Goal: Task Accomplishment & Management: Use online tool/utility

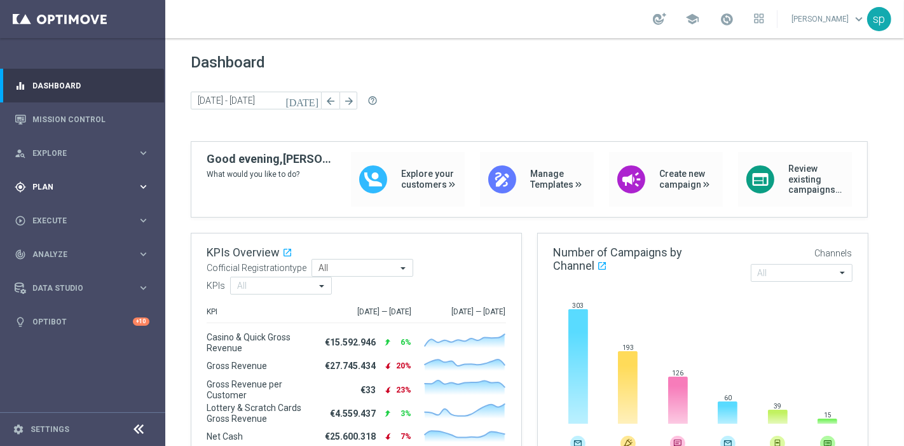
click at [38, 195] on div "gps_fixed Plan keyboard_arrow_right" at bounding box center [82, 187] width 164 height 34
click at [54, 215] on link "Target Groups" at bounding box center [82, 213] width 99 height 10
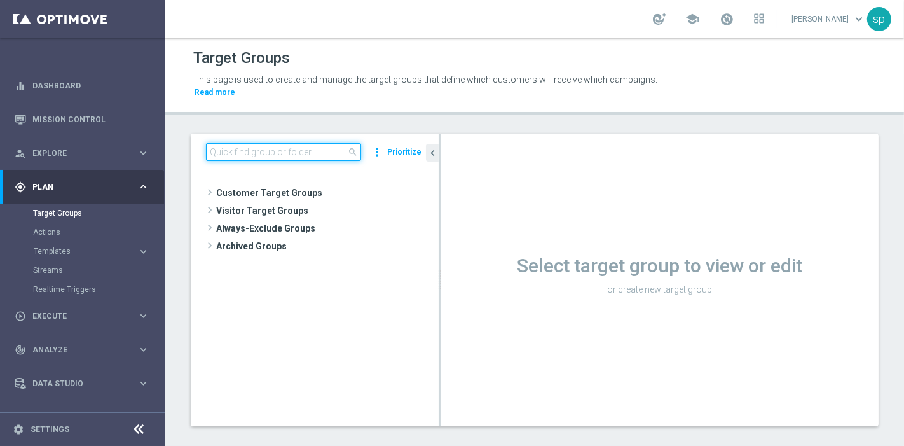
click at [280, 143] on input at bounding box center [283, 152] width 155 height 18
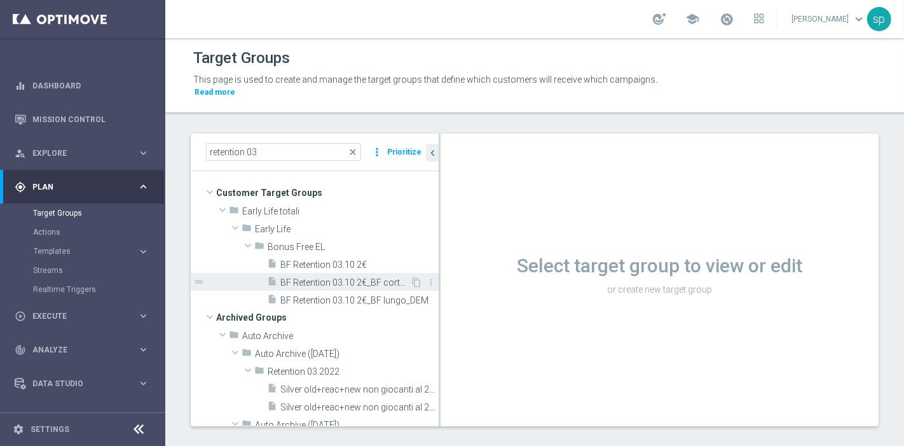
click at [292, 277] on span "BF Retention 03.10 2€_BF corto_DEM" at bounding box center [345, 282] width 130 height 11
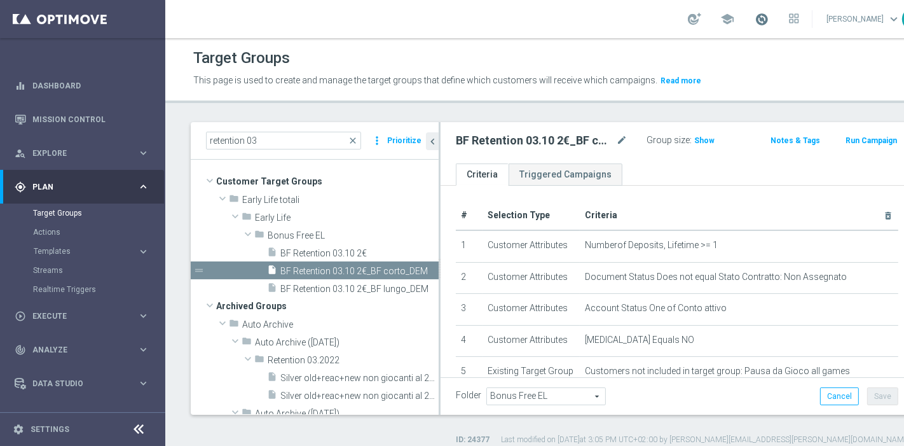
click at [755, 24] on span at bounding box center [762, 19] width 14 height 14
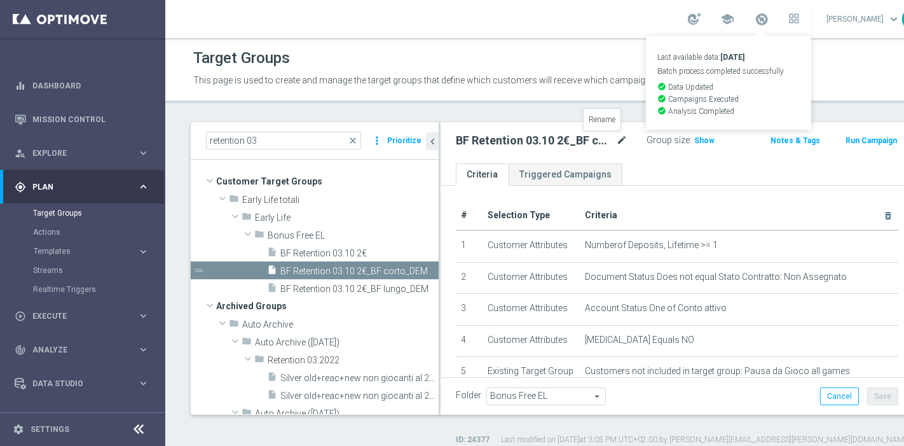
click at [616, 137] on icon "mode_edit" at bounding box center [621, 140] width 11 height 15
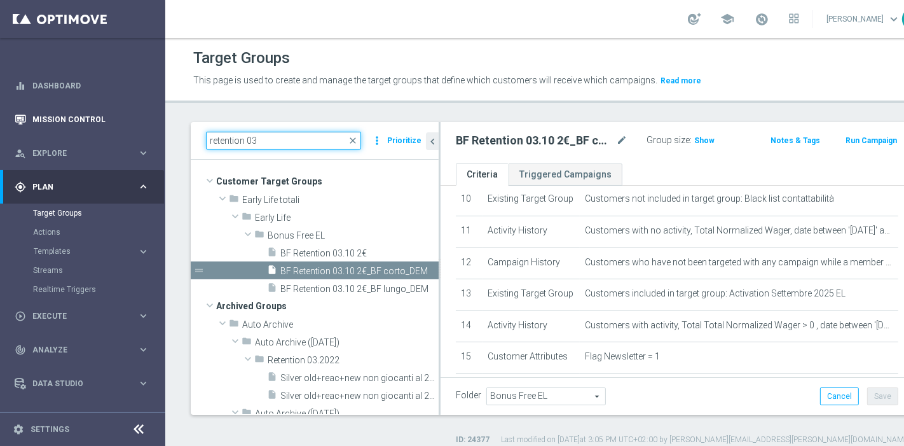
drag, startPoint x: 289, startPoint y: 142, endPoint x: 28, endPoint y: 118, distance: 261.9
click at [28, 118] on main "equalizer Dashboard Mission Control" at bounding box center [452, 223] width 904 height 446
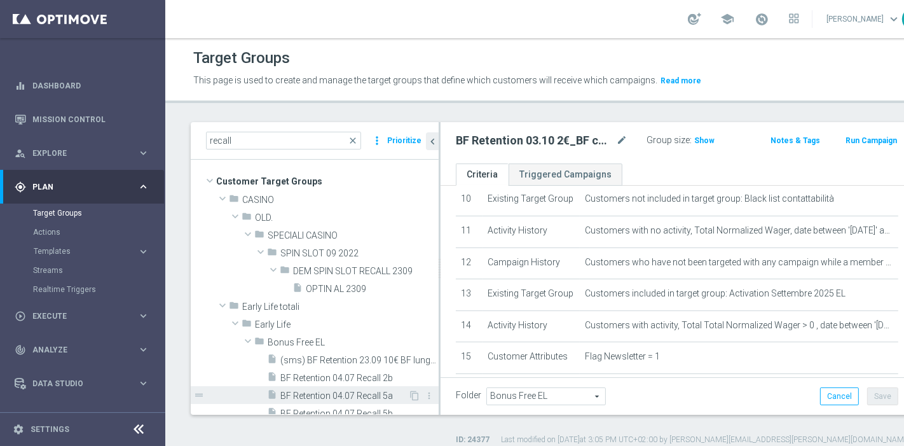
click at [343, 396] on span "BF Retention 04.07 Recall 5a" at bounding box center [344, 395] width 128 height 11
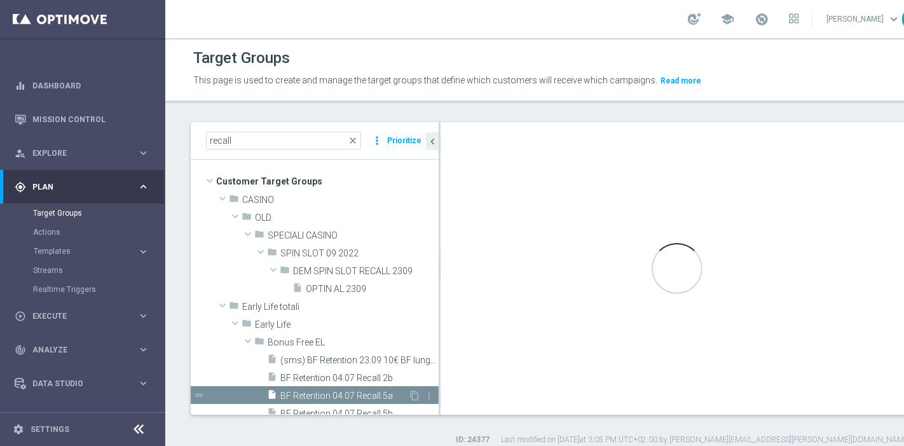
click at [343, 396] on span "BF Retention 04.07 Recall 5a" at bounding box center [344, 395] width 128 height 11
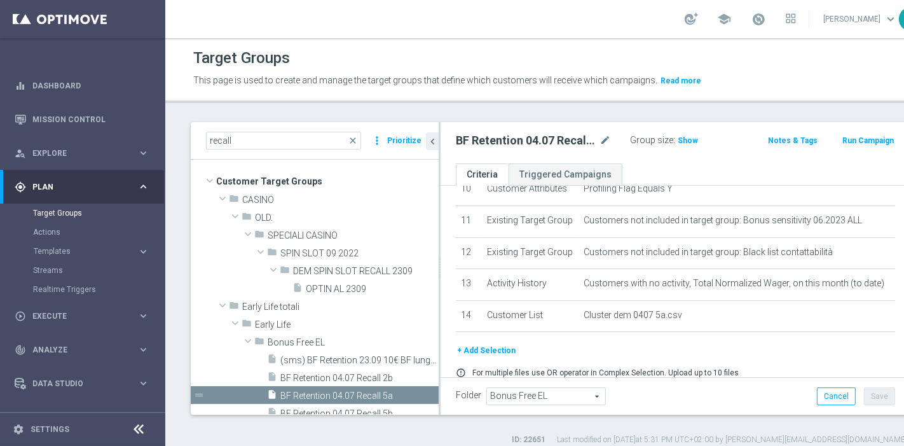
scroll to position [376, 0]
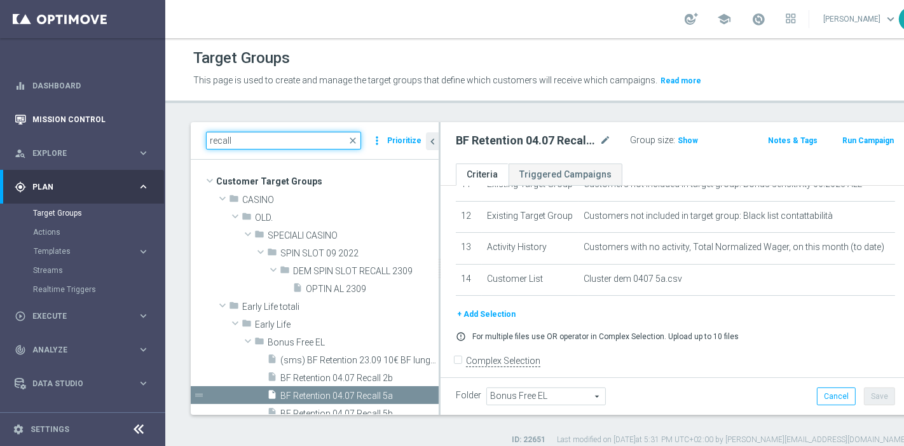
drag, startPoint x: 254, startPoint y: 144, endPoint x: 32, endPoint y: 125, distance: 222.8
click at [32, 125] on main "equalizer Dashboard Mission Control" at bounding box center [452, 223] width 904 height 446
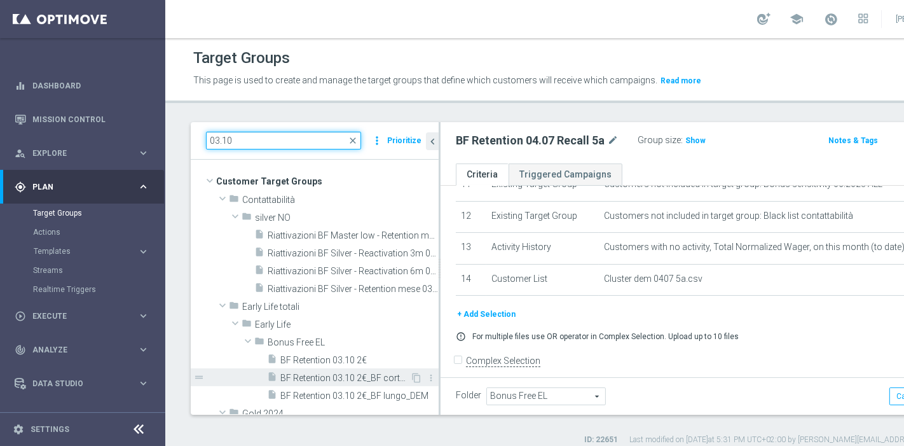
type input "03.10"
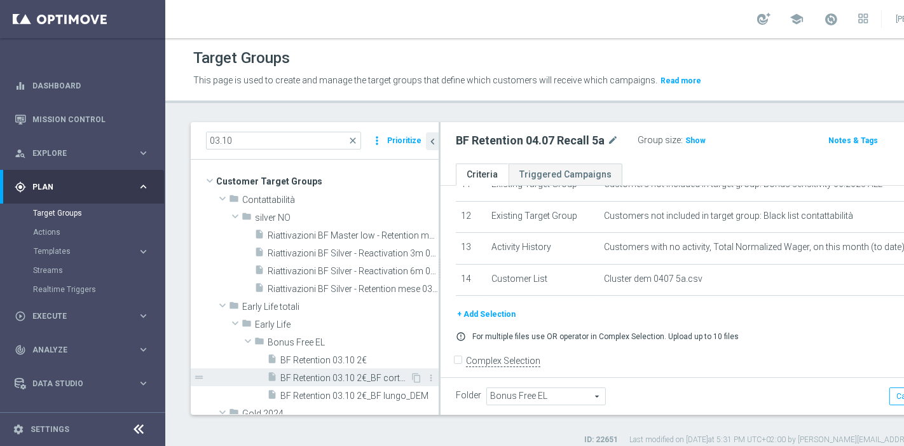
click at [324, 374] on span "BF Retention 03.10 2€_BF corto_DEM" at bounding box center [345, 378] width 130 height 11
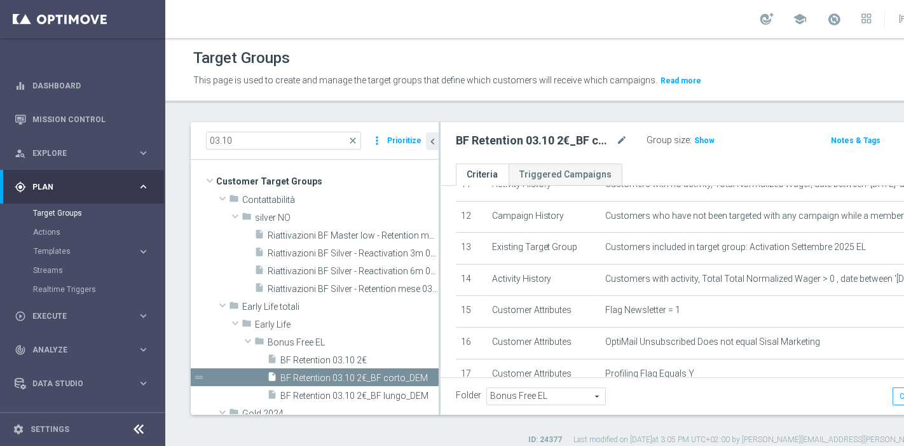
scroll to position [544, 0]
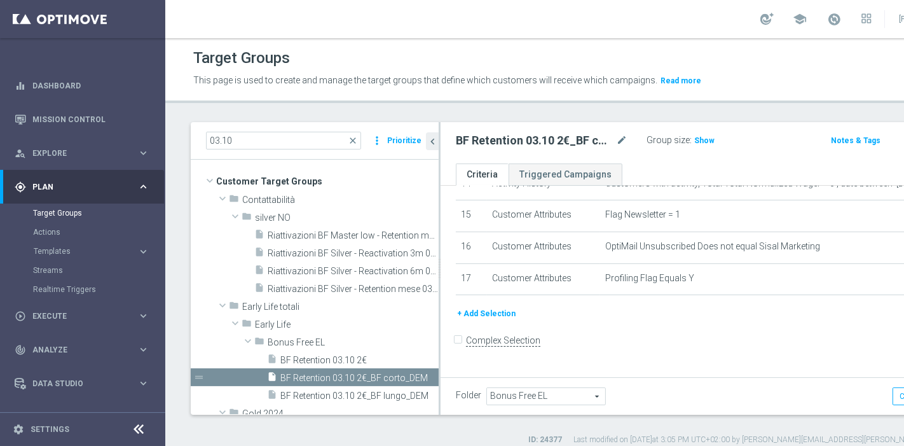
click at [509, 330] on div "+ Add Selection" at bounding box center [713, 319] width 534 height 24
click at [500, 321] on button "+ Add Selection" at bounding box center [486, 314] width 61 height 14
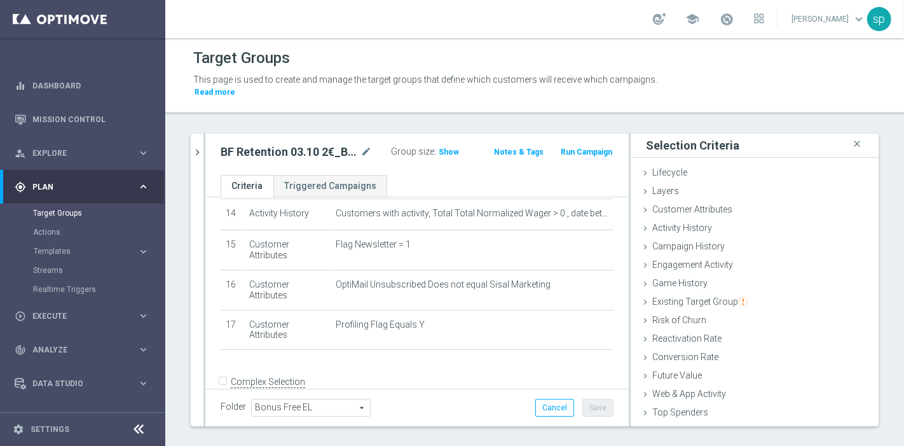
scroll to position [51, 0]
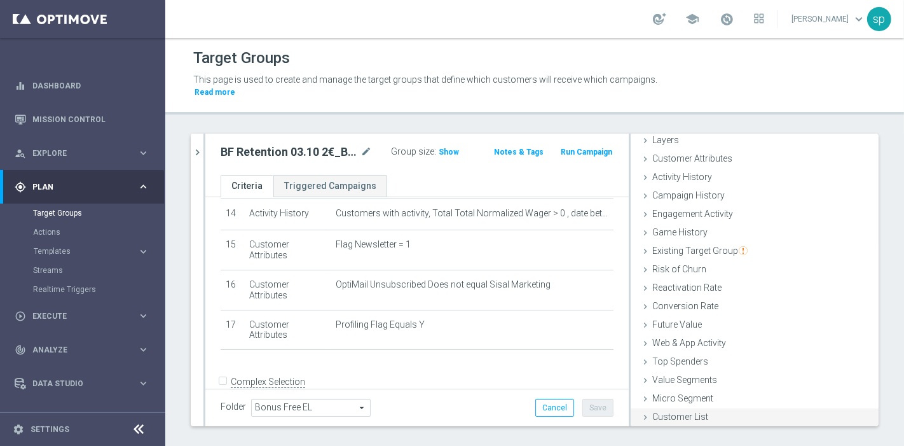
click at [654, 408] on div "Customer List done" at bounding box center [755, 417] width 248 height 19
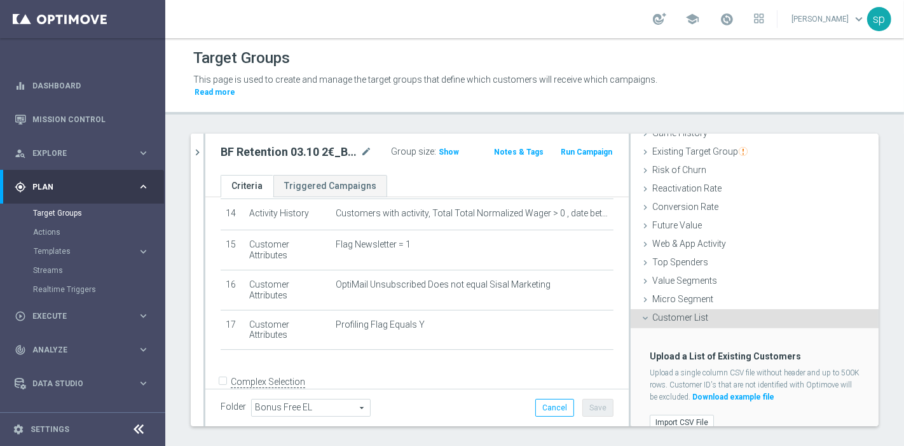
scroll to position [166, 0]
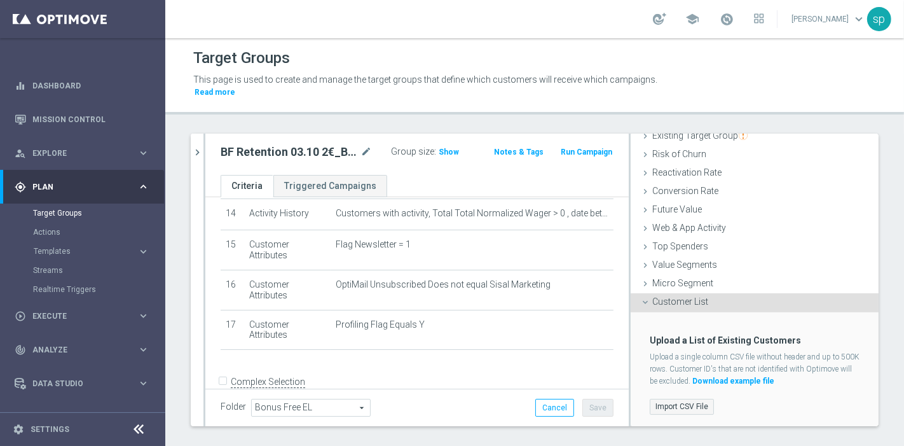
click at [688, 399] on label "Import CSV File" at bounding box center [682, 407] width 64 height 16
click at [0, 0] on input "Import CSV File" at bounding box center [0, 0] width 0 height 0
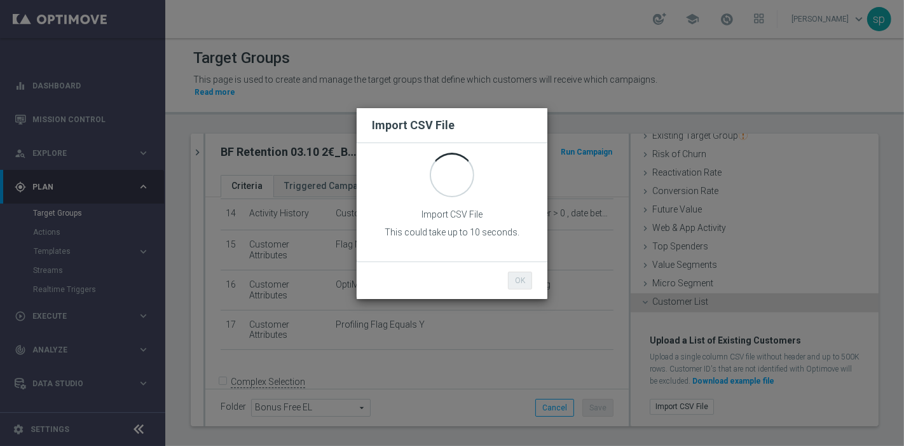
scroll to position [0, 0]
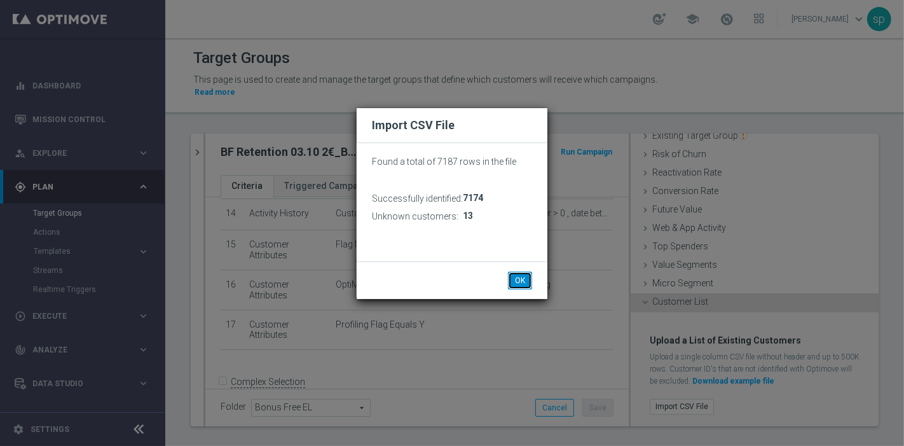
click at [516, 279] on button "OK" at bounding box center [520, 281] width 24 height 18
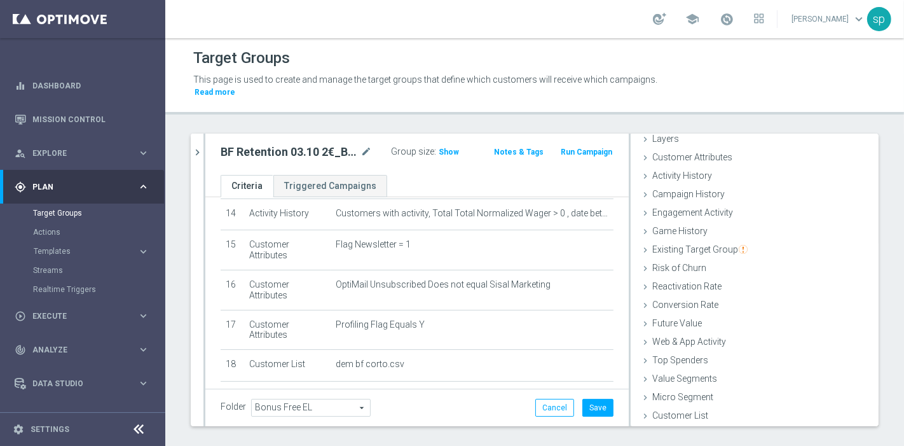
scroll to position [51, 0]
click at [583, 399] on button "Save" at bounding box center [598, 408] width 31 height 18
click at [441, 134] on div "BF Retention 03.10 2€_BF corto_DEM mode_edit Group size : Show Notes & Tags Run…" at bounding box center [417, 154] width 424 height 41
click at [441, 148] on span "Show" at bounding box center [449, 152] width 20 height 9
click at [195, 146] on icon "chevron_right" at bounding box center [197, 152] width 12 height 12
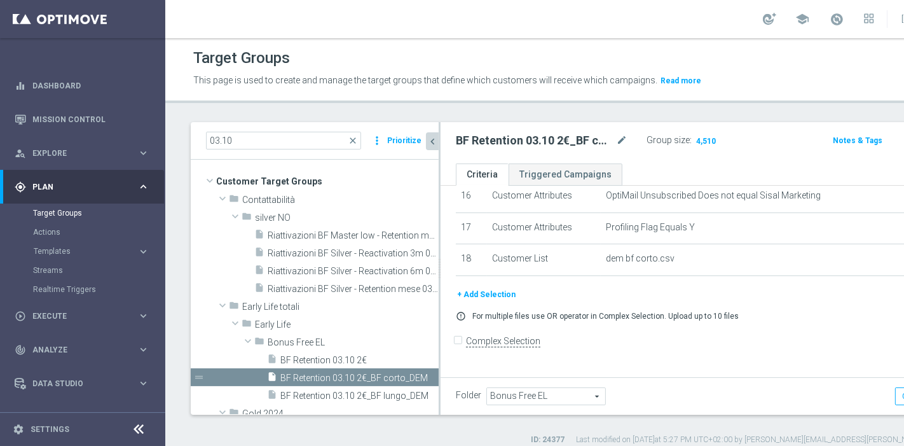
scroll to position [73, 0]
click at [387, 394] on span "BF Retention 03.10 2€_BF lungo_DEM" at bounding box center [345, 395] width 130 height 11
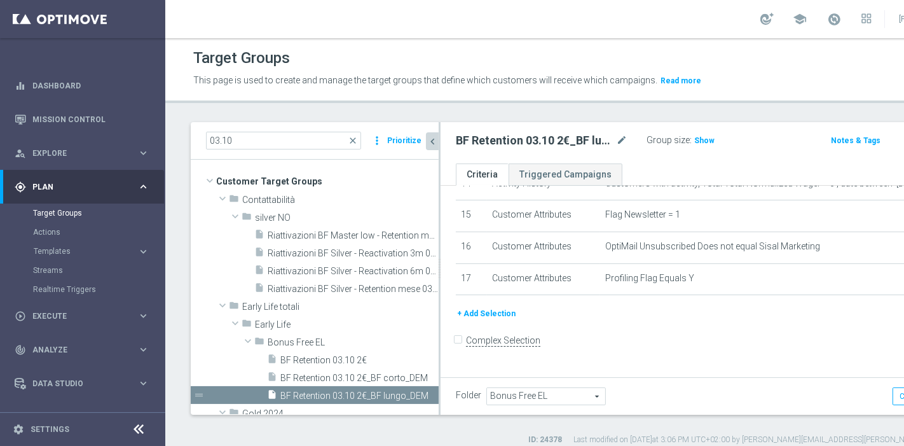
click at [498, 321] on button "+ Add Selection" at bounding box center [486, 314] width 61 height 14
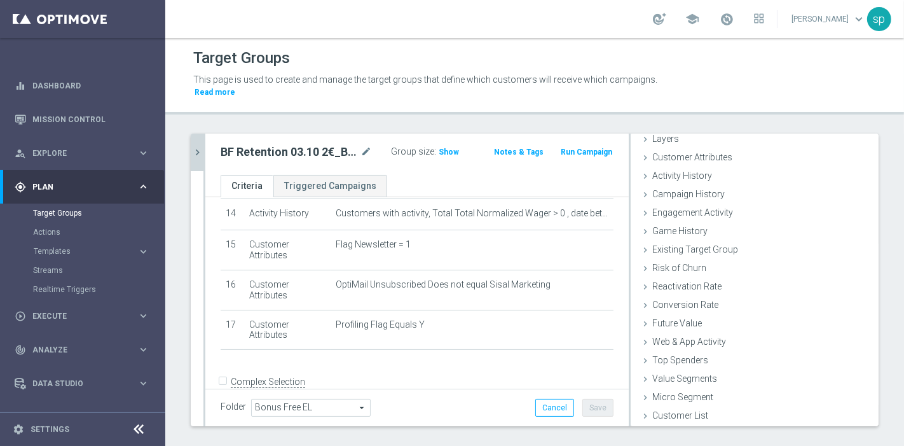
scroll to position [51, 0]
click at [820, 413] on span "selection saved" at bounding box center [845, 417] width 50 height 9
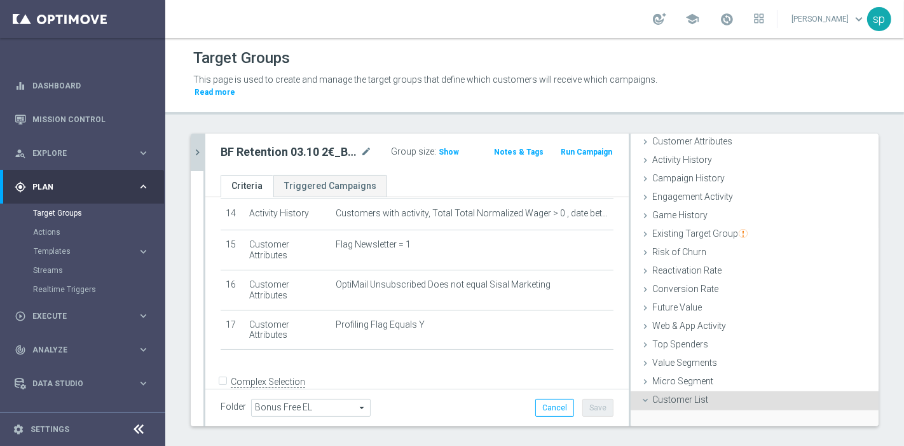
scroll to position [166, 0]
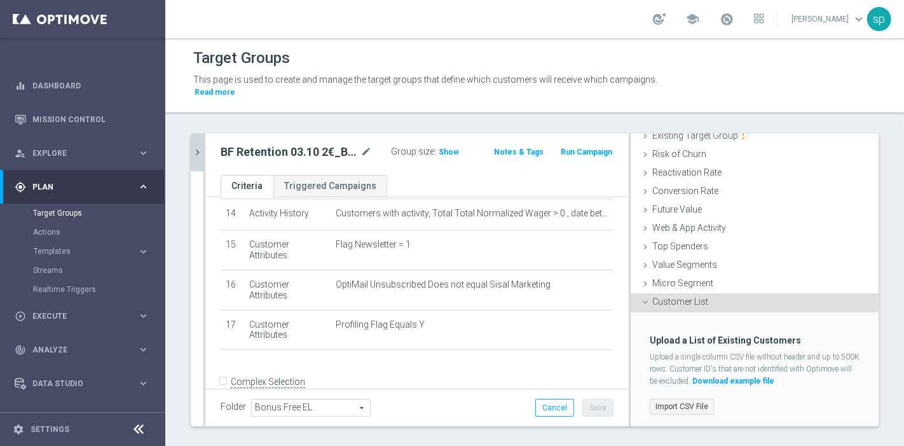
click at [679, 399] on label "Import CSV File" at bounding box center [682, 407] width 64 height 16
click at [0, 0] on input "Import CSV File" at bounding box center [0, 0] width 0 height 0
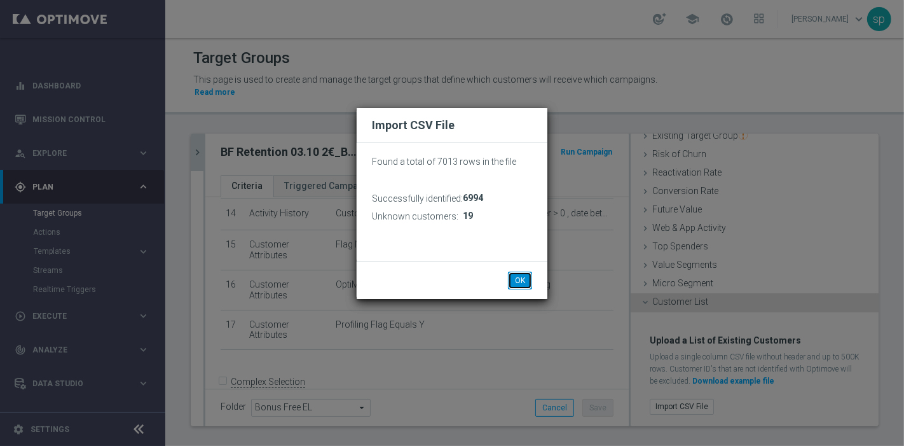
click at [516, 282] on button "OK" at bounding box center [520, 281] width 24 height 18
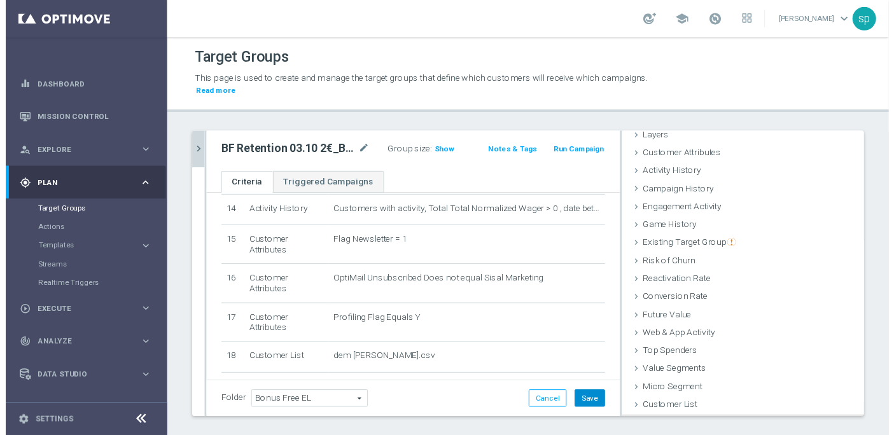
scroll to position [51, 0]
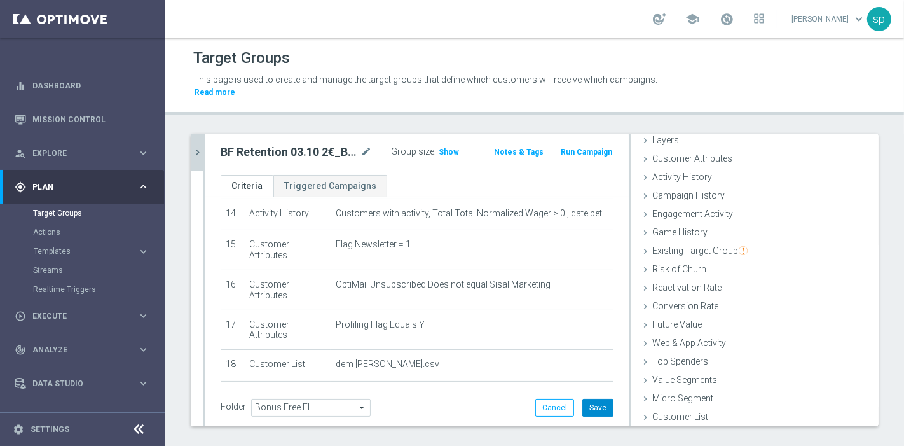
click at [594, 399] on button "Save" at bounding box center [598, 408] width 31 height 18
click at [590, 145] on button "Run Campaign" at bounding box center [587, 152] width 54 height 14
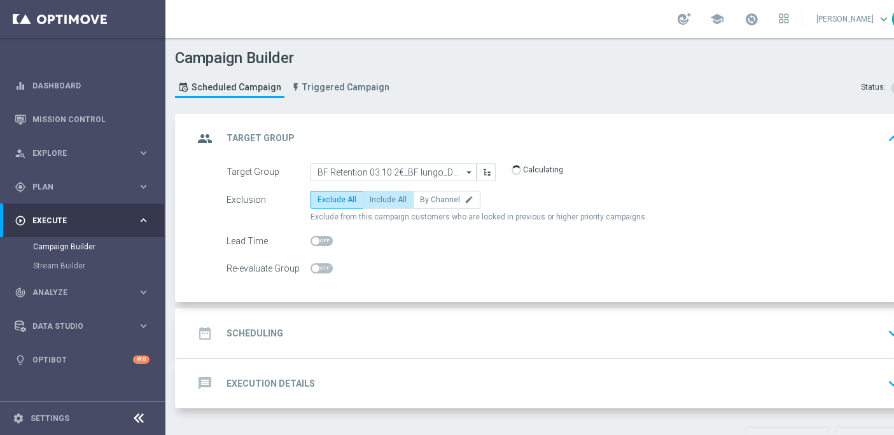
click at [396, 198] on span "Include All" at bounding box center [387, 199] width 37 height 9
click at [378, 198] on input "Include All" at bounding box center [373, 202] width 8 height 8
radio input "true"
click at [272, 329] on h2 "Scheduling" at bounding box center [254, 334] width 57 height 12
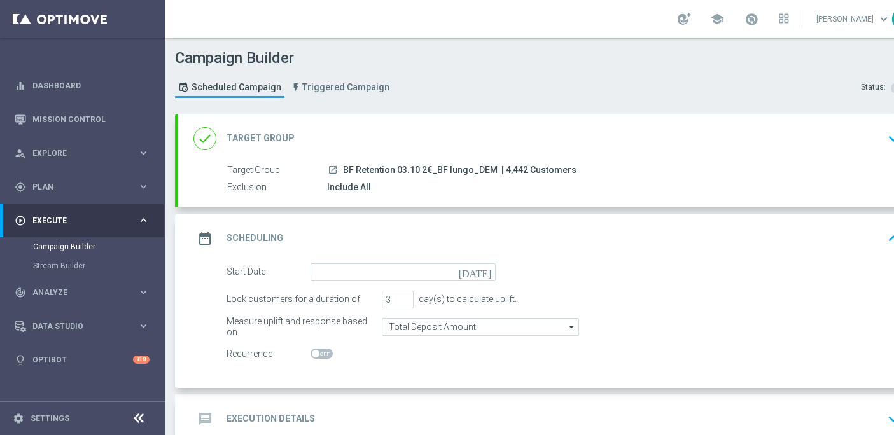
click at [488, 271] on icon "today" at bounding box center [478, 270] width 38 height 14
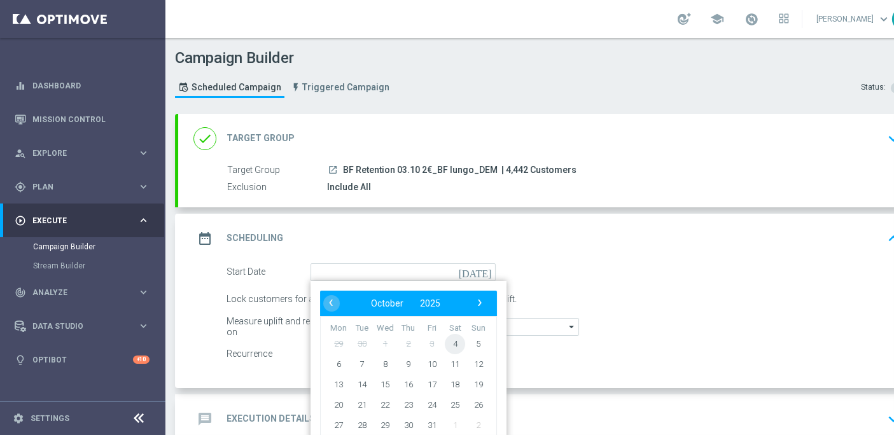
click at [455, 342] on span "4" at bounding box center [455, 343] width 20 height 20
type input "04 Oct 2025"
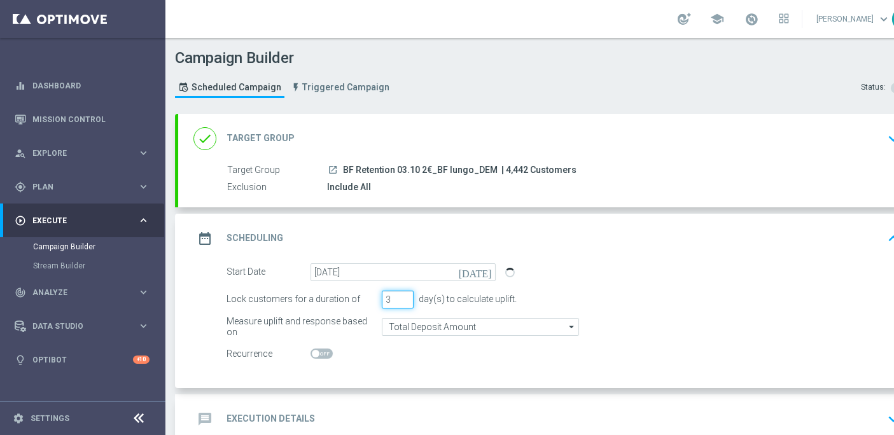
click at [404, 301] on input "3" at bounding box center [398, 300] width 32 height 18
click at [404, 301] on input "2" at bounding box center [398, 300] width 32 height 18
type input "1"
click at [404, 301] on input "1" at bounding box center [398, 300] width 32 height 18
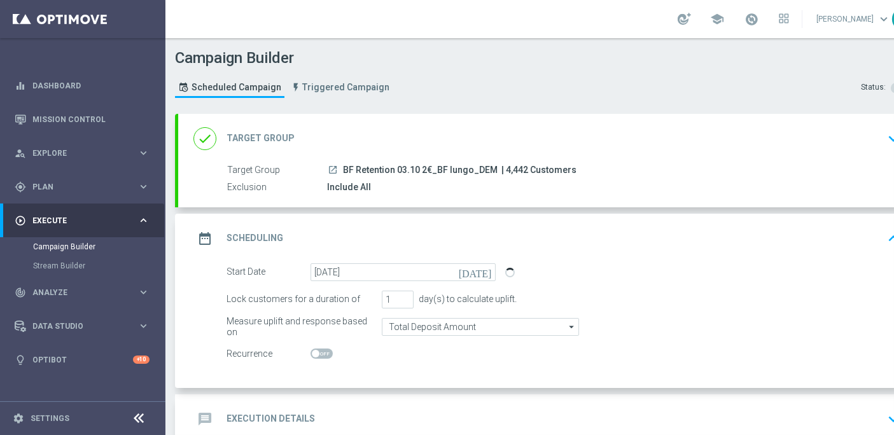
click at [277, 413] on h2 "Execution Details" at bounding box center [270, 419] width 88 height 12
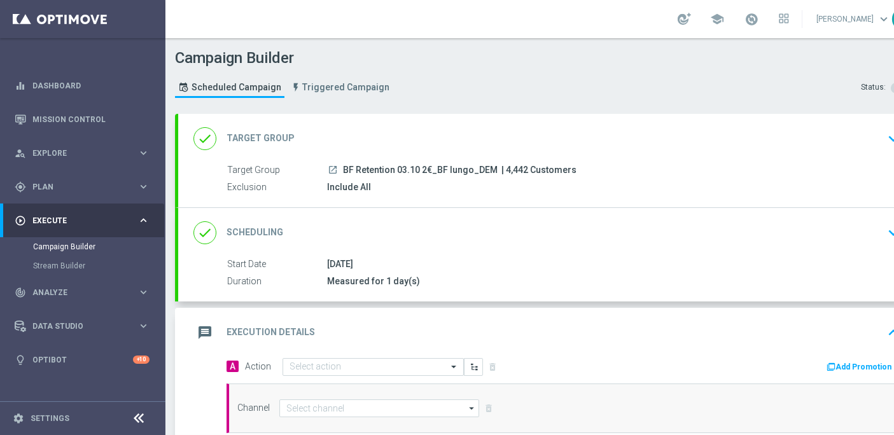
click at [308, 337] on div "message Execution Details keyboard_arrow_up" at bounding box center [548, 333] width 741 height 50
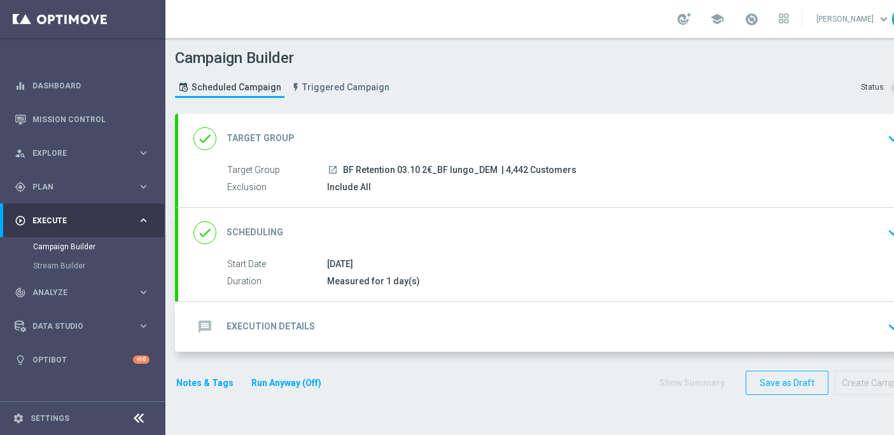
click at [287, 321] on h2 "Execution Details" at bounding box center [270, 327] width 88 height 12
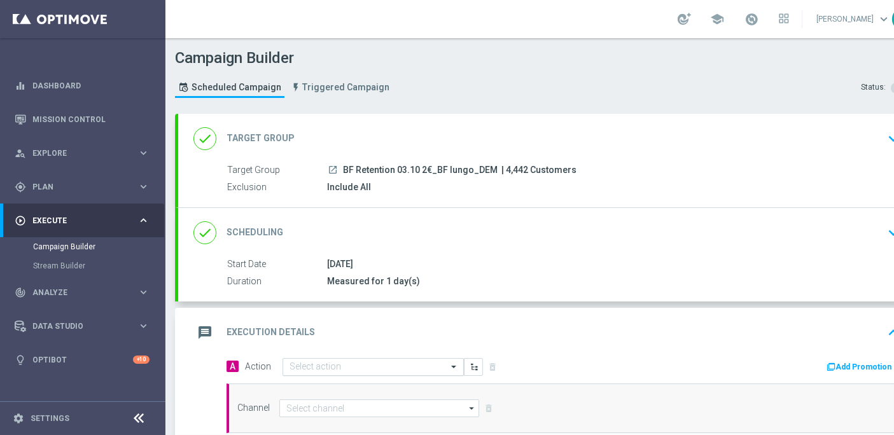
click at [329, 362] on input "text" at bounding box center [360, 367] width 142 height 11
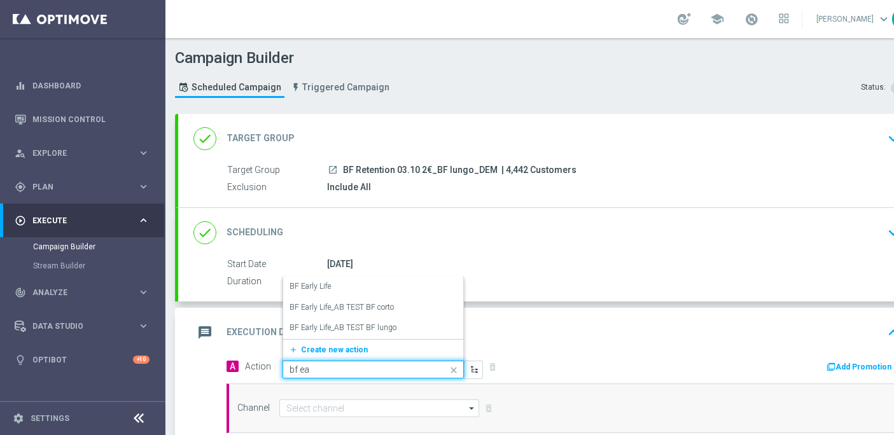
type input "bf ear"
click at [384, 322] on label "BF Early Life_AB TEST BF lungo" at bounding box center [342, 327] width 107 height 11
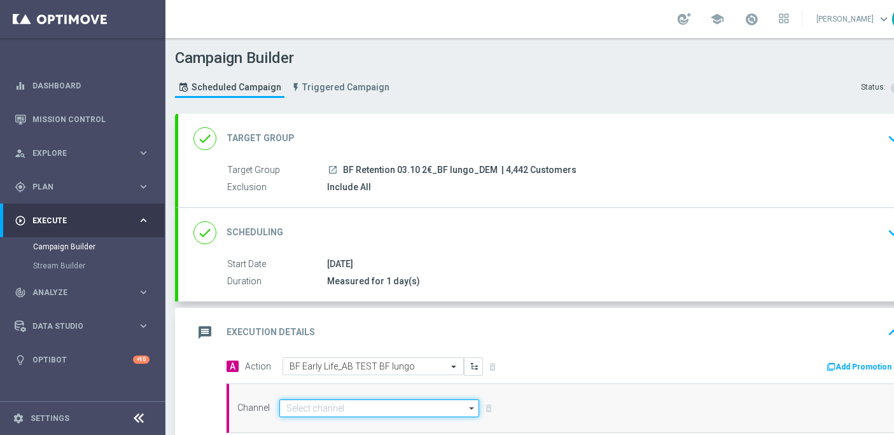
click at [333, 401] on input at bounding box center [379, 408] width 200 height 18
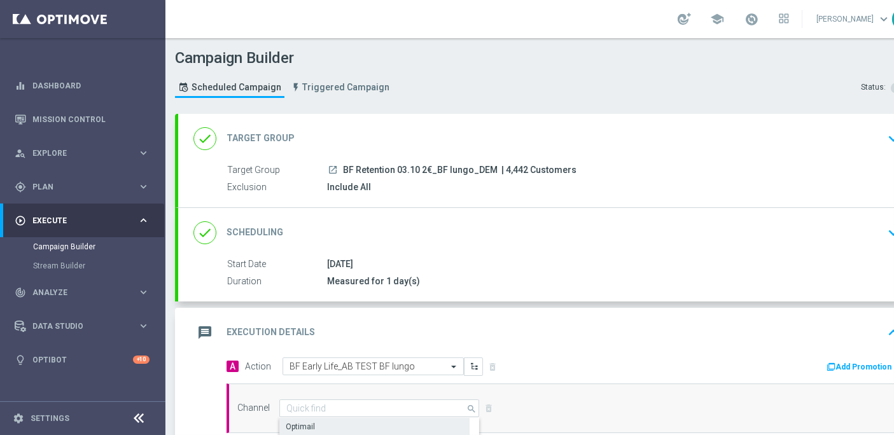
click at [331, 418] on div "Optimail" at bounding box center [374, 427] width 190 height 18
type input "Optimail"
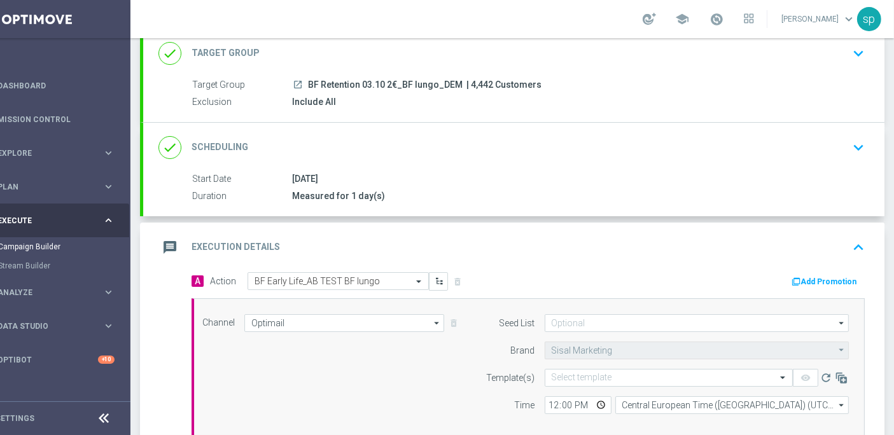
scroll to position [105, 0]
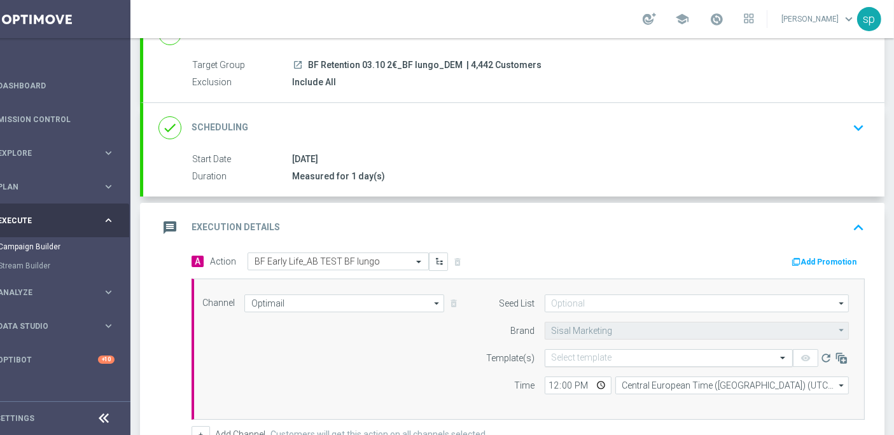
click at [644, 353] on input "text" at bounding box center [655, 358] width 209 height 11
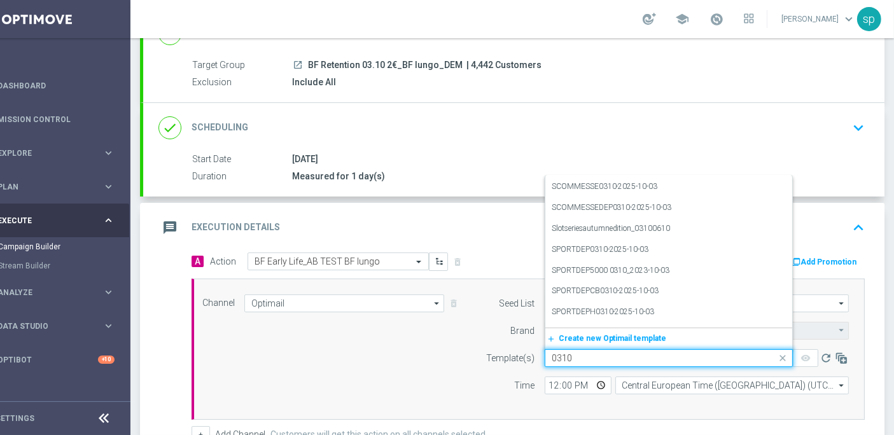
scroll to position [372, 0]
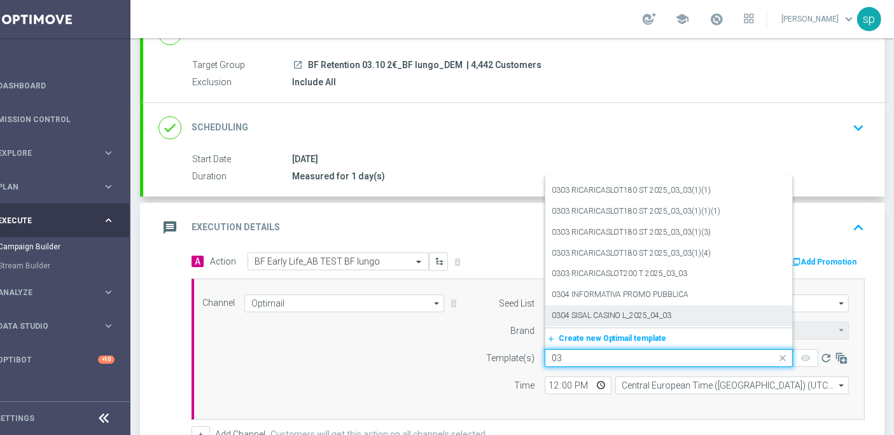
type input "0"
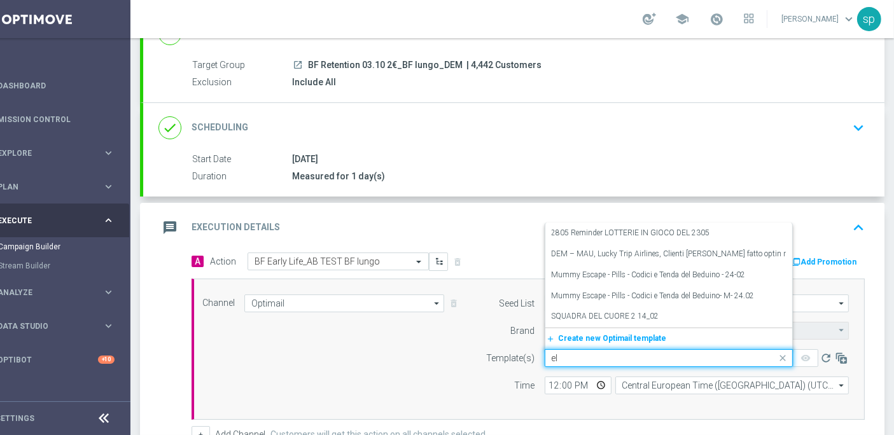
scroll to position [0, 0]
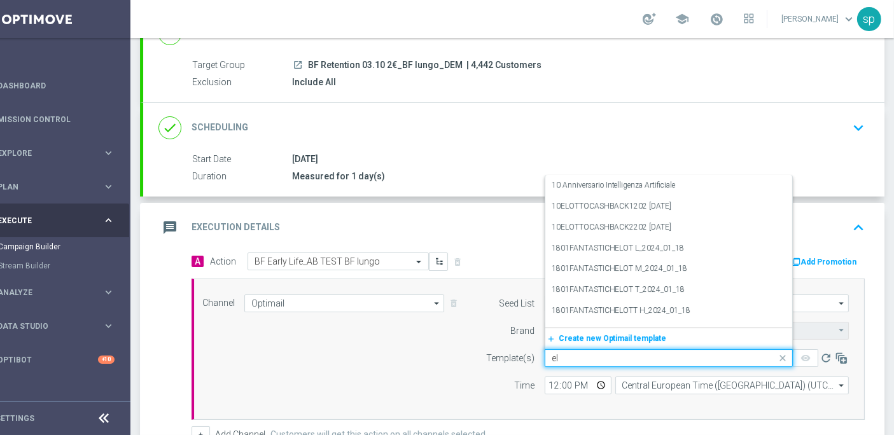
type input "e"
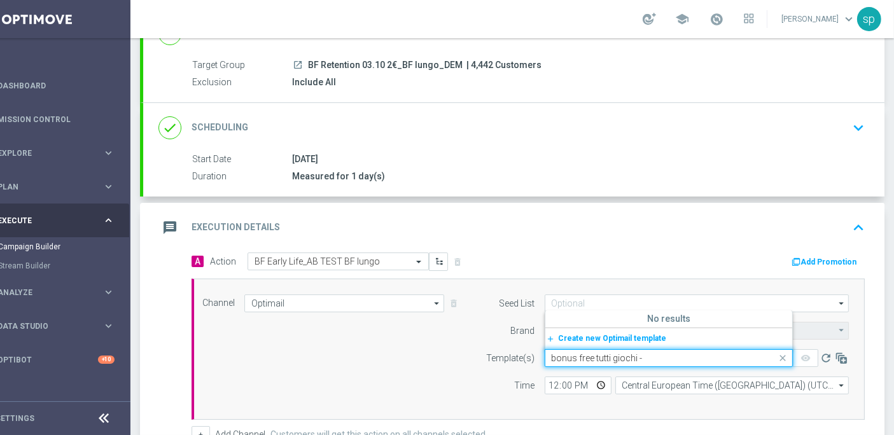
click at [601, 353] on input "bonus free tutti giochi -" at bounding box center [655, 358] width 209 height 11
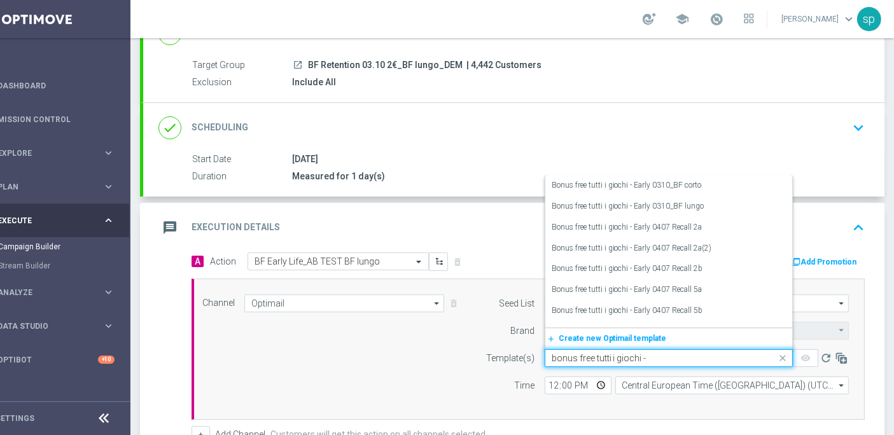
click at [669, 349] on div "Quick find bonus free tutti i giochi -" at bounding box center [668, 358] width 248 height 18
click at [665, 353] on input "bonus free tutti i giochi -" at bounding box center [655, 358] width 209 height 11
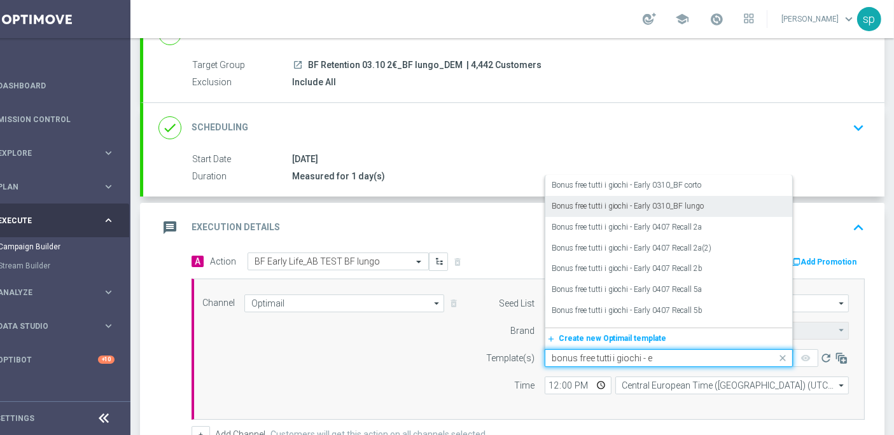
click at [693, 196] on div "Bonus free tutti i giochi - Early 0310_BF lungo" at bounding box center [668, 206] width 234 height 21
type input "bonus free tutti i giochi - e"
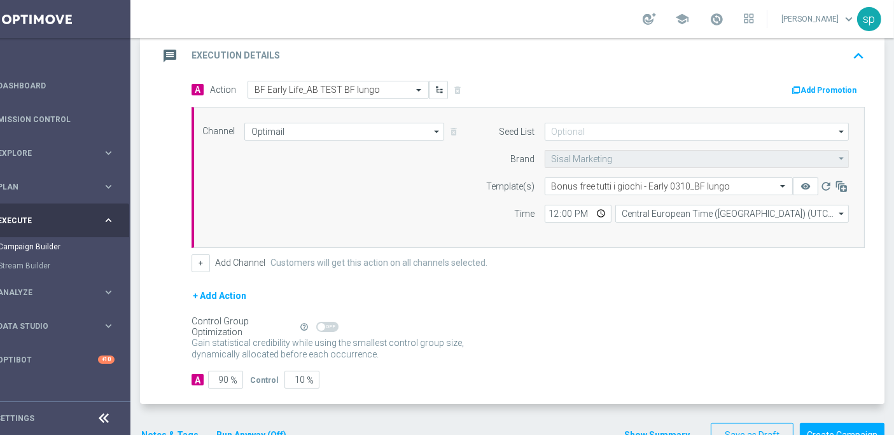
scroll to position [284, 0]
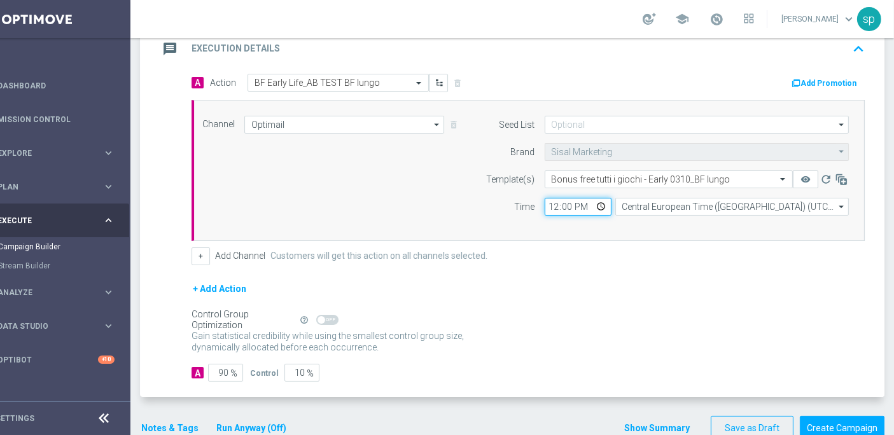
click at [544, 198] on input "12:00" at bounding box center [577, 207] width 67 height 18
type input "17:35"
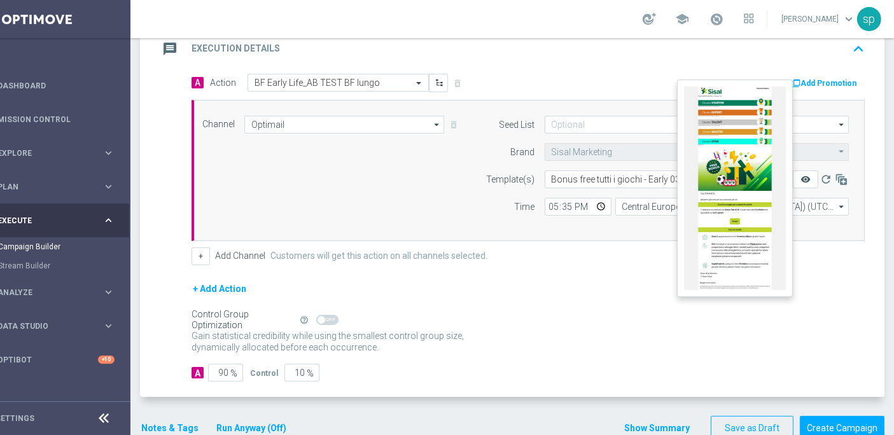
click at [800, 174] on icon "remove_red_eye" at bounding box center [805, 179] width 10 height 10
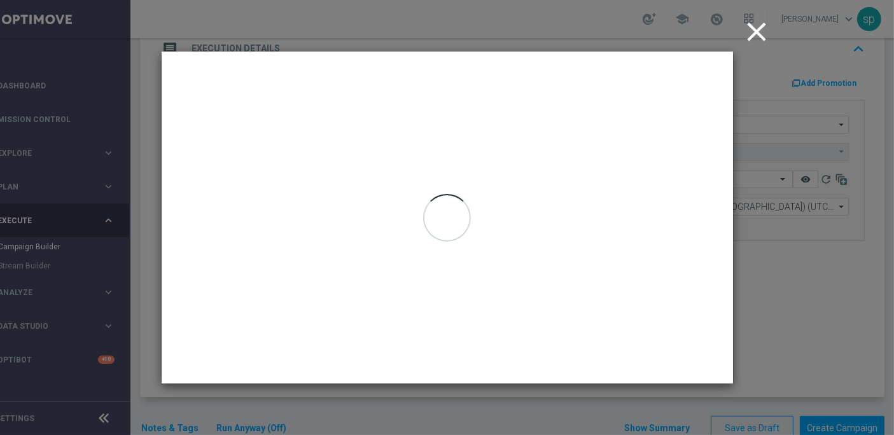
scroll to position [0, 34]
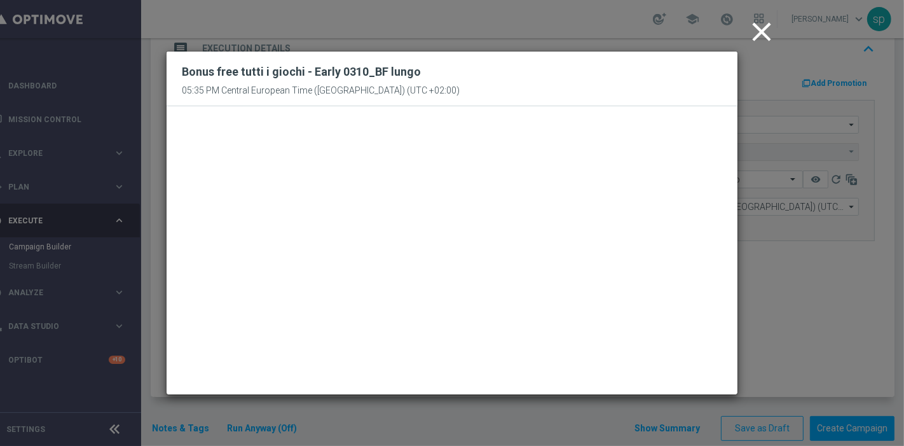
click at [757, 32] on icon "close" at bounding box center [762, 32] width 32 height 32
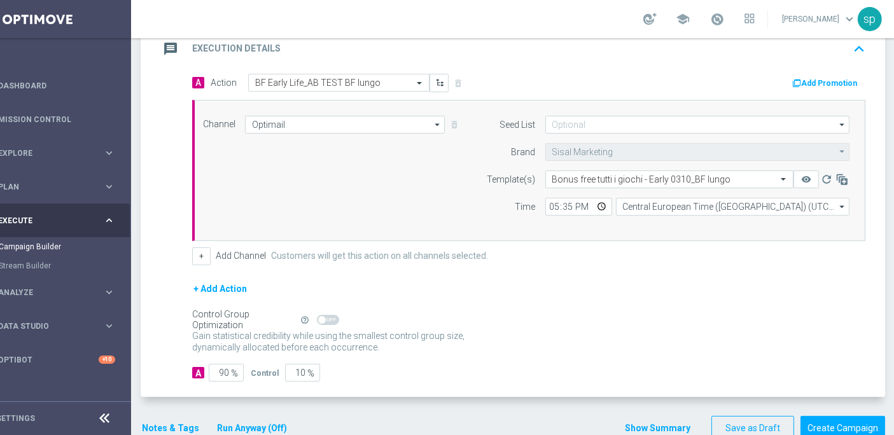
scroll to position [11, 34]
click at [307, 368] on span "%" at bounding box center [310, 373] width 7 height 11
click at [300, 364] on input "10" at bounding box center [302, 373] width 35 height 18
type input "1"
type input "99"
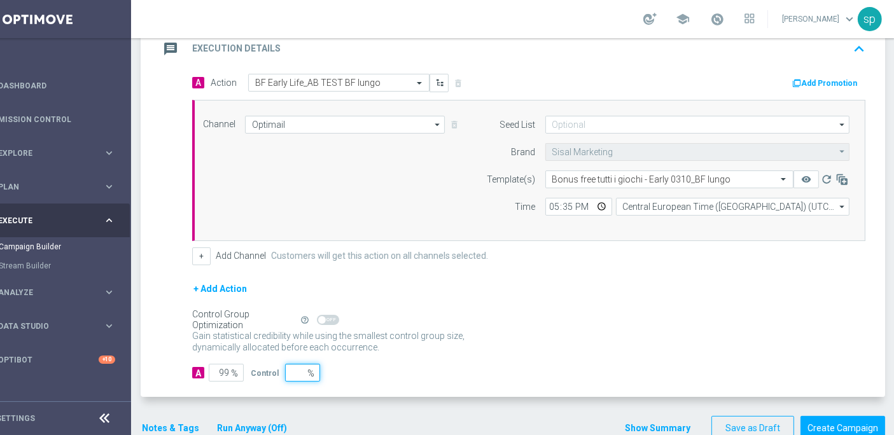
type input "100"
type input "0"
click at [163, 420] on button "Notes & Tags" at bounding box center [171, 428] width 60 height 16
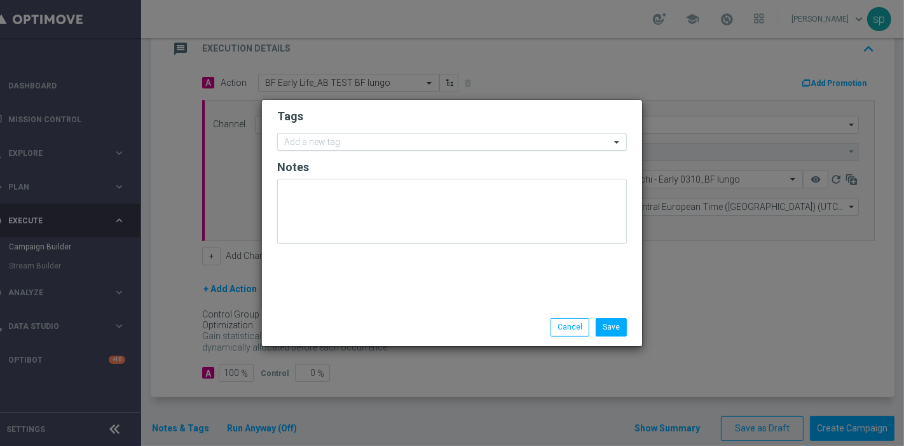
click at [399, 137] on input "text" at bounding box center [447, 142] width 326 height 11
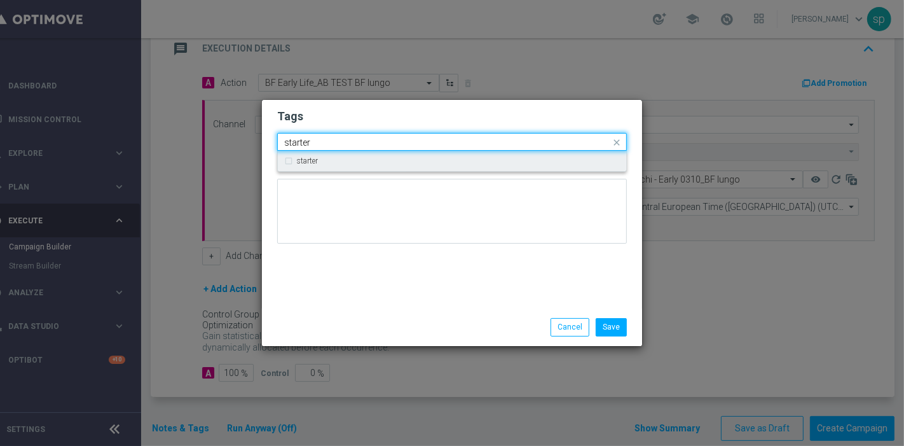
click at [382, 162] on div "starter" at bounding box center [458, 161] width 323 height 8
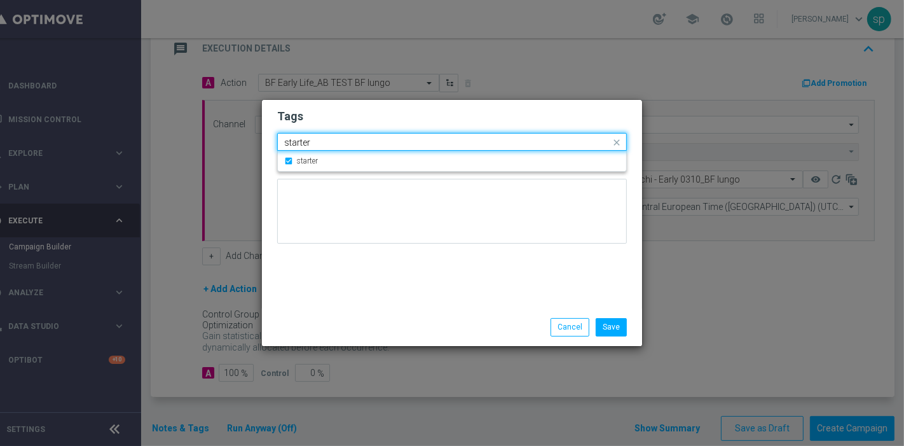
drag, startPoint x: 332, startPoint y: 148, endPoint x: 222, endPoint y: 134, distance: 110.9
click at [222, 134] on modal-container "Tags Quick find × starter starter starter Notes Save Cancel" at bounding box center [452, 223] width 904 height 446
drag, startPoint x: 343, startPoint y: 141, endPoint x: 199, endPoint y: 130, distance: 144.1
click at [199, 130] on modal-container "Tags Quick find × starter starter starter Notes Save Cancel" at bounding box center [452, 223] width 904 height 446
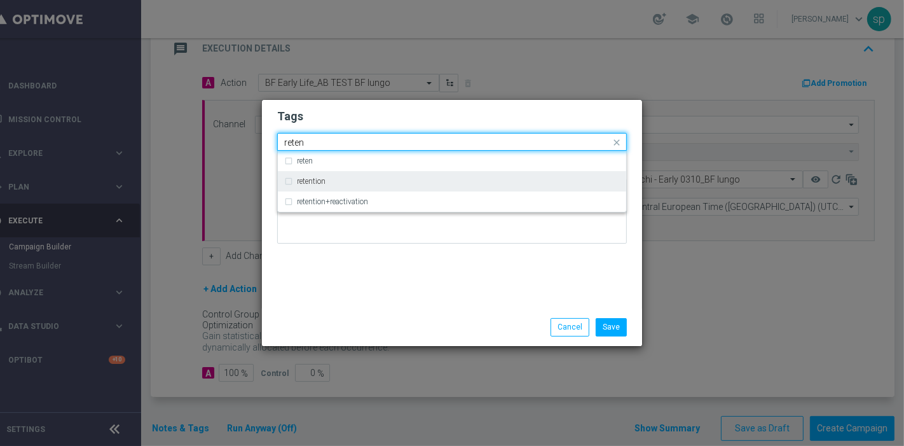
click at [333, 188] on div "retention" at bounding box center [452, 181] width 336 height 20
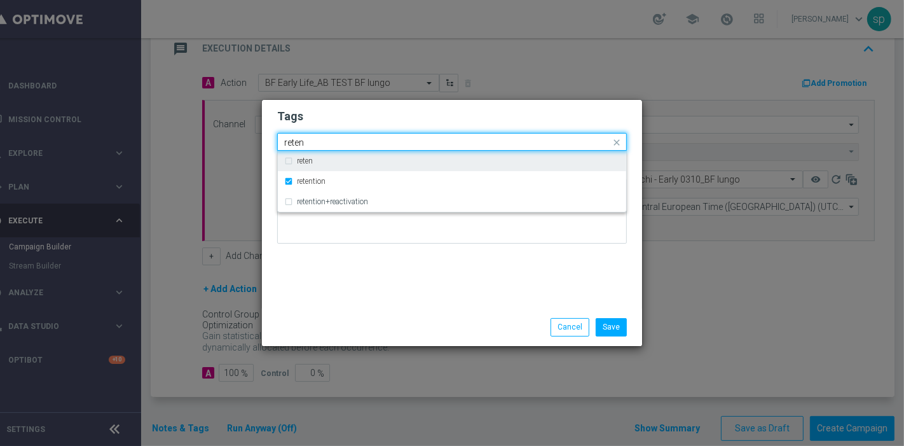
drag, startPoint x: 314, startPoint y: 140, endPoint x: 165, endPoint y: 117, distance: 150.6
click at [165, 117] on modal-container "Tags Quick find × starter × retention reten reten retention retention+reactivat…" at bounding box center [452, 223] width 904 height 446
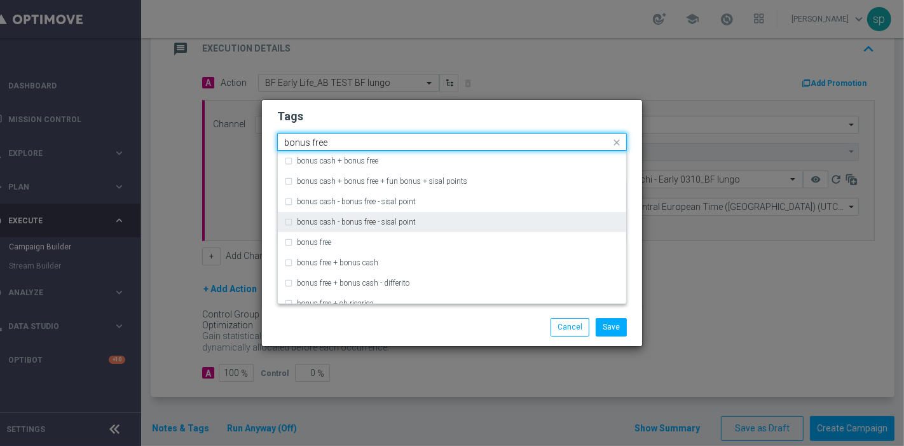
click at [308, 231] on div "bonus cash - bonus free - sisal point" at bounding box center [452, 222] width 336 height 20
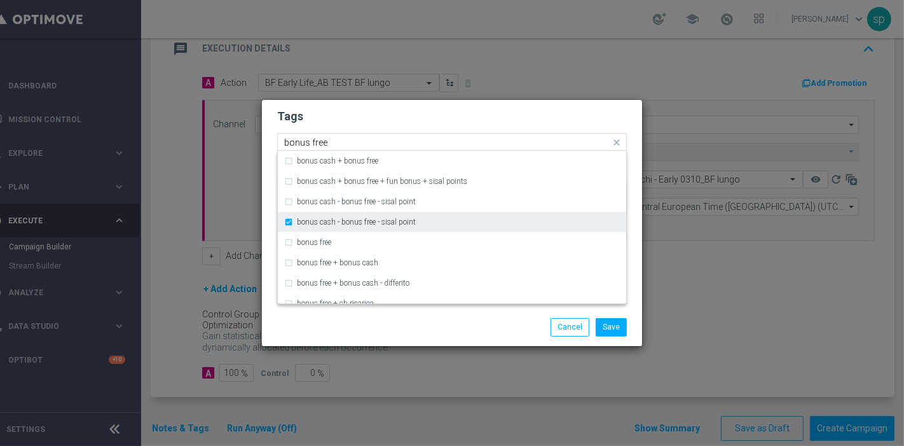
click at [318, 231] on div "bonus cash - bonus free - sisal point" at bounding box center [452, 222] width 336 height 20
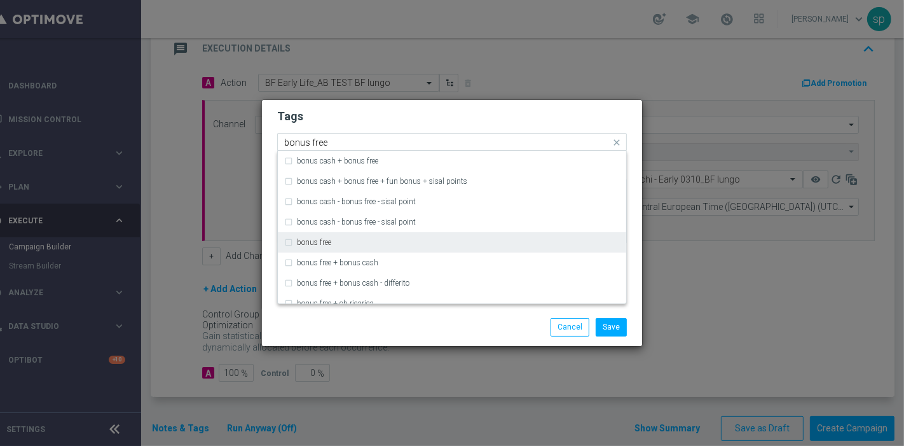
click at [325, 238] on label "bonus free" at bounding box center [314, 242] width 34 height 8
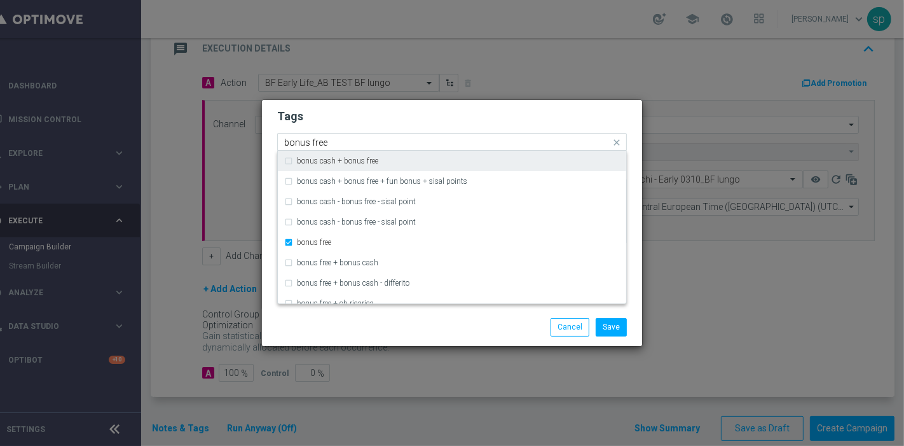
drag, startPoint x: 326, startPoint y: 143, endPoint x: 129, endPoint y: 137, distance: 196.6
click at [129, 137] on modal-container "Tags Quick find × starter × retention × bonus free bonus free bonus cash + bonu…" at bounding box center [452, 223] width 904 height 446
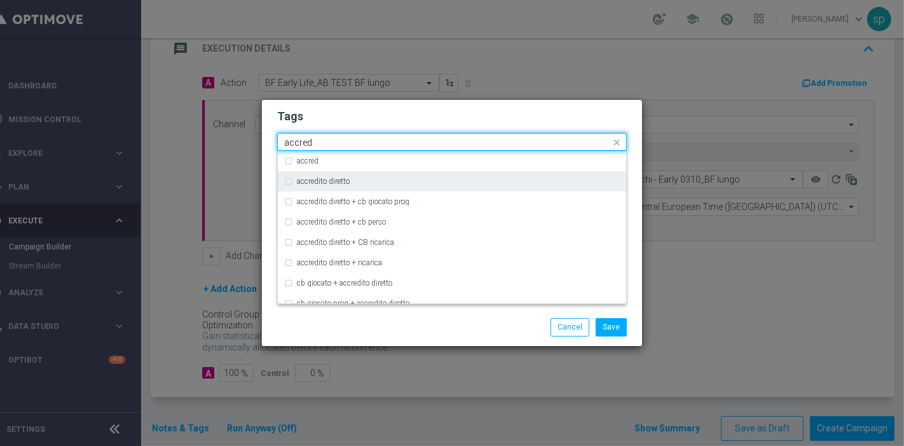
click at [301, 191] on div "accredito diretto" at bounding box center [452, 181] width 336 height 20
type input "accred"
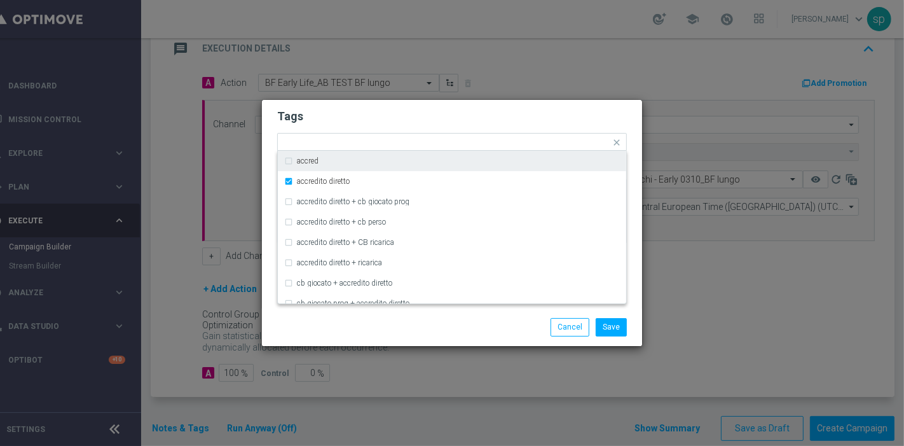
click at [325, 131] on form "Tags Quick find × starter × retention × bonus free × accredito diretto accred a…" at bounding box center [452, 180] width 350 height 148
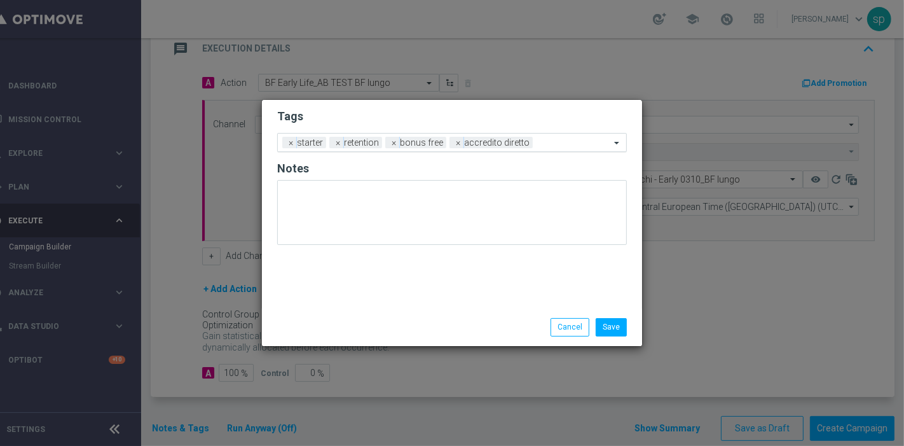
click at [569, 138] on input "text" at bounding box center [574, 143] width 72 height 11
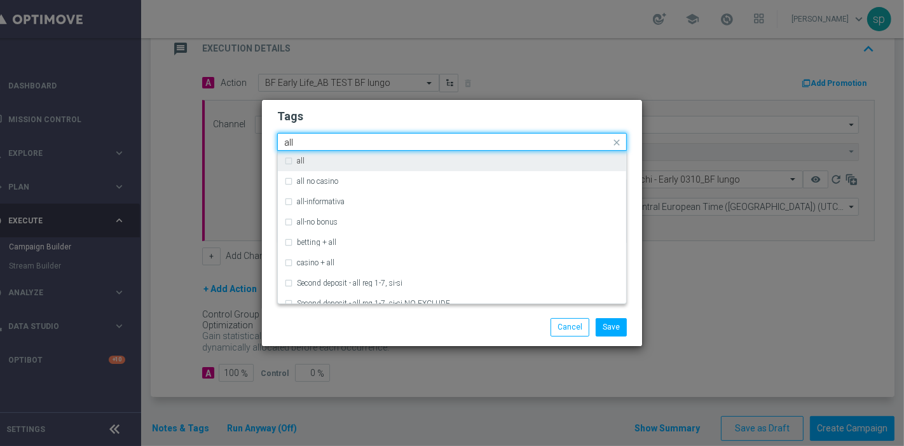
click at [560, 162] on div "all" at bounding box center [458, 161] width 323 height 8
type input "all"
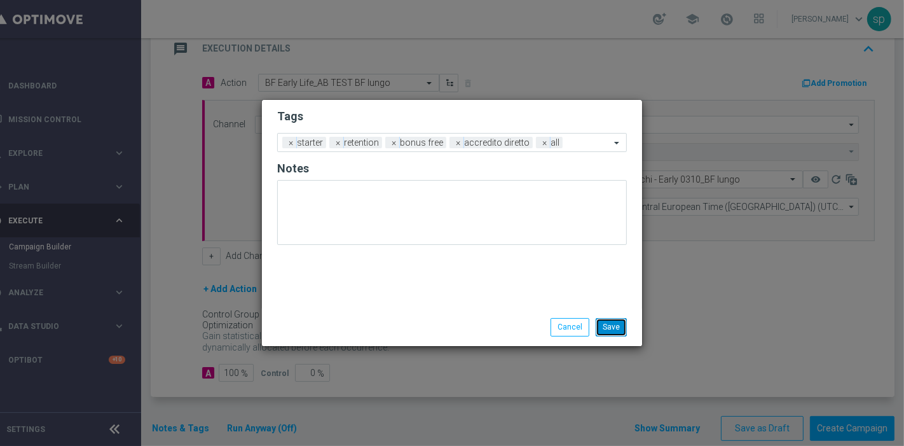
click at [614, 326] on button "Save" at bounding box center [611, 327] width 31 height 18
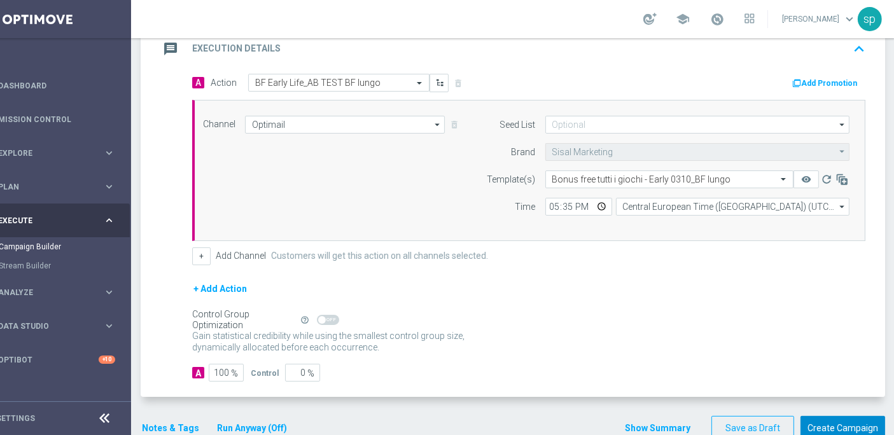
click at [870, 418] on button "Create Campaign" at bounding box center [842, 428] width 85 height 25
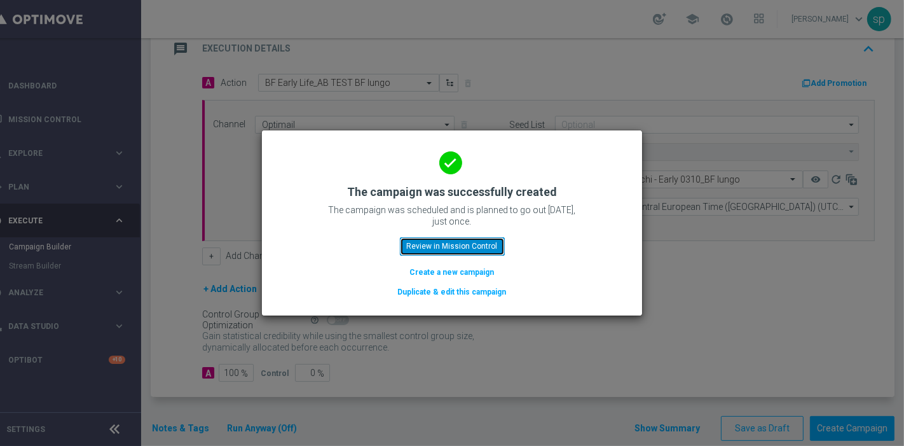
click at [473, 246] on button "Review in Mission Control" at bounding box center [452, 246] width 105 height 18
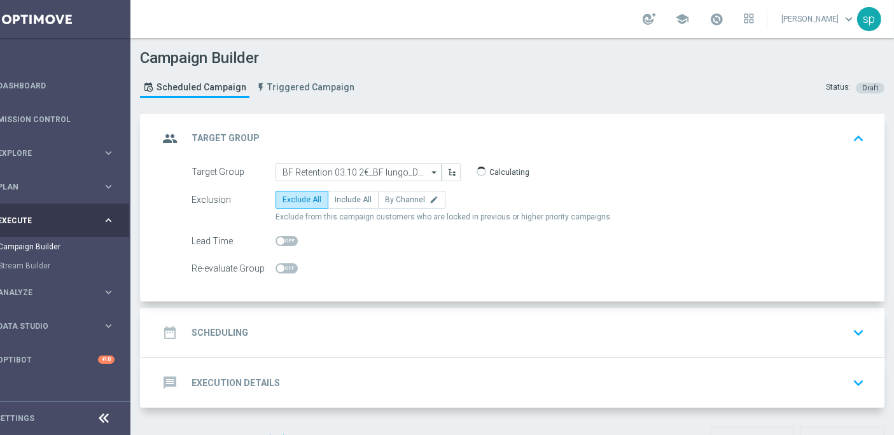
scroll to position [11, 34]
click at [20, 183] on span "Plan" at bounding box center [50, 187] width 105 height 8
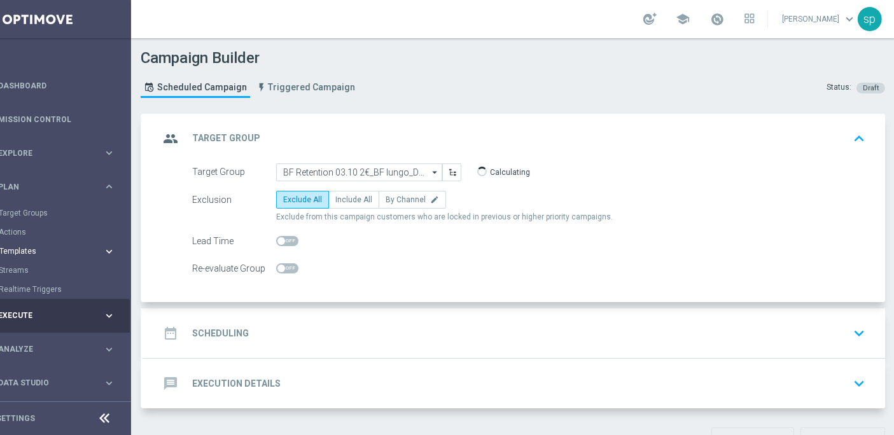
click at [24, 247] on span "Templates" at bounding box center [44, 251] width 91 height 8
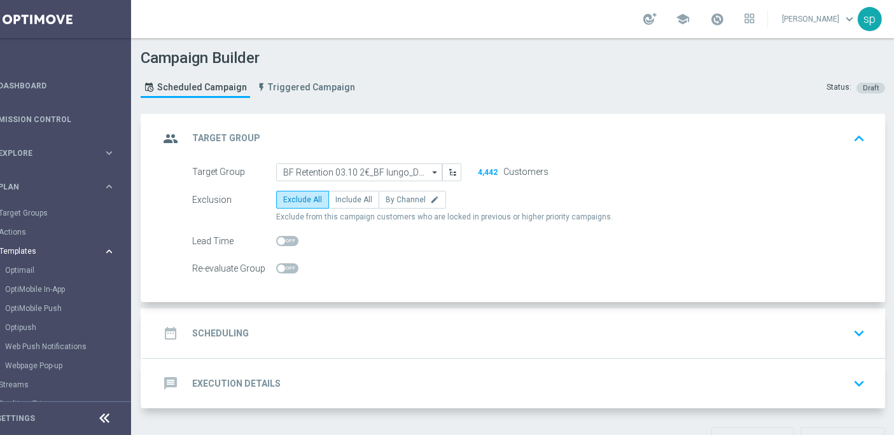
click at [27, 247] on span "Templates" at bounding box center [44, 251] width 91 height 8
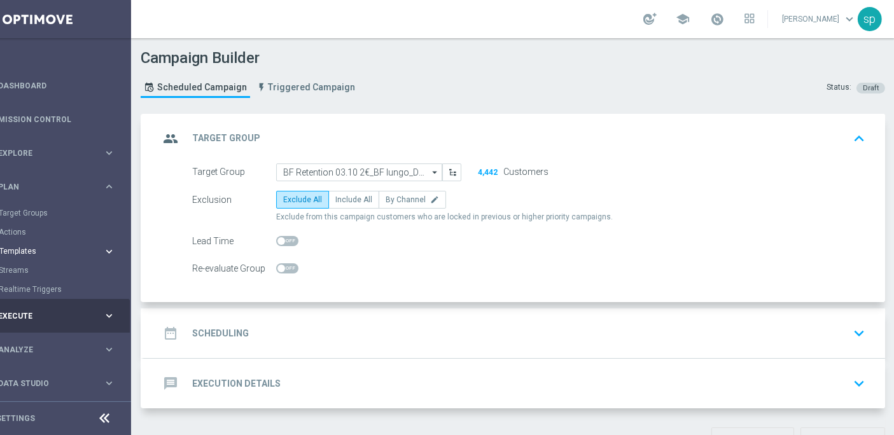
click at [27, 247] on span "Templates" at bounding box center [44, 251] width 91 height 8
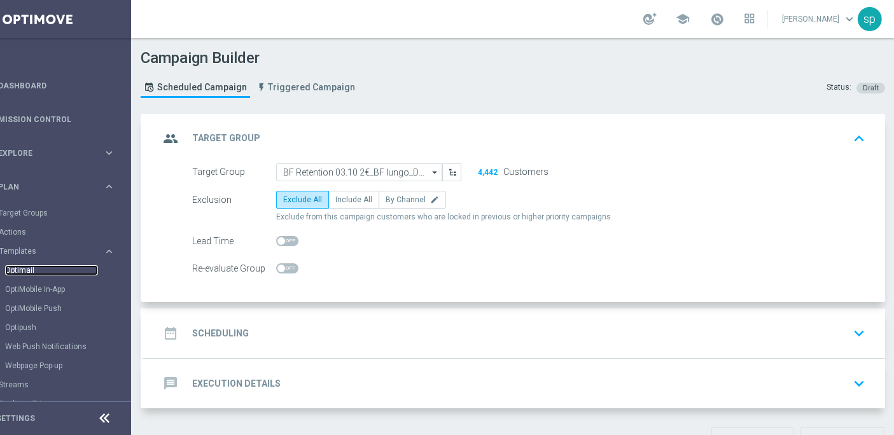
click at [24, 265] on link "Optimail" at bounding box center [51, 270] width 93 height 10
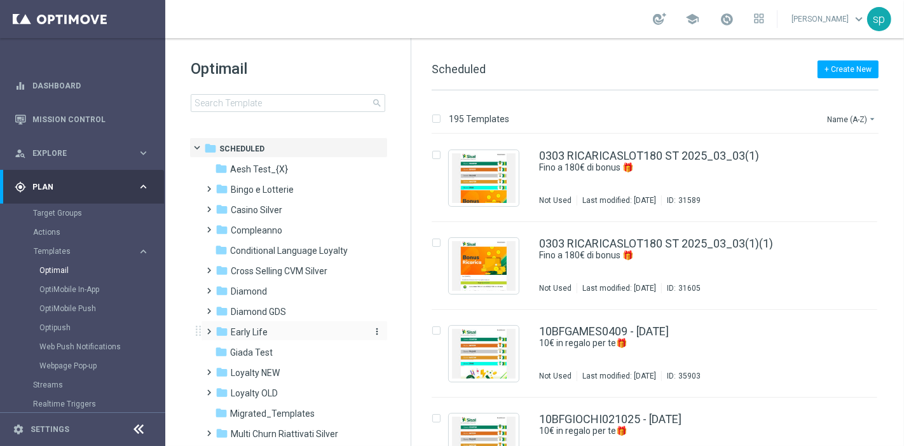
click at [254, 328] on span "Early Life" at bounding box center [249, 331] width 37 height 11
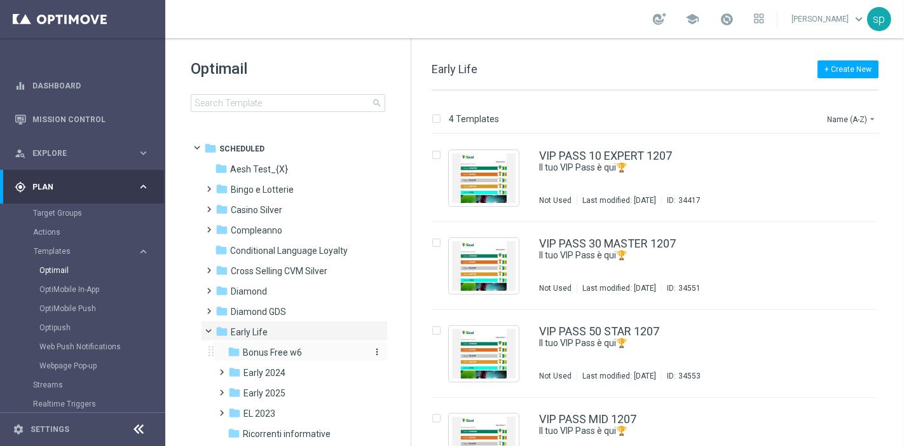
click at [280, 355] on span "Bonus Free w6" at bounding box center [272, 352] width 59 height 11
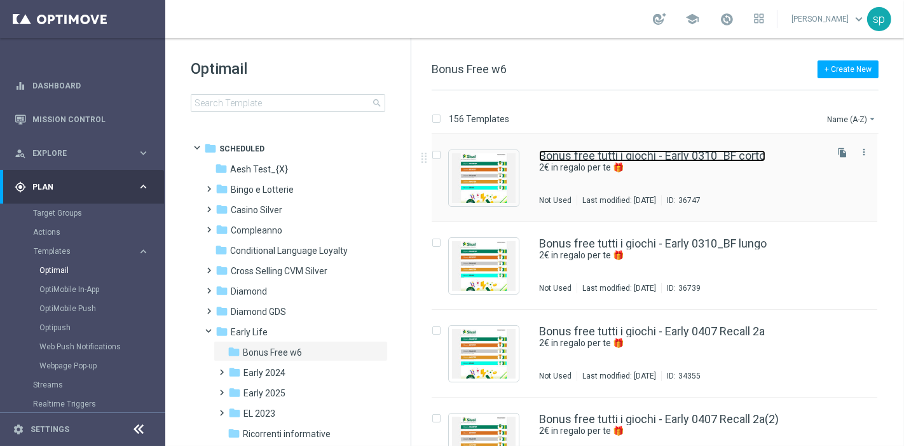
click at [693, 153] on link "Bonus free tutti i giochi - Early 0310_BF corto" at bounding box center [652, 155] width 226 height 11
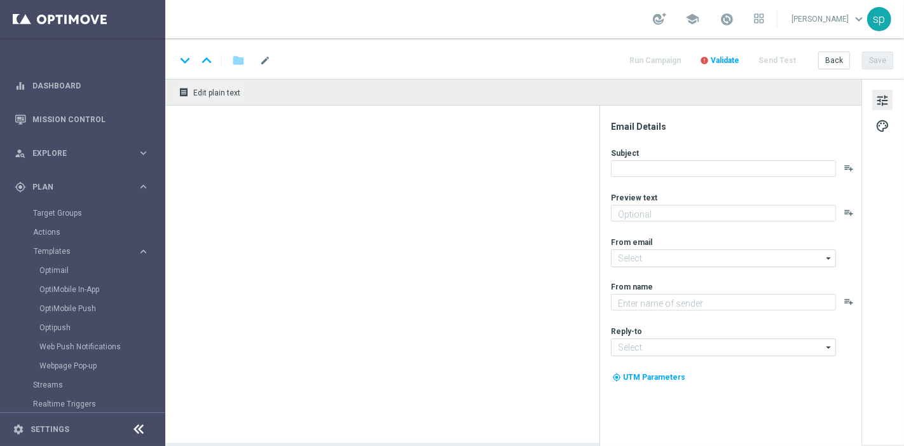
type textarea "2€ in regalo per te 🎁"
type textarea "Sisal"
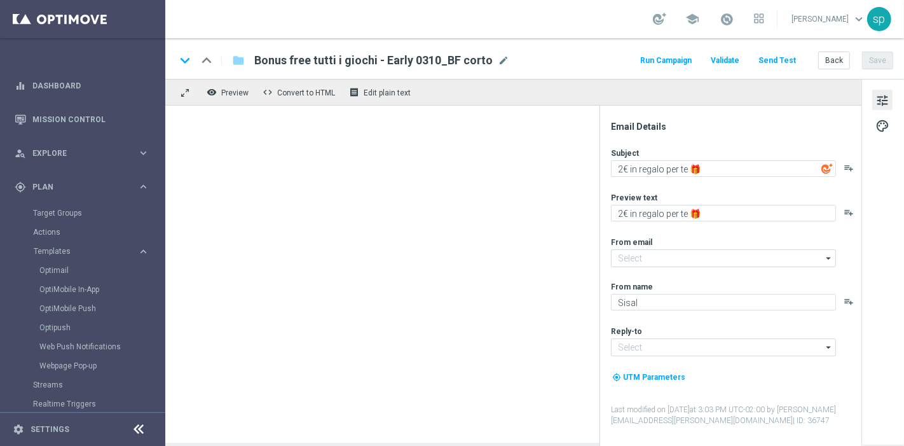
type input "newsletter@comunicazioni.sisal.it"
type input "info@sisal.it"
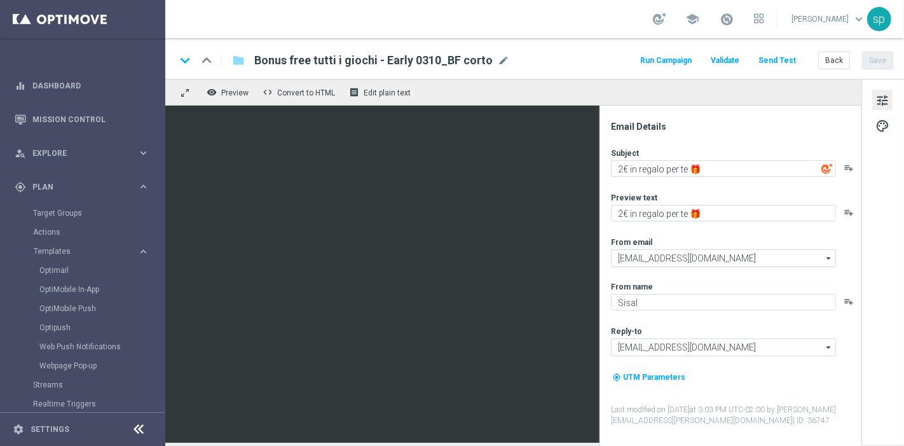
click at [665, 60] on button "Run Campaign" at bounding box center [665, 60] width 55 height 17
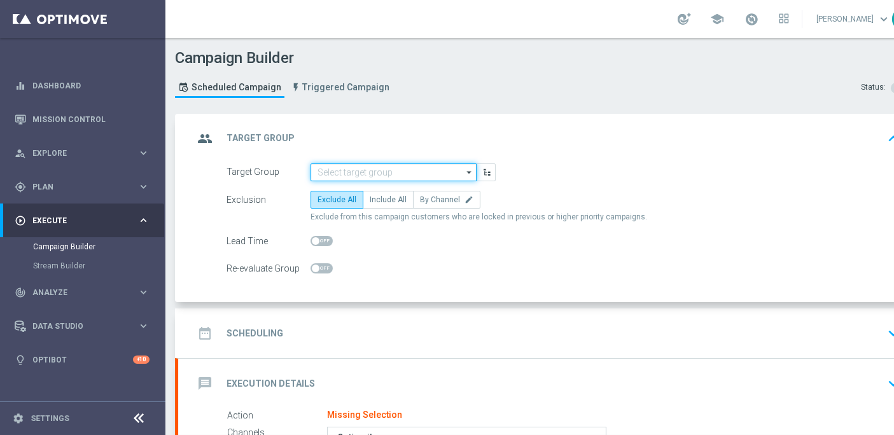
click at [423, 171] on input at bounding box center [393, 172] width 166 height 18
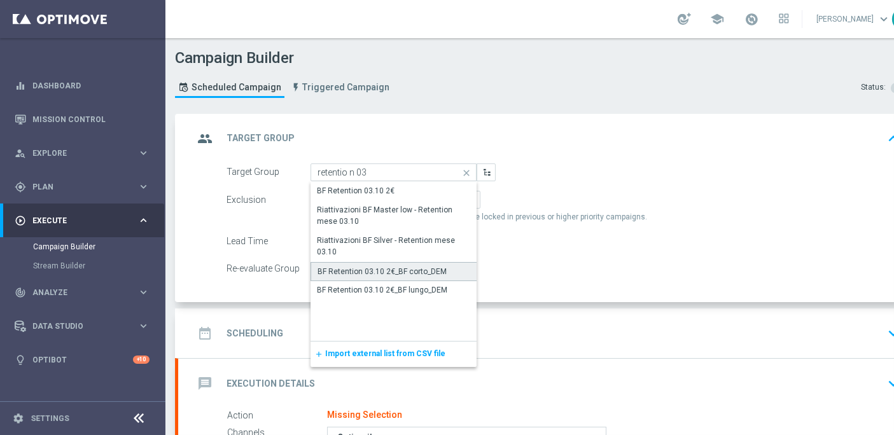
click at [427, 267] on div "BF Retention 03.10 2€_BF corto_DEM" at bounding box center [381, 271] width 129 height 11
type input "BF Retention 03.10 2€_BF corto_DEM"
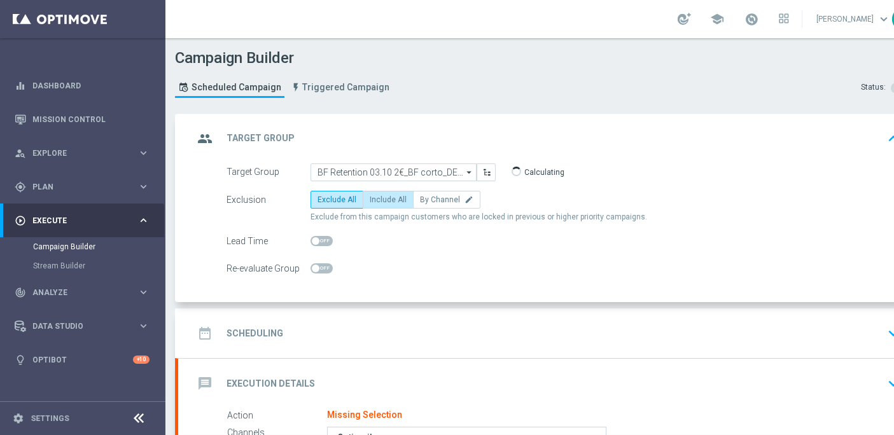
click at [392, 195] on span "Include All" at bounding box center [387, 199] width 37 height 9
click at [378, 198] on input "Include All" at bounding box center [373, 202] width 8 height 8
radio input "true"
click at [247, 328] on h2 "Scheduling" at bounding box center [254, 334] width 57 height 12
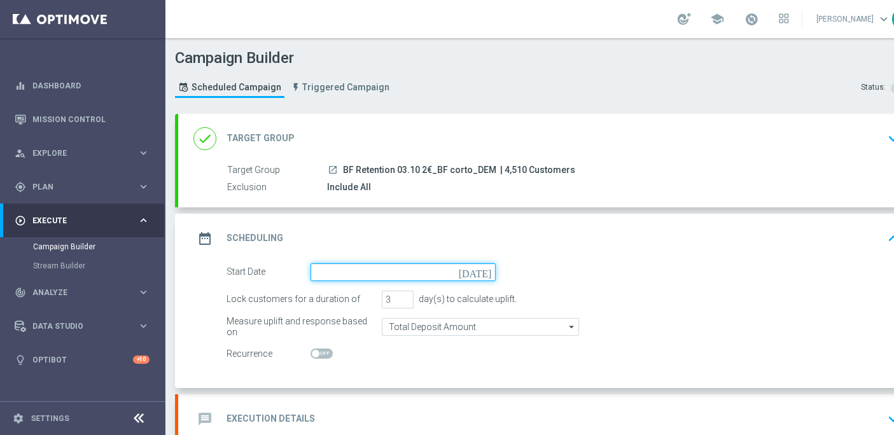
click at [432, 263] on input at bounding box center [402, 272] width 185 height 18
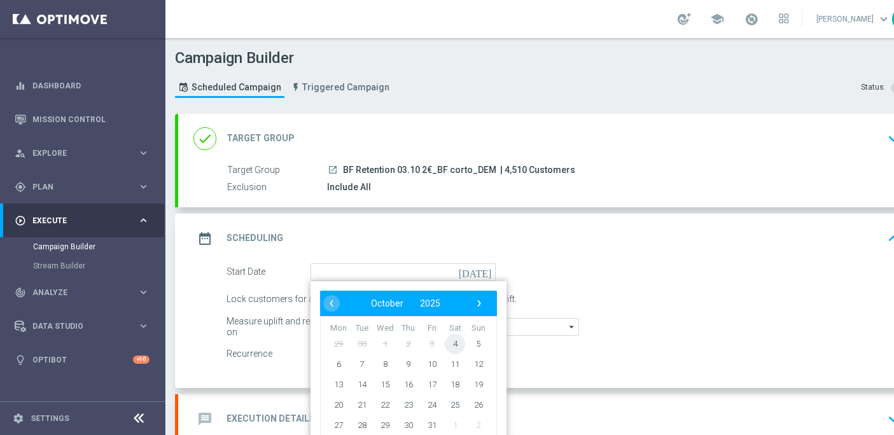
click at [456, 342] on span "4" at bounding box center [455, 343] width 20 height 20
type input "04 Oct 2025"
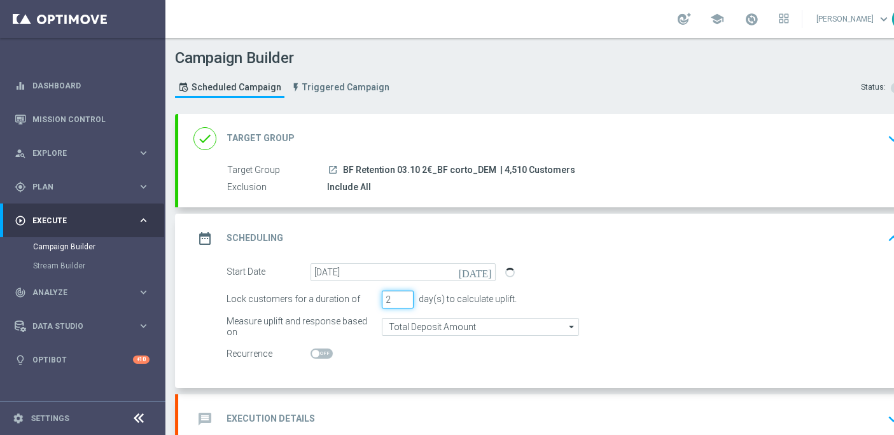
click at [407, 299] on input "2" at bounding box center [398, 300] width 32 height 18
type input "1"
click at [407, 299] on input "1" at bounding box center [398, 300] width 32 height 18
click at [282, 413] on h2 "Execution Details" at bounding box center [270, 419] width 88 height 12
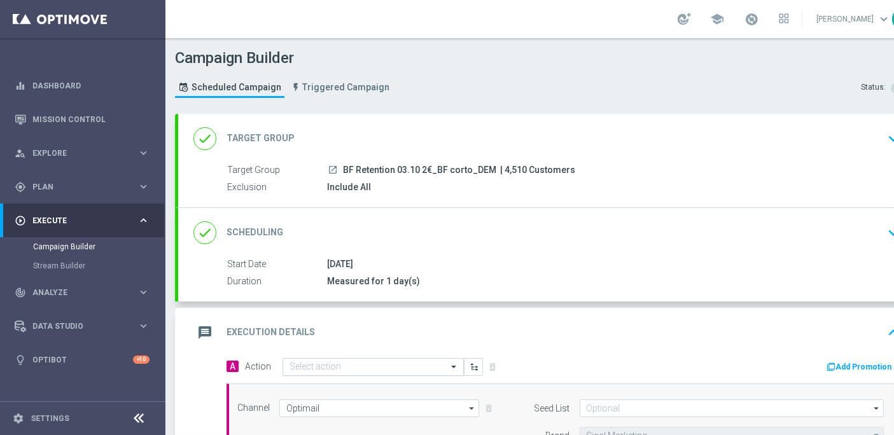
click at [363, 362] on input "text" at bounding box center [360, 367] width 142 height 11
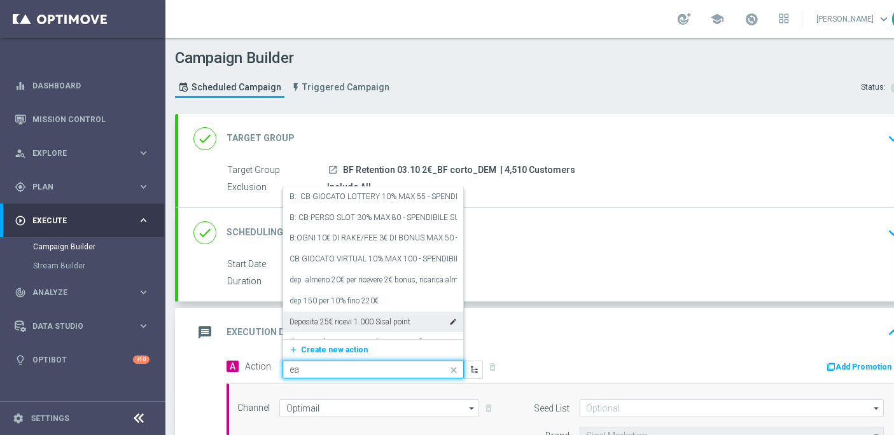
type input "ear"
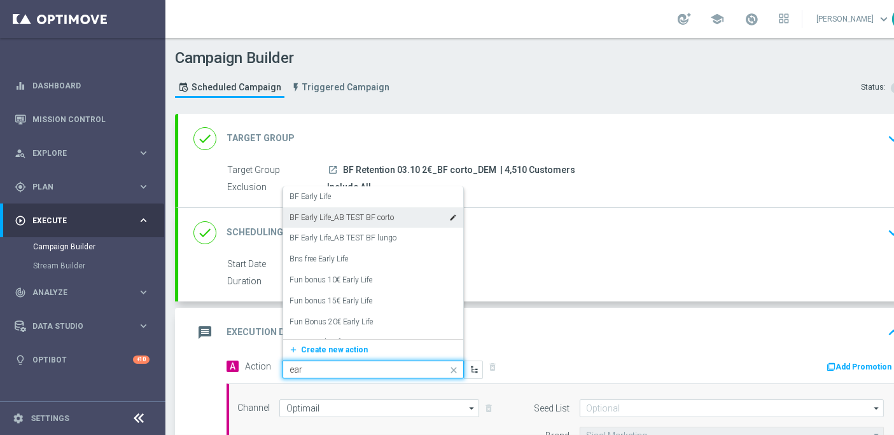
click at [387, 212] on label "BF Early Life_AB TEST BF corto" at bounding box center [341, 217] width 104 height 11
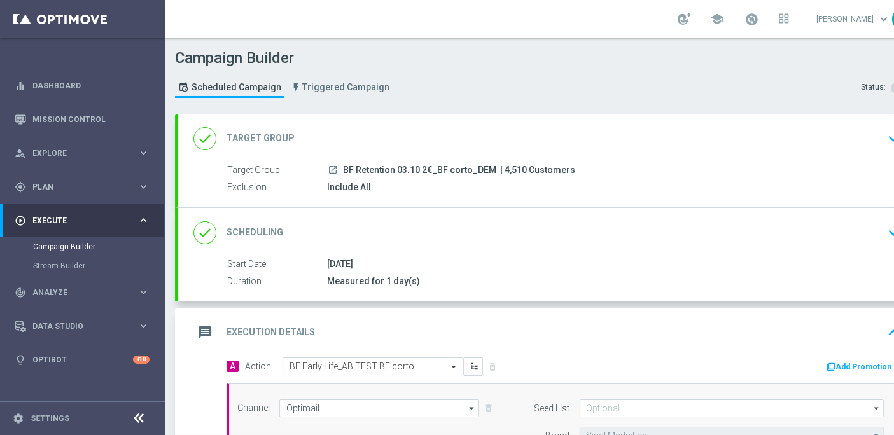
scroll to position [11, 45]
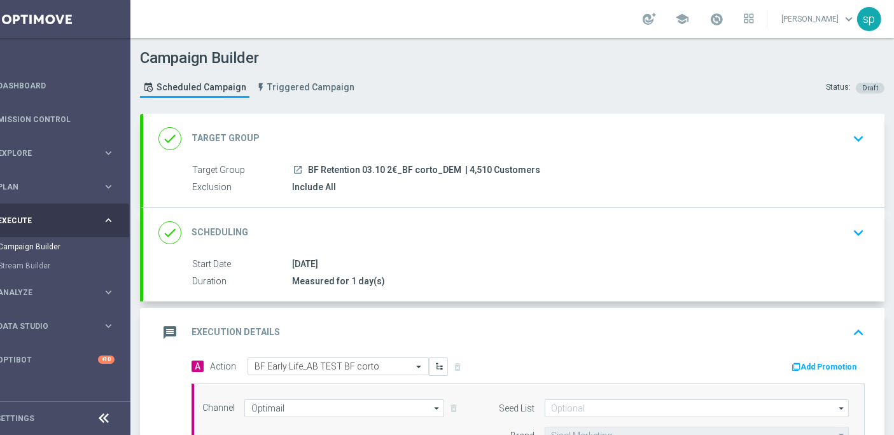
click at [879, 423] on section "done Target Group keyboard_arrow_down Target Group launch BF Retention 03.10 2€…" at bounding box center [511, 425] width 763 height 623
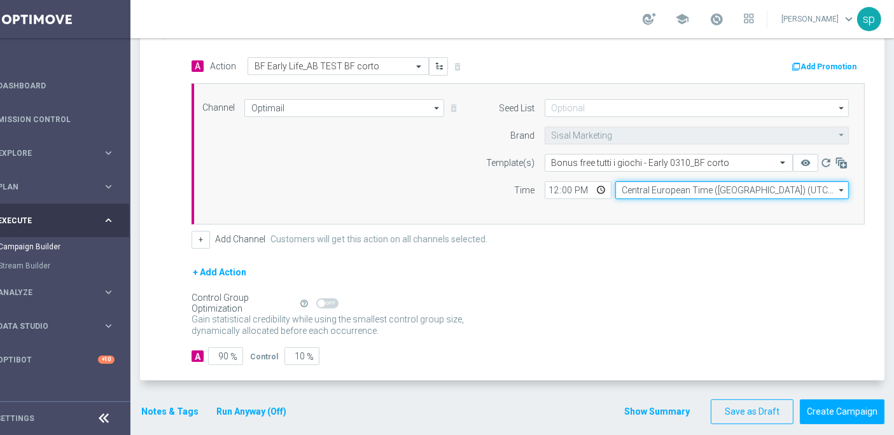
click at [721, 182] on input "Central European Time (Berlin) (UTC +02:00)" at bounding box center [731, 190] width 233 height 18
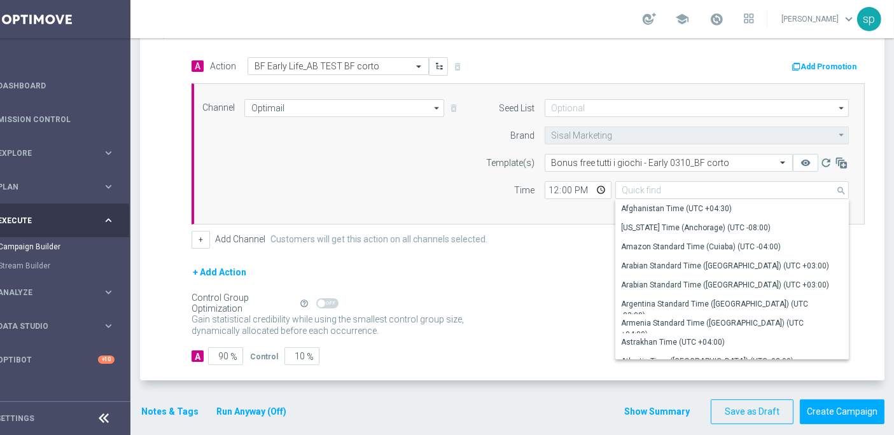
click at [523, 181] on div "Time 12:00 Central European Time (Berlin) (UTC +02:00) search Drag here to set …" at bounding box center [664, 190] width 388 height 18
type input "Central European Time (Berlin) (UTC +02:00)"
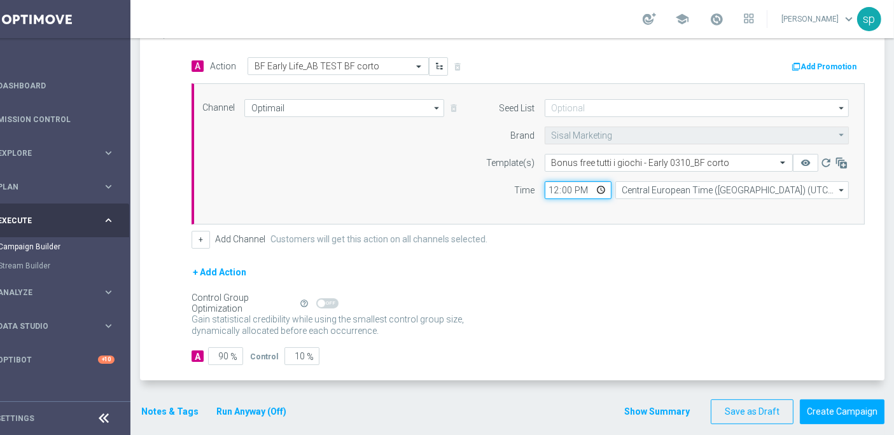
click at [548, 181] on input "12:00" at bounding box center [577, 190] width 67 height 18
type input "17:35"
click at [214, 347] on input "90" at bounding box center [225, 356] width 35 height 18
type input "0"
type input "100"
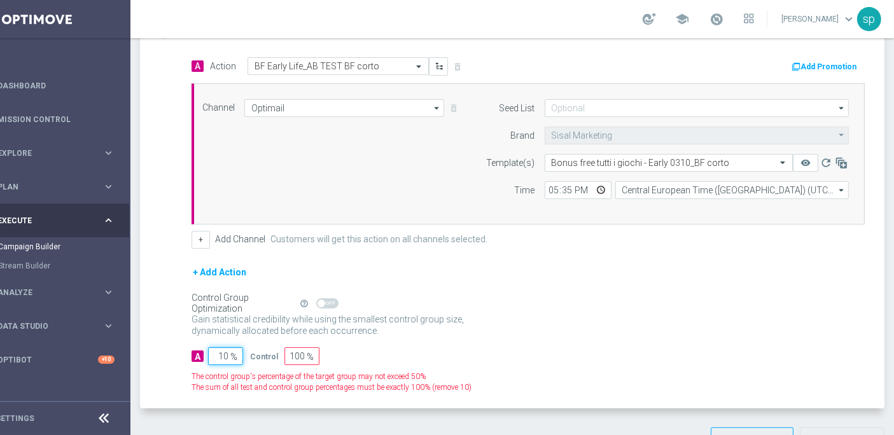
type input "100"
type input "0"
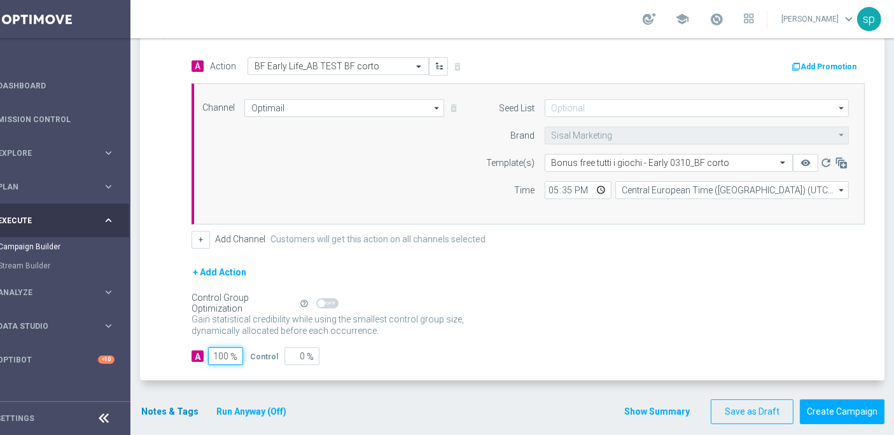
type input "100"
click at [165, 404] on button "Notes & Tags" at bounding box center [170, 412] width 60 height 16
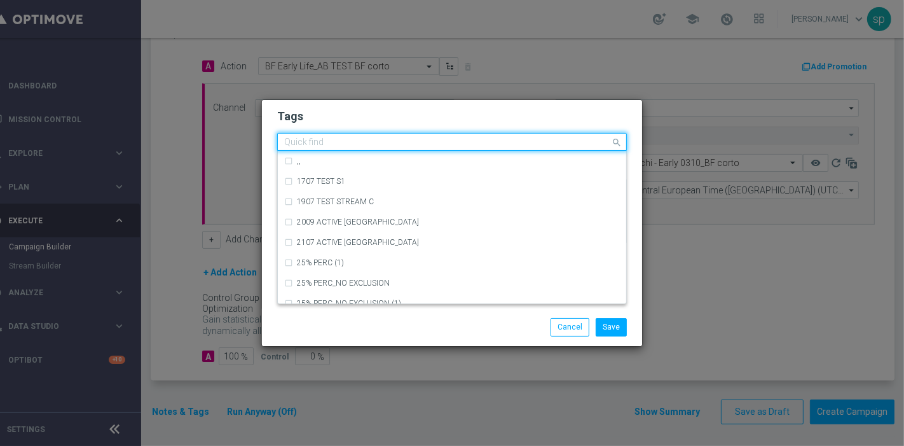
click at [347, 139] on input "text" at bounding box center [447, 142] width 326 height 11
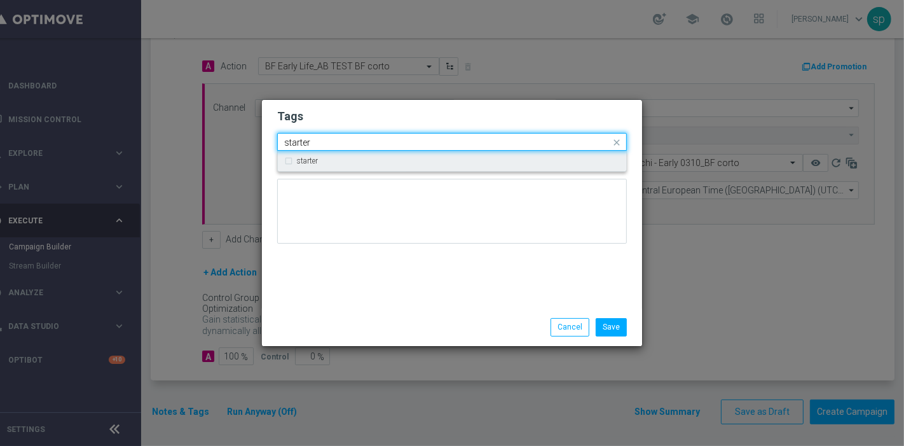
click at [364, 163] on div "starter" at bounding box center [458, 161] width 323 height 8
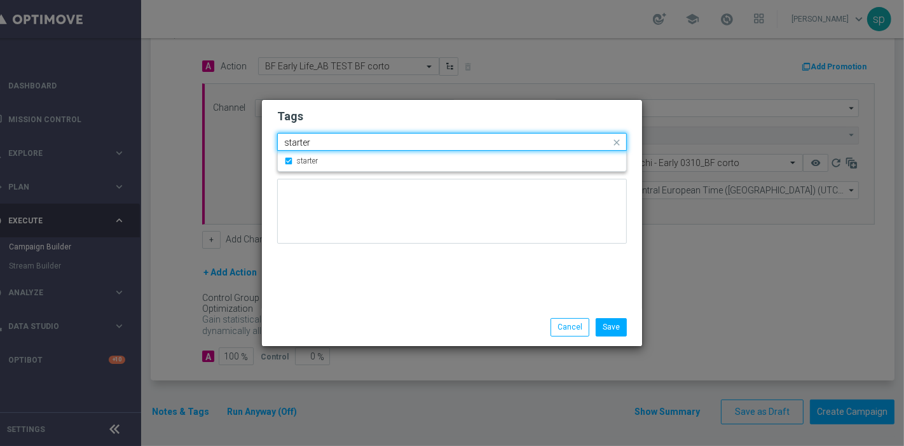
drag, startPoint x: 348, startPoint y: 135, endPoint x: 197, endPoint y: 120, distance: 151.6
click at [197, 120] on modal-container "Tags Quick find × starter starter starter Notes Save Cancel" at bounding box center [452, 223] width 904 height 446
drag, startPoint x: 333, startPoint y: 141, endPoint x: 141, endPoint y: 127, distance: 192.6
click at [141, 127] on modal-container "Tags Quick find × starter starter starter Notes Save Cancel" at bounding box center [452, 223] width 904 height 446
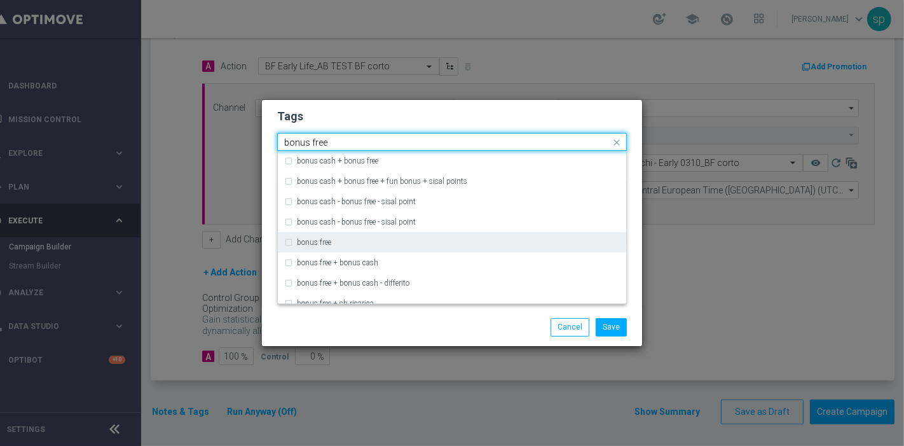
click at [284, 232] on div "bonus free" at bounding box center [452, 242] width 336 height 20
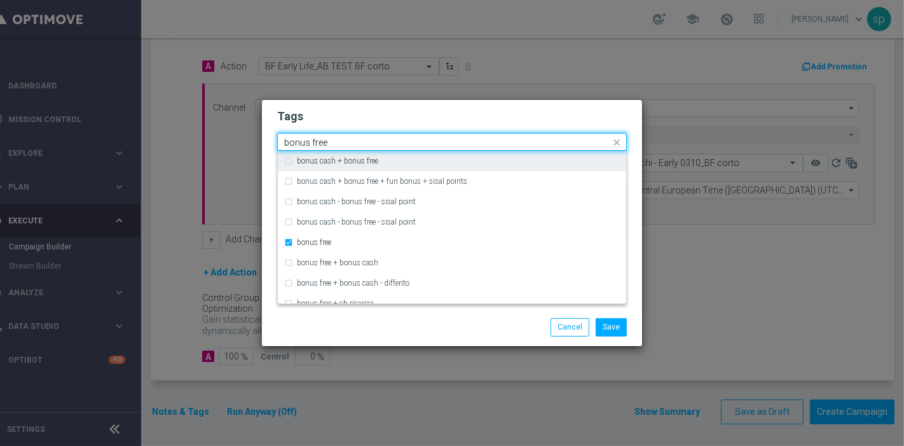
drag, startPoint x: 330, startPoint y: 141, endPoint x: 92, endPoint y: 112, distance: 239.6
click at [92, 112] on modal-container "Tags Quick find × starter × bonus free bonus free bonus cash + bonus free bonus…" at bounding box center [452, 223] width 904 height 446
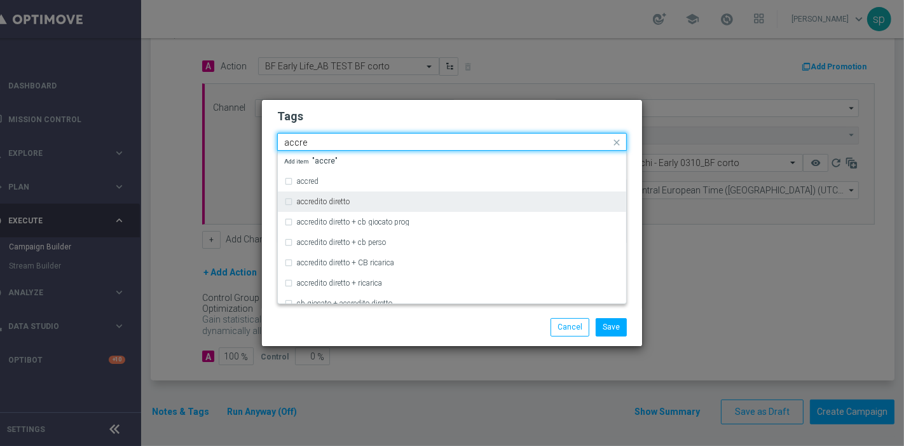
click at [340, 211] on div "accredito diretto" at bounding box center [452, 201] width 336 height 20
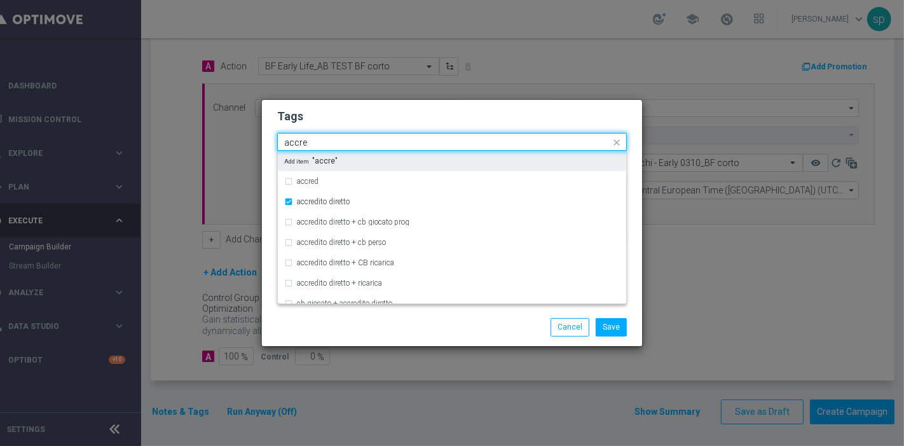
drag, startPoint x: 311, startPoint y: 142, endPoint x: 224, endPoint y: 138, distance: 86.6
click at [224, 138] on modal-container "Tags Quick find × starter × bonus free × accredito diretto accre accred accredi…" at bounding box center [452, 223] width 904 height 446
click at [322, 164] on div "all" at bounding box center [458, 161] width 323 height 8
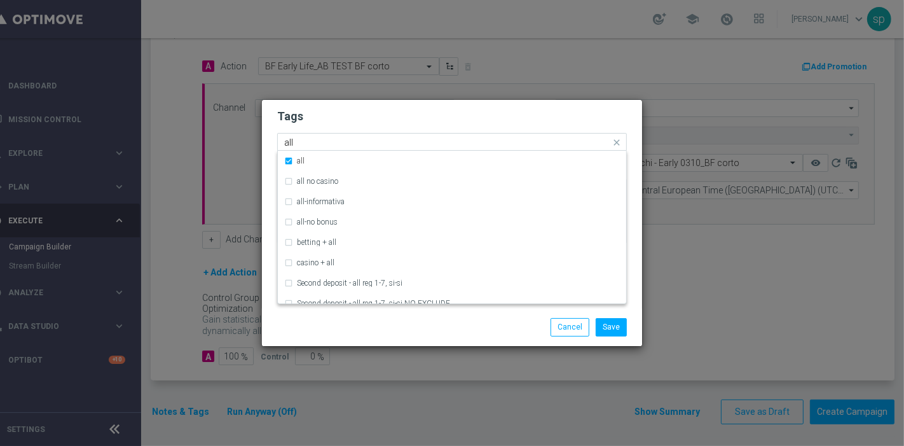
drag, startPoint x: 312, startPoint y: 138, endPoint x: 191, endPoint y: 134, distance: 121.5
click at [191, 134] on modal-container "Tags Quick find × starter × bonus free × accredito diretto × all all all all no…" at bounding box center [452, 223] width 904 height 446
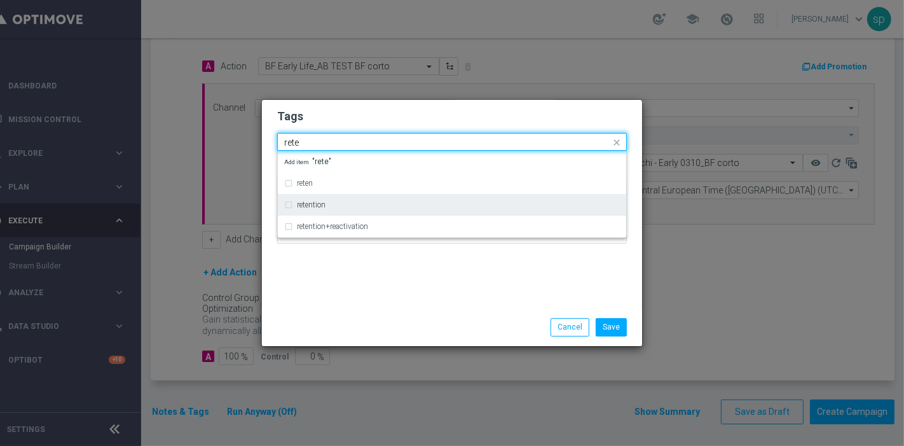
click at [345, 211] on div "retention" at bounding box center [452, 205] width 336 height 20
type input "rete"
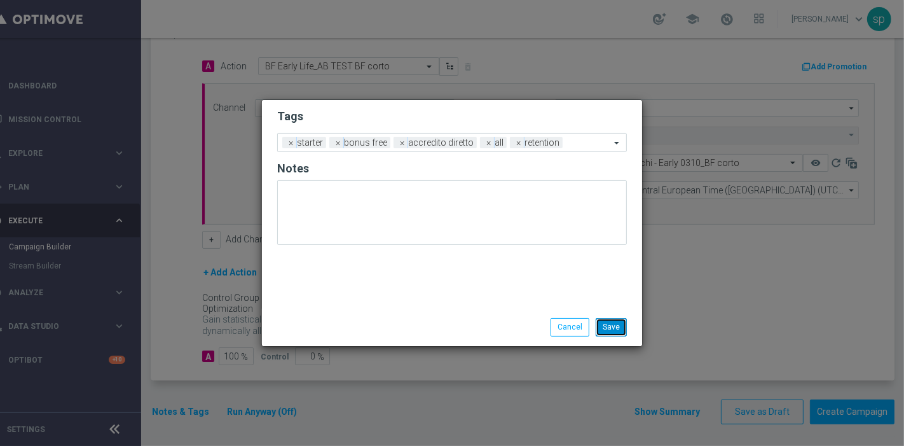
click at [606, 329] on button "Save" at bounding box center [611, 327] width 31 height 18
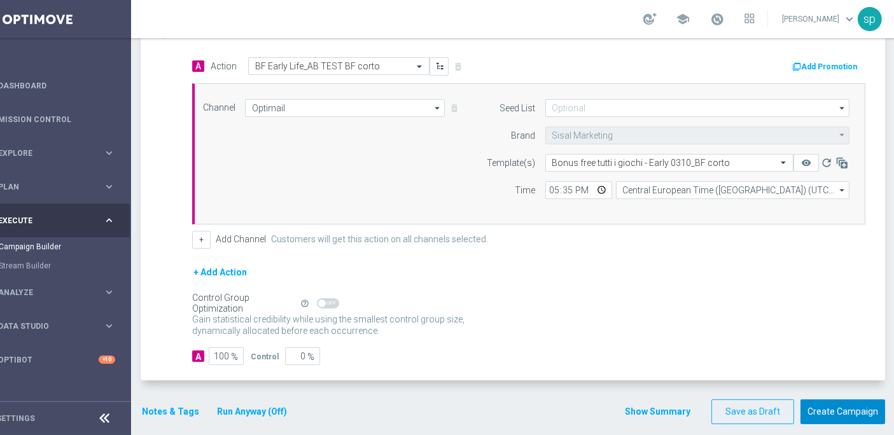
click at [852, 407] on button "Create Campaign" at bounding box center [842, 411] width 85 height 25
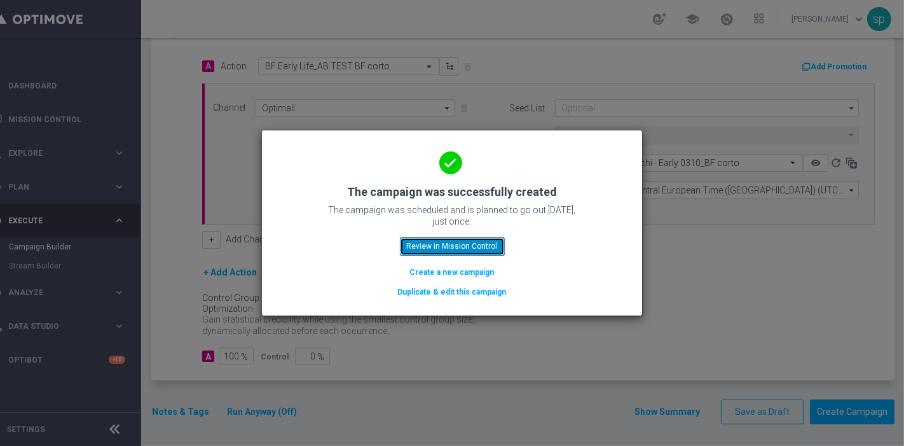
click at [472, 242] on button "Review in Mission Control" at bounding box center [452, 246] width 105 height 18
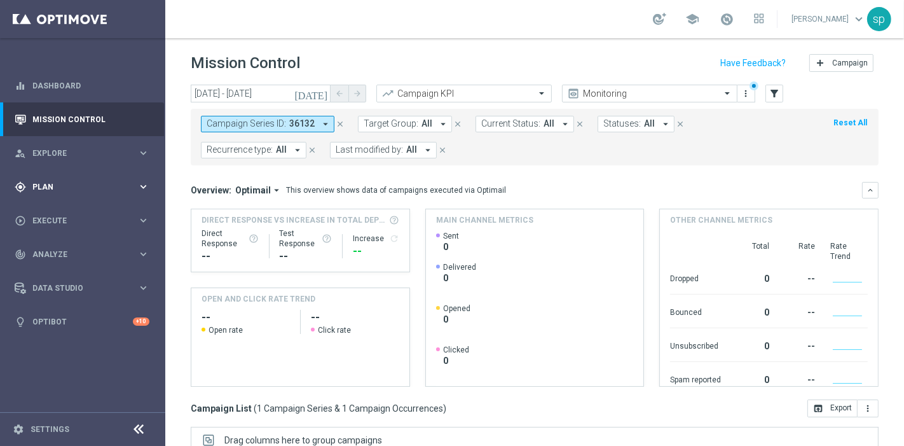
click at [38, 186] on span "Plan" at bounding box center [84, 187] width 105 height 8
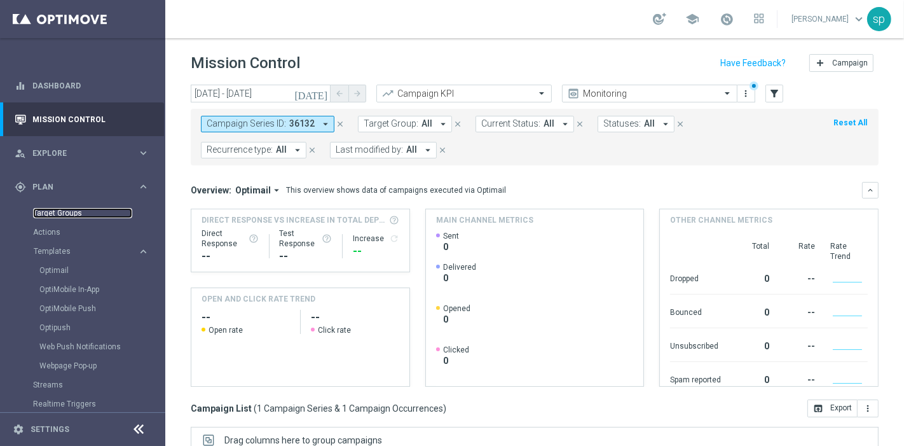
click at [58, 215] on link "Target Groups" at bounding box center [82, 213] width 99 height 10
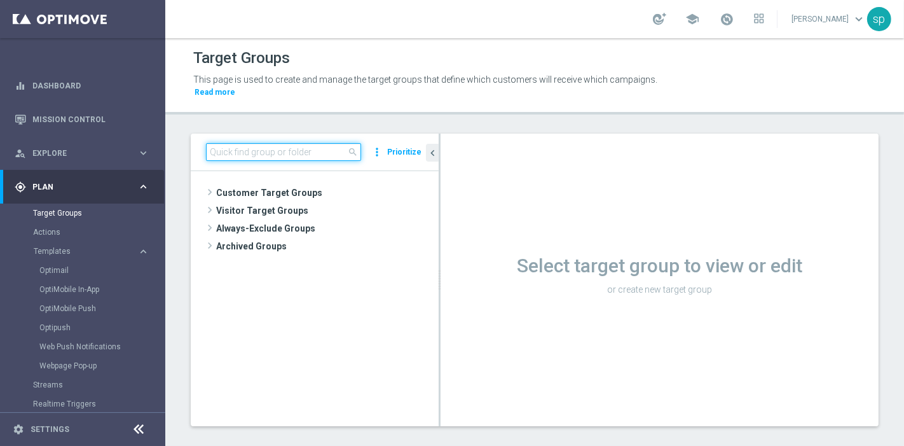
click at [253, 143] on input at bounding box center [283, 152] width 155 height 18
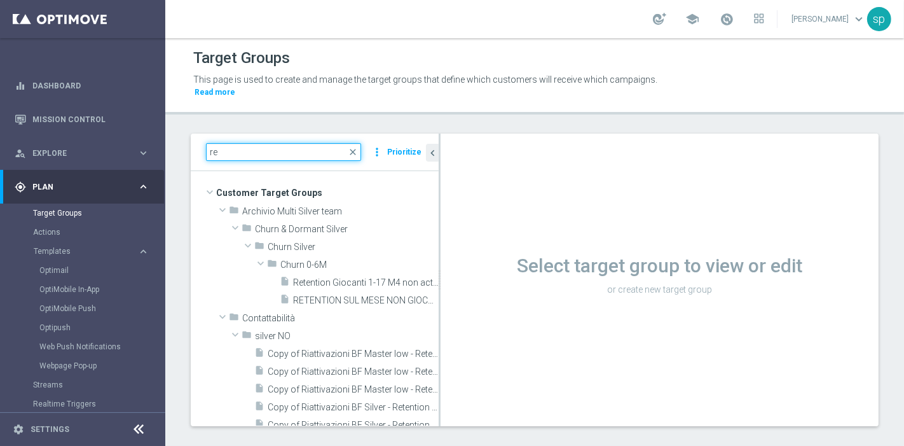
type input "r"
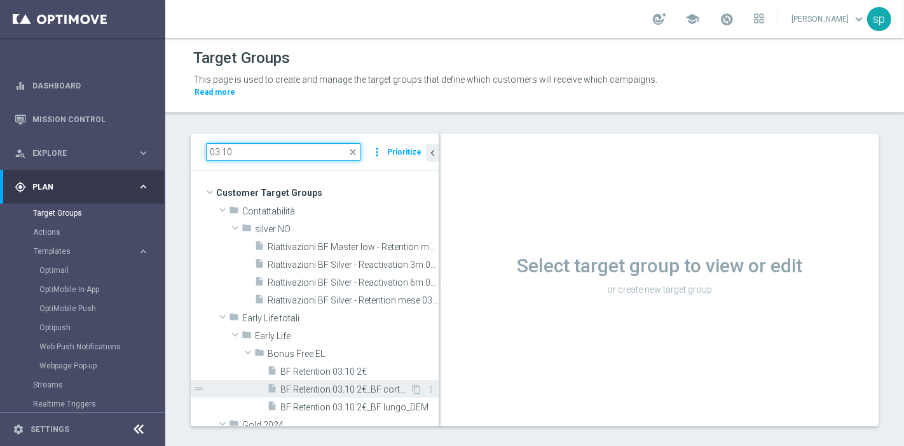
type input "03.10"
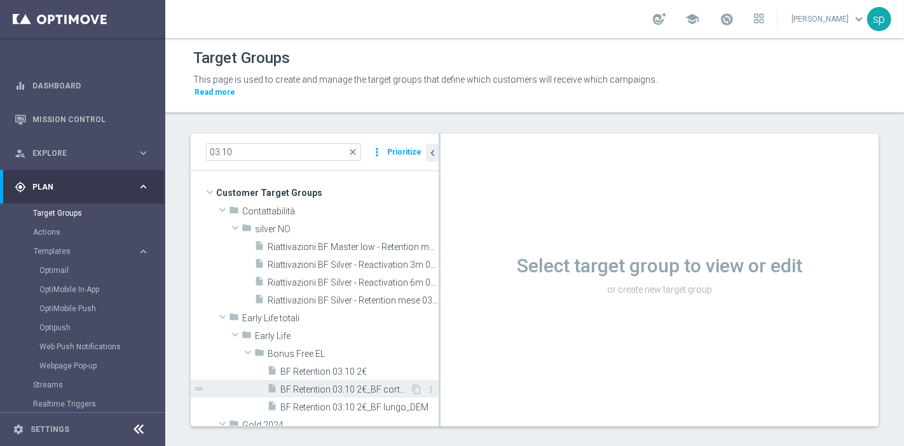
click at [331, 384] on span "BF Retention 03.10 2€_BF corto_DEM" at bounding box center [345, 389] width 130 height 11
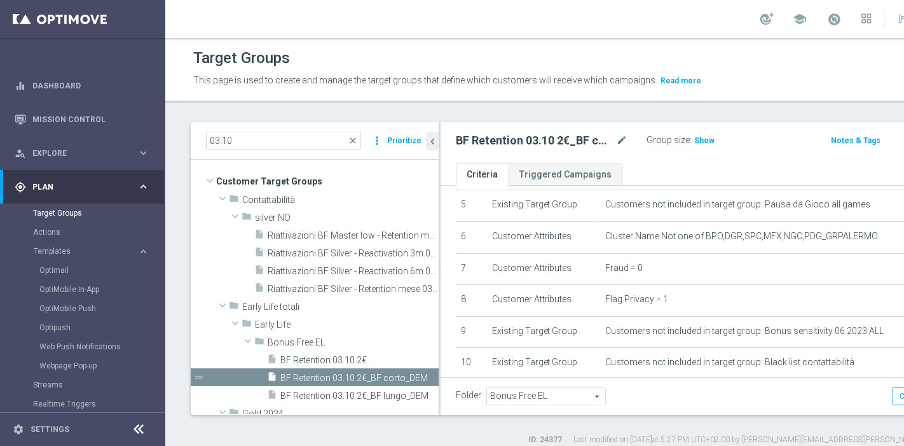
scroll to position [167, 0]
click at [694, 137] on span "Show" at bounding box center [704, 140] width 20 height 9
click at [695, 141] on span "4,510" at bounding box center [706, 142] width 22 height 12
click at [411, 375] on icon "content_copy" at bounding box center [416, 378] width 10 height 10
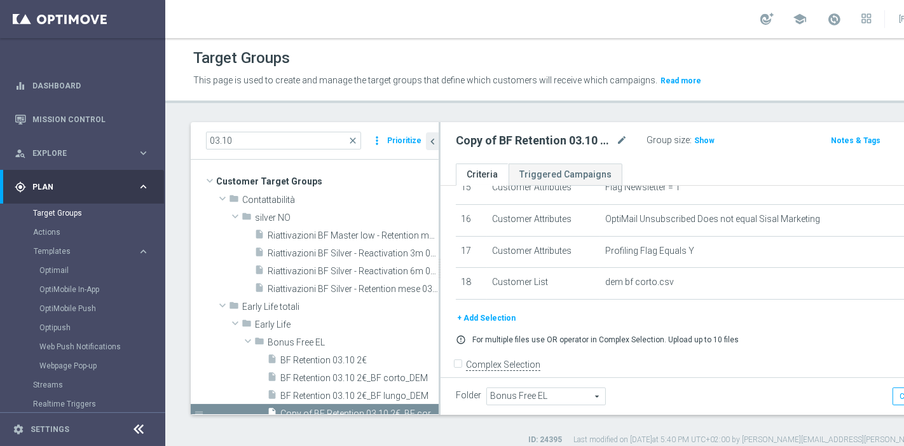
scroll to position [503, 0]
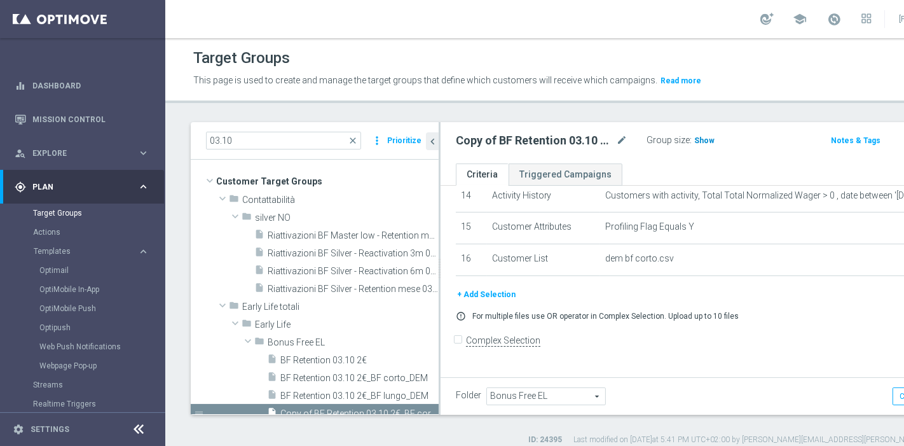
click at [694, 137] on span "Show" at bounding box center [704, 140] width 20 height 9
click at [695, 140] on span "5,482" at bounding box center [706, 142] width 22 height 12
click at [695, 136] on span "5,482" at bounding box center [706, 142] width 22 height 12
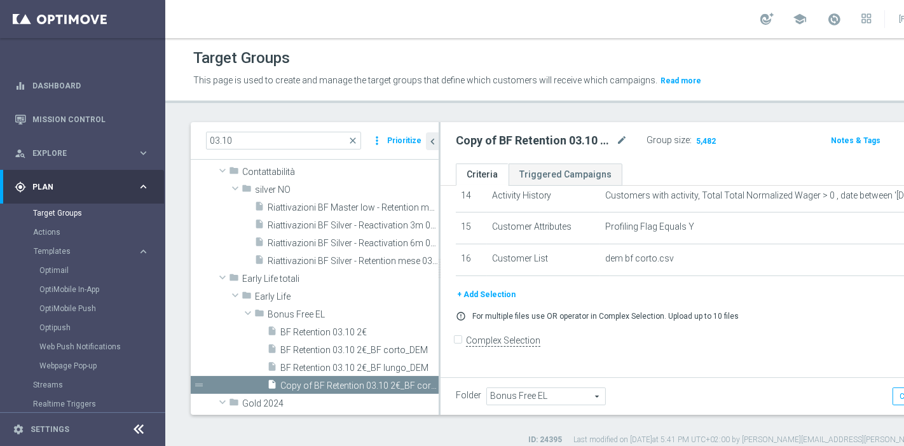
scroll to position [56, 0]
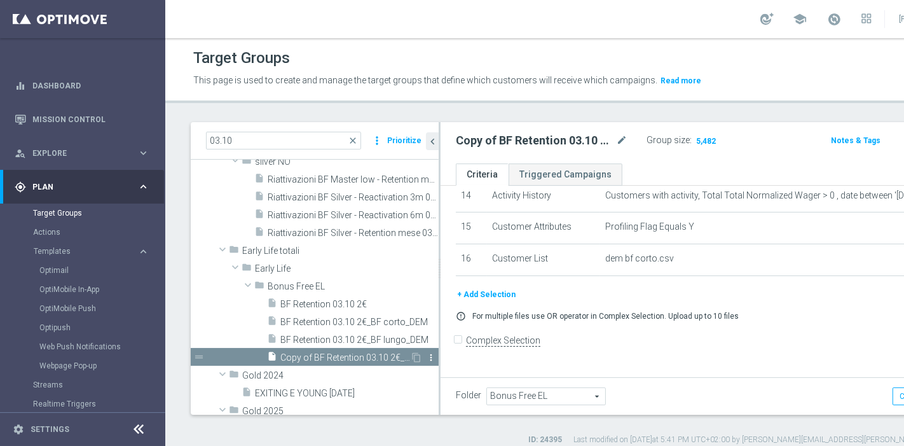
click at [426, 354] on icon "more_vert" at bounding box center [431, 357] width 10 height 10
click at [467, 393] on span "Delete" at bounding box center [457, 390] width 27 height 9
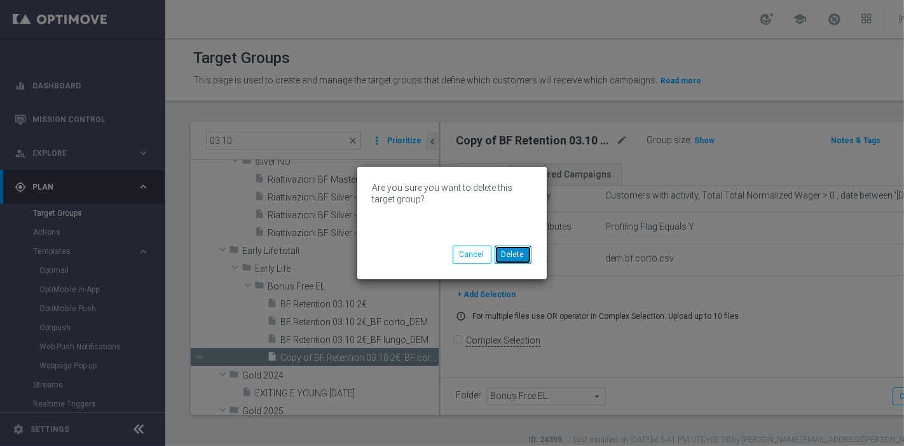
click at [527, 253] on button "Delete" at bounding box center [513, 254] width 37 height 18
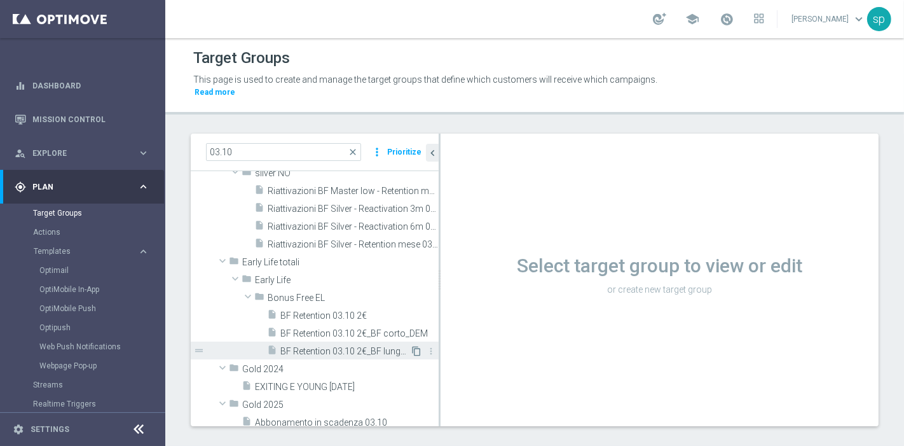
click at [411, 346] on icon "content_copy" at bounding box center [416, 351] width 10 height 10
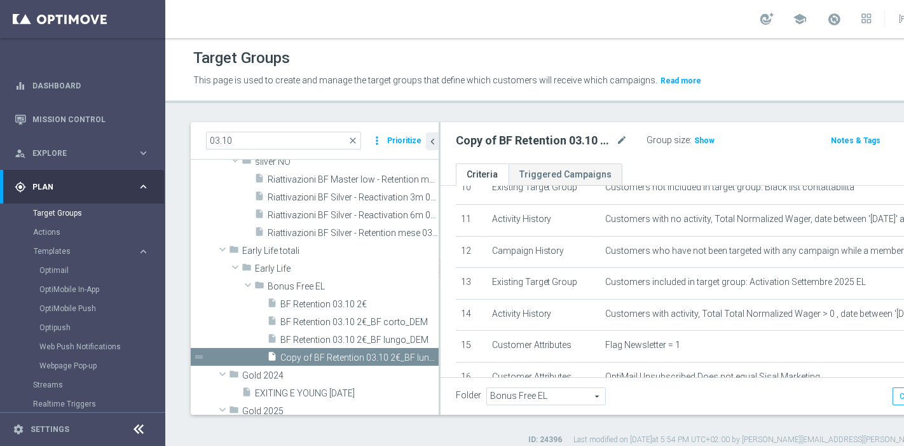
scroll to position [503, 0]
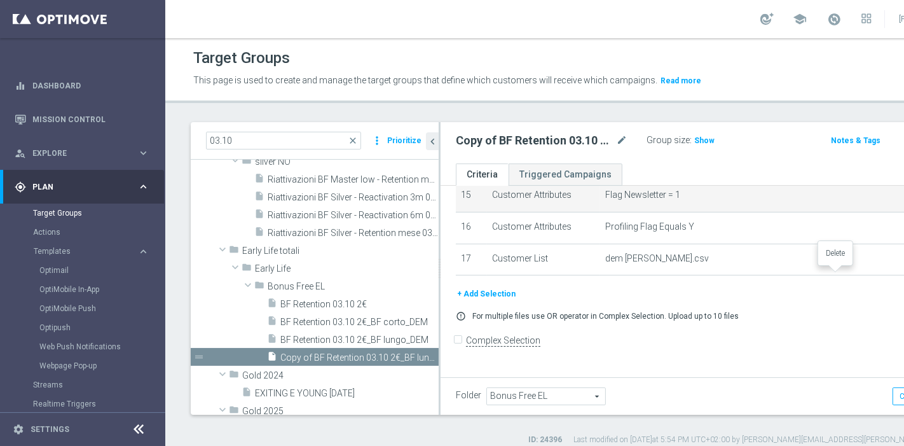
click at [500, 301] on button "+ Add Selection" at bounding box center [486, 294] width 61 height 14
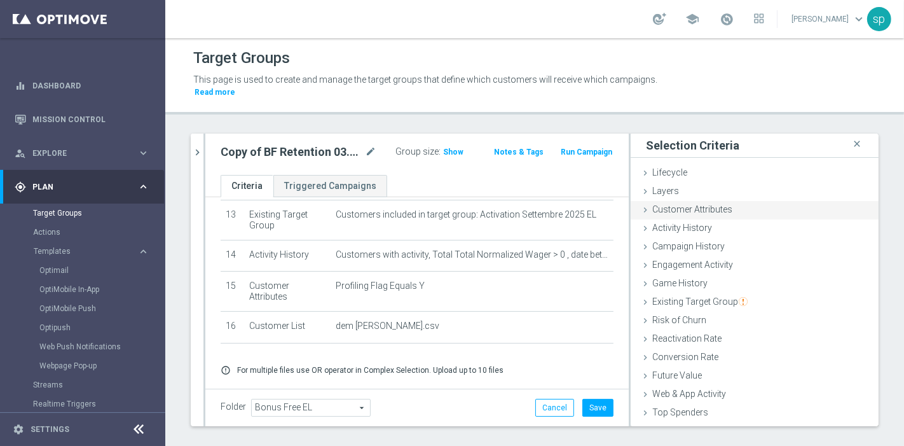
click at [717, 204] on span "Customer Attributes" at bounding box center [692, 209] width 80 height 10
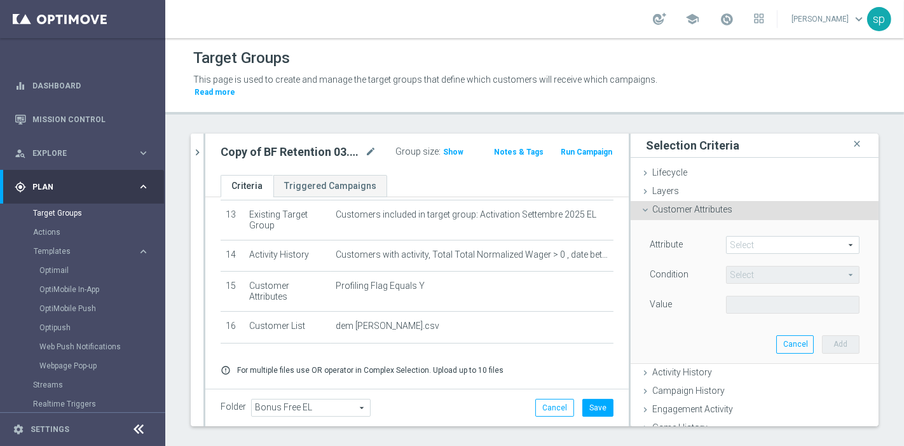
click at [754, 237] on span at bounding box center [793, 245] width 132 height 17
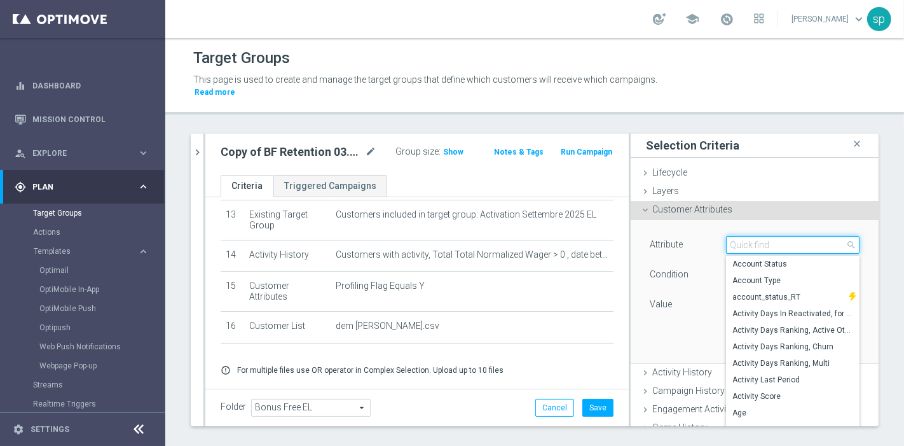
click at [754, 236] on input "search" at bounding box center [793, 245] width 134 height 18
type input "f"
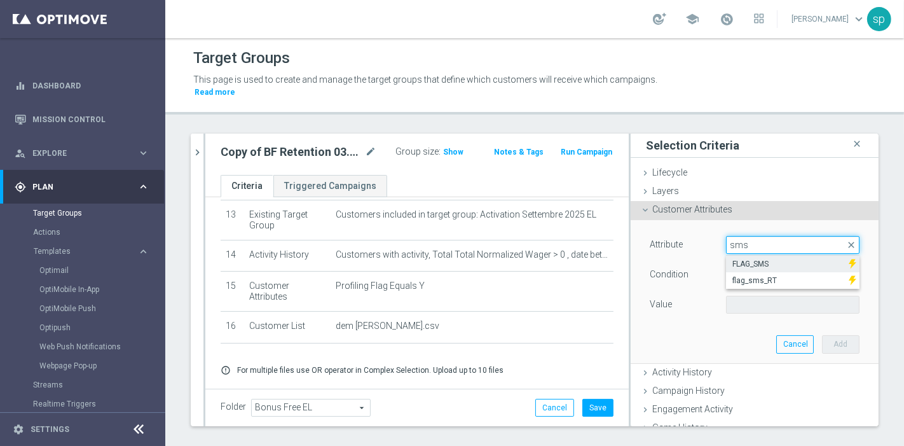
type input "sms"
click at [752, 259] on label "FLAG_SMS" at bounding box center [787, 264] width 123 height 17
type input "FLAG_SMS"
type input "Equals"
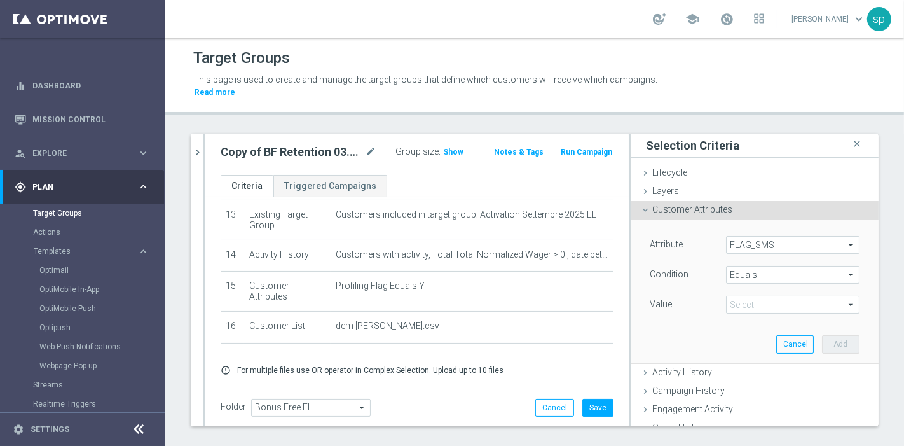
click at [752, 296] on span at bounding box center [793, 304] width 132 height 17
click at [743, 352] on span "Yes" at bounding box center [793, 357] width 121 height 10
type input "Yes"
click at [822, 335] on button "Add" at bounding box center [841, 344] width 38 height 18
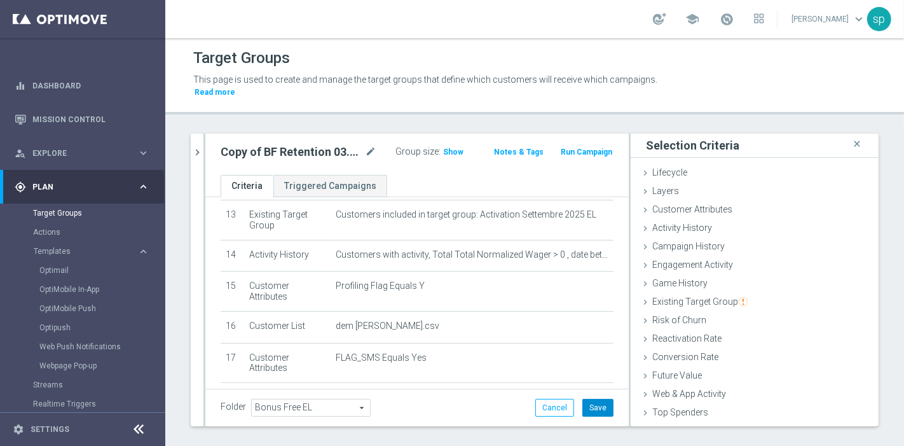
click at [596, 399] on button "Save" at bounding box center [598, 408] width 31 height 18
click at [451, 148] on span "Show" at bounding box center [453, 152] width 20 height 9
click at [450, 148] on span "3,784" at bounding box center [455, 154] width 22 height 12
click at [195, 146] on icon "chevron_right" at bounding box center [197, 152] width 12 height 12
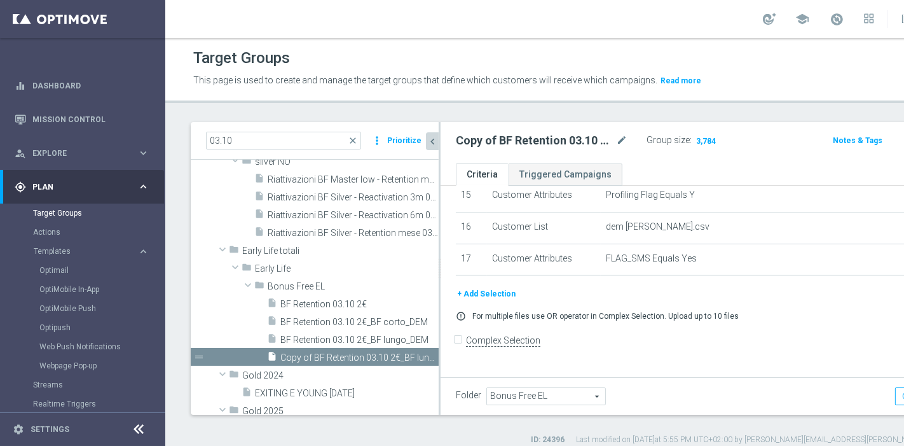
scroll to position [38, 0]
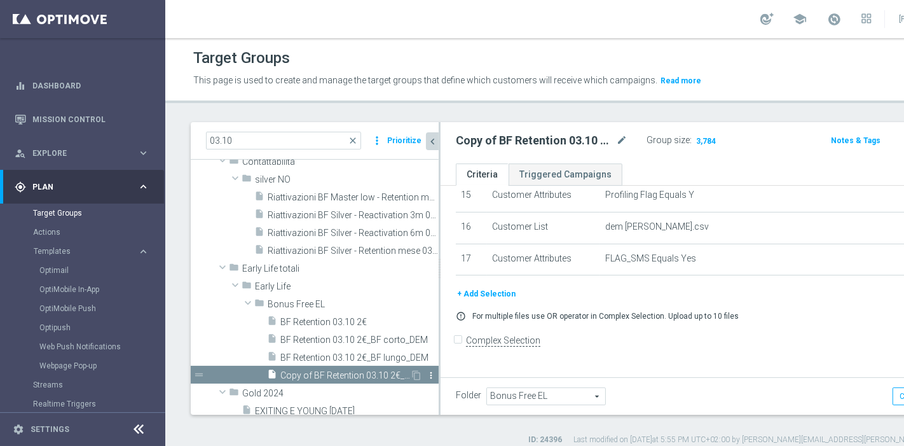
click at [426, 371] on icon "more_vert" at bounding box center [431, 375] width 10 height 10
click at [448, 404] on span "Delete" at bounding box center [453, 408] width 27 height 9
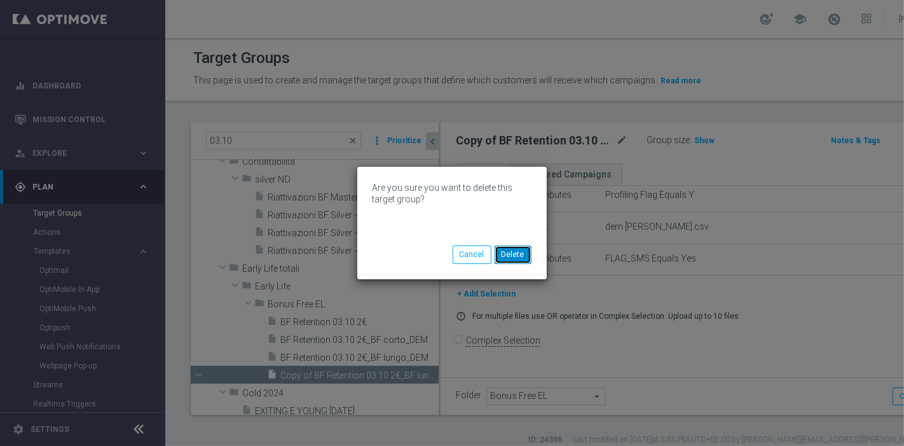
click at [521, 251] on button "Delete" at bounding box center [513, 254] width 37 height 18
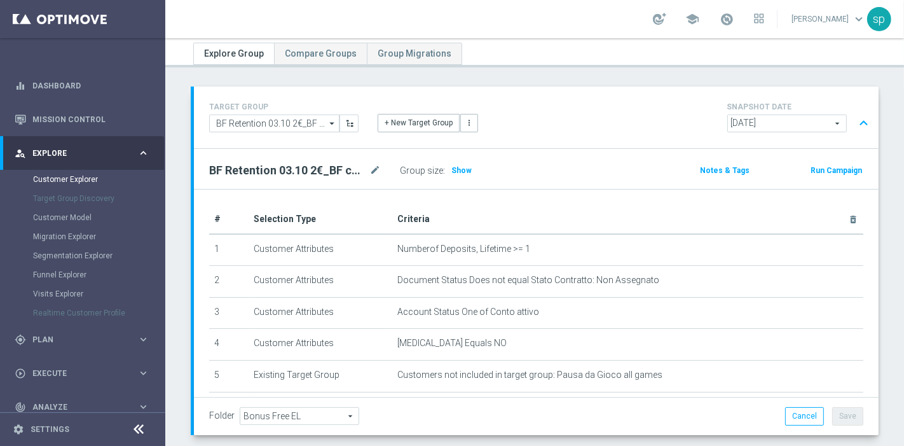
scroll to position [106, 0]
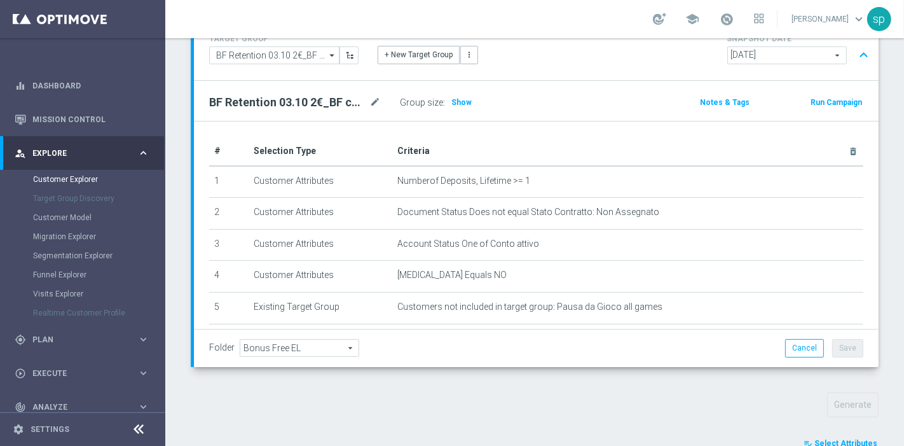
click at [857, 442] on span "Select Attributes" at bounding box center [846, 443] width 63 height 9
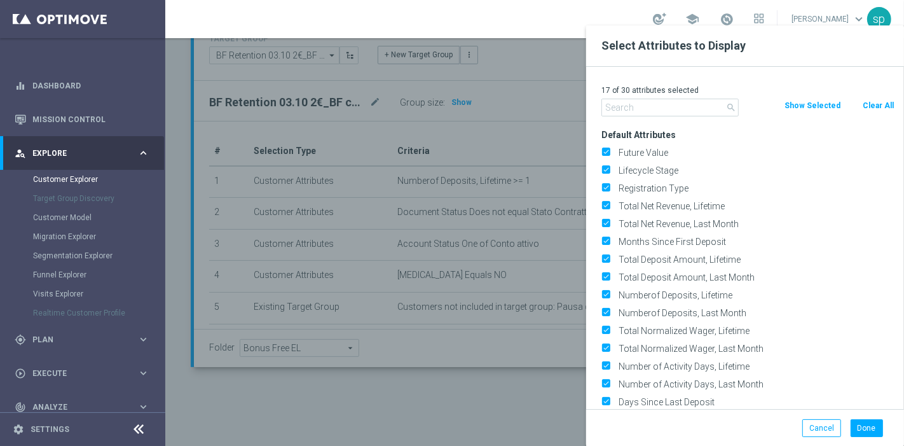
click at [870, 109] on button "Clear All" at bounding box center [879, 106] width 34 height 14
checkbox input "false"
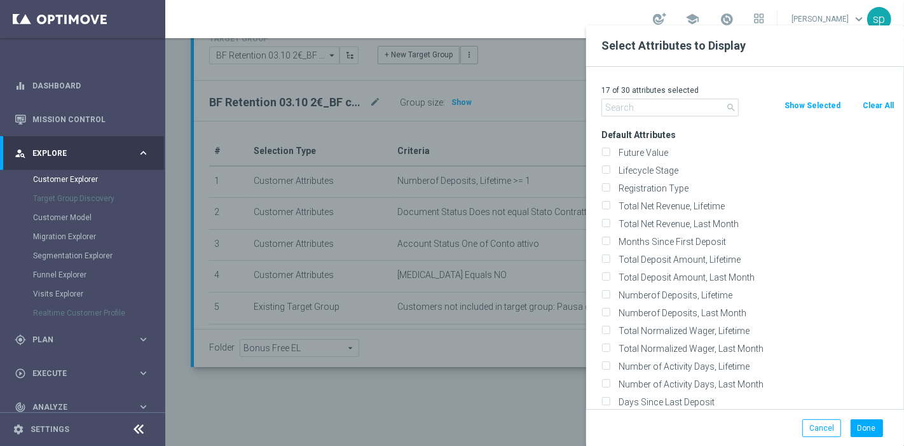
checkbox input "false"
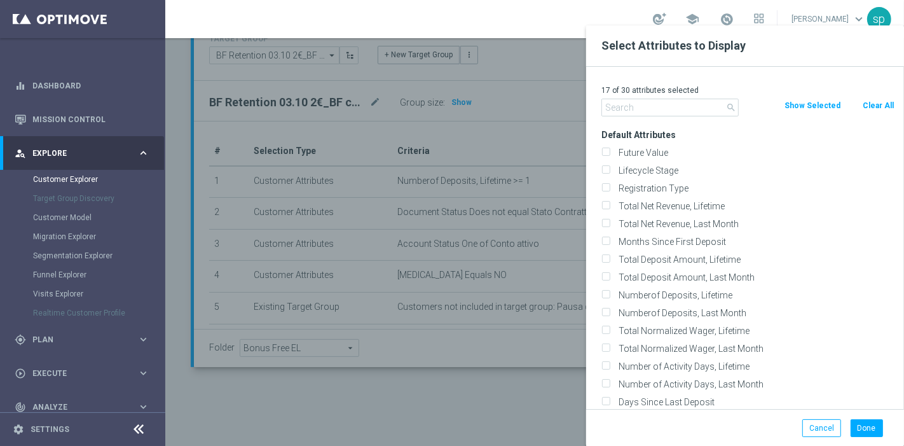
checkbox input "false"
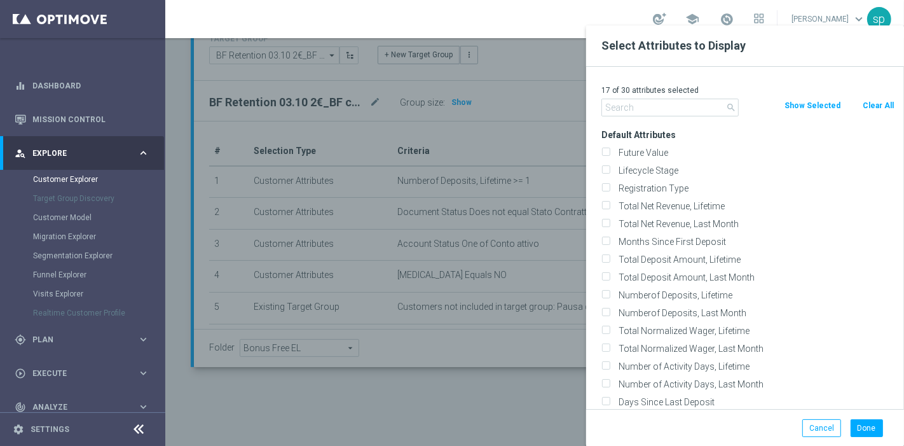
checkbox input "false"
click at [653, 99] on input "text" at bounding box center [670, 108] width 137 height 18
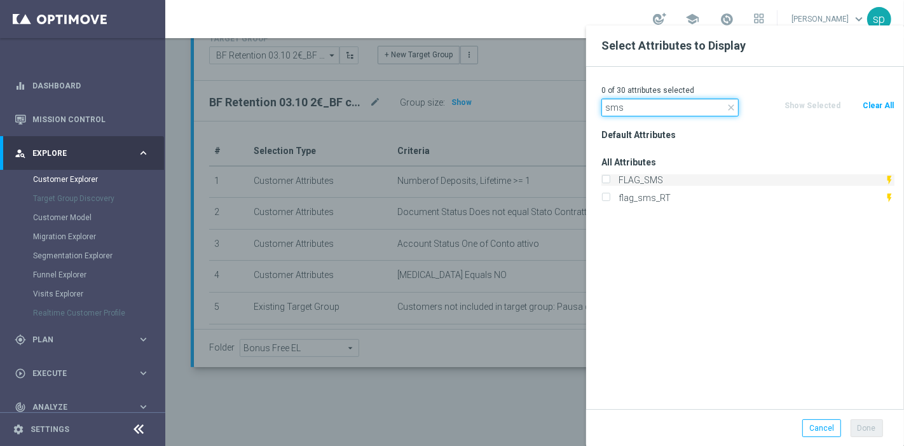
type input "sms"
click at [658, 182] on label "FLAG_SMS" at bounding box center [749, 179] width 270 height 11
click at [610, 182] on input "FLAG_SMS" at bounding box center [606, 181] width 8 height 8
checkbox input "true"
click at [859, 420] on button "Done" at bounding box center [867, 428] width 32 height 18
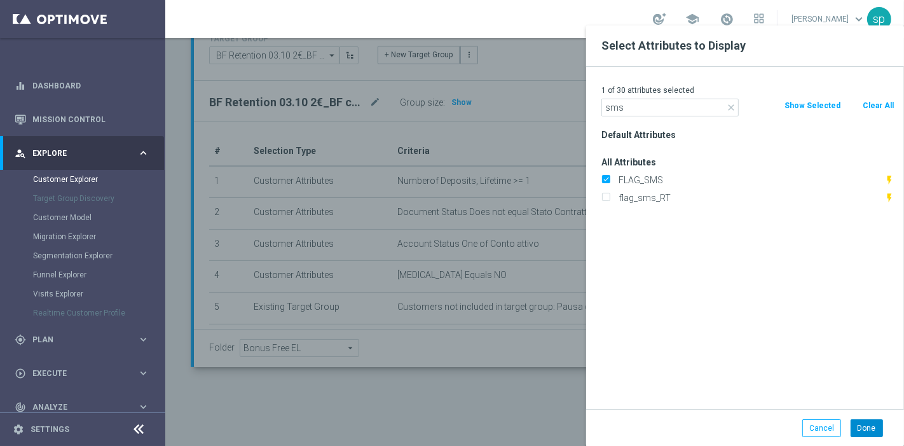
type input "Search"
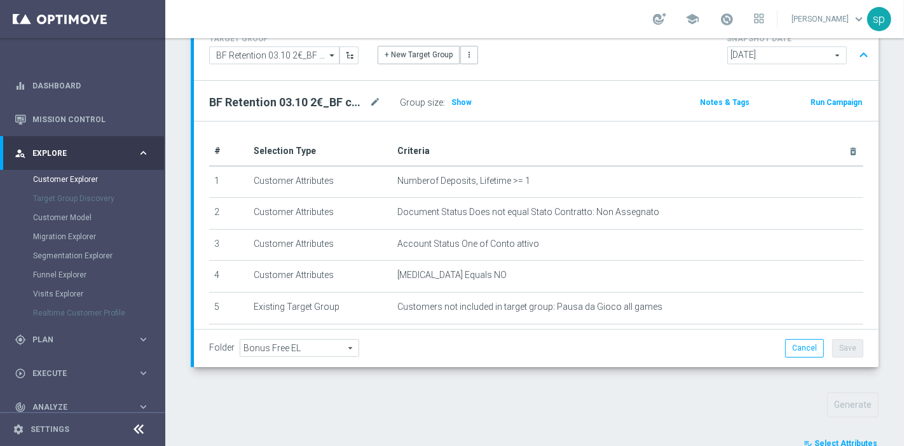
click at [840, 441] on span "Select Attributes" at bounding box center [846, 443] width 63 height 9
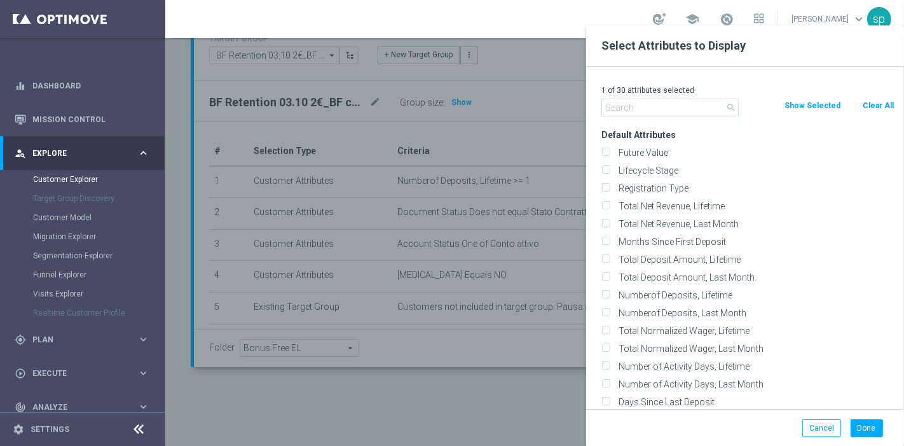
type input "s"
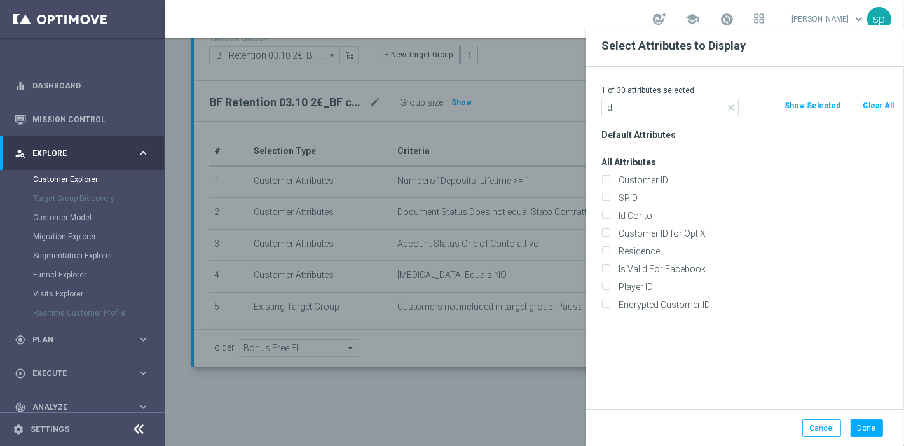
type input "id"
click at [559, 111] on div at bounding box center [617, 248] width 904 height 446
click at [647, 213] on label "Id Conto" at bounding box center [754, 215] width 280 height 11
click at [610, 213] on input "Id Conto" at bounding box center [606, 217] width 8 height 8
checkbox input "true"
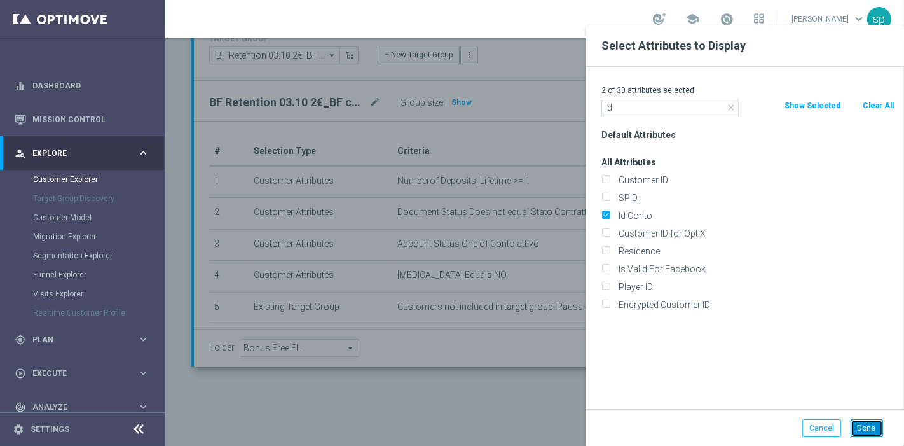
click at [873, 427] on button "Done" at bounding box center [867, 428] width 32 height 18
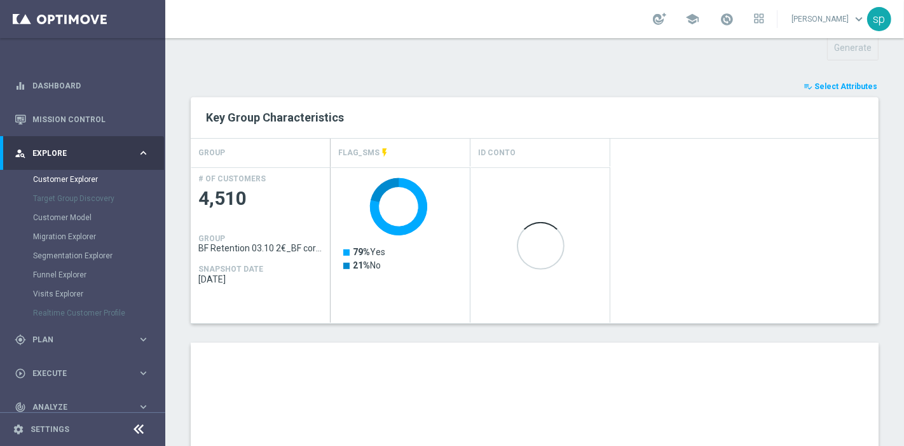
scroll to position [741, 0]
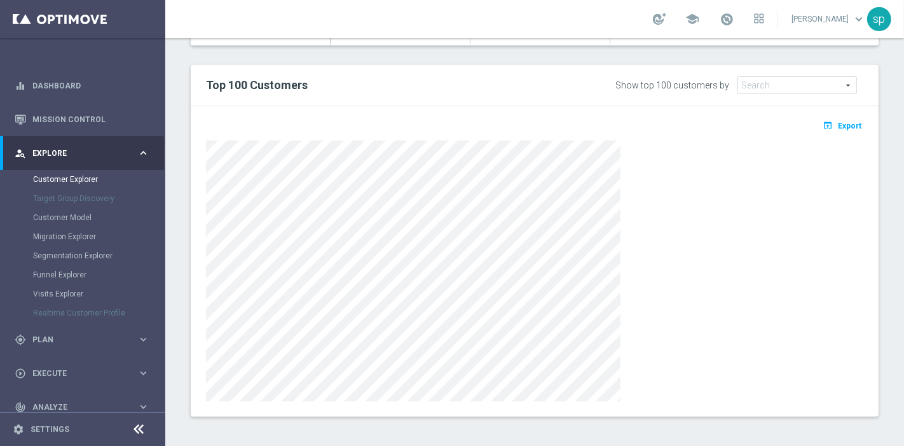
click at [840, 129] on button "open_in_browser Export" at bounding box center [842, 125] width 43 height 17
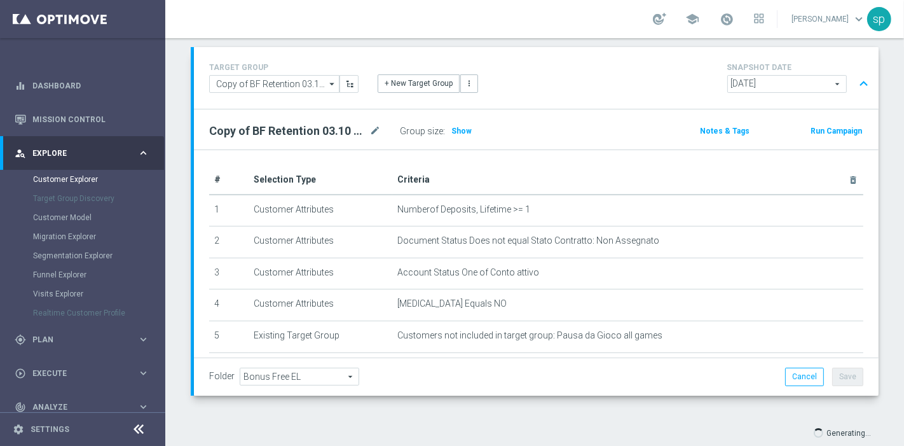
scroll to position [106, 0]
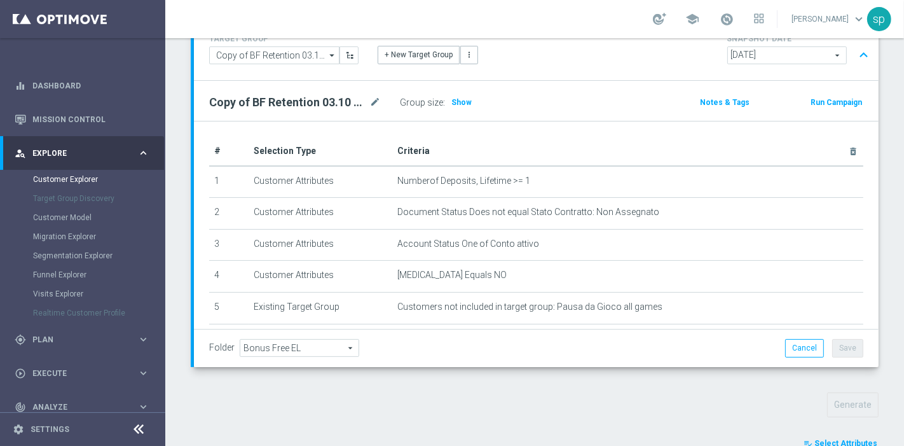
click at [839, 439] on span "Select Attributes" at bounding box center [846, 443] width 63 height 9
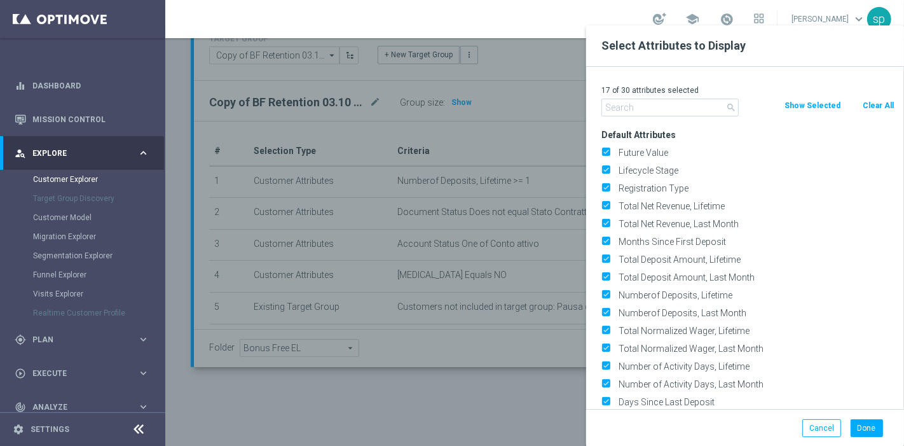
click at [876, 100] on button "Clear All" at bounding box center [879, 106] width 34 height 14
checkbox input "false"
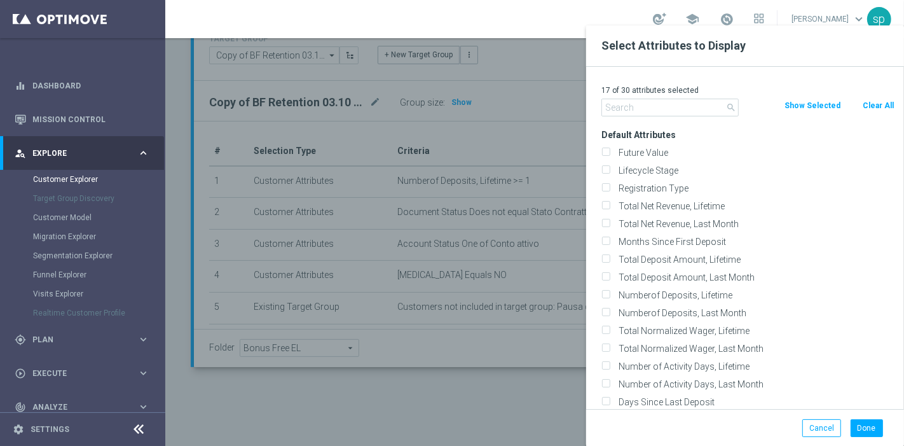
checkbox input "false"
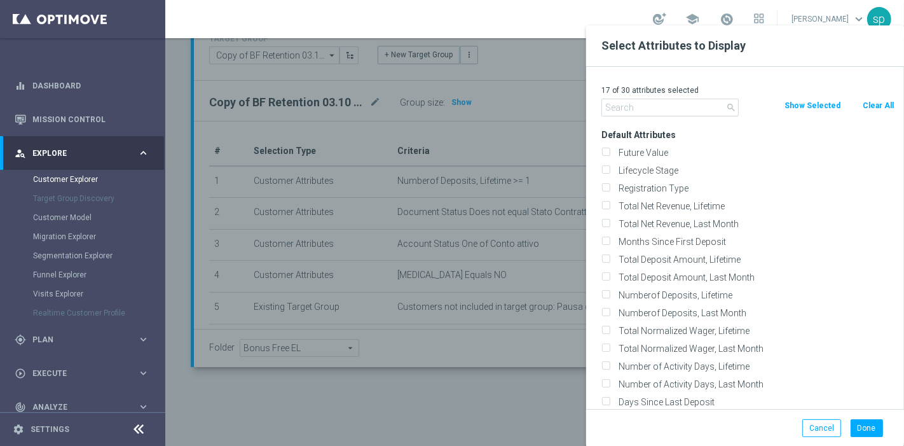
checkbox input "false"
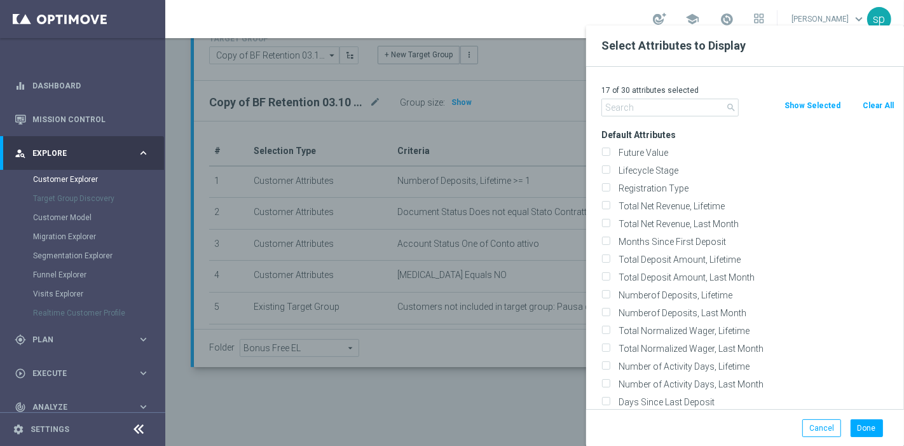
checkbox input "false"
click at [700, 106] on input "text" at bounding box center [670, 108] width 137 height 18
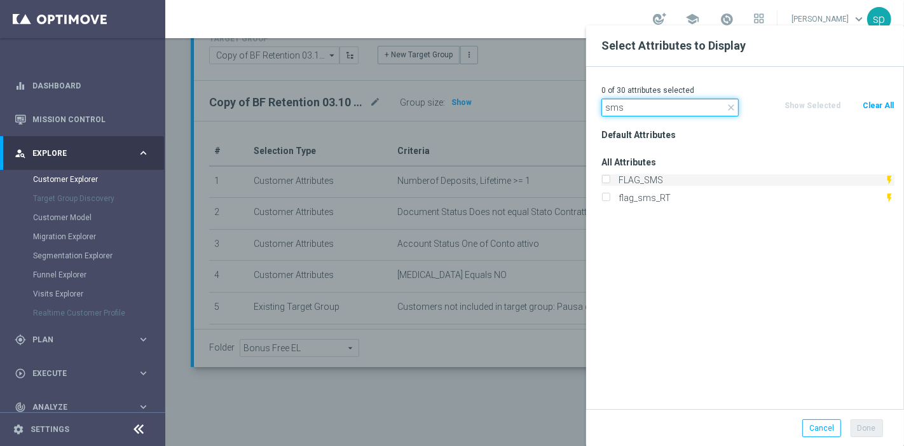
type input "sms"
click at [687, 180] on label "FLAG_SMS" at bounding box center [749, 179] width 270 height 11
click at [610, 180] on input "FLAG_SMS" at bounding box center [606, 181] width 8 height 8
checkbox input "true"
click at [855, 425] on button "Done" at bounding box center [867, 428] width 32 height 18
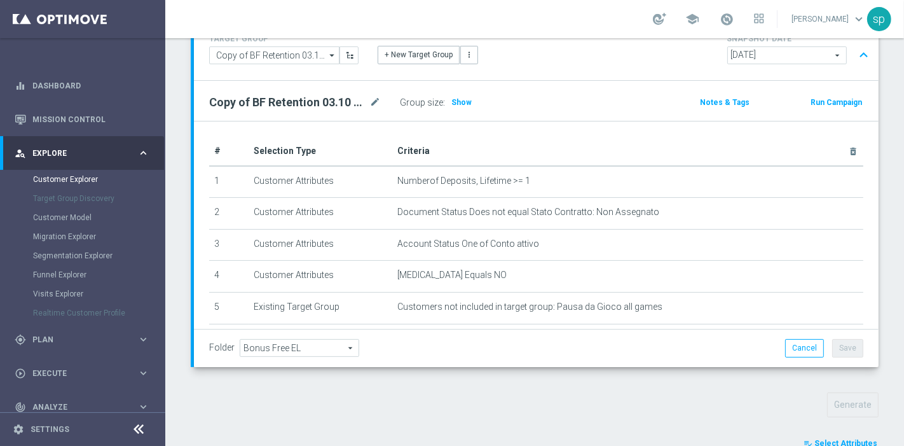
scroll to position [461, 0]
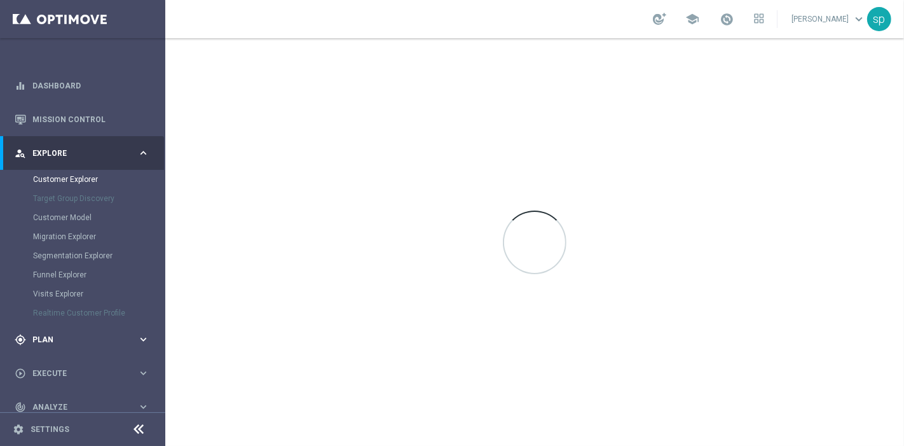
click at [47, 335] on div "gps_fixed Plan" at bounding box center [76, 339] width 123 height 11
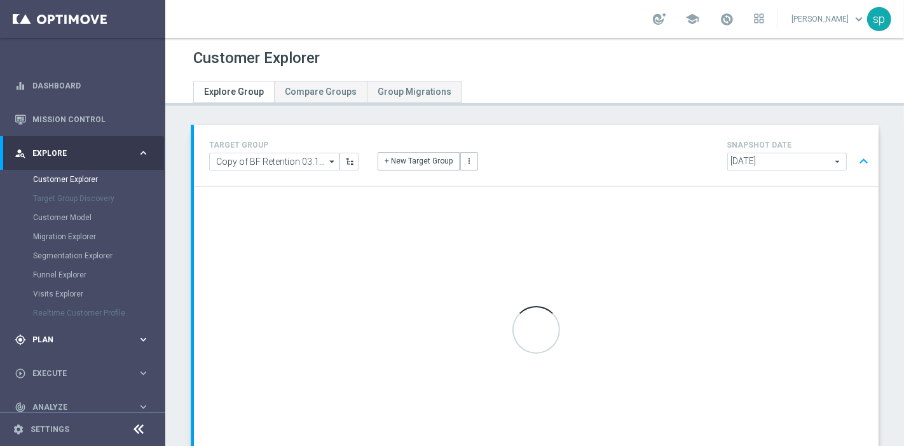
click at [60, 335] on div "gps_fixed Plan" at bounding box center [76, 339] width 123 height 11
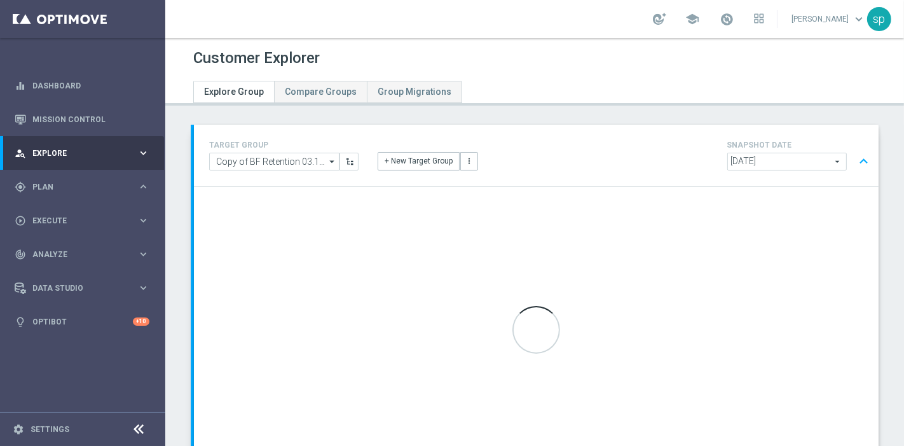
click at [48, 270] on link "Streams" at bounding box center [82, 270] width 99 height 10
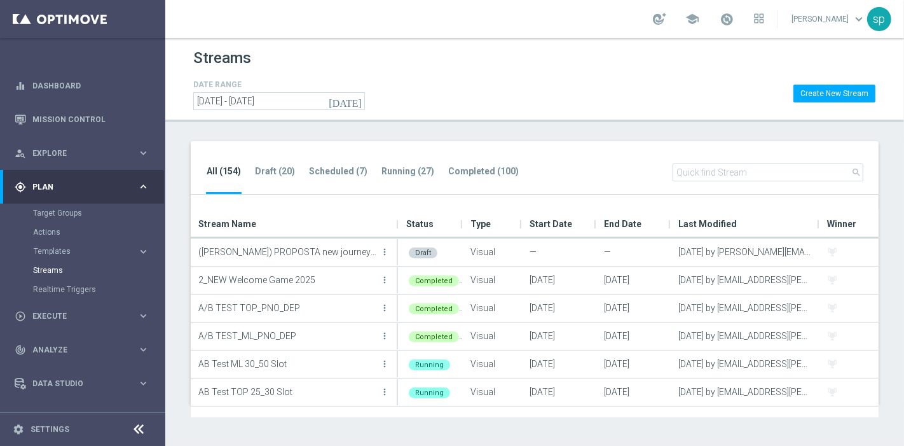
click at [285, 163] on ul "All (154) Draft (20) Scheduled (7) Running (27) Completed (100)" at bounding box center [369, 178] width 326 height 31
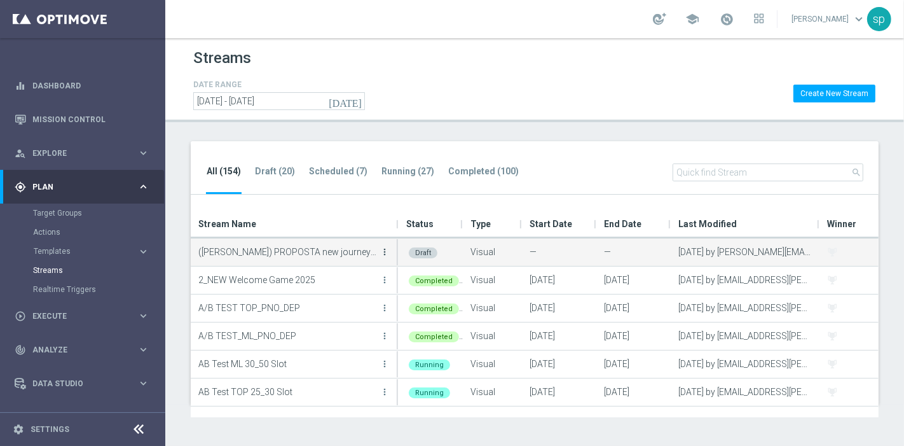
click at [387, 248] on icon "more_vert" at bounding box center [385, 252] width 10 height 10
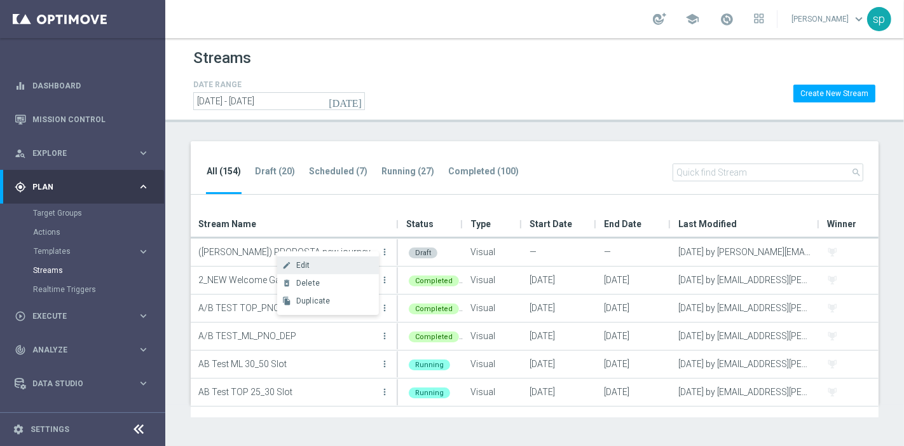
click at [328, 268] on div "Edit" at bounding box center [334, 265] width 77 height 9
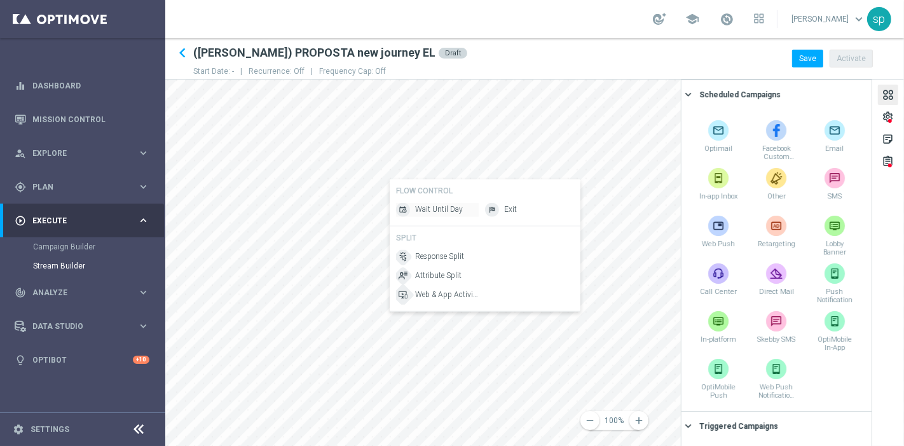
click at [424, 211] on span "Wait Until Day" at bounding box center [439, 209] width 48 height 11
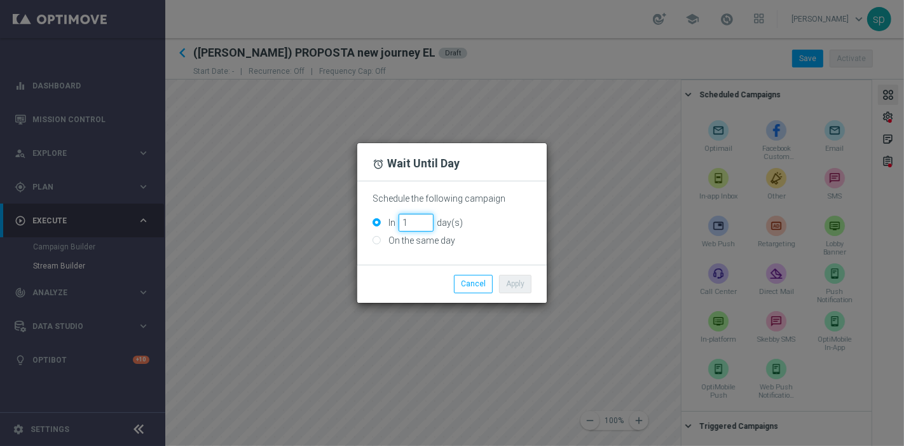
click at [425, 217] on input "1" at bounding box center [416, 223] width 35 height 18
click at [425, 217] on input "2" at bounding box center [416, 223] width 35 height 18
type input "3"
click at [426, 222] on input "3" at bounding box center [416, 223] width 35 height 18
click at [518, 282] on button "Apply" at bounding box center [515, 284] width 32 height 18
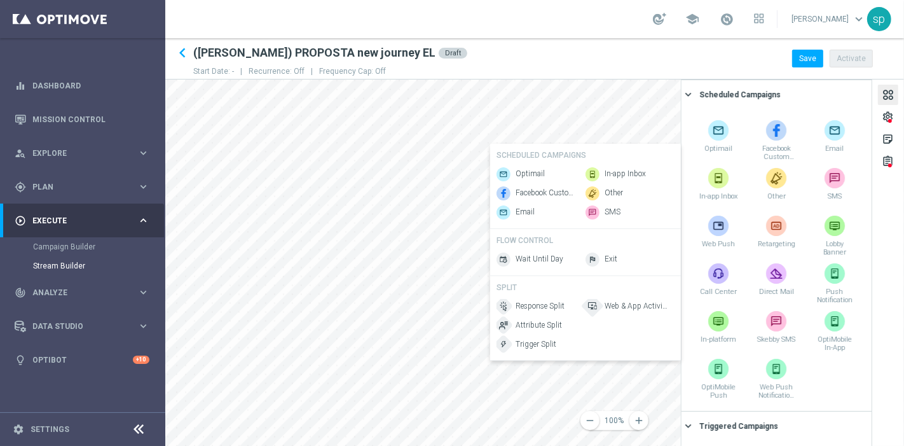
click at [494, 238] on div "FLOW CONTROL Wait Until Day Exit" at bounding box center [585, 252] width 191 height 47
click at [542, 331] on span "Attribute Split" at bounding box center [539, 325] width 46 height 11
click at [530, 170] on span "Optimail" at bounding box center [530, 173] width 29 height 11
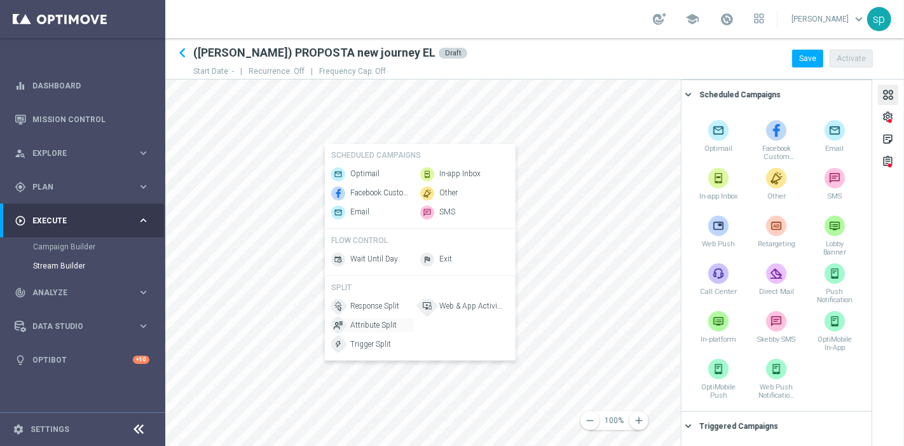
click at [378, 329] on span "Attribute Split" at bounding box center [373, 325] width 46 height 11
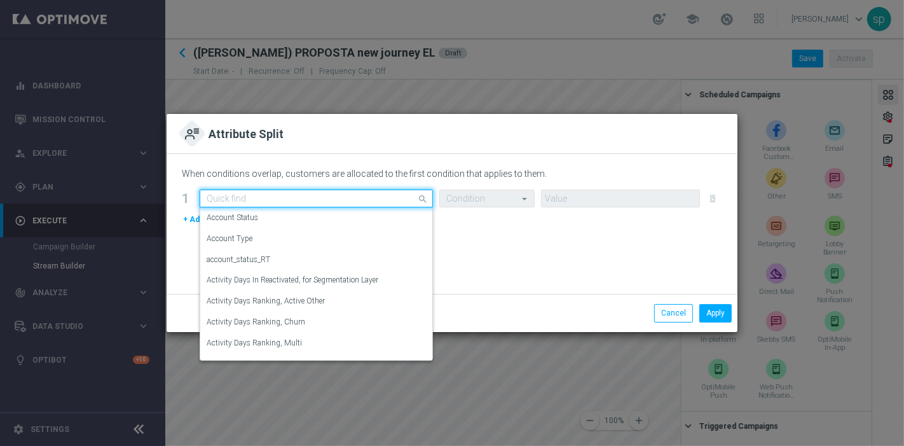
click at [289, 200] on input "text" at bounding box center [304, 198] width 194 height 11
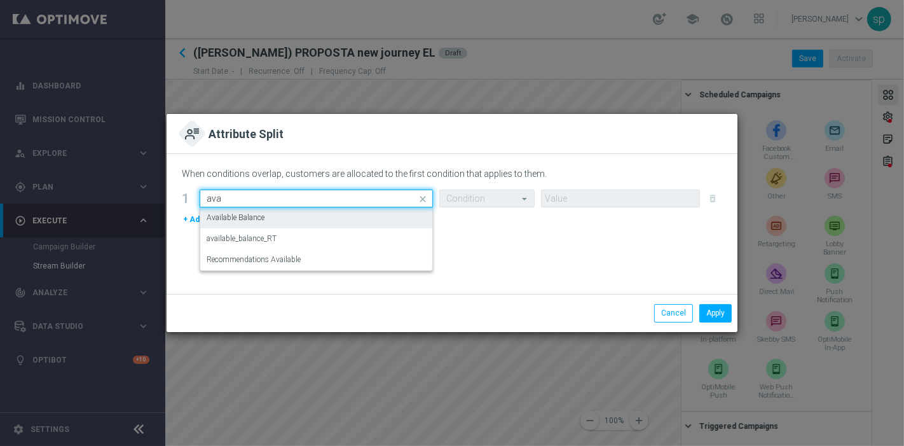
click at [283, 216] on div "Available Balance" at bounding box center [316, 217] width 219 height 21
type input "ava"
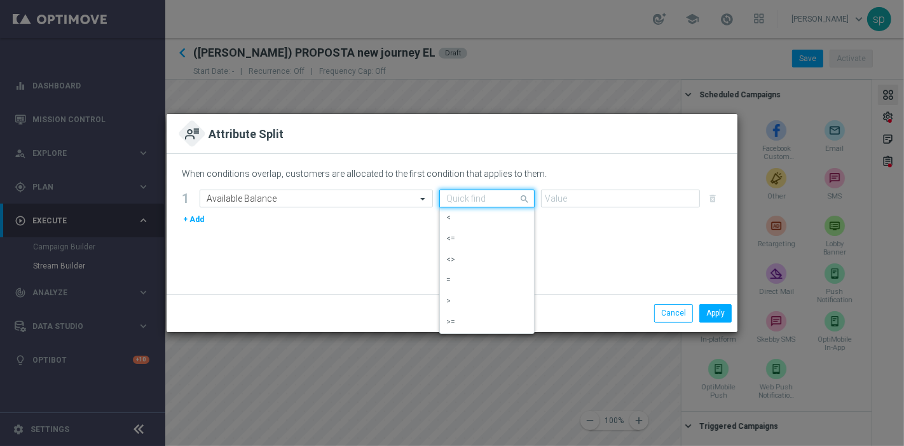
click at [495, 197] on input "text" at bounding box center [474, 198] width 56 height 11
click at [488, 211] on div "<" at bounding box center [486, 217] width 81 height 21
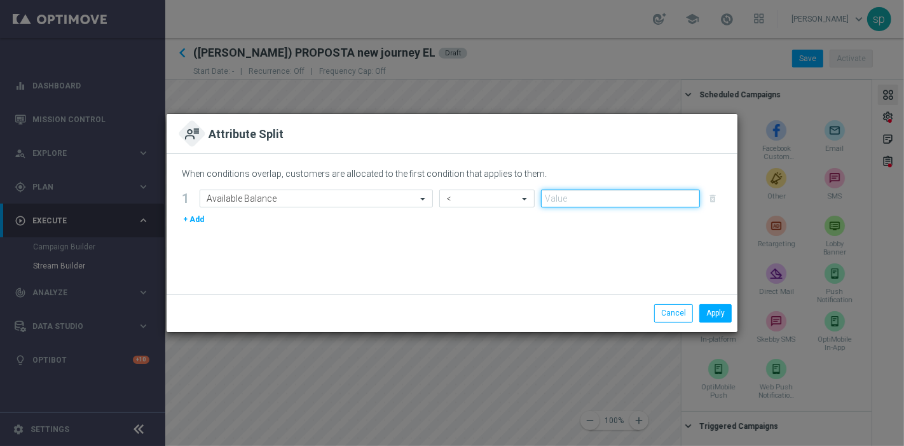
click at [574, 197] on input "number" at bounding box center [620, 199] width 159 height 18
type input "3"
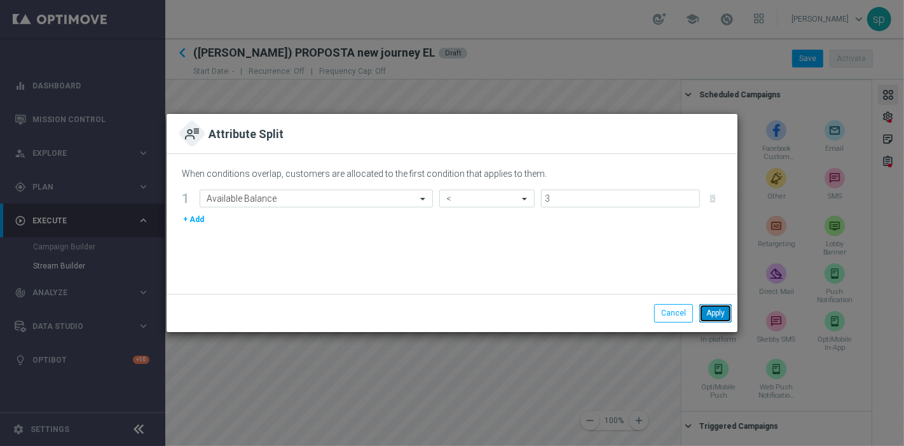
click at [705, 316] on button "Apply" at bounding box center [716, 313] width 32 height 18
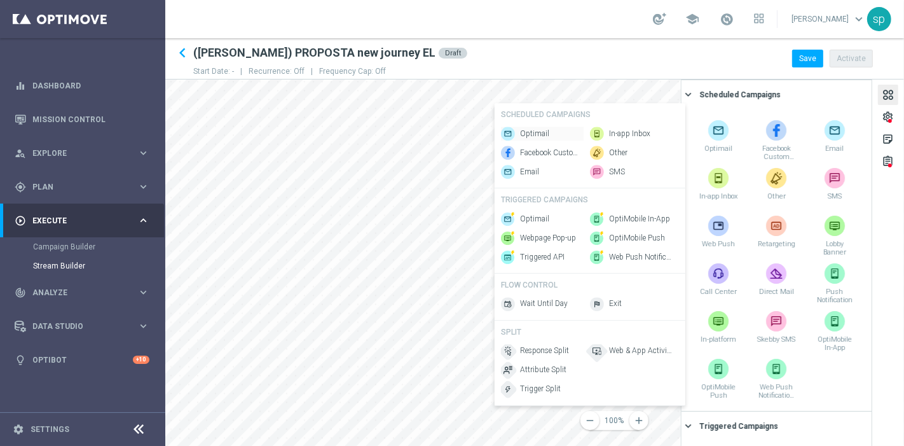
click at [527, 133] on span "Optimail" at bounding box center [534, 133] width 29 height 11
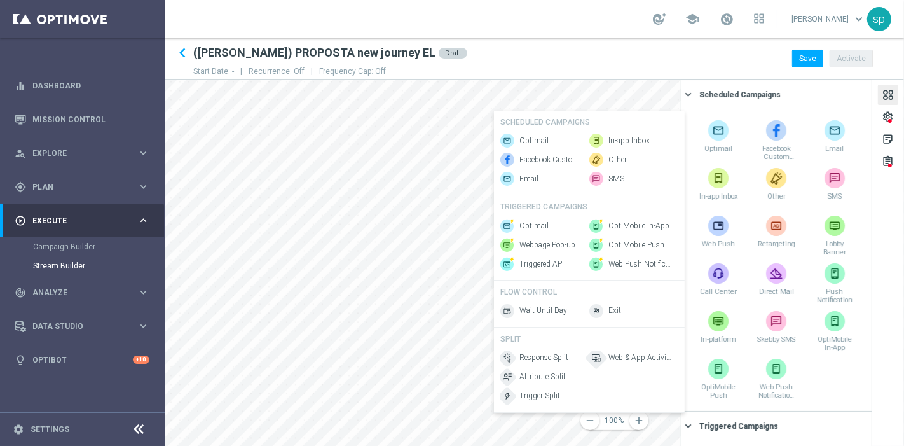
click at [534, 142] on div "Optimail Facebook Custom Audience Email" at bounding box center [541, 160] width 83 height 52
click at [534, 135] on span "Optimail" at bounding box center [534, 140] width 29 height 11
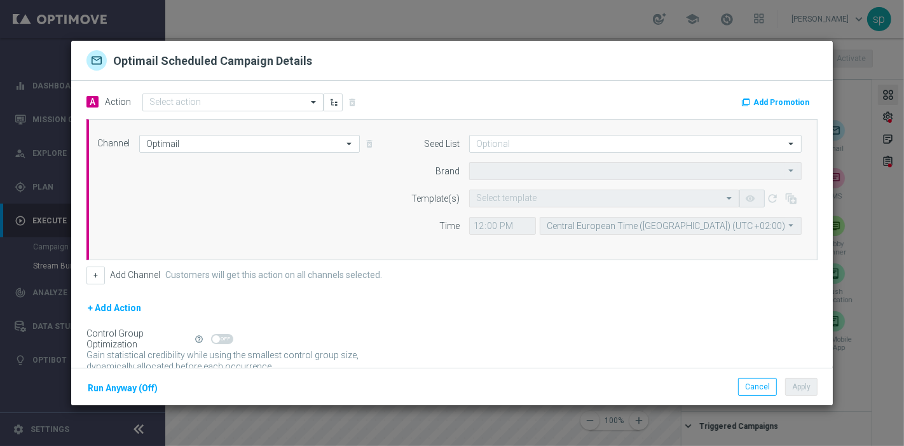
type input "Sisal Marketing"
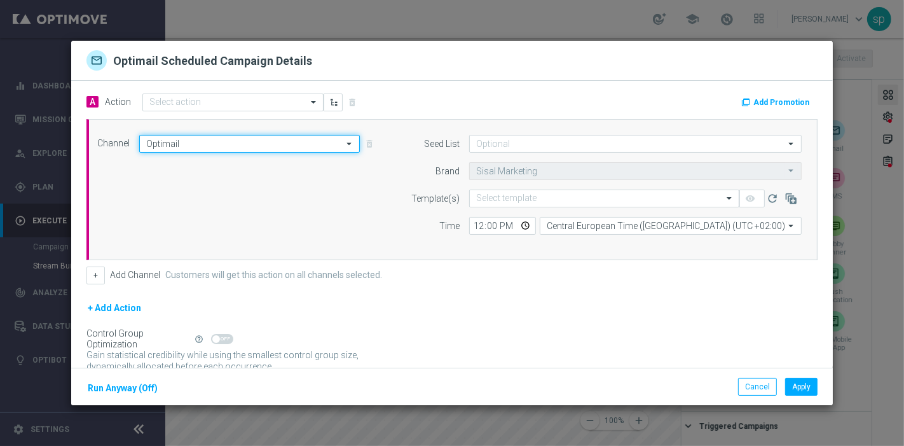
click at [222, 141] on input "Optimail" at bounding box center [249, 144] width 221 height 18
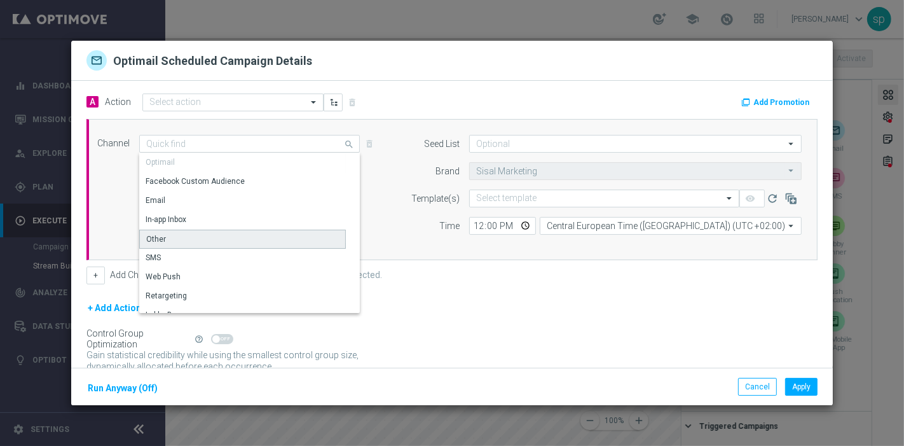
click at [202, 237] on div "Other" at bounding box center [242, 239] width 207 height 19
type input "Other"
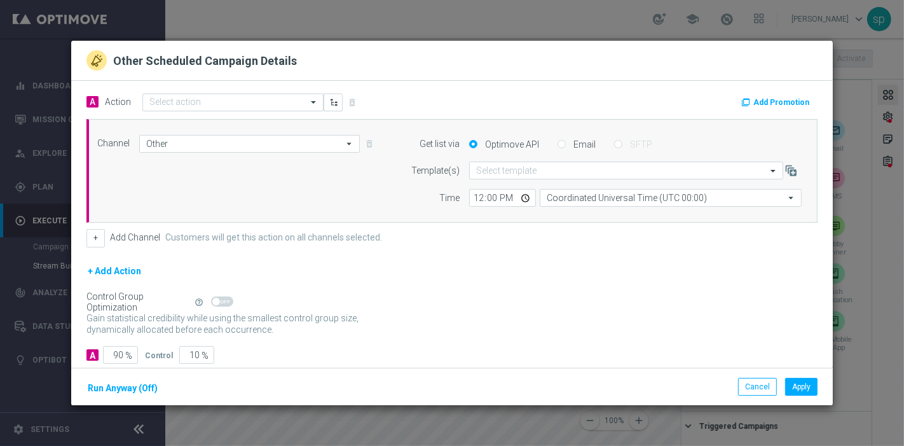
click at [570, 140] on label "Email" at bounding box center [582, 144] width 25 height 11
click at [558, 141] on input "Email" at bounding box center [562, 145] width 8 height 8
radio input "true"
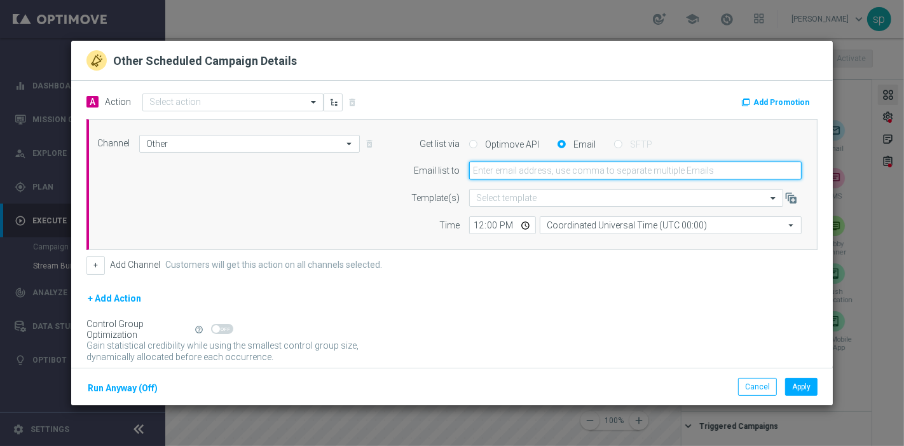
click at [556, 166] on input "email" at bounding box center [635, 171] width 333 height 18
type input "[PERSON_NAME][EMAIL_ADDRESS][PERSON_NAME][DOMAIN_NAME]"
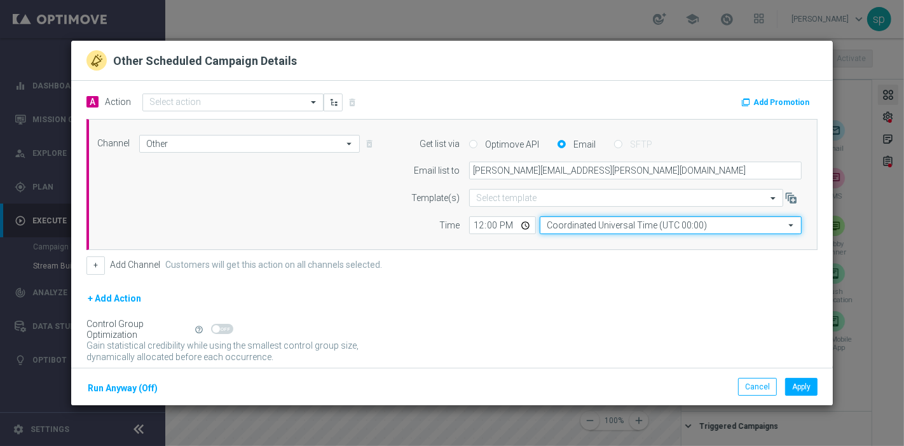
click at [589, 227] on input "Coordinated Universal Time (UTC 00:00)" at bounding box center [671, 225] width 262 height 18
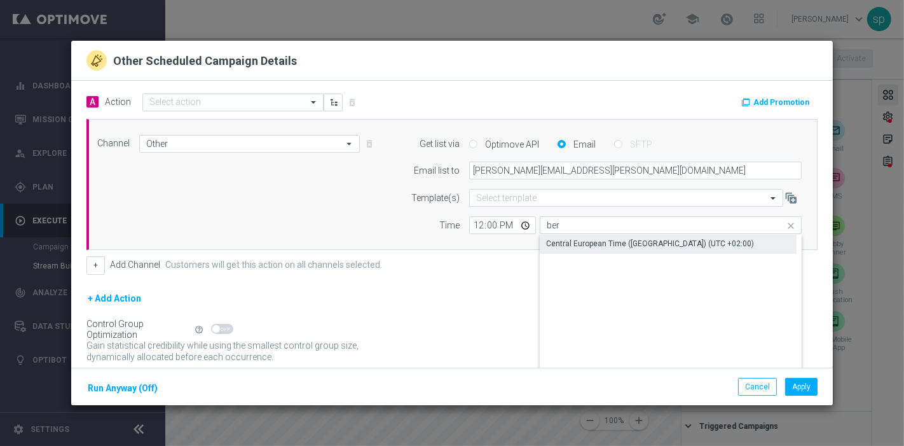
click at [591, 245] on div "Central European Time ([GEOGRAPHIC_DATA]) (UTC +02:00)" at bounding box center [650, 243] width 208 height 11
type input "Central European Time ([GEOGRAPHIC_DATA]) (UTC +02:00)"
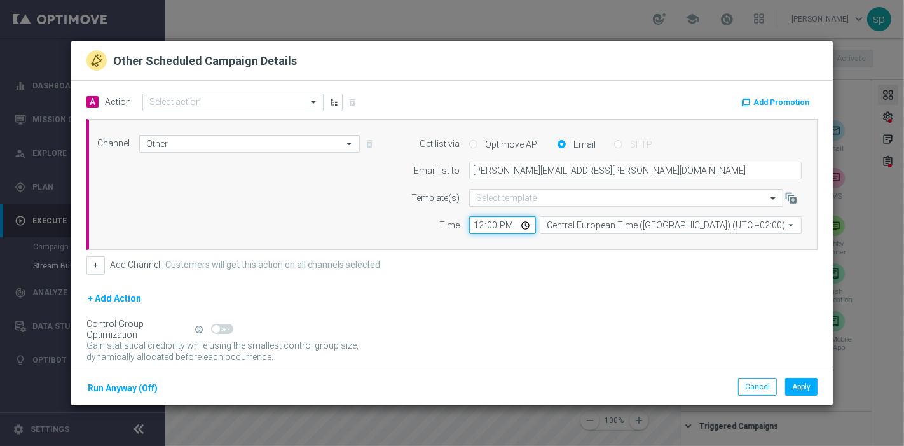
click at [476, 227] on input "12:00" at bounding box center [502, 225] width 67 height 18
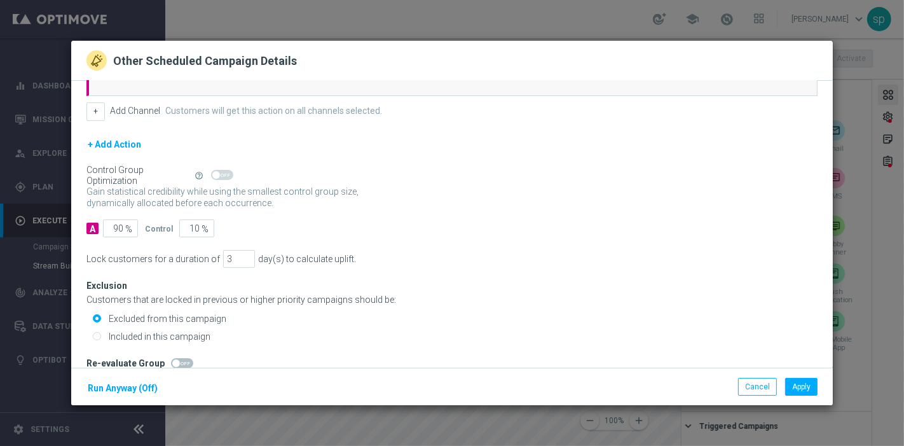
scroll to position [168, 0]
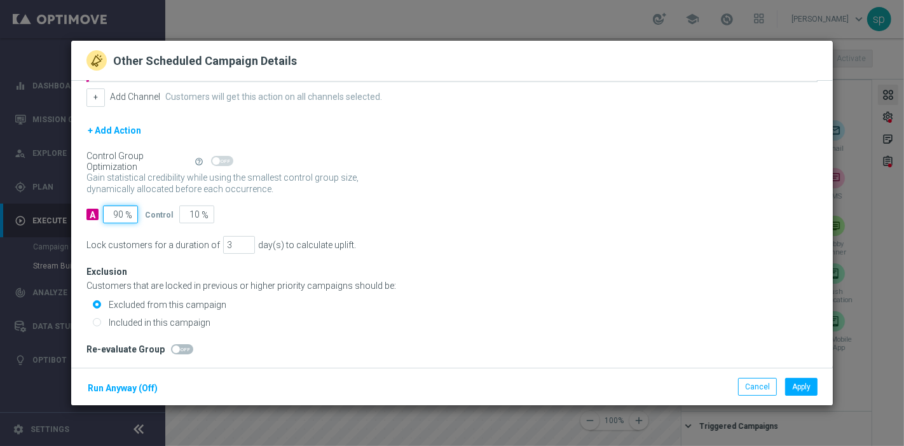
click at [120, 215] on input "90" at bounding box center [120, 214] width 35 height 18
type input "0"
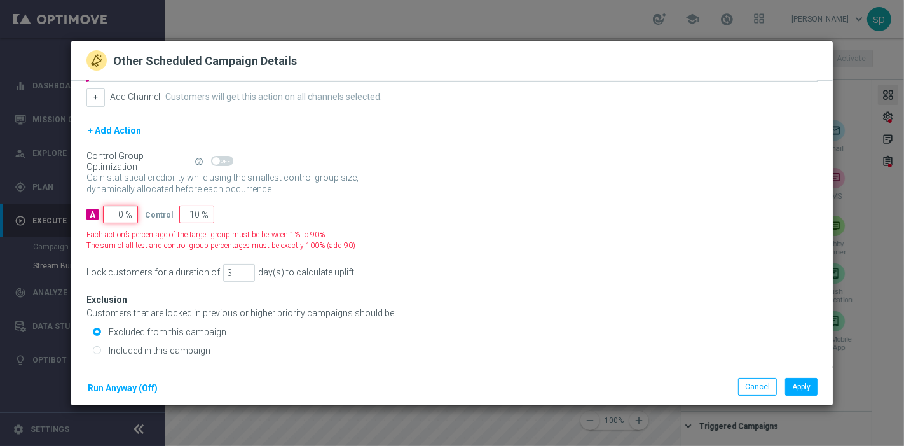
type input "100"
type input "10"
type input "90"
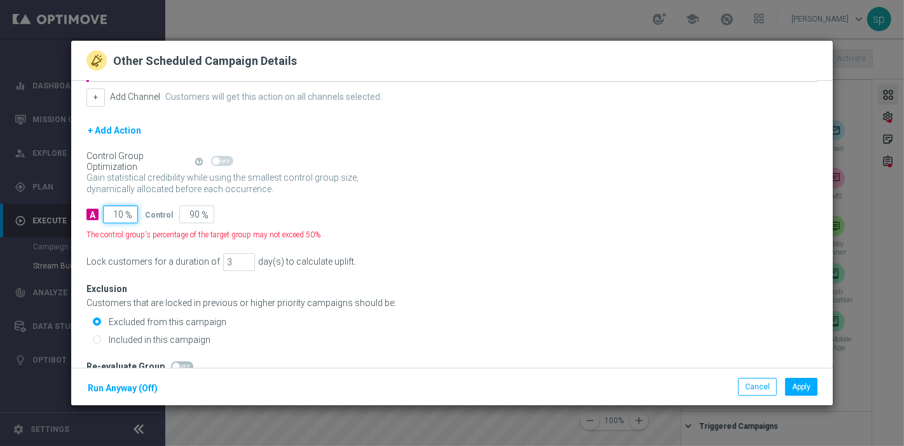
type input "100"
type input "0"
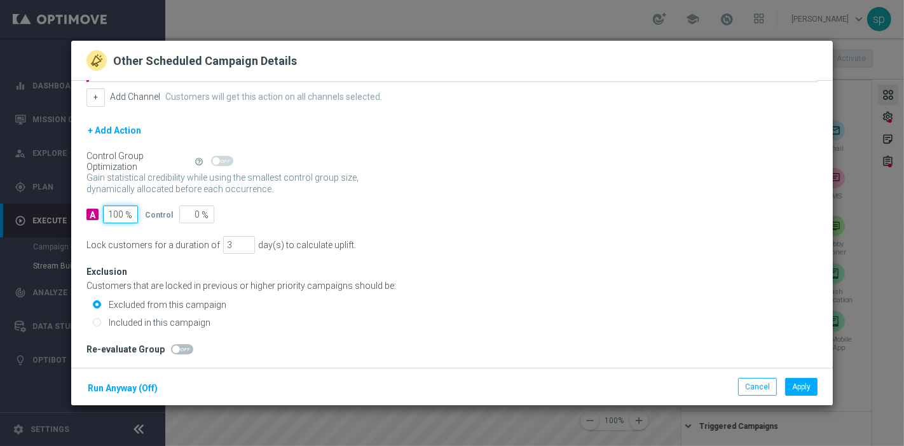
type input "100"
click at [240, 248] on input "2" at bounding box center [239, 245] width 32 height 18
drag, startPoint x: 240, startPoint y: 248, endPoint x: 237, endPoint y: 240, distance: 8.0
type input "1"
click at [237, 240] on input "1" at bounding box center [239, 245] width 32 height 18
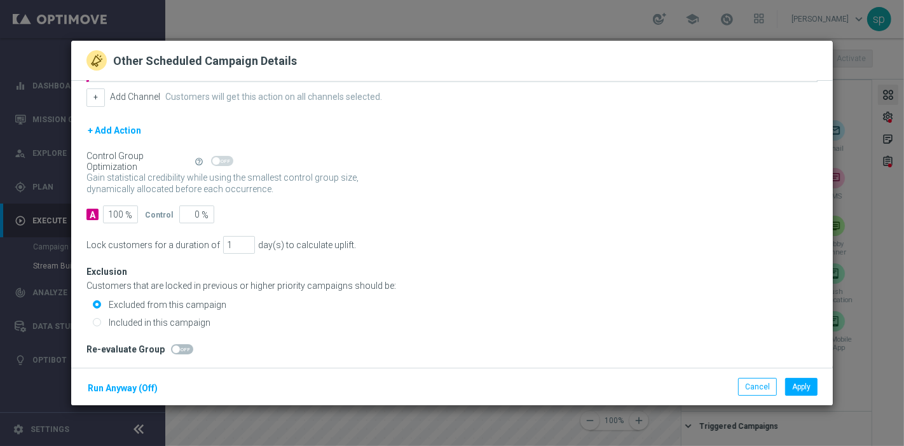
click at [130, 319] on label "Included in this campaign" at bounding box center [158, 322] width 105 height 11
click at [101, 319] on input "Included in this campaign" at bounding box center [97, 323] width 8 height 8
radio input "true"
click at [137, 387] on button "Run Anyway (Off)" at bounding box center [122, 388] width 72 height 16
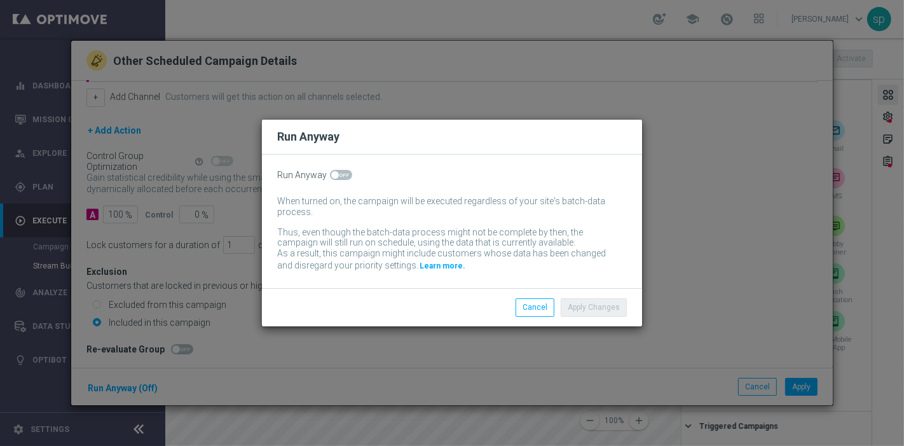
click at [343, 183] on div "Run Anyway When turned on, the campaign will be executed regardless of your sit…" at bounding box center [452, 222] width 380 height 134
click at [343, 162] on div "Run Anyway When turned on, the campaign will be executed regardless of your sit…" at bounding box center [452, 222] width 380 height 134
click at [342, 175] on span at bounding box center [341, 175] width 22 height 10
click at [342, 175] on input "checkbox" at bounding box center [341, 175] width 22 height 10
checkbox input "true"
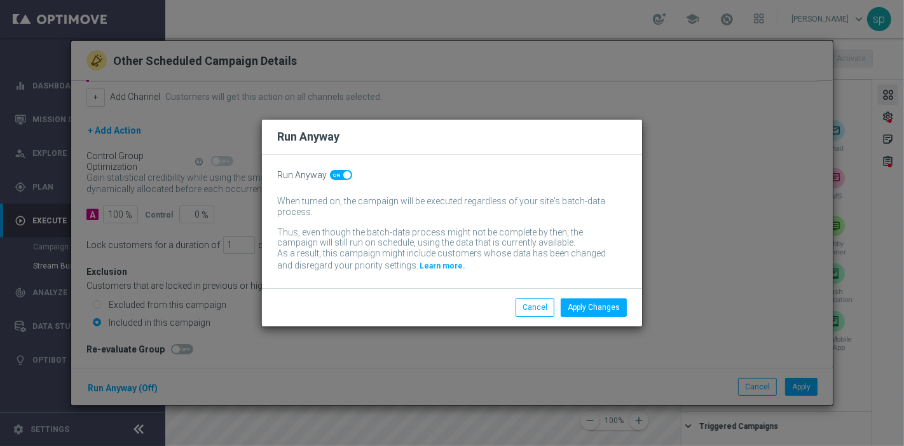
click at [585, 328] on modal-container "Run Anyway Run Anyway When turned on, the campaign will be executed regardless …" at bounding box center [452, 223] width 904 height 446
drag, startPoint x: 604, startPoint y: 309, endPoint x: 623, endPoint y: 314, distance: 19.6
click at [609, 309] on button "Apply Changes" at bounding box center [594, 307] width 66 height 18
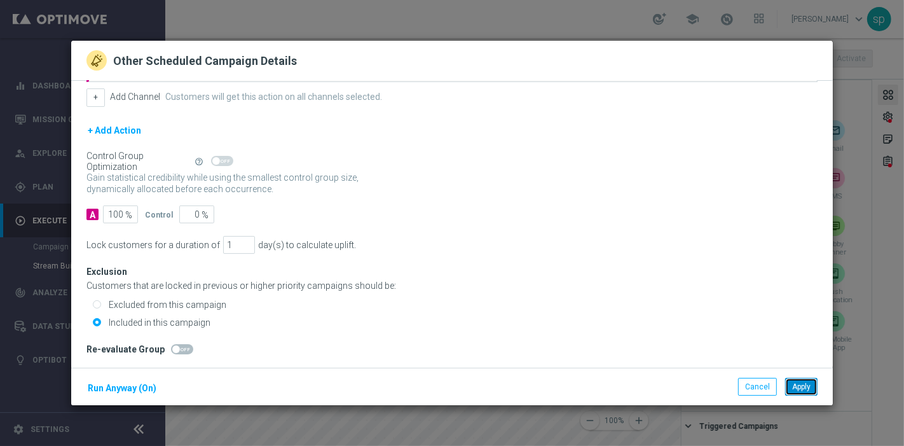
click at [790, 384] on button "Apply" at bounding box center [801, 387] width 32 height 18
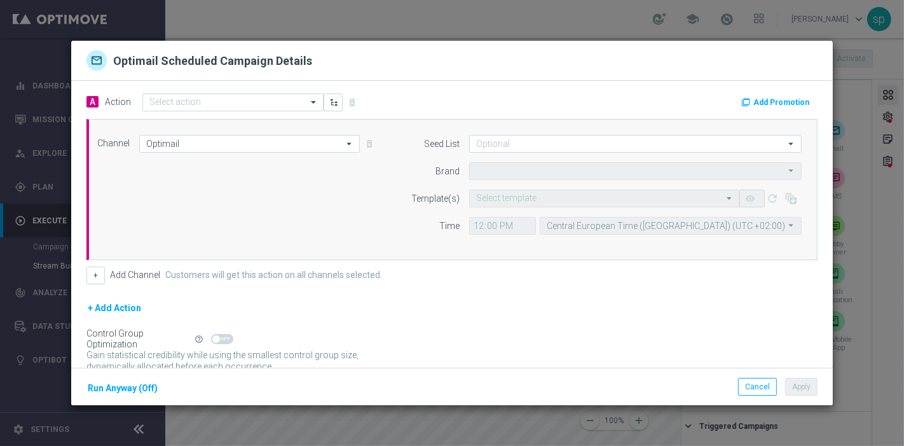
type input "Sisal Marketing"
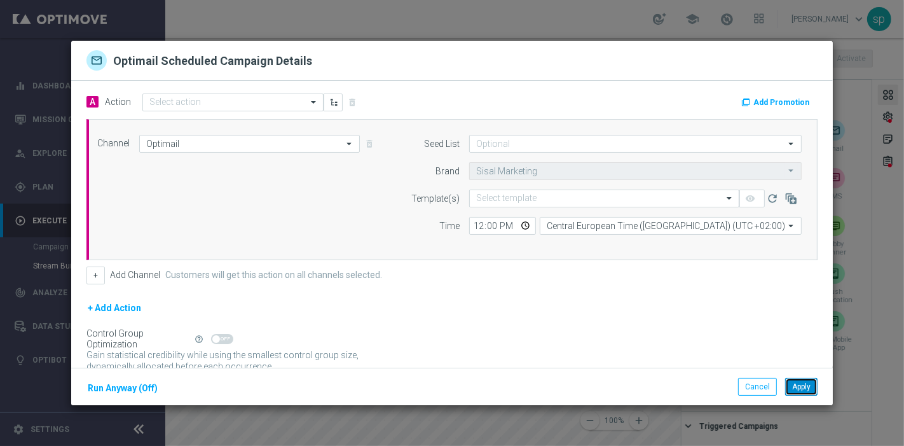
click at [798, 380] on button "Apply" at bounding box center [801, 387] width 32 height 18
click at [754, 385] on button "Cancel" at bounding box center [757, 387] width 39 height 18
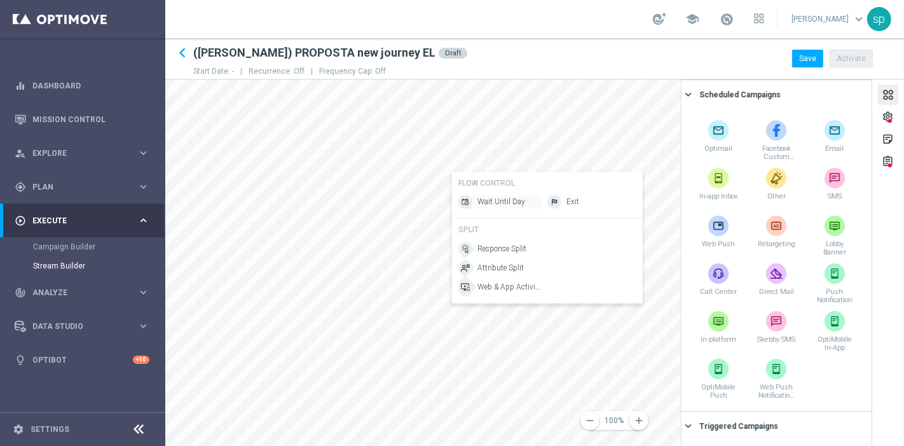
click at [496, 200] on span "Wait Until Day" at bounding box center [502, 202] width 48 height 11
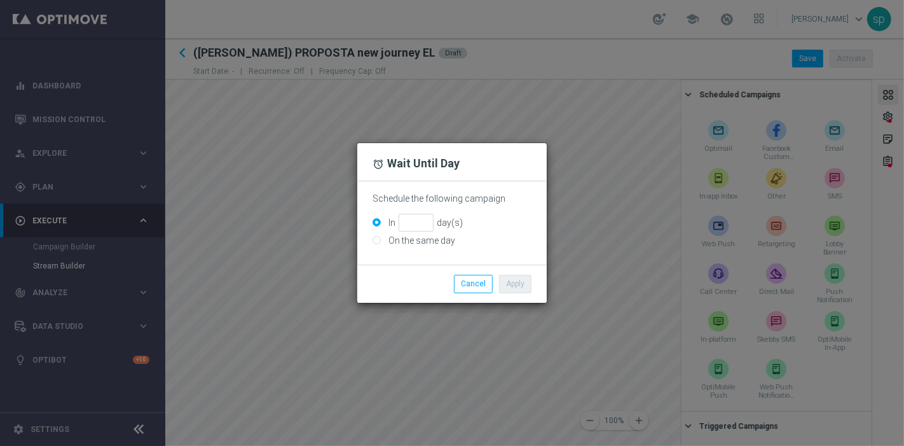
click at [399, 244] on label "On the same day" at bounding box center [420, 240] width 70 height 11
click at [381, 244] on input "On the same day" at bounding box center [377, 241] width 8 height 8
radio input "true"
click at [519, 286] on button "Apply" at bounding box center [515, 284] width 32 height 18
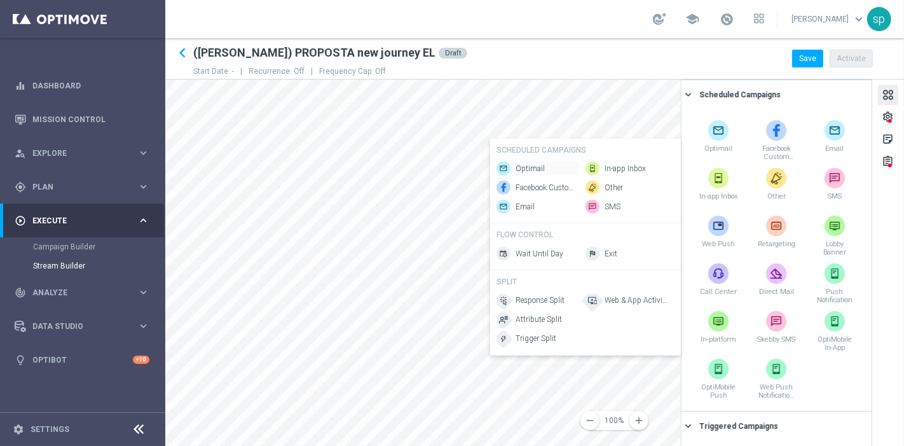
click at [537, 163] on span "Optimail" at bounding box center [530, 168] width 29 height 11
click at [555, 322] on span "Attribute Split" at bounding box center [539, 319] width 46 height 11
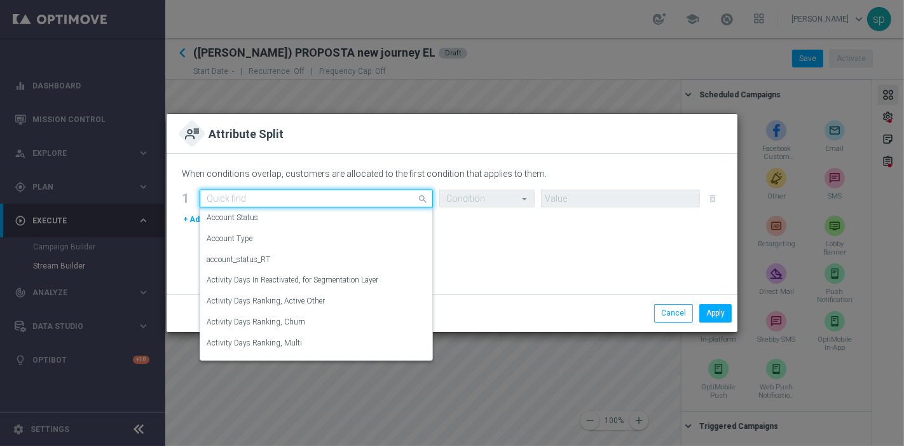
click at [249, 200] on input "text" at bounding box center [304, 198] width 194 height 11
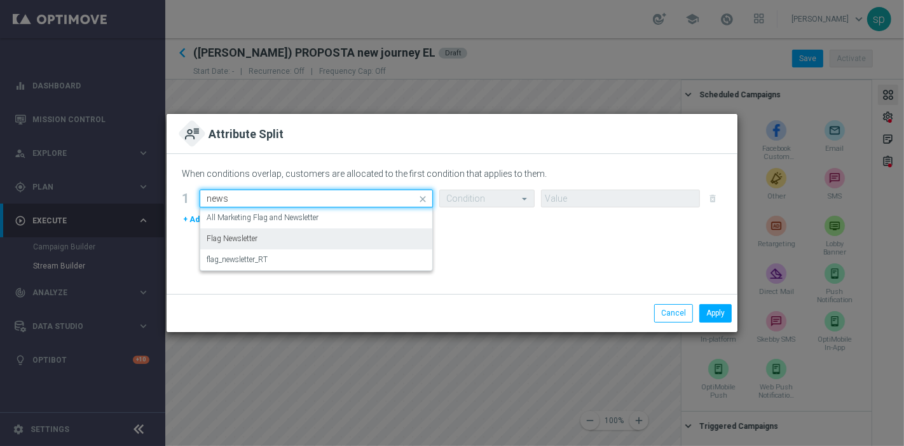
click at [266, 241] on div "Flag Newsletter" at bounding box center [316, 238] width 219 height 21
type input "news"
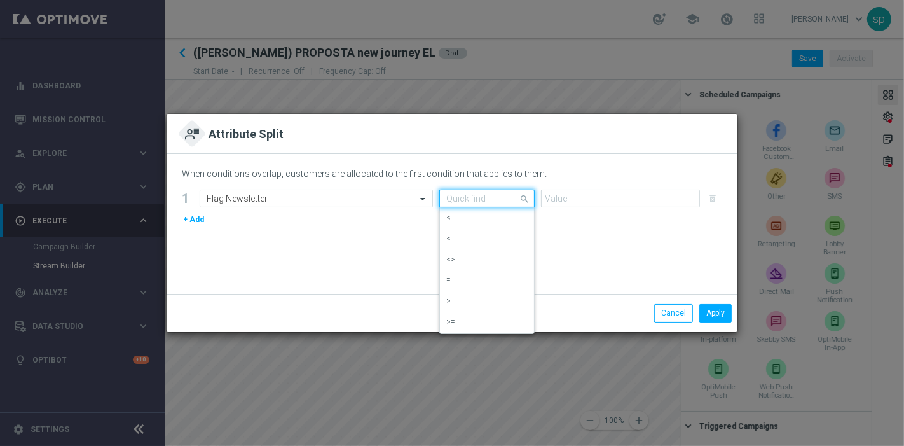
click at [478, 200] on input "text" at bounding box center [474, 198] width 56 height 11
click at [493, 277] on div "=" at bounding box center [486, 280] width 81 height 21
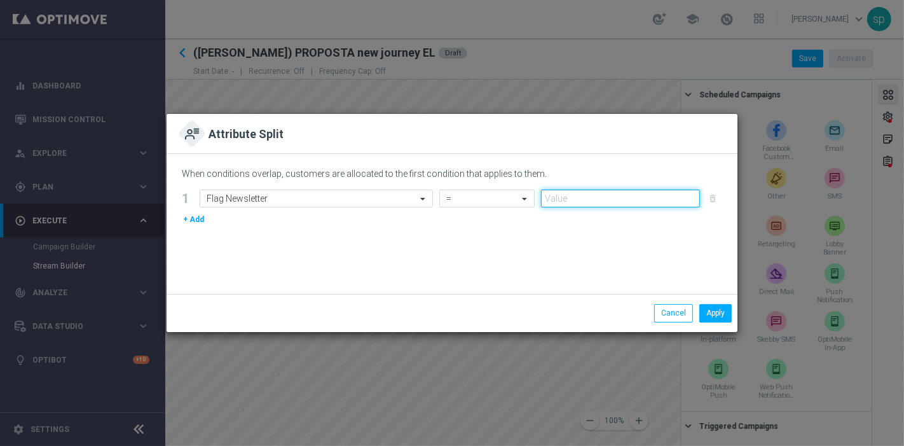
click at [625, 198] on input "number" at bounding box center [620, 199] width 159 height 18
click at [691, 192] on input "number" at bounding box center [620, 199] width 159 height 18
click at [690, 197] on input "1" at bounding box center [620, 199] width 159 height 18
click at [690, 197] on input "2" at bounding box center [620, 199] width 159 height 18
type input "1"
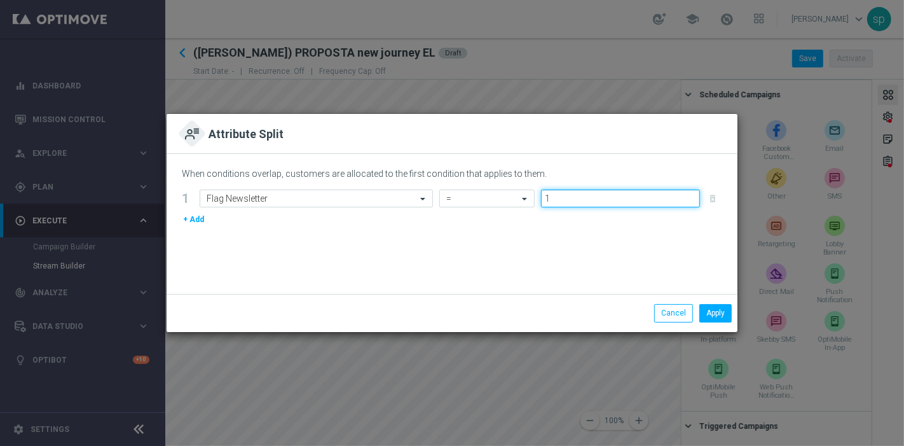
click at [690, 199] on input "1" at bounding box center [620, 199] width 159 height 18
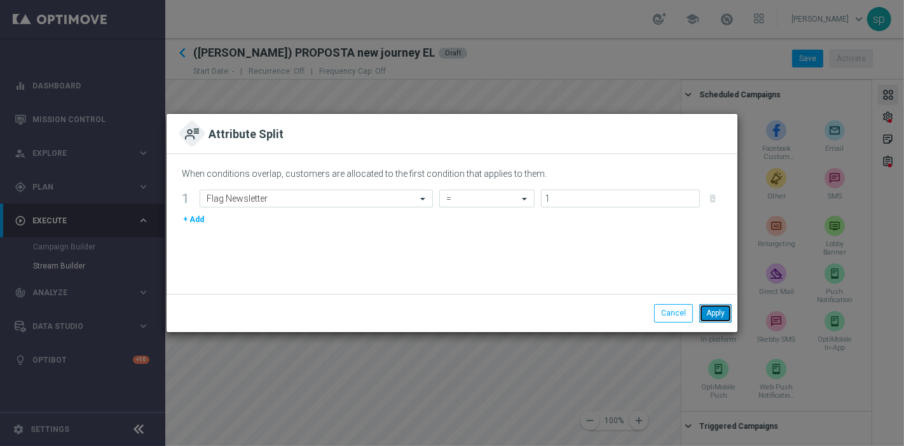
click at [719, 311] on button "Apply" at bounding box center [716, 313] width 32 height 18
click at [560, 223] on div "+ Add" at bounding box center [452, 219] width 541 height 14
click at [683, 309] on button "Cancel" at bounding box center [673, 313] width 39 height 18
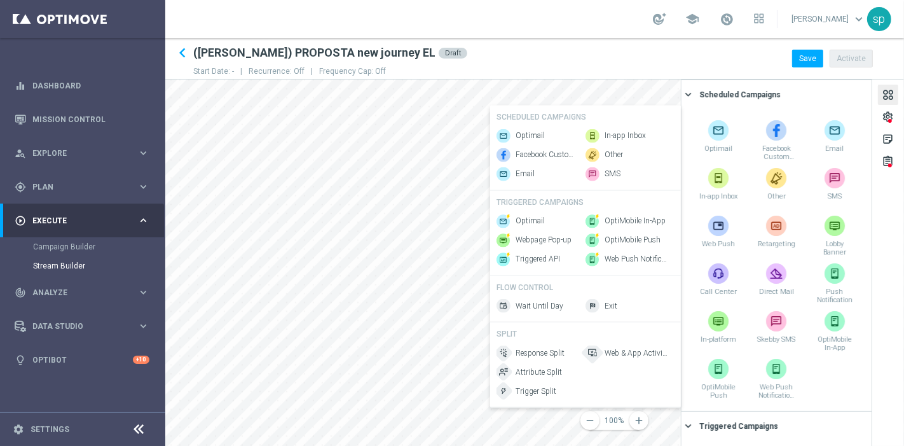
click at [525, 139] on div "Optimail Facebook Custom Audience Email" at bounding box center [538, 154] width 83 height 52
click at [534, 130] on span "Optimail" at bounding box center [530, 135] width 29 height 11
click at [526, 136] on span "Optimail" at bounding box center [530, 140] width 29 height 11
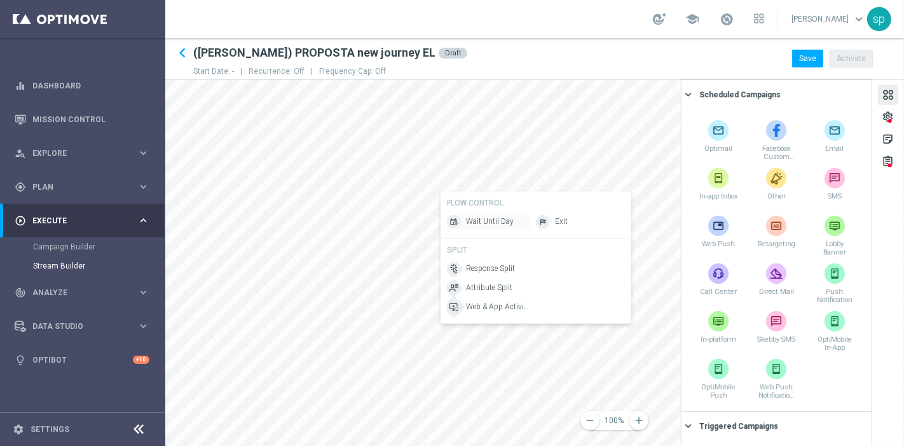
click at [481, 226] on span "Wait Until Day" at bounding box center [490, 221] width 48 height 11
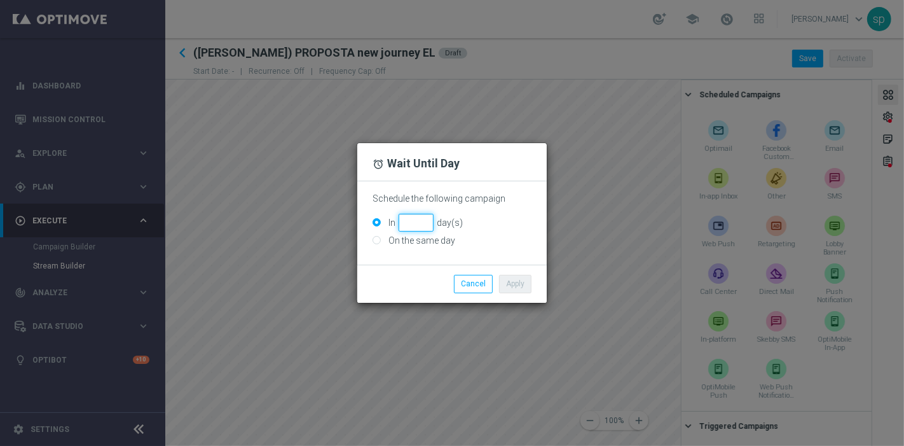
click at [424, 220] on input "In day(s)" at bounding box center [416, 223] width 35 height 18
click at [424, 220] on input "1" at bounding box center [416, 223] width 35 height 18
click at [424, 220] on input "2" at bounding box center [416, 223] width 35 height 18
type input "3"
click at [424, 220] on input "3" at bounding box center [416, 223] width 35 height 18
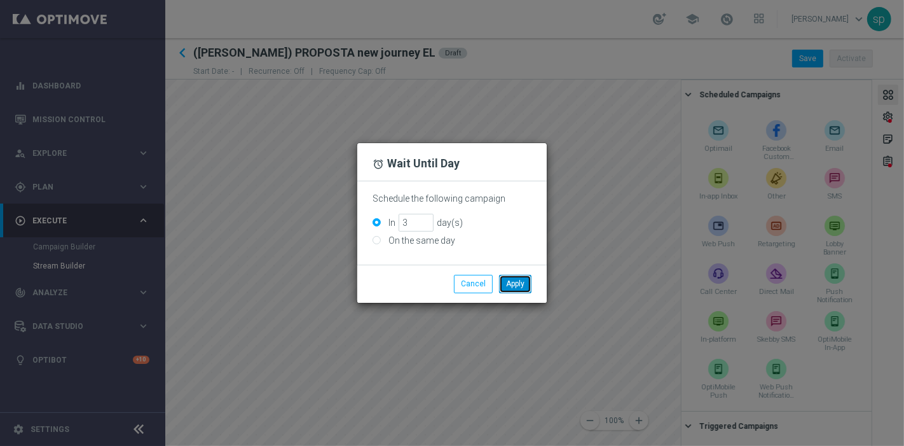
click at [520, 284] on button "Apply" at bounding box center [515, 284] width 32 height 18
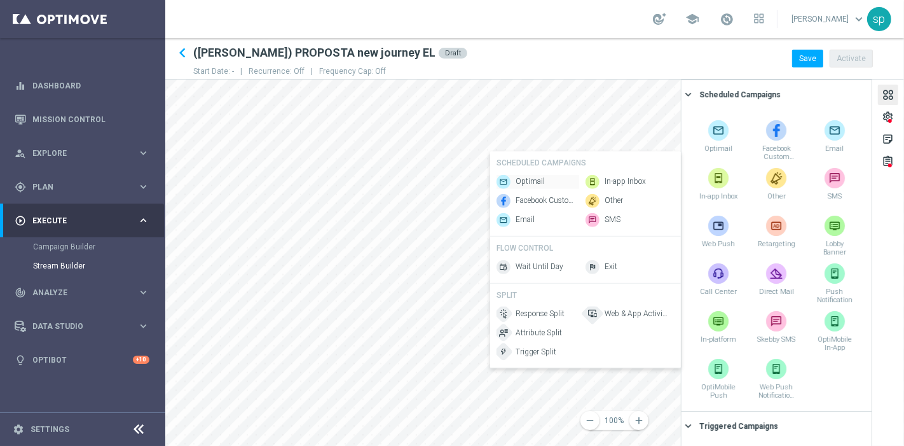
click at [529, 177] on span "Optimail" at bounding box center [530, 181] width 29 height 11
click at [539, 338] on span "Attribute Split" at bounding box center [539, 332] width 46 height 11
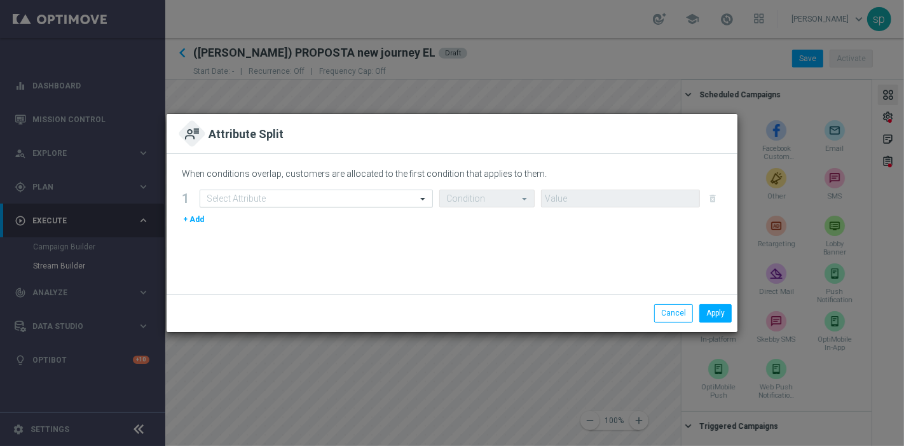
click at [307, 200] on input "text" at bounding box center [304, 198] width 194 height 11
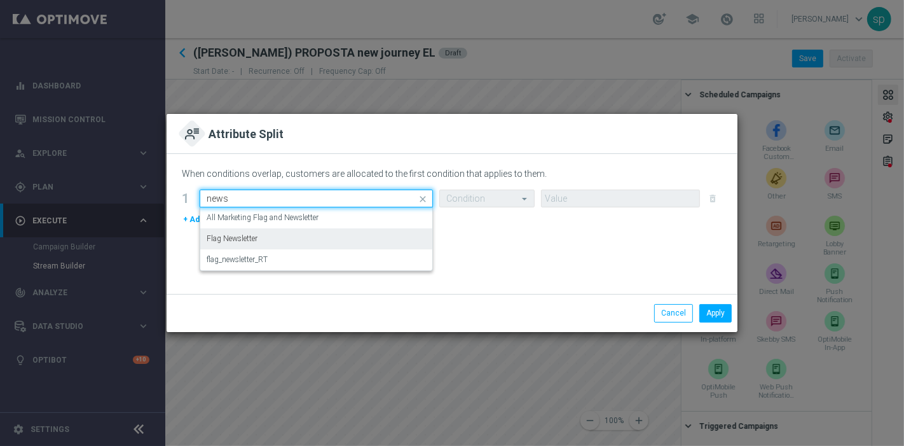
click at [278, 236] on div "Flag Newsletter" at bounding box center [316, 238] width 219 height 21
type input "news"
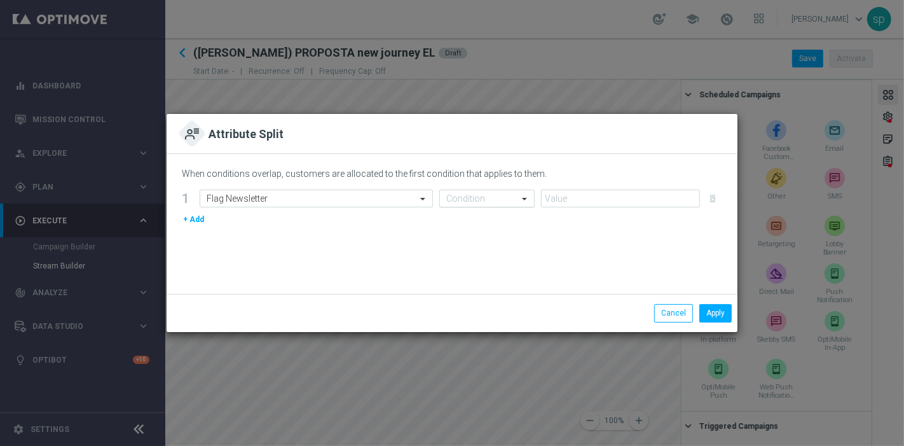
click at [471, 195] on input "text" at bounding box center [474, 198] width 56 height 11
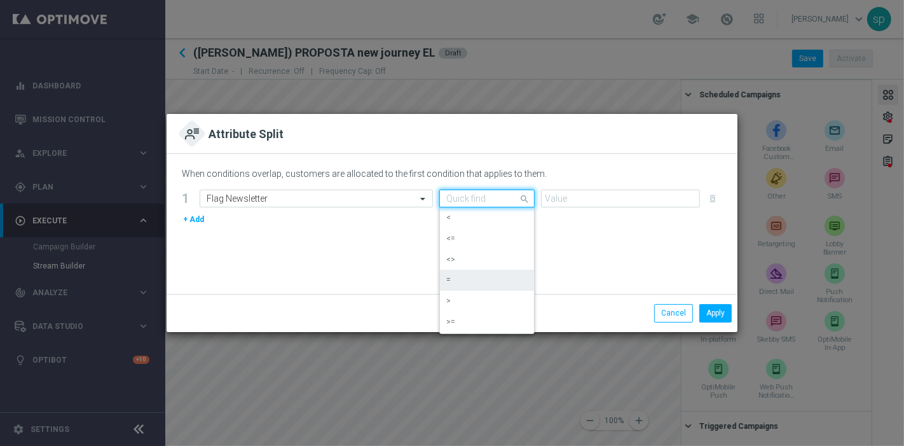
click at [467, 274] on div "=" at bounding box center [486, 280] width 81 height 21
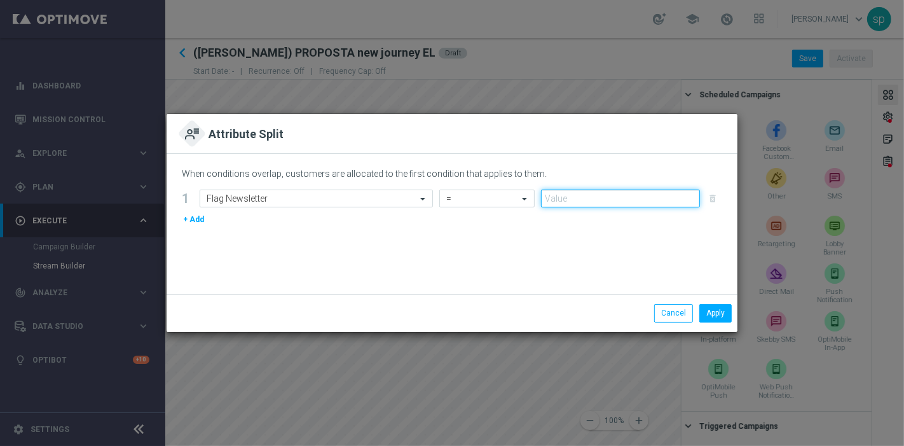
click at [579, 198] on input "number" at bounding box center [620, 199] width 159 height 18
type input "1"
click at [687, 195] on input "1" at bounding box center [620, 199] width 159 height 18
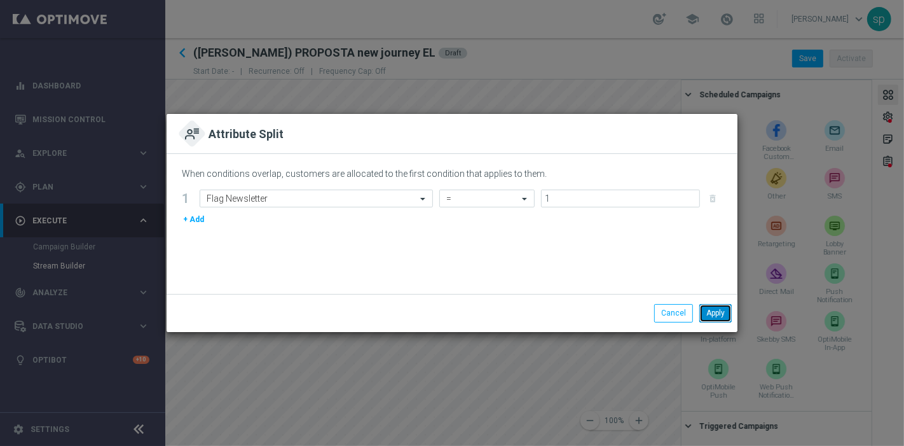
click at [721, 309] on button "Apply" at bounding box center [716, 313] width 32 height 18
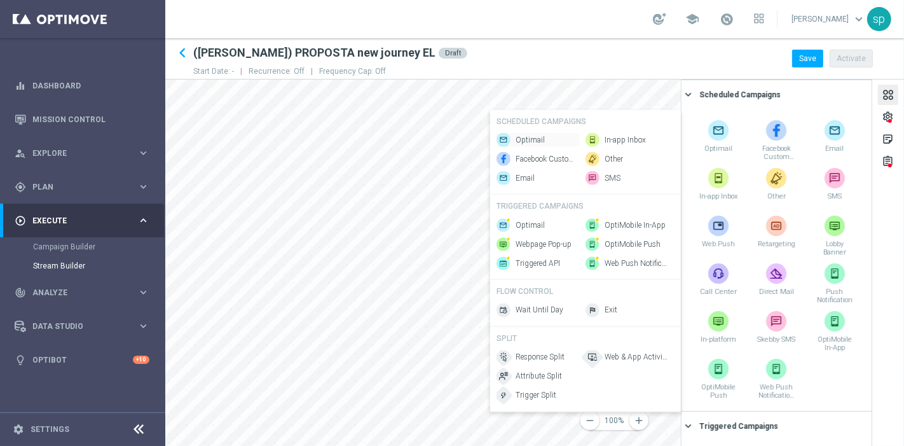
click at [528, 135] on span "Optimail" at bounding box center [530, 140] width 29 height 11
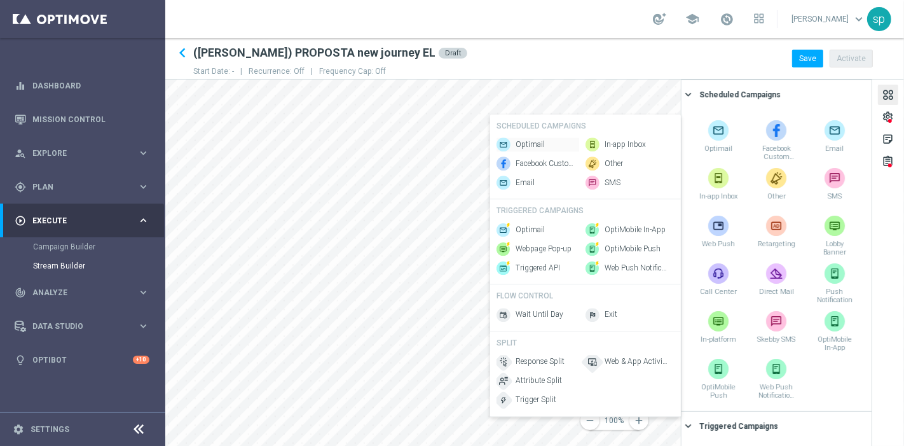
click at [539, 139] on span "Optimail" at bounding box center [530, 144] width 29 height 11
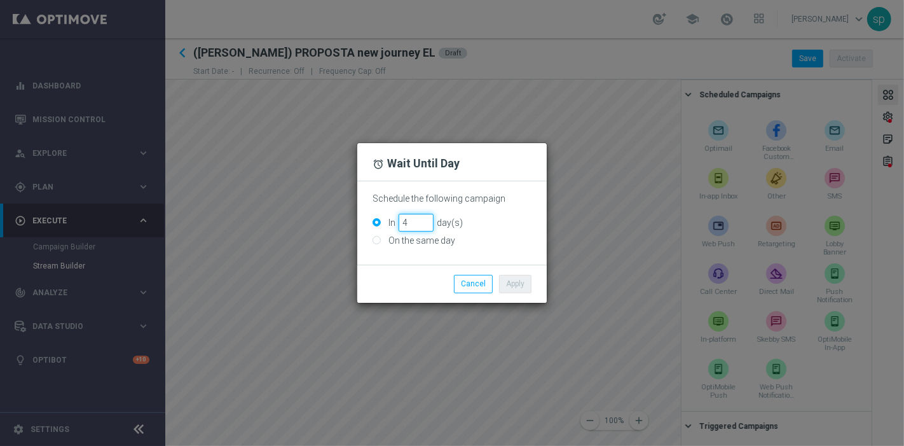
click at [427, 218] on input "4" at bounding box center [416, 223] width 35 height 18
click at [427, 224] on input "1" at bounding box center [416, 223] width 35 height 18
type input "2"
click at [424, 221] on input "2" at bounding box center [416, 223] width 35 height 18
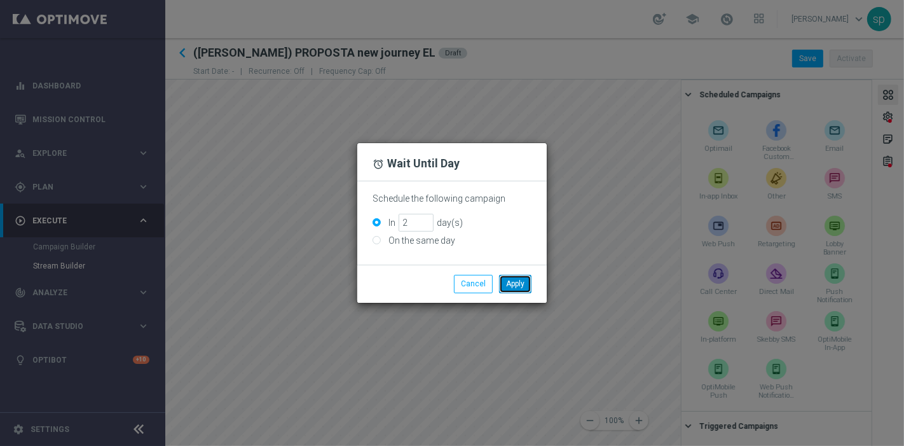
click at [510, 280] on button "Apply" at bounding box center [515, 284] width 32 height 18
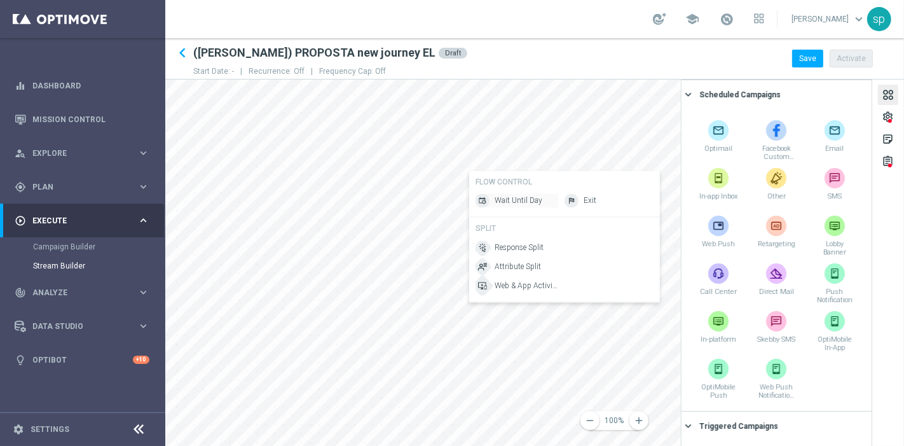
click at [522, 202] on span "Wait Until Day" at bounding box center [519, 200] width 48 height 11
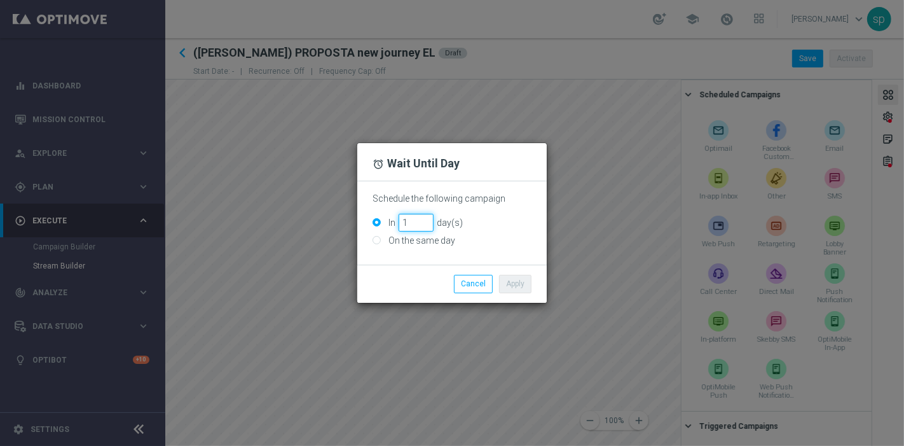
click at [428, 219] on input "1" at bounding box center [416, 223] width 35 height 18
type input "2"
click at [428, 219] on input "2" at bounding box center [416, 223] width 35 height 18
click at [521, 285] on button "Apply" at bounding box center [515, 284] width 32 height 18
click at [426, 219] on input "3" at bounding box center [416, 223] width 35 height 18
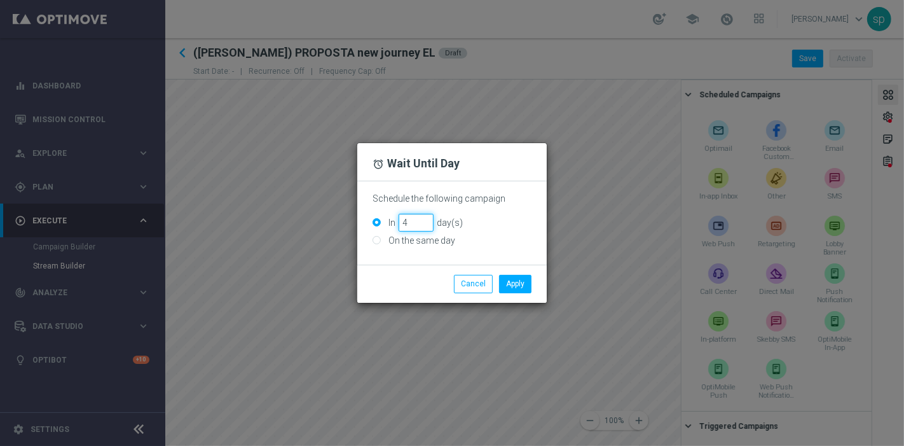
type input "4"
click at [426, 219] on input "4" at bounding box center [416, 223] width 35 height 18
click at [509, 286] on button "Apply" at bounding box center [515, 284] width 32 height 18
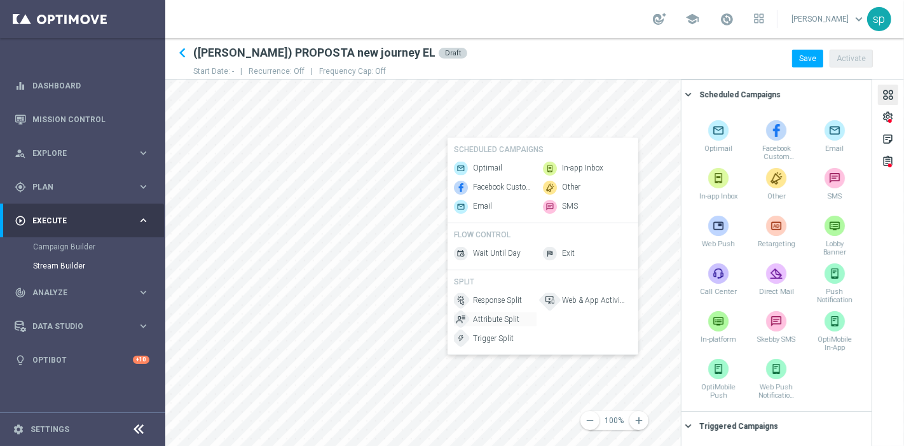
click at [502, 323] on span "Attribute Split" at bounding box center [496, 319] width 46 height 11
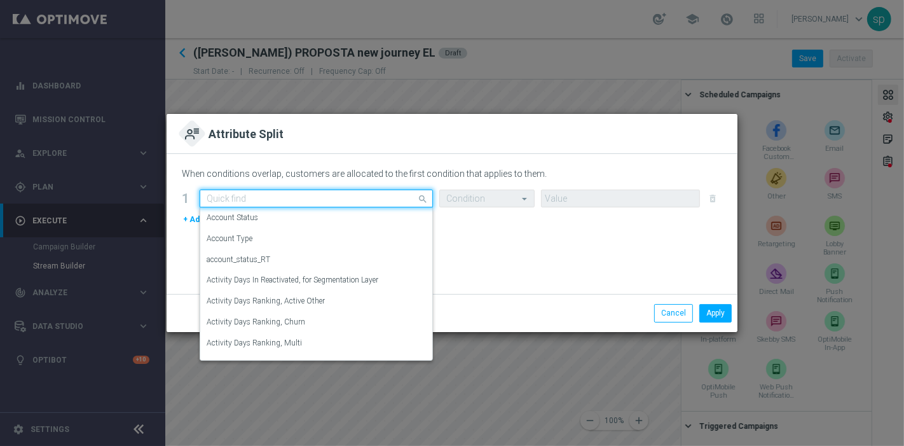
click at [313, 195] on input "text" at bounding box center [304, 198] width 194 height 11
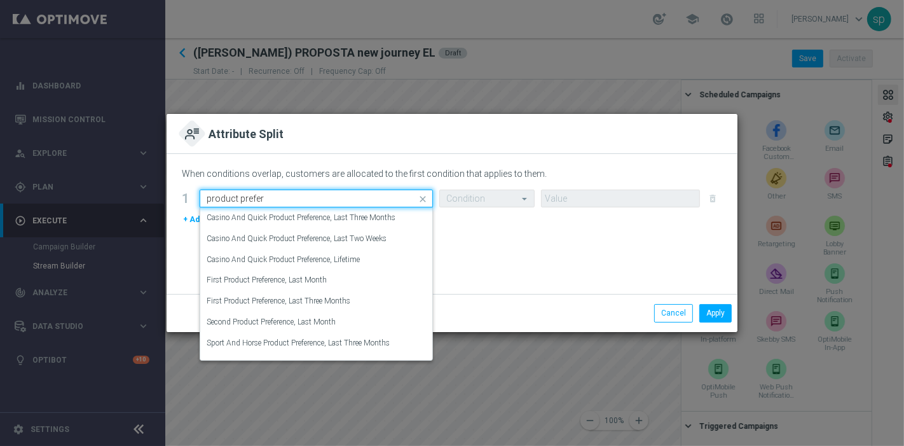
type input "product prefere"
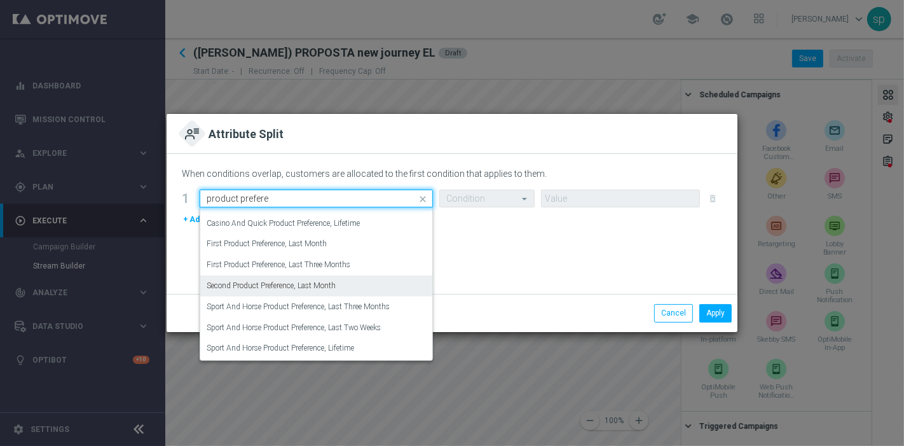
scroll to position [0, 0]
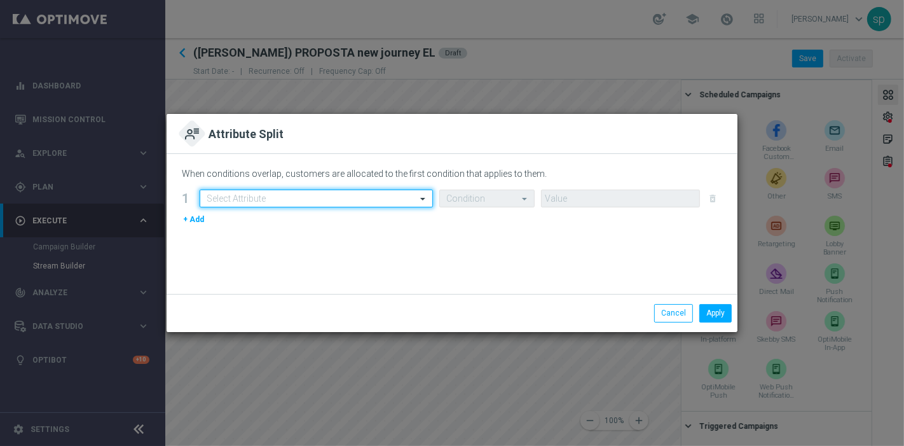
click at [425, 199] on span at bounding box center [425, 198] width 16 height 11
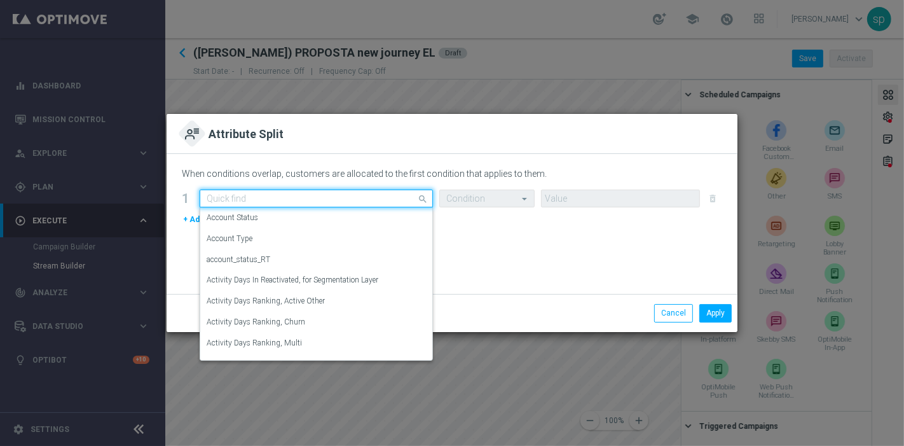
click at [396, 195] on input "text" at bounding box center [304, 198] width 194 height 11
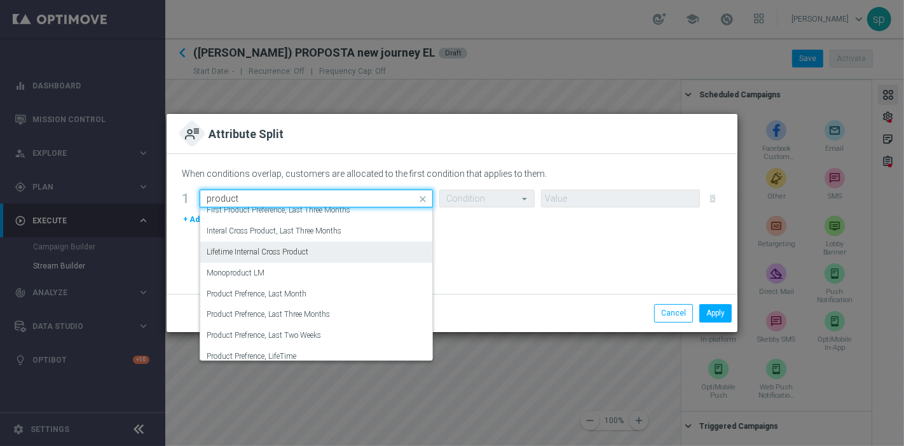
scroll to position [113, 0]
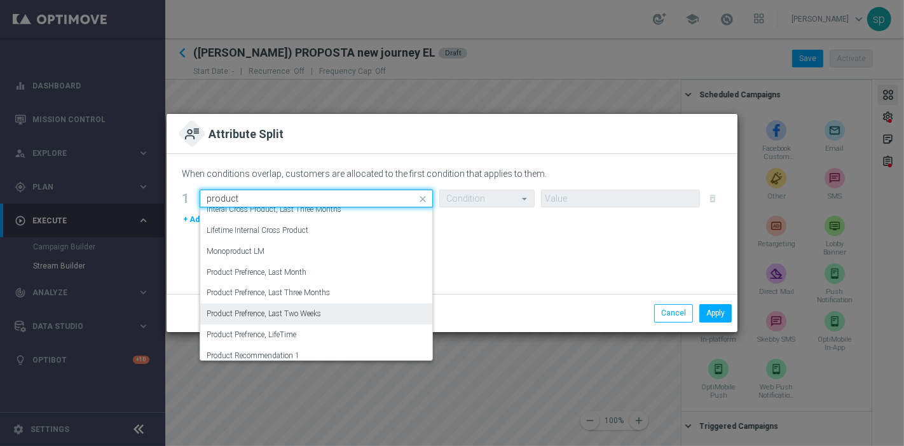
click at [321, 313] on label "Product Prefrence, Last Two Weeks" at bounding box center [264, 313] width 114 height 11
type input "product"
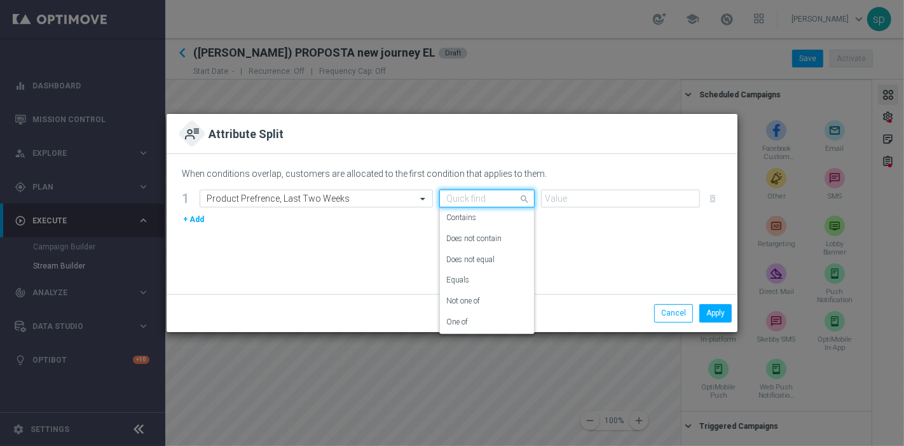
click at [528, 195] on span at bounding box center [526, 199] width 16 height 16
click at [480, 316] on div "One of" at bounding box center [486, 322] width 81 height 21
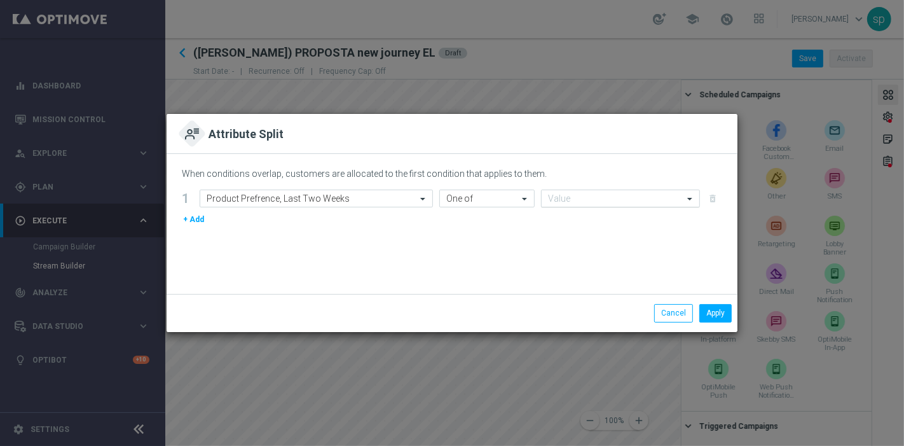
click at [577, 200] on input "text" at bounding box center [615, 199] width 135 height 11
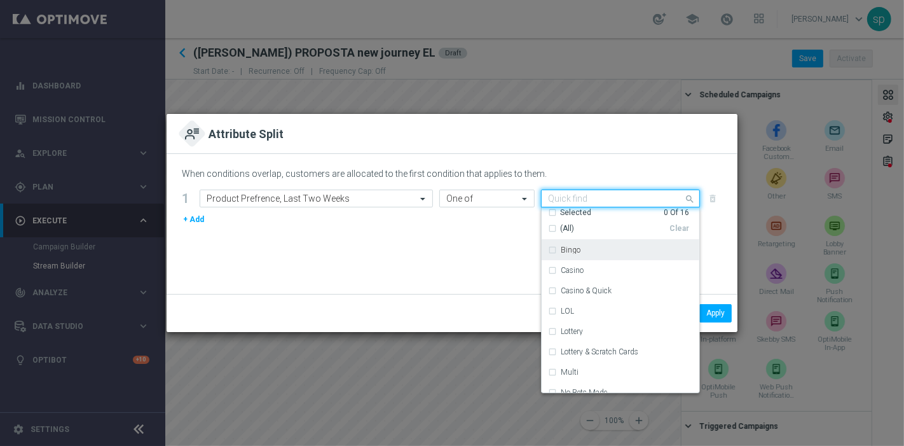
click at [602, 247] on div "Bingo" at bounding box center [627, 250] width 132 height 8
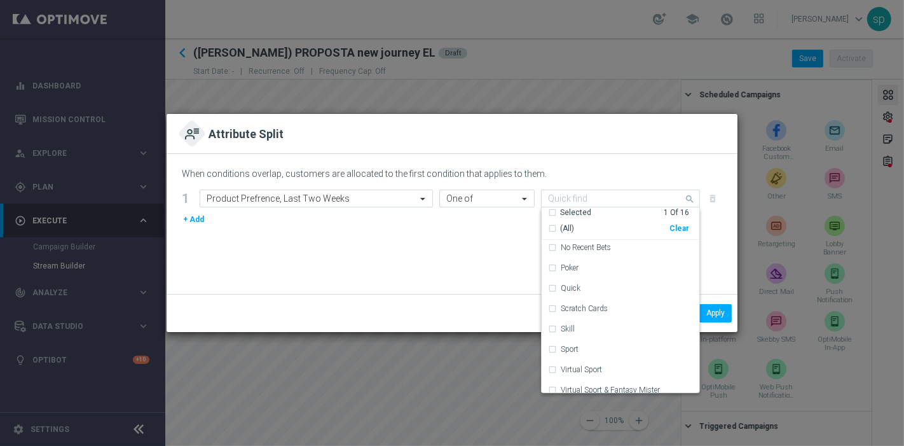
scroll to position [169, 0]
click at [614, 266] on div "Poker" at bounding box center [627, 264] width 132 height 8
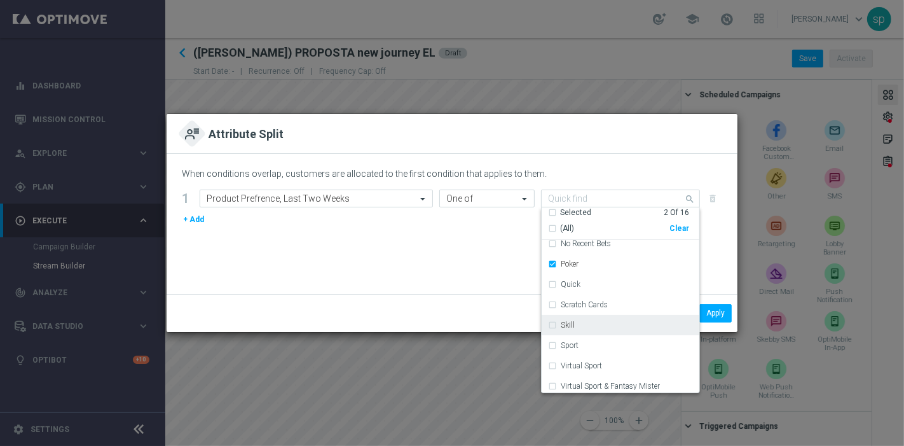
click at [600, 319] on div "Skill" at bounding box center [620, 325] width 145 height 20
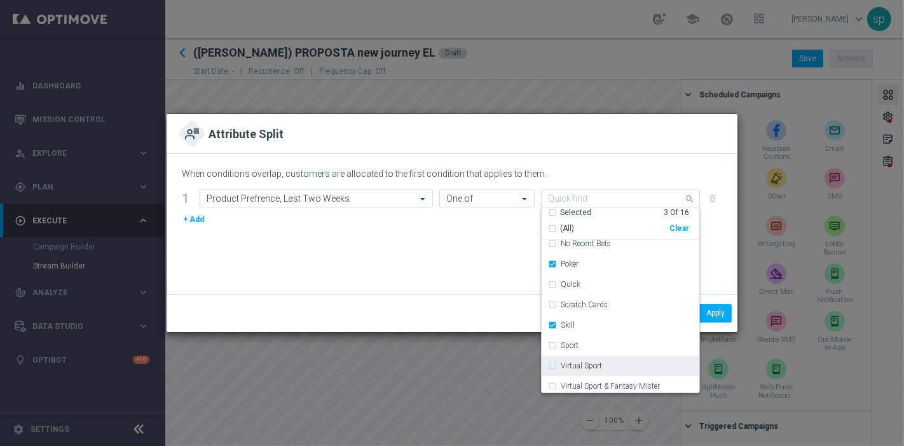
scroll to position [172, 0]
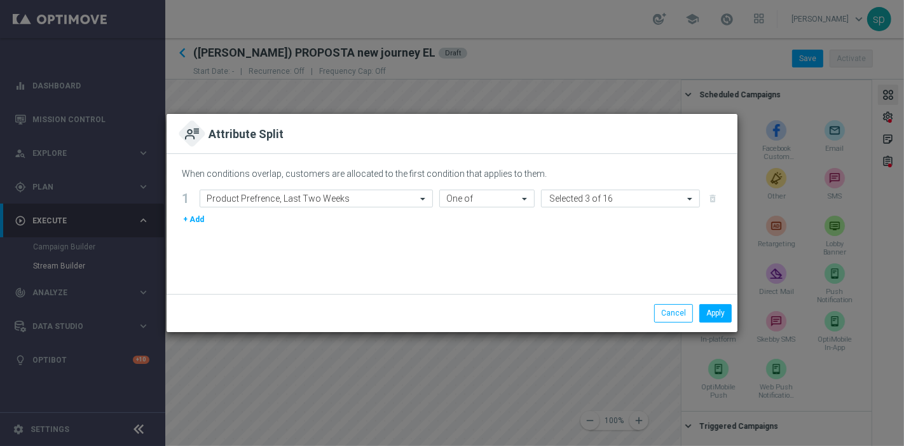
click at [499, 270] on div "When conditions overlap, customers are allocated to the first condition that ap…" at bounding box center [452, 224] width 571 height 140
click at [189, 217] on button "+ Add" at bounding box center [194, 219] width 24 height 14
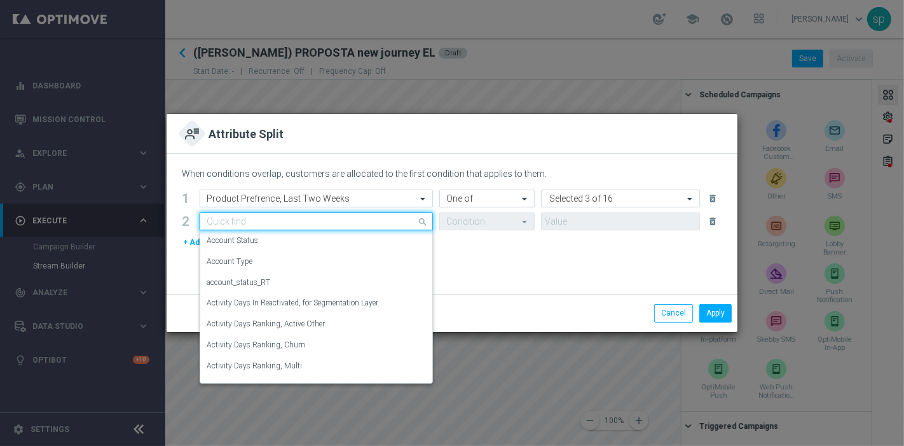
click at [397, 216] on input "text" at bounding box center [304, 221] width 194 height 11
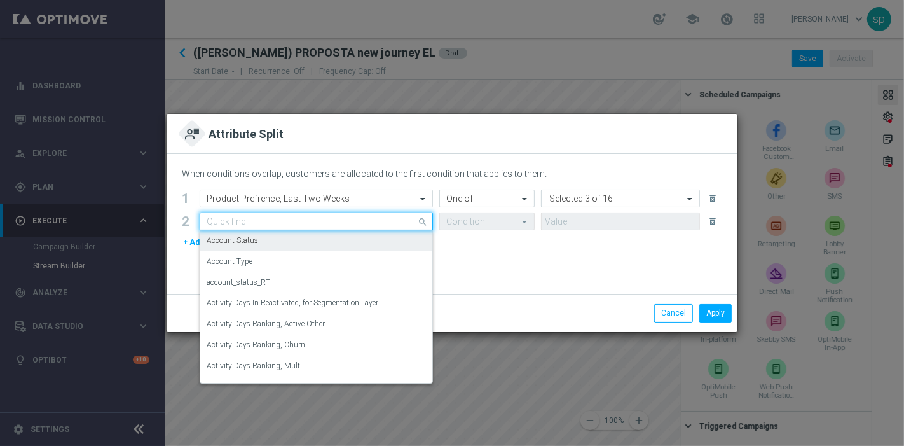
click at [343, 222] on input "text" at bounding box center [304, 221] width 194 height 11
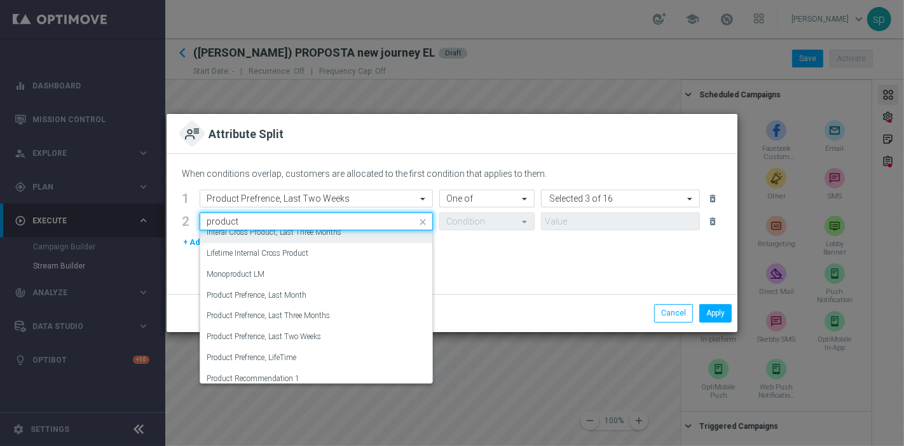
scroll to position [113, 0]
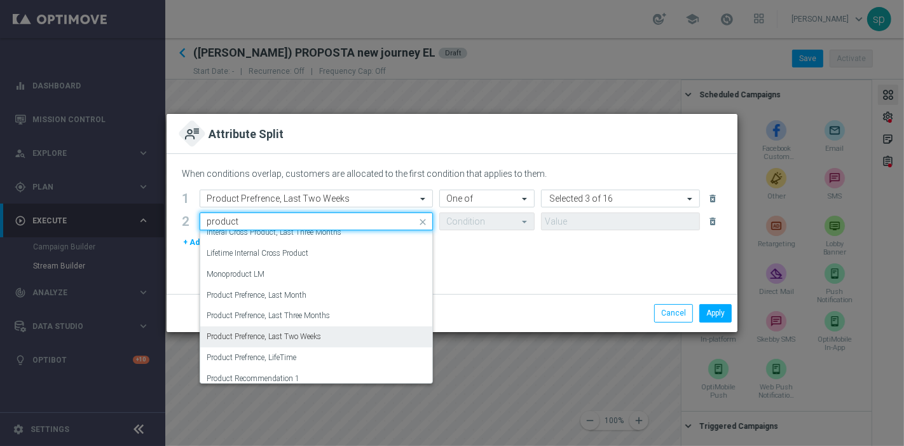
click at [328, 335] on div "Product Prefrence, Last Two Weeks" at bounding box center [316, 336] width 219 height 21
type input "product"
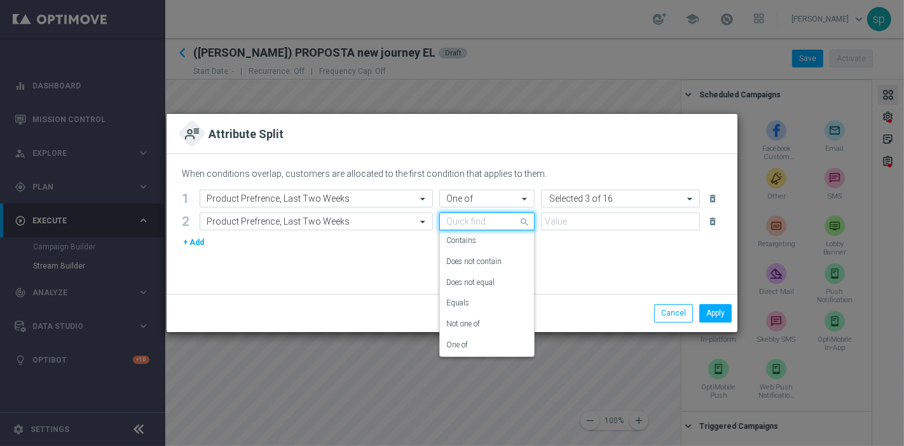
click at [493, 217] on input "text" at bounding box center [474, 221] width 56 height 11
click at [484, 343] on div "One of" at bounding box center [486, 345] width 81 height 21
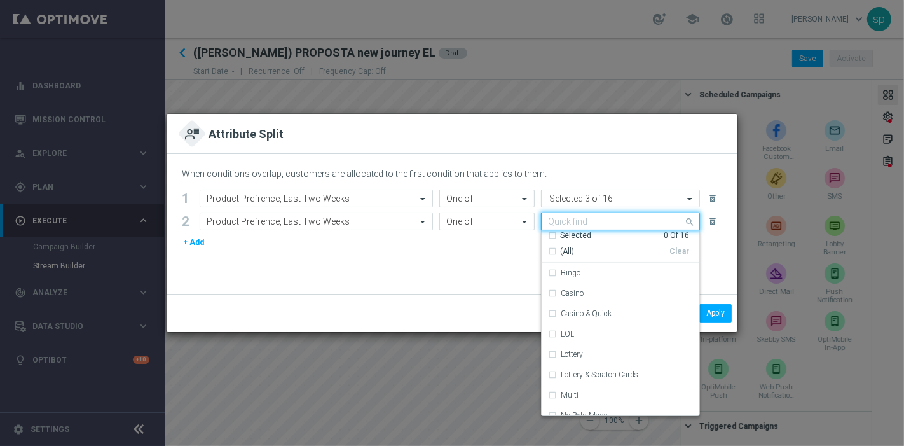
click at [576, 219] on input "text" at bounding box center [615, 222] width 135 height 11
click at [584, 292] on div "Casino" at bounding box center [627, 293] width 132 height 8
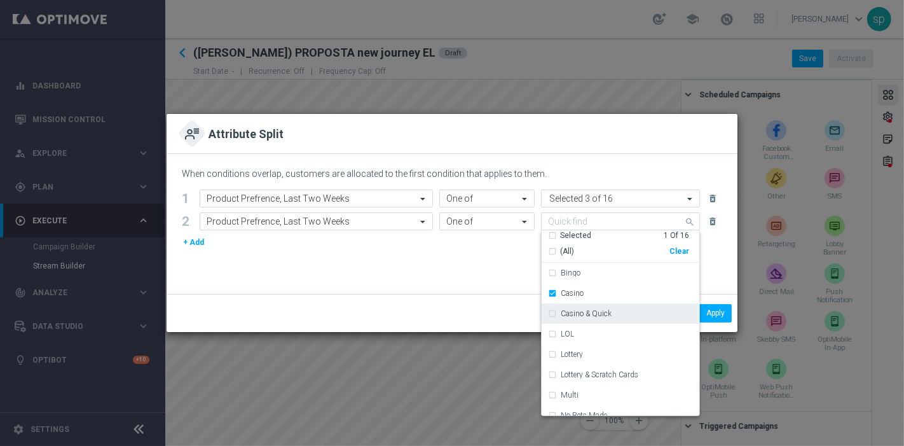
click at [589, 314] on label "Casino & Quick" at bounding box center [586, 314] width 51 height 8
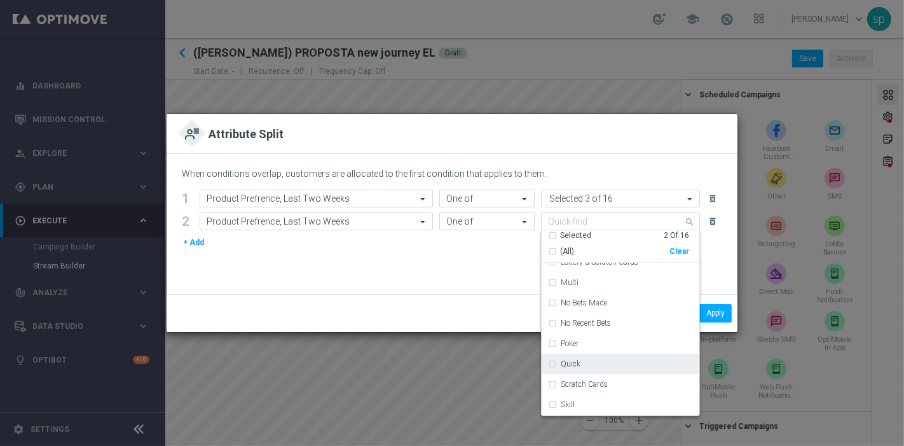
click at [602, 362] on div "Quick" at bounding box center [627, 364] width 132 height 8
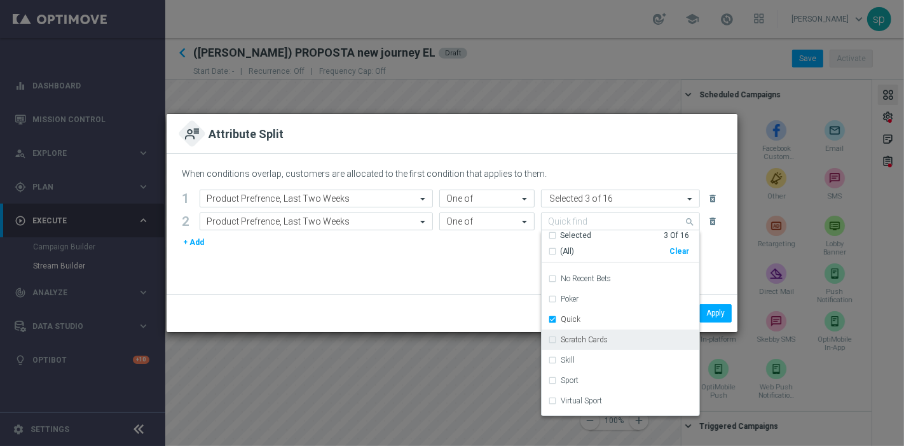
scroll to position [172, 0]
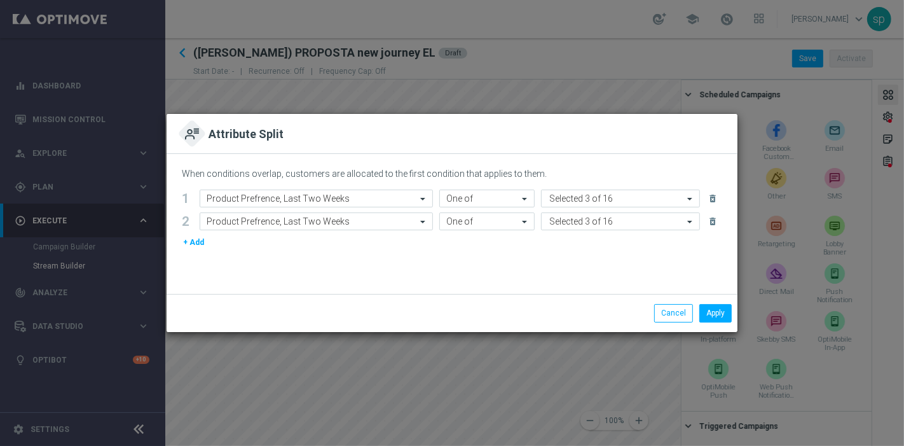
click at [457, 298] on div "Apply Cancel" at bounding box center [452, 313] width 571 height 38
click at [184, 244] on button "+ Add" at bounding box center [194, 242] width 24 height 14
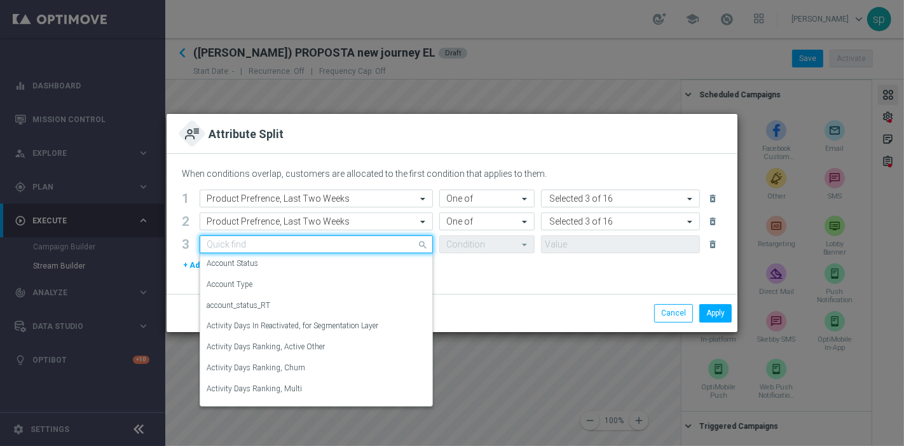
click at [289, 246] on input "text" at bounding box center [304, 244] width 194 height 11
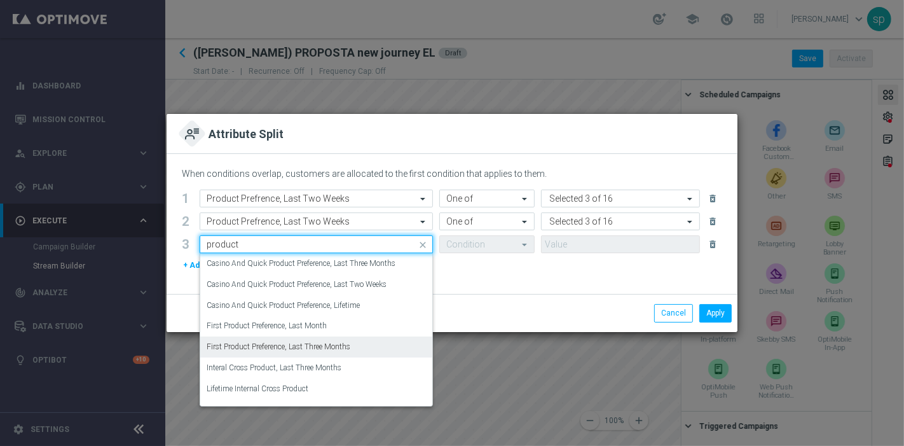
scroll to position [133, 0]
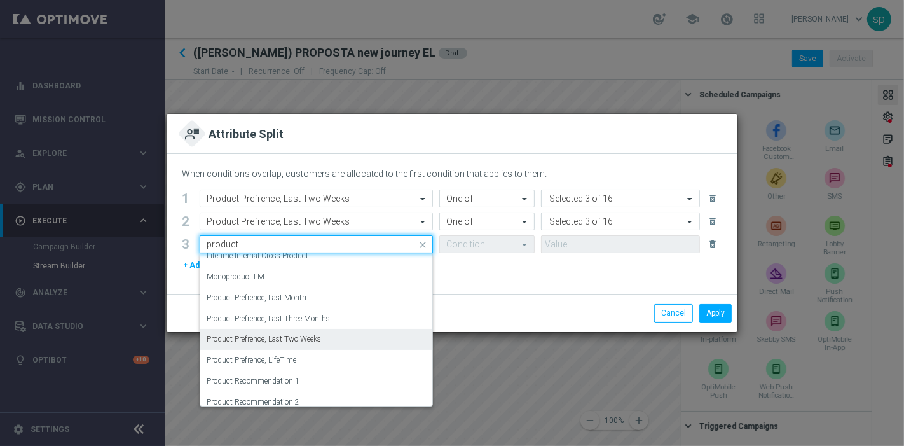
click at [346, 333] on div "Product Prefrence, Last Two Weeks" at bounding box center [316, 339] width 219 height 21
type input "product"
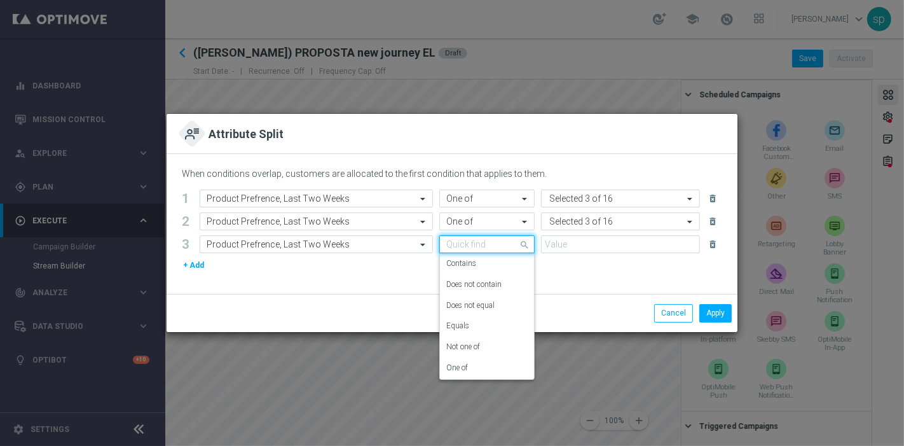
click at [520, 251] on div "Quick find" at bounding box center [486, 244] width 95 height 18
click at [498, 364] on div "One of" at bounding box center [486, 367] width 81 height 21
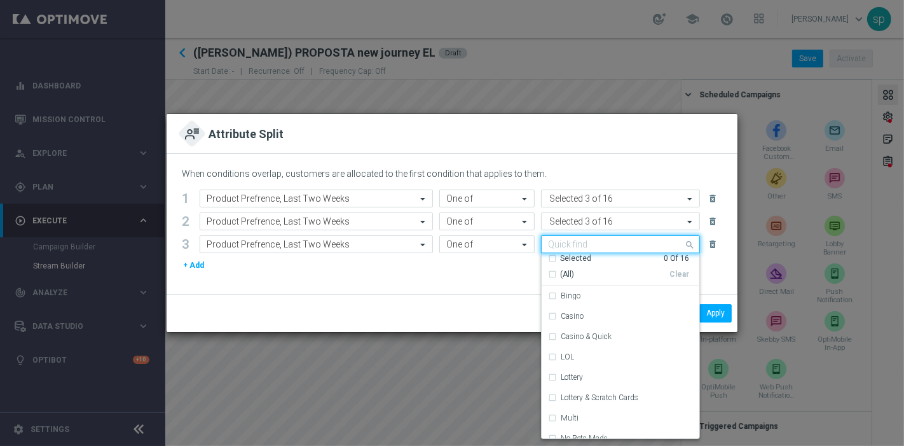
click at [583, 248] on input "text" at bounding box center [615, 245] width 135 height 11
click at [593, 366] on div "LOL" at bounding box center [620, 357] width 145 height 20
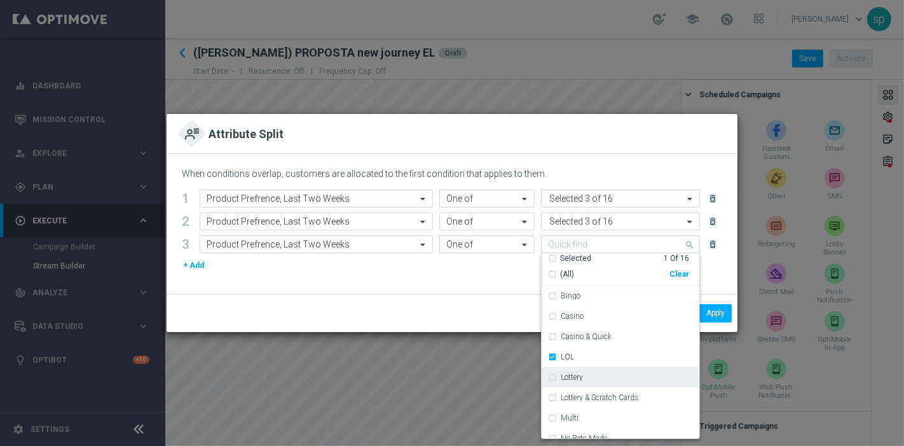
click at [597, 375] on div "Lottery" at bounding box center [627, 377] width 132 height 8
click at [602, 394] on label "Lottery & Scratch Cards" at bounding box center [600, 398] width 78 height 8
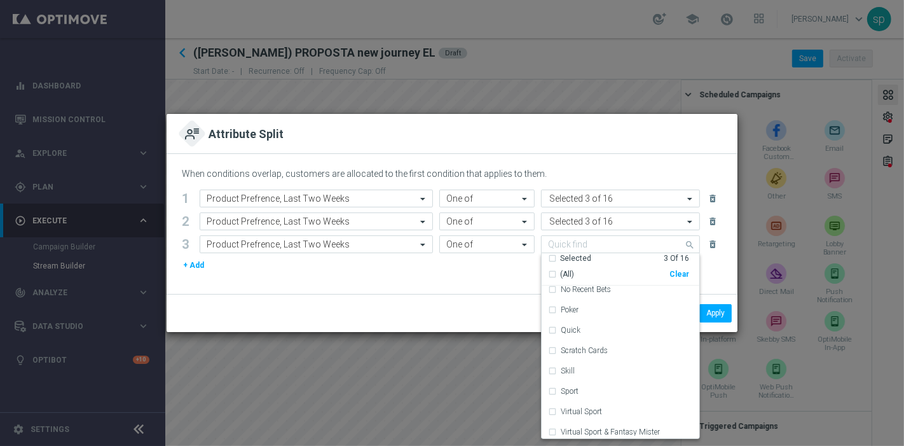
scroll to position [172, 0]
click at [611, 350] on div "Scratch Cards" at bounding box center [627, 347] width 132 height 8
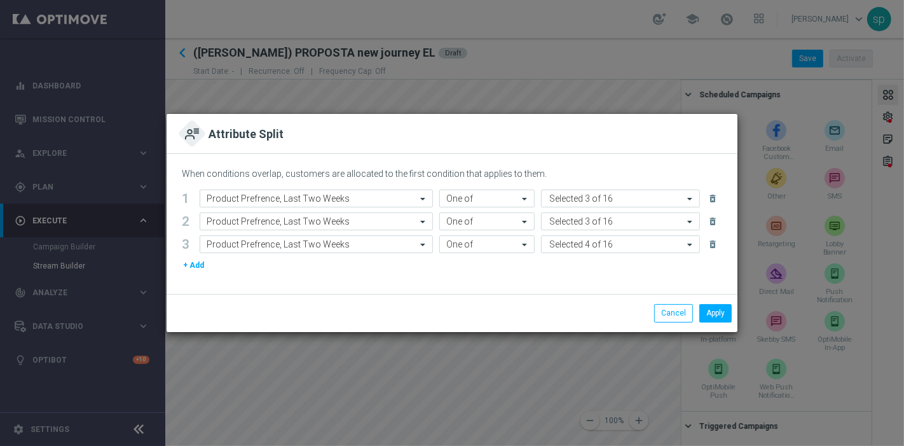
click at [465, 287] on div "When conditions overlap, customers are allocated to the first condition that ap…" at bounding box center [452, 224] width 571 height 140
click at [204, 265] on div "+ Add" at bounding box center [452, 265] width 541 height 14
click at [197, 265] on button "+ Add" at bounding box center [194, 265] width 24 height 14
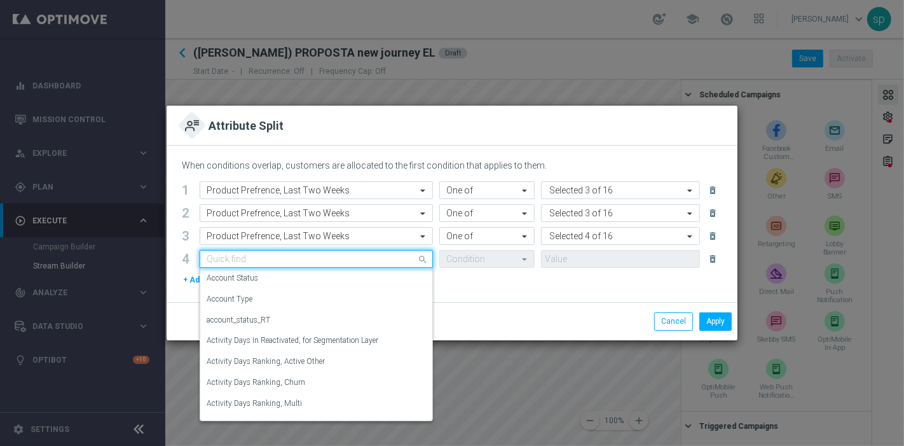
click at [261, 259] on input "text" at bounding box center [304, 259] width 194 height 11
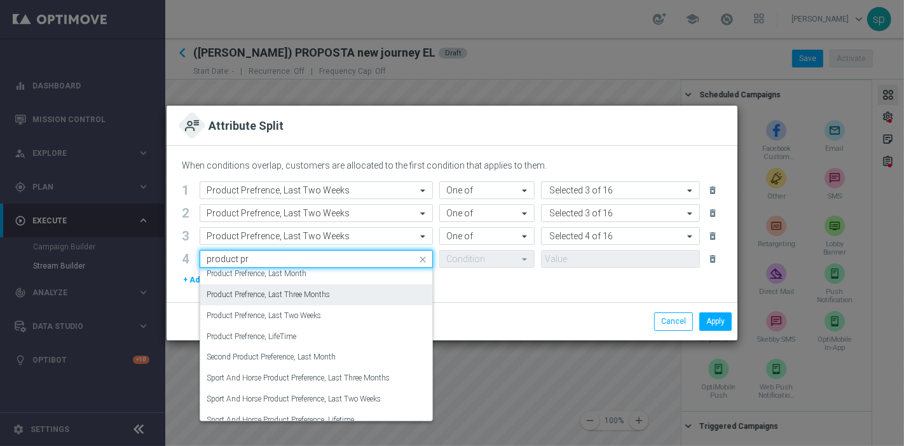
scroll to position [120, 0]
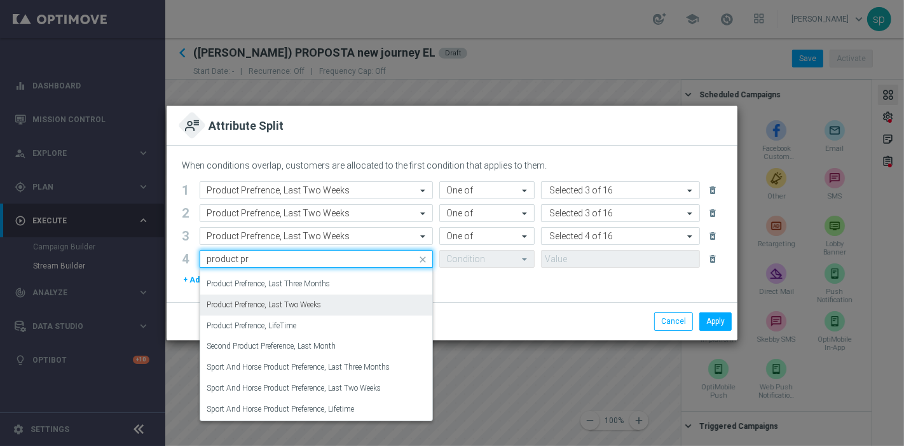
click at [349, 305] on div "Product Prefrence, Last Two Weeks" at bounding box center [316, 304] width 219 height 21
type input "product pr"
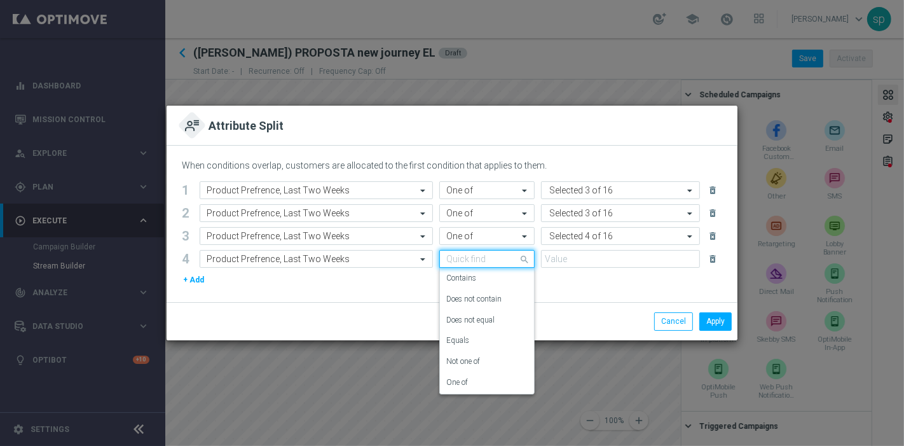
click at [499, 260] on input "text" at bounding box center [474, 259] width 56 height 11
click at [487, 361] on div "Not one of" at bounding box center [486, 361] width 81 height 21
click at [470, 259] on input "text" at bounding box center [474, 259] width 56 height 11
click at [485, 373] on div "One of" at bounding box center [486, 382] width 81 height 21
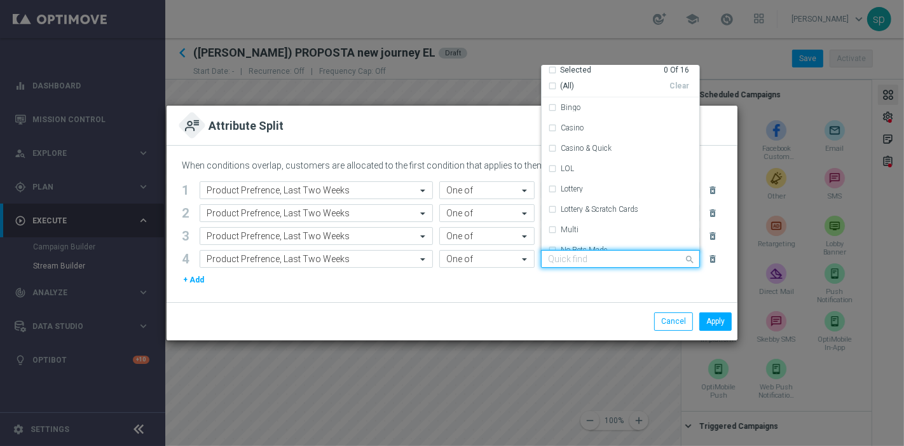
click at [587, 258] on input "text" at bounding box center [615, 259] width 135 height 11
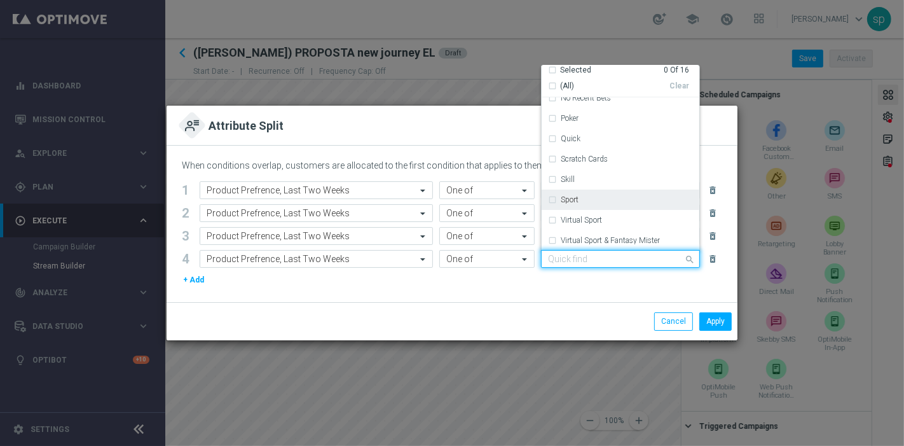
click at [598, 198] on div "Sport" at bounding box center [627, 200] width 132 height 8
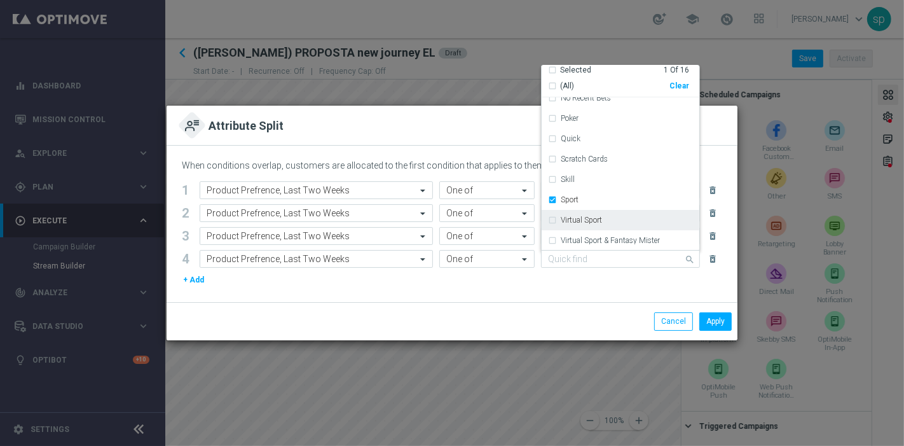
click at [604, 215] on div "Virtual Sport" at bounding box center [620, 220] width 145 height 20
click at [623, 237] on label "Virtual Sport & Fantasy Mister" at bounding box center [610, 241] width 99 height 8
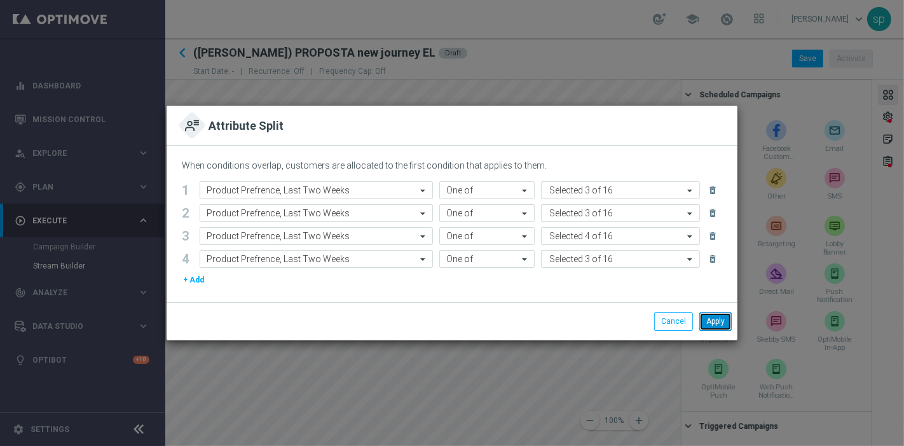
click at [722, 319] on button "Apply" at bounding box center [716, 321] width 32 height 18
click at [198, 278] on button "+ Add" at bounding box center [194, 280] width 24 height 14
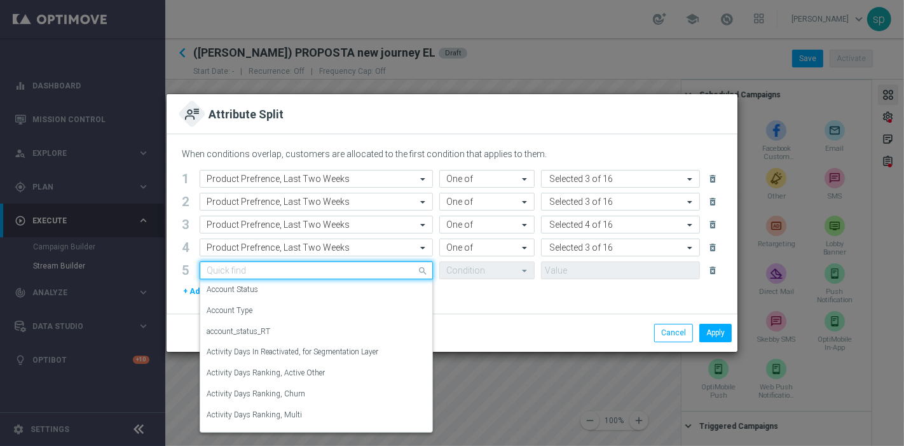
click at [231, 266] on input "text" at bounding box center [304, 270] width 194 height 11
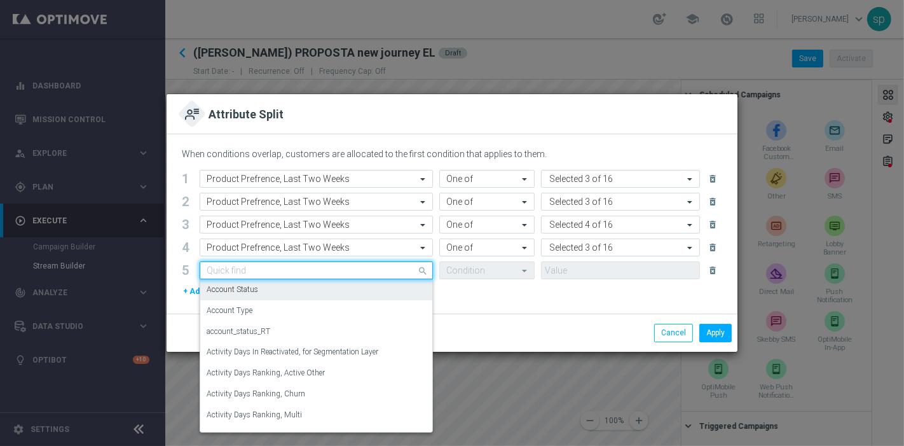
click at [305, 268] on input "text" at bounding box center [304, 270] width 194 height 11
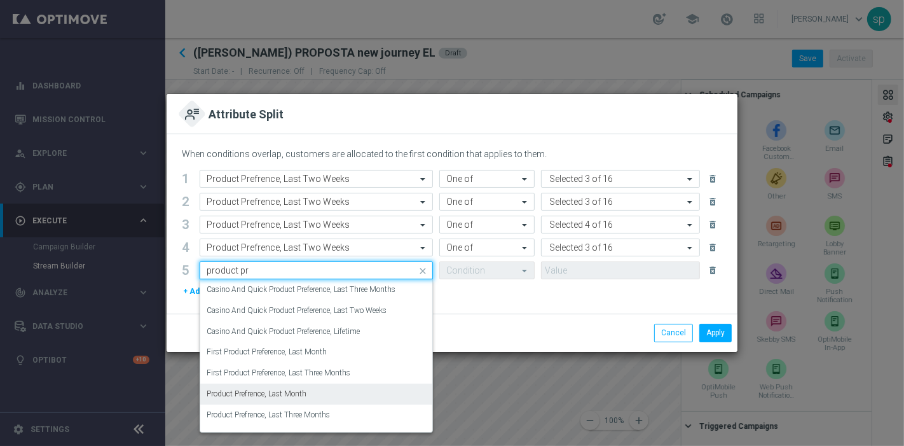
click at [312, 398] on div "Product Prefrence, Last Month" at bounding box center [316, 393] width 219 height 21
type input "product pr"
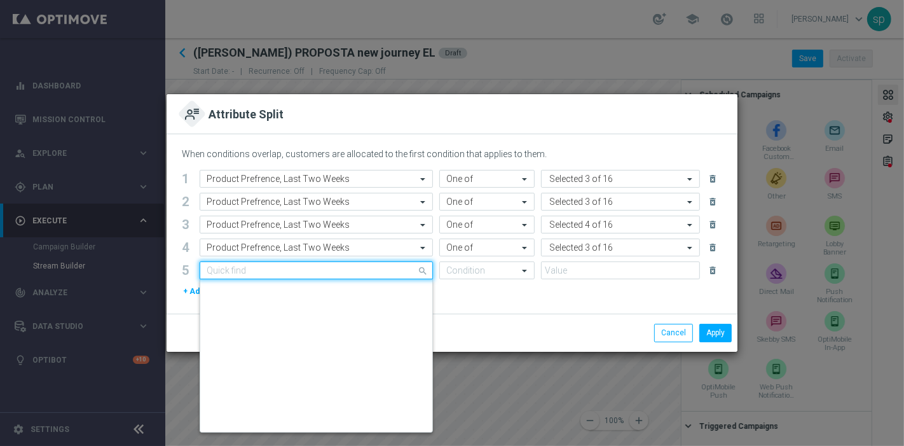
click at [310, 277] on div "Quick find Product Prefrence, Last Month" at bounding box center [316, 270] width 233 height 18
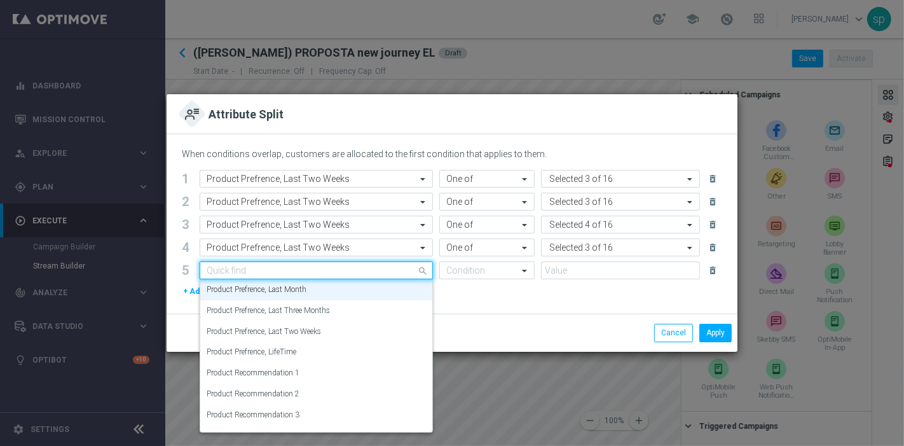
click at [310, 277] on div "Quick find Product Prefrence, Last Month" at bounding box center [316, 270] width 233 height 18
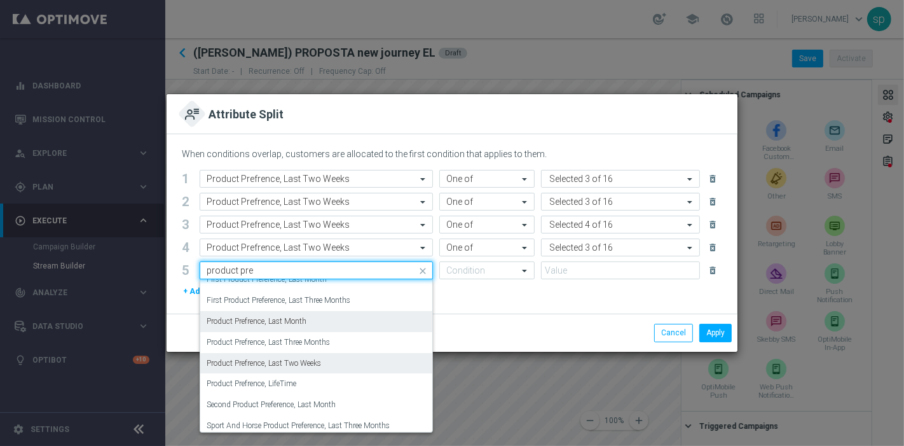
scroll to position [85, 0]
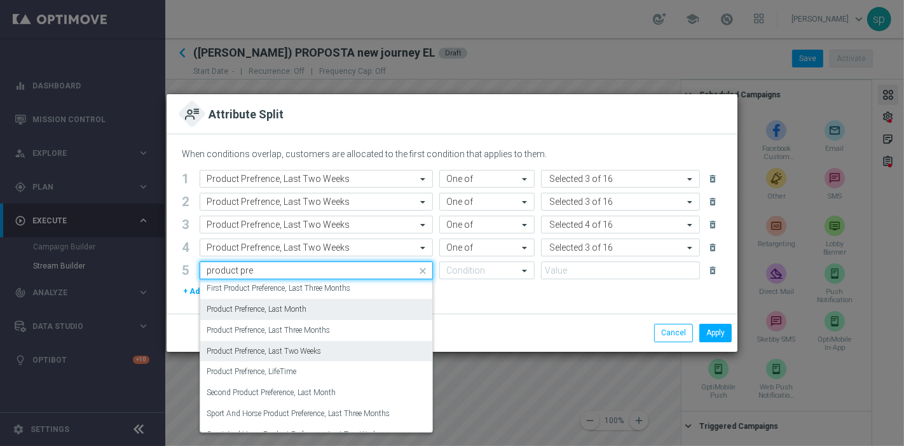
click at [308, 351] on label "Product Prefrence, Last Two Weeks" at bounding box center [264, 351] width 114 height 11
type input "product pre"
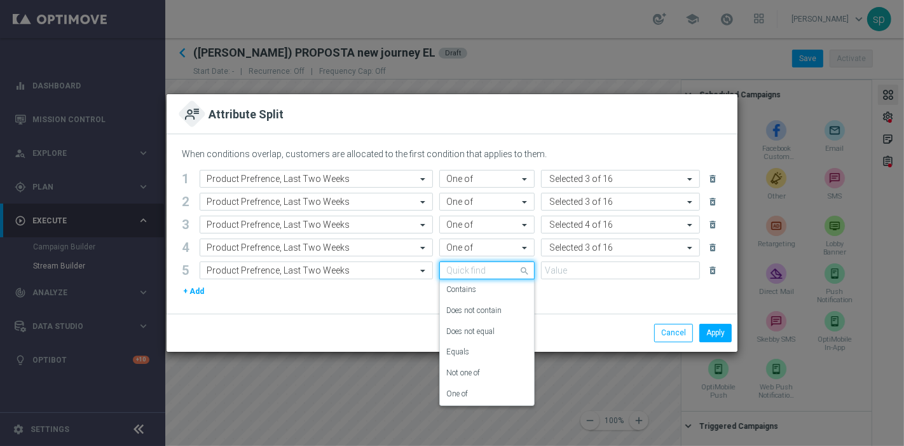
click at [470, 271] on input "text" at bounding box center [474, 270] width 56 height 11
click at [488, 399] on div "One of" at bounding box center [486, 393] width 81 height 21
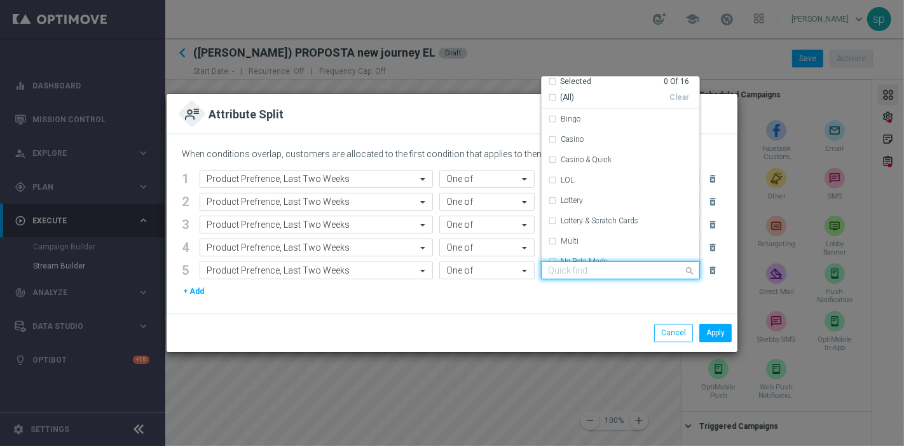
click at [606, 277] on div at bounding box center [614, 272] width 137 height 13
click at [591, 240] on div "Multi" at bounding box center [627, 241] width 132 height 8
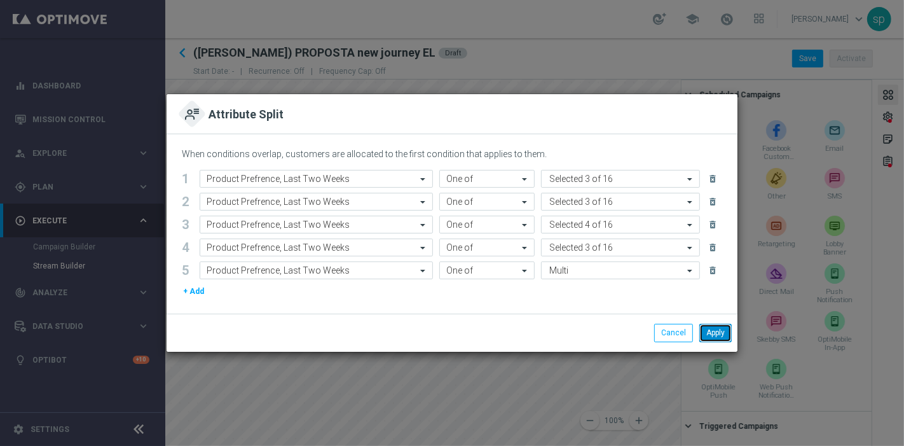
click at [707, 331] on button "Apply" at bounding box center [716, 333] width 32 height 18
click at [194, 286] on button "+ Add" at bounding box center [194, 291] width 24 height 14
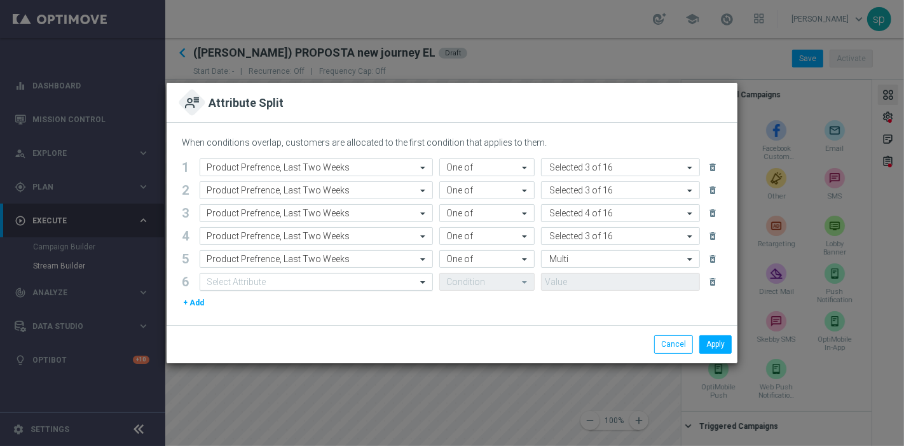
click at [254, 275] on div "Select Attribute" at bounding box center [316, 282] width 233 height 18
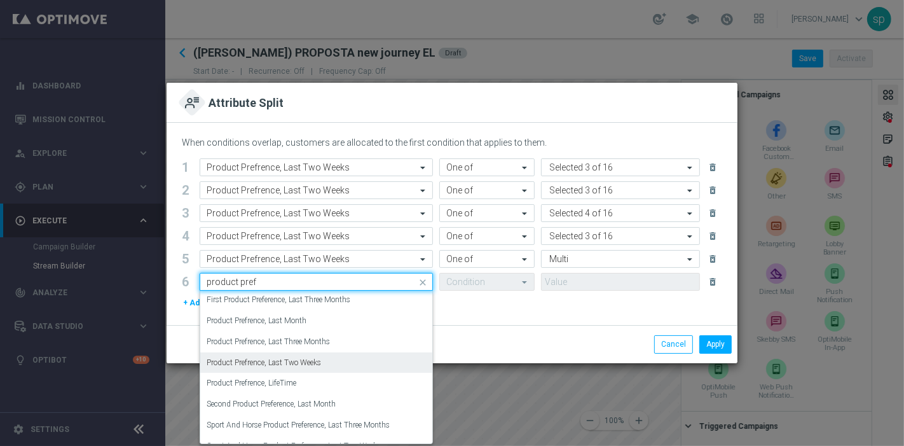
click at [321, 358] on label "Product Prefrence, Last Two Weeks" at bounding box center [264, 362] width 114 height 11
type input "product pref"
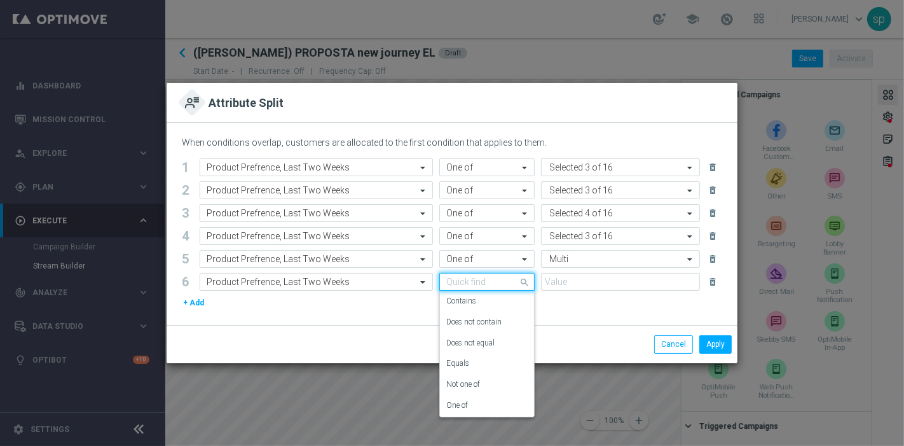
click at [495, 284] on input "text" at bounding box center [474, 282] width 56 height 11
click at [476, 409] on div "One of" at bounding box center [486, 405] width 81 height 21
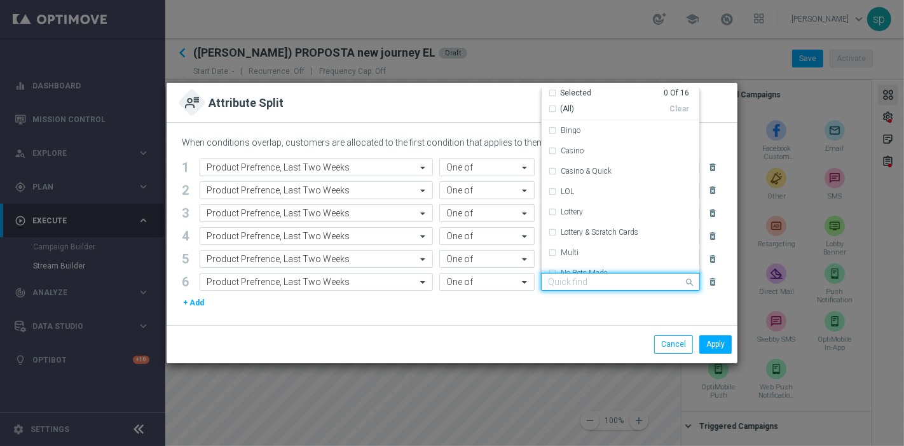
click at [599, 282] on input "text" at bounding box center [615, 282] width 135 height 11
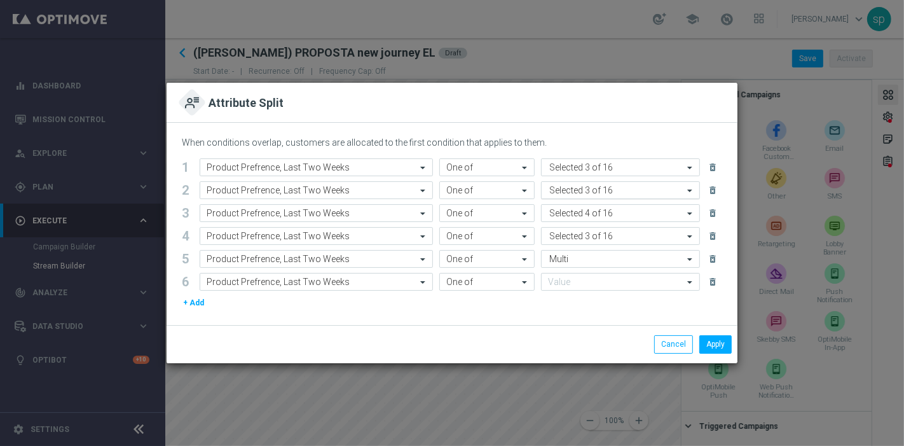
drag, startPoint x: 700, startPoint y: 186, endPoint x: 698, endPoint y: 193, distance: 7.4
click at [698, 193] on form "Select Attribute Product Prefrence, Last Two Weeks Condition One of Value Selec…" at bounding box center [461, 190] width 523 height 18
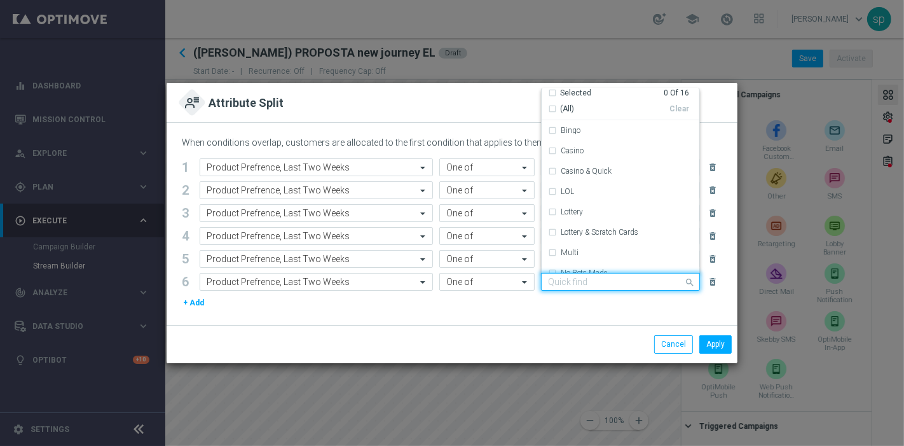
click at [591, 282] on input "text" at bounding box center [615, 282] width 135 height 11
click at [688, 255] on div "Multi" at bounding box center [621, 252] width 158 height 20
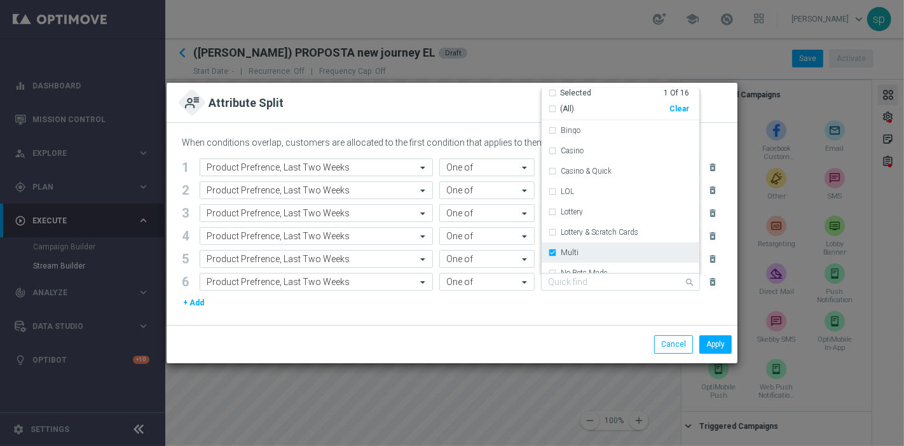
click at [661, 255] on div "Multi" at bounding box center [627, 253] width 132 height 8
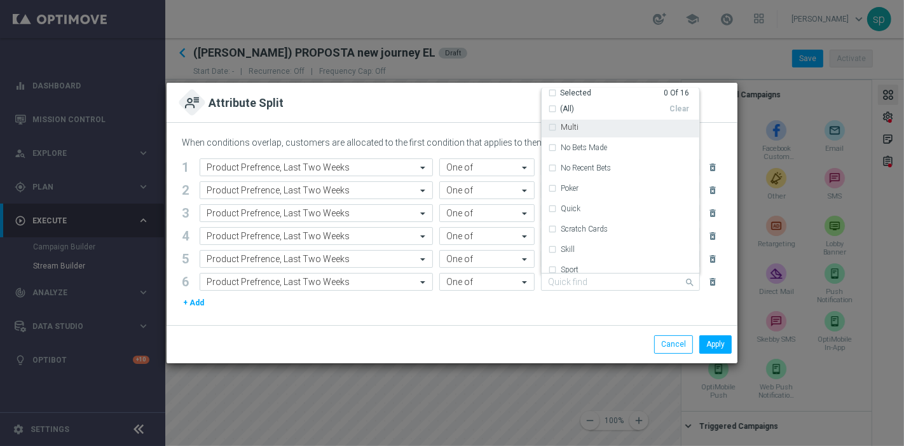
scroll to position [133, 0]
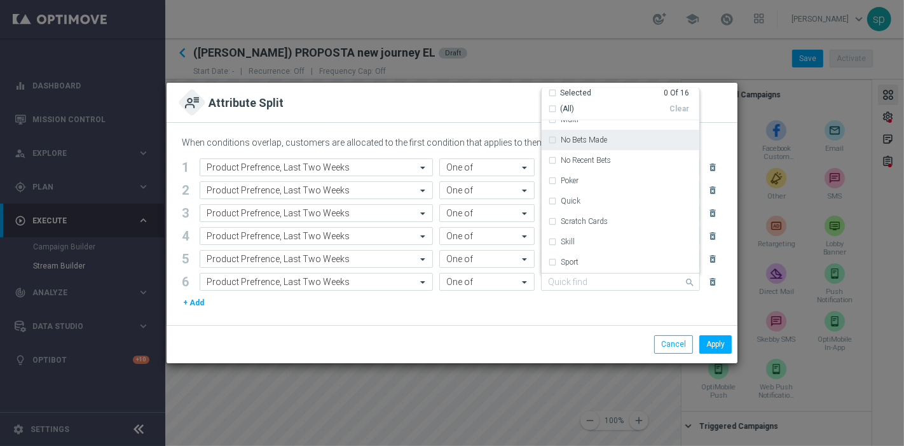
click at [632, 148] on div "No Bets Made" at bounding box center [620, 140] width 145 height 20
click at [632, 161] on div "No Recent Bets" at bounding box center [627, 160] width 132 height 8
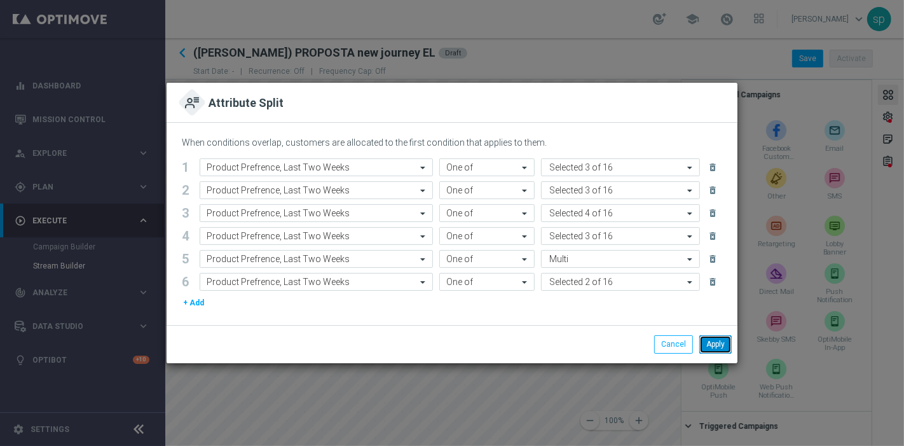
click at [710, 338] on button "Apply" at bounding box center [716, 344] width 32 height 18
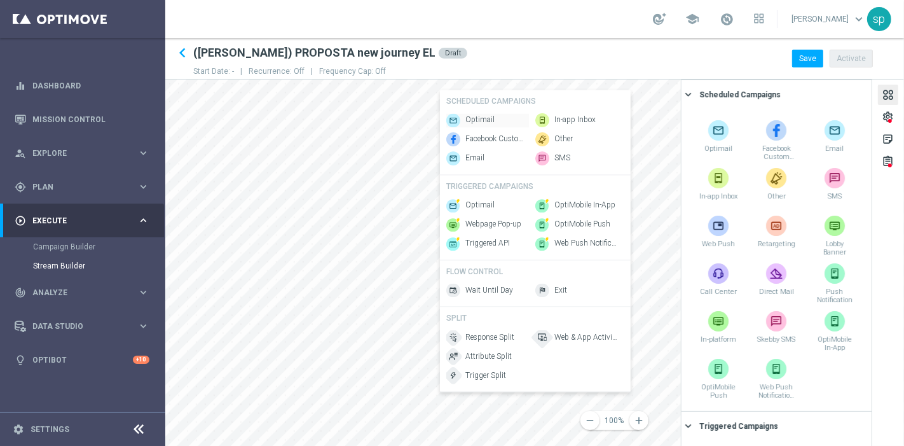
click at [471, 119] on span "Optimail" at bounding box center [480, 120] width 29 height 11
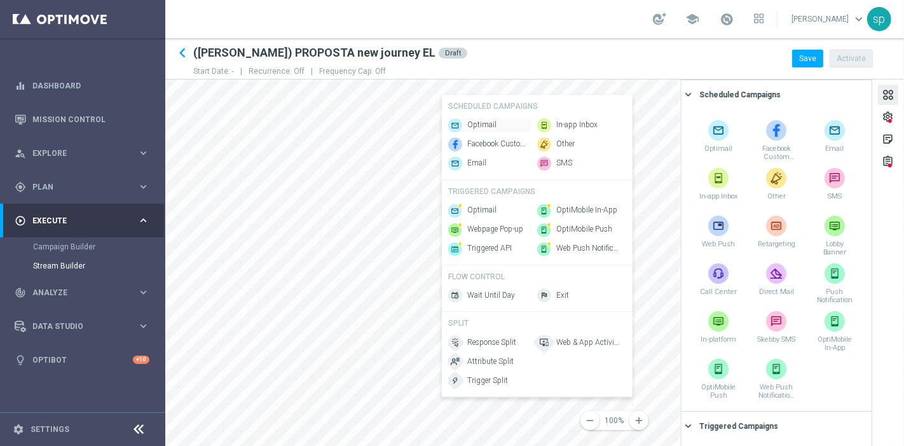
click at [464, 124] on div "Optimail" at bounding box center [489, 125] width 83 height 14
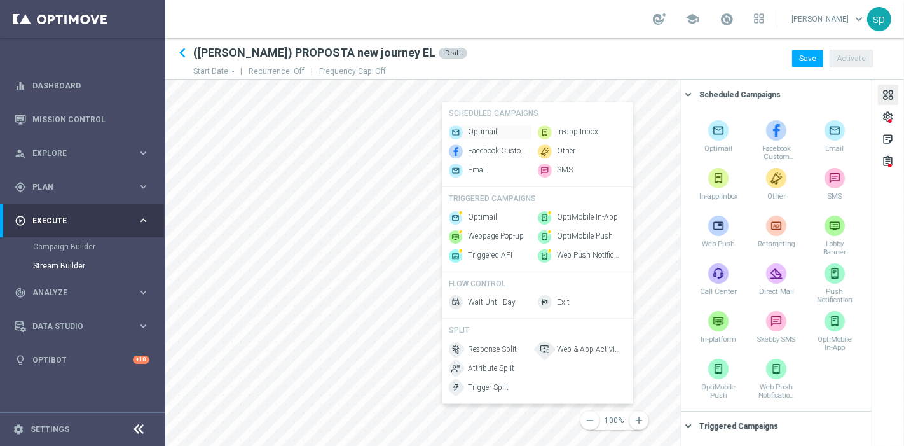
click at [476, 127] on span "Optimail" at bounding box center [482, 132] width 29 height 11
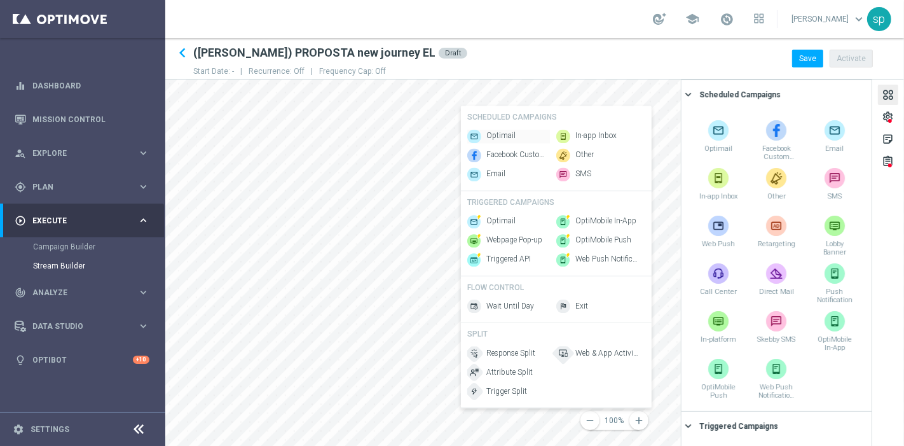
click at [511, 131] on span "Optimail" at bounding box center [501, 136] width 29 height 11
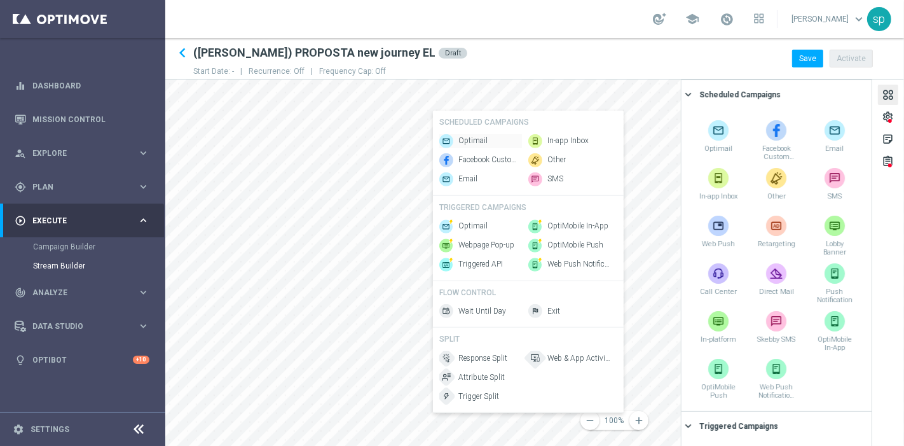
click at [483, 136] on span "Optimail" at bounding box center [473, 140] width 29 height 11
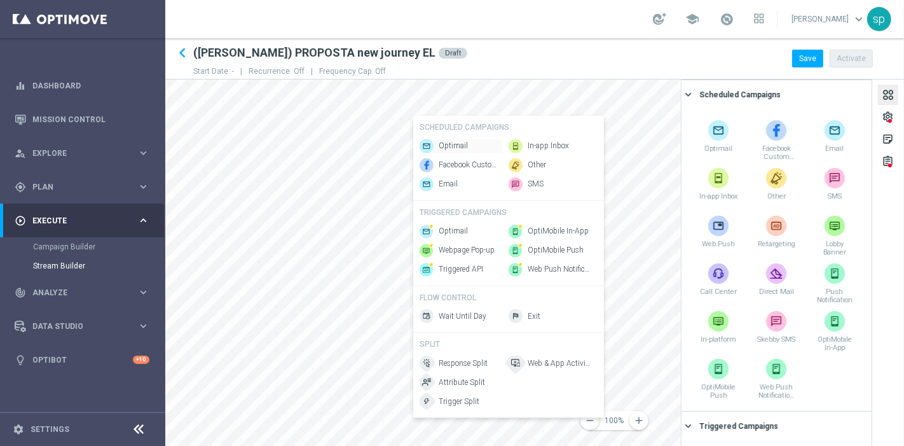
click at [464, 141] on span "Optimail" at bounding box center [453, 146] width 29 height 11
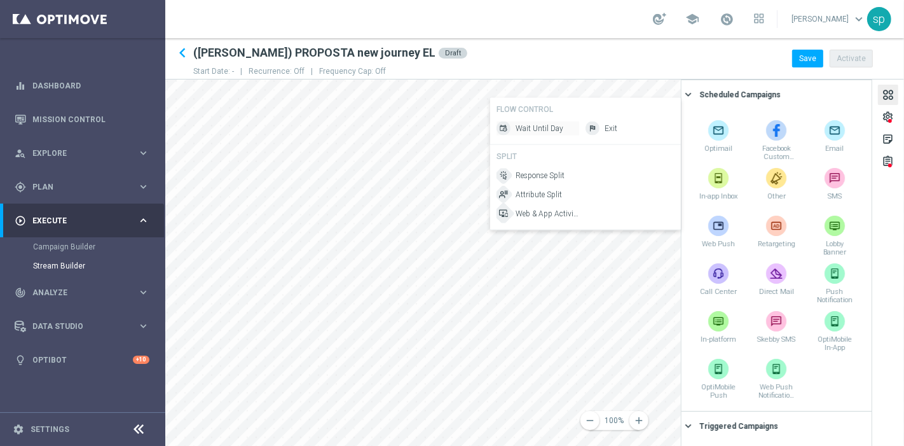
click at [548, 134] on span "Wait Until Day" at bounding box center [540, 128] width 48 height 11
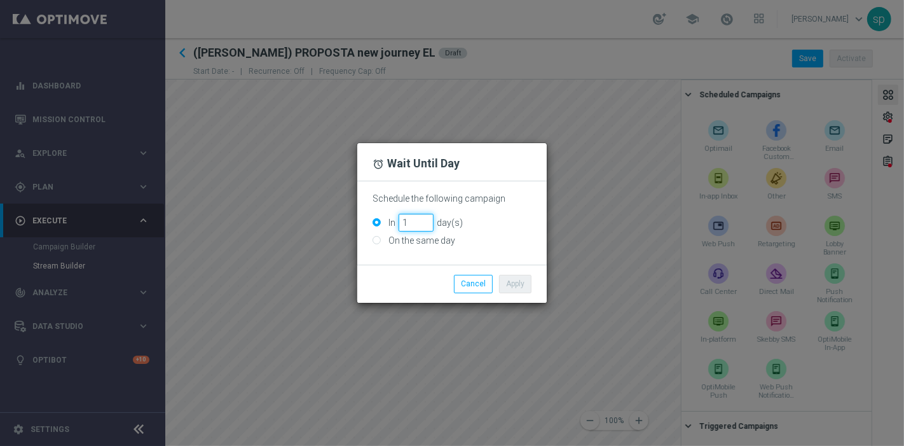
click at [425, 219] on input "1" at bounding box center [416, 223] width 35 height 18
click at [425, 219] on input "2" at bounding box center [416, 223] width 35 height 18
click at [425, 219] on input "3" at bounding box center [416, 223] width 35 height 18
type input "4"
click at [425, 219] on input "4" at bounding box center [416, 223] width 35 height 18
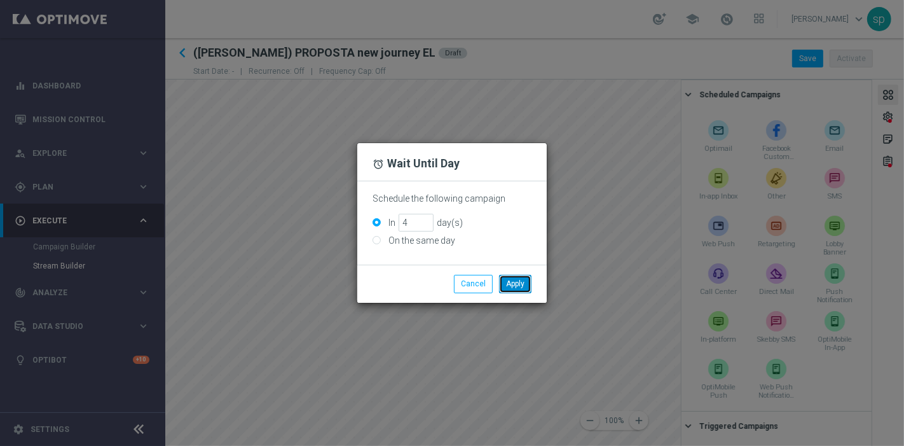
click at [523, 290] on button "Apply" at bounding box center [515, 284] width 32 height 18
click at [467, 282] on button "Cancel" at bounding box center [473, 284] width 39 height 18
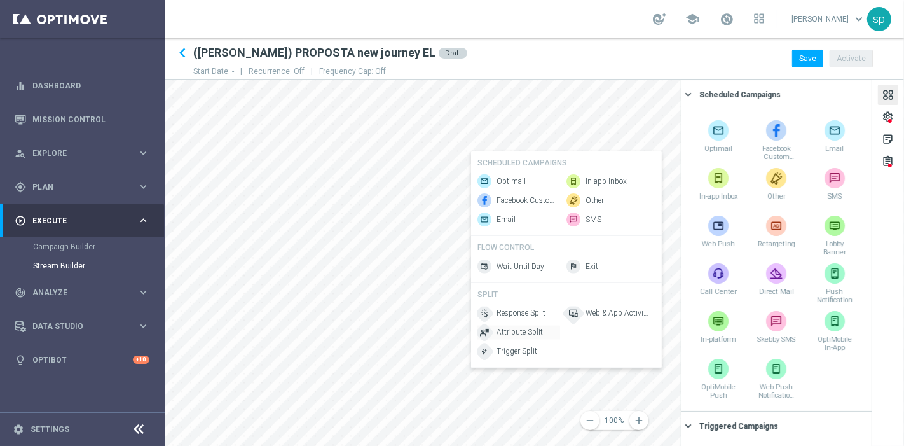
click at [523, 333] on span "Attribute Split" at bounding box center [520, 332] width 46 height 11
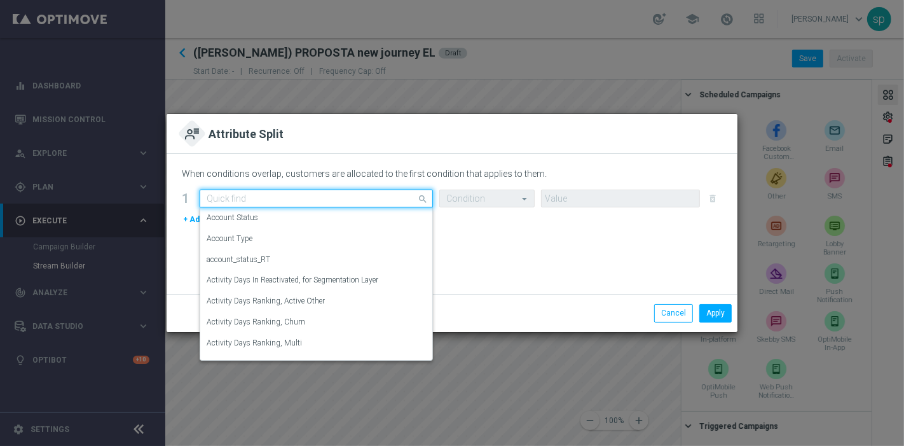
click at [355, 198] on input "text" at bounding box center [304, 198] width 194 height 11
type input "b"
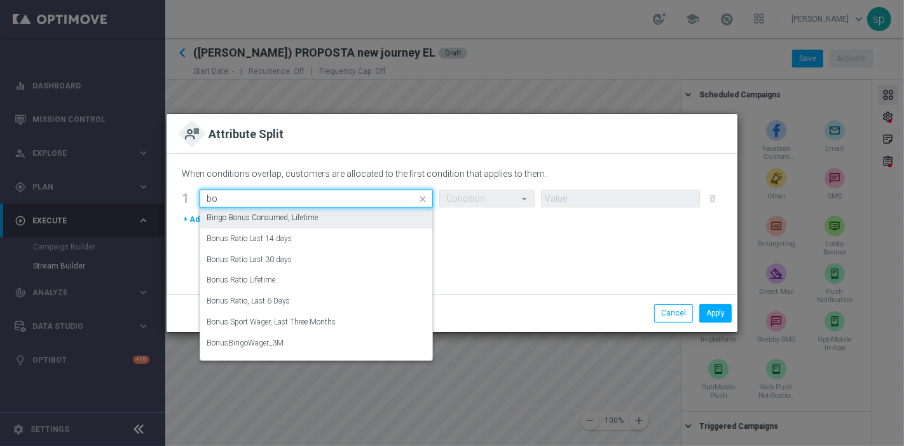
type input "b"
type input "n"
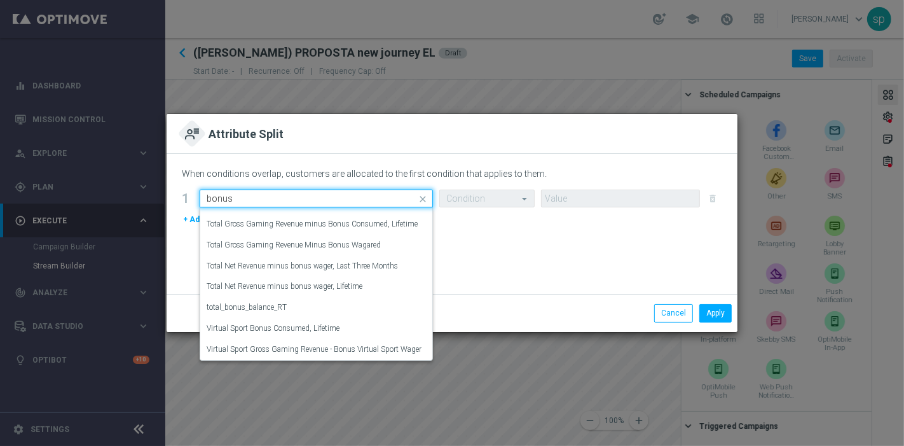
scroll to position [728, 0]
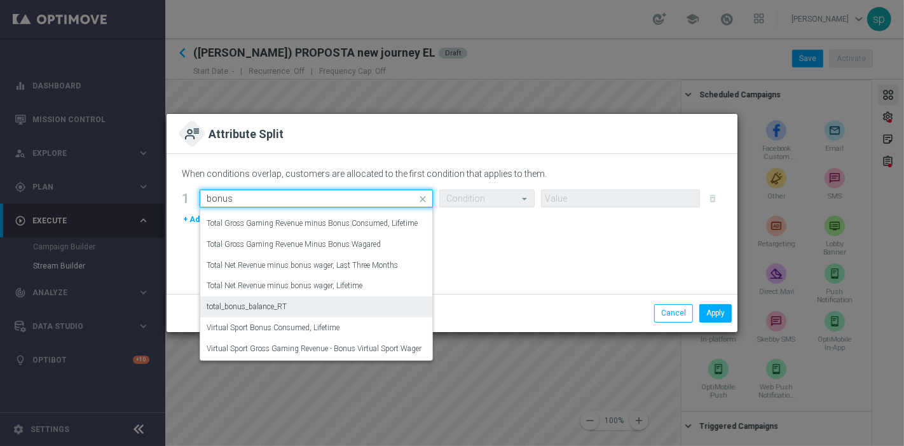
click at [295, 305] on div "total_bonus_balance_RT" at bounding box center [316, 306] width 219 height 21
type input "bonus"
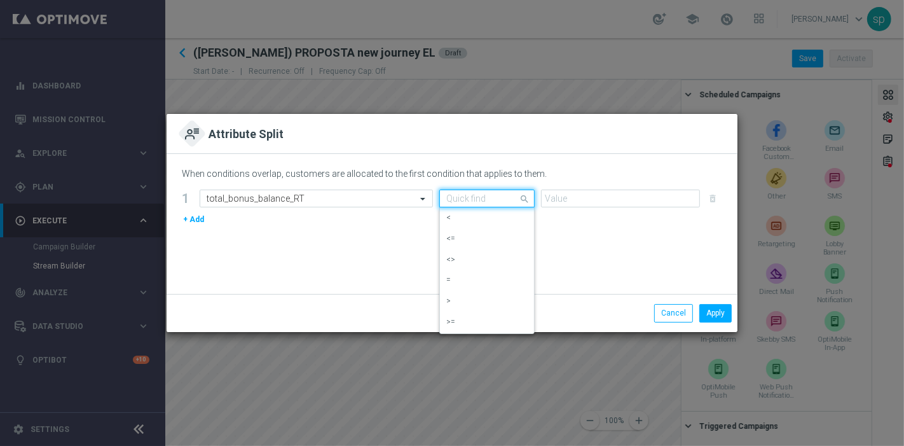
click at [495, 199] on input "text" at bounding box center [474, 198] width 56 height 11
click at [481, 313] on div ">=" at bounding box center [486, 322] width 81 height 21
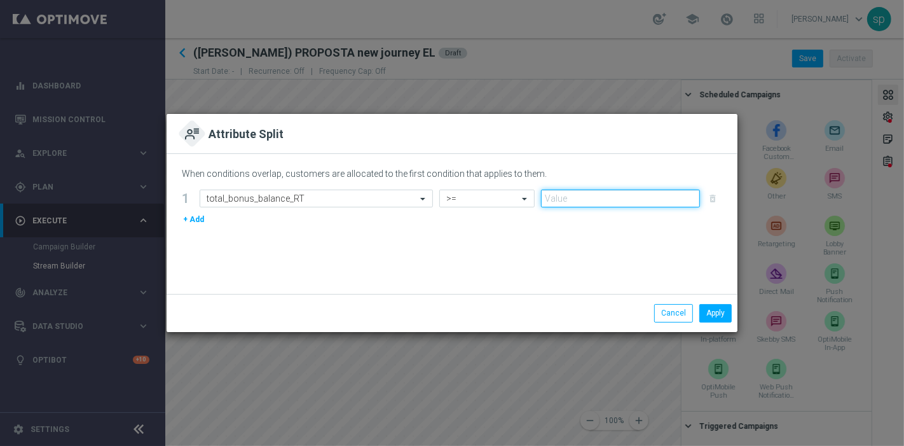
click at [594, 193] on input "number" at bounding box center [620, 199] width 159 height 18
type input "0.5"
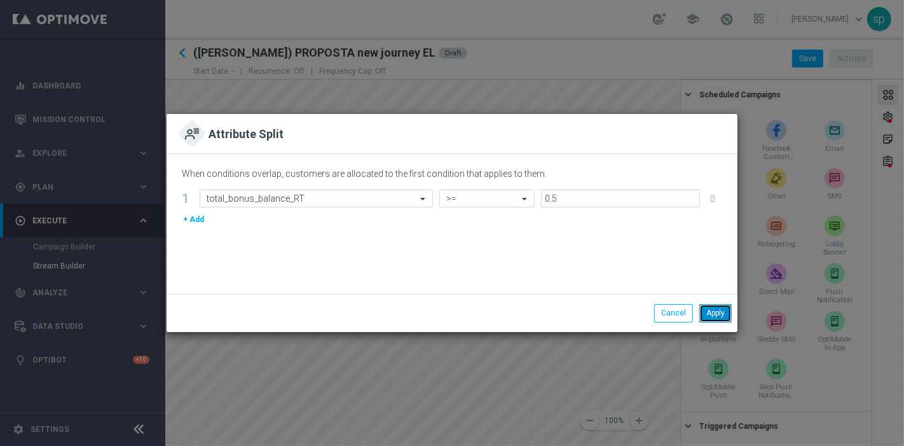
click at [708, 306] on button "Apply" at bounding box center [716, 313] width 32 height 18
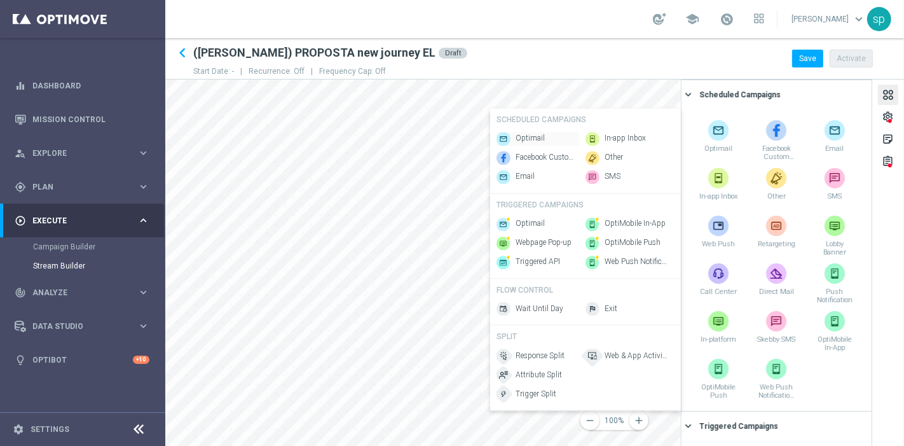
click at [532, 132] on div "Optimail" at bounding box center [538, 139] width 83 height 14
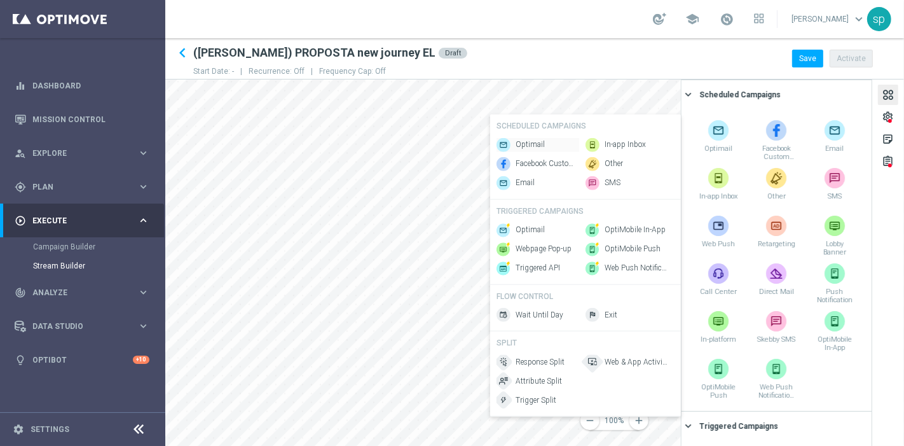
click at [526, 139] on span "Optimail" at bounding box center [530, 144] width 29 height 11
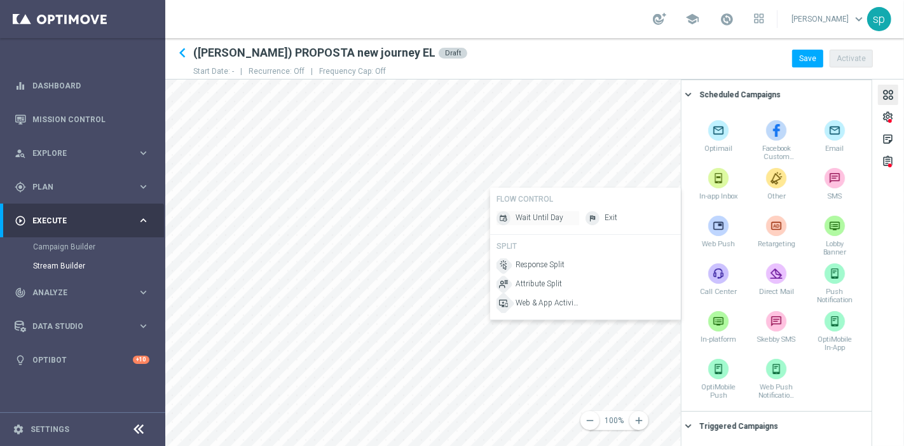
click at [527, 223] on span "Wait Until Day" at bounding box center [540, 218] width 48 height 11
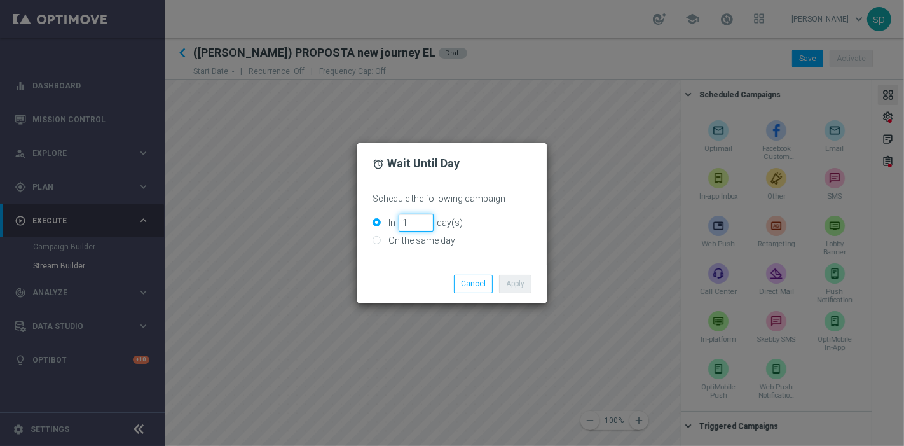
click at [425, 217] on input "1" at bounding box center [416, 223] width 35 height 18
click at [425, 217] on input "2" at bounding box center [416, 223] width 35 height 18
type input "3"
click at [425, 217] on input "3" at bounding box center [416, 223] width 35 height 18
click at [513, 283] on button "Apply" at bounding box center [515, 284] width 32 height 18
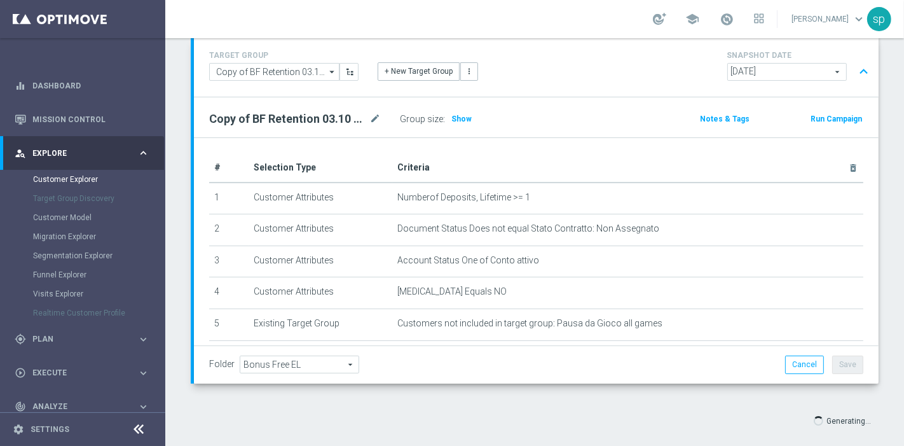
scroll to position [106, 0]
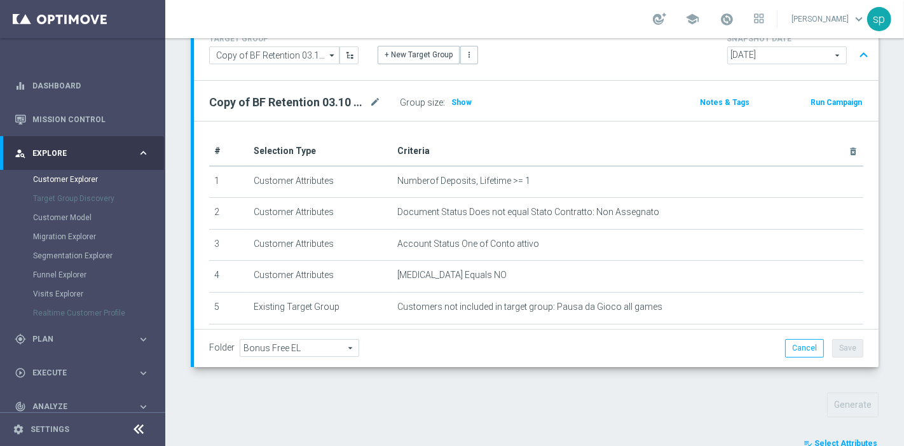
click at [852, 436] on button "playlist_add_check Select Attributes" at bounding box center [841, 443] width 76 height 14
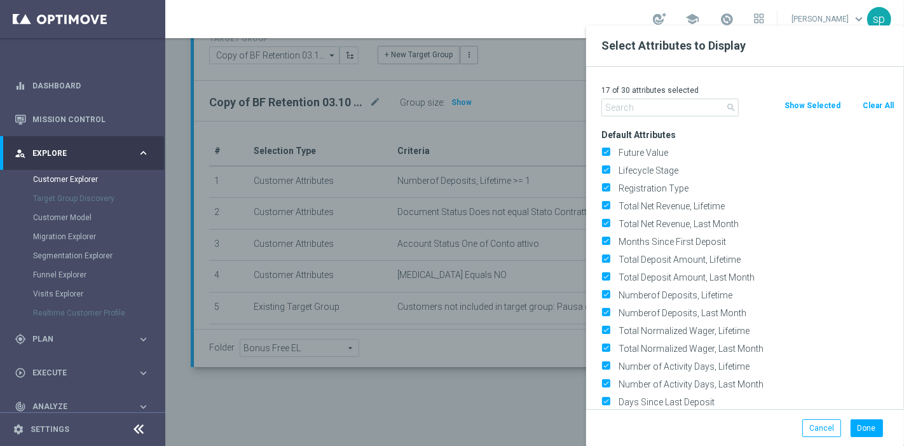
drag, startPoint x: 888, startPoint y: 104, endPoint x: 652, endPoint y: 106, distance: 236.6
click at [652, 106] on div "search Clear All Show Selected" at bounding box center [748, 108] width 312 height 18
click at [652, 106] on input "text" at bounding box center [670, 108] width 137 height 18
click at [879, 102] on button "Clear All" at bounding box center [879, 106] width 34 height 14
checkbox input "false"
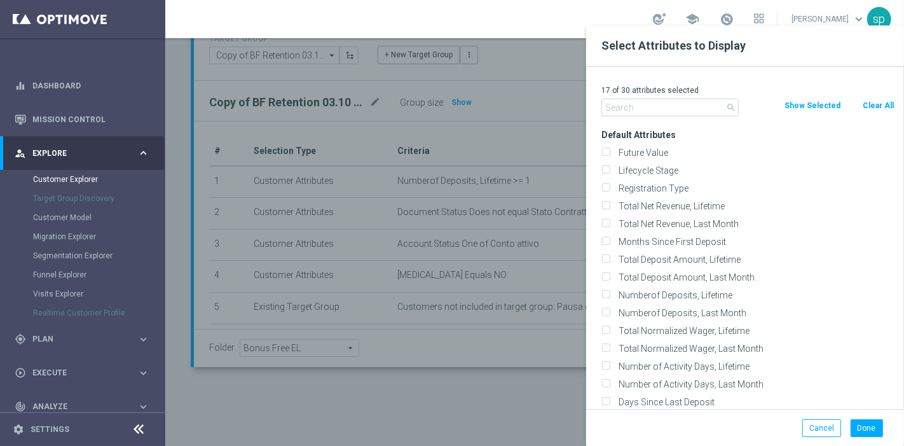
checkbox input "false"
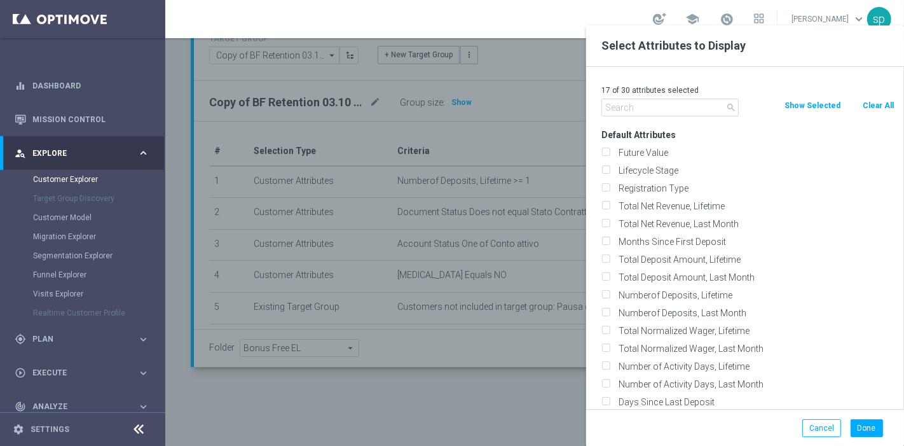
checkbox input "false"
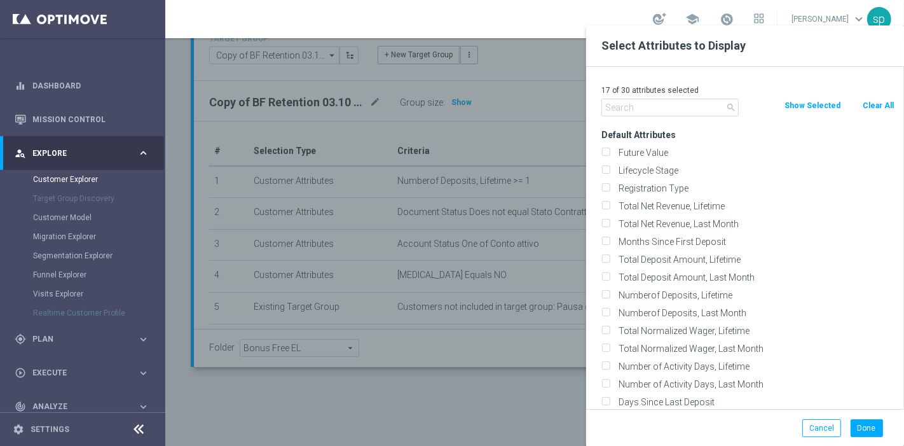
checkbox input "false"
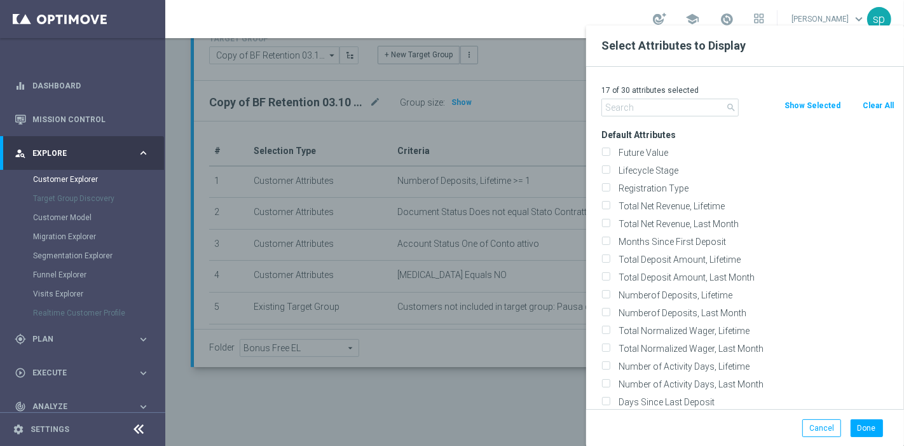
checkbox input "false"
click at [684, 104] on input "text" at bounding box center [670, 108] width 137 height 18
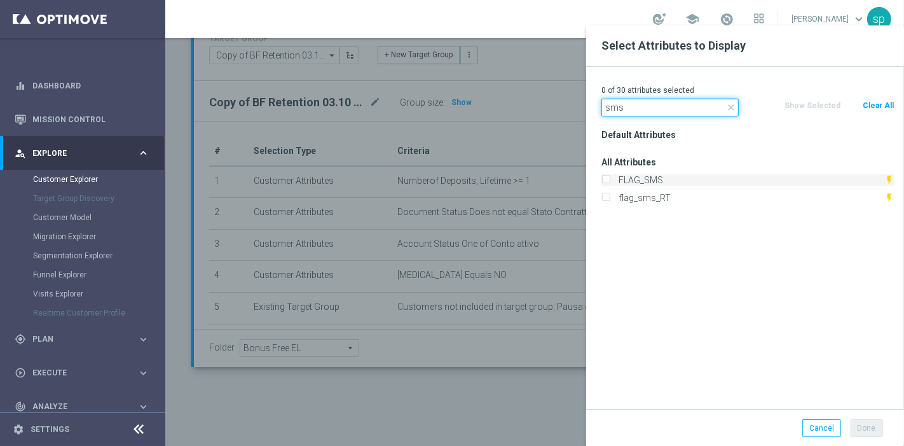
type input "sms"
click at [676, 183] on label "FLAG_SMS" at bounding box center [749, 179] width 270 height 11
click at [610, 183] on input "FLAG_SMS" at bounding box center [606, 181] width 8 height 8
checkbox input "true"
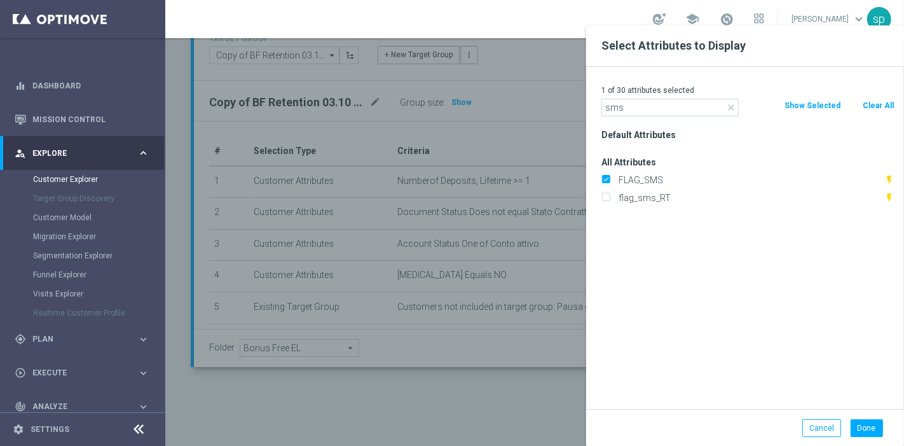
click at [855, 439] on div "Done Cancel" at bounding box center [745, 428] width 318 height 38
click at [863, 431] on button "Done" at bounding box center [867, 428] width 32 height 18
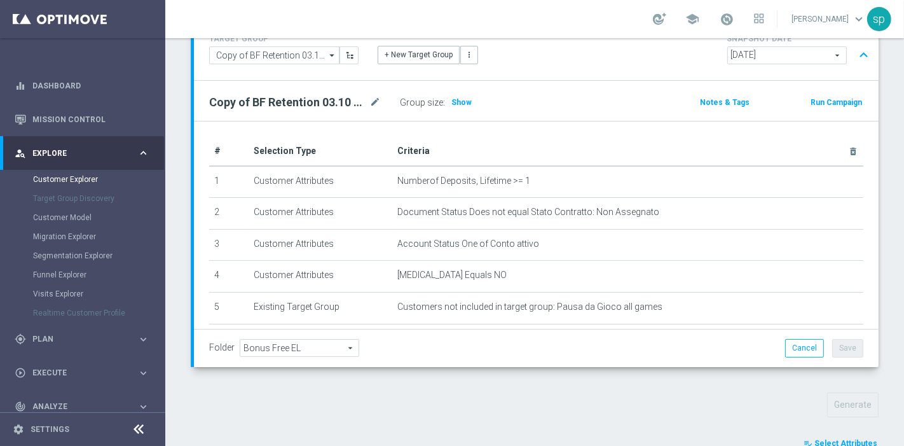
type input "Search"
click at [904, 412] on div "Customer Explorer Explore Group Compare Groups Group Migrations TARGET GROUP Co…" at bounding box center [534, 242] width 739 height 408
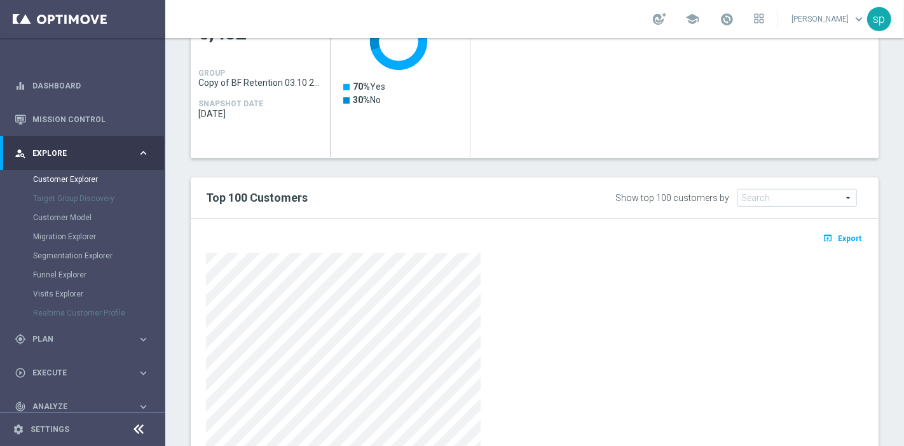
scroll to position [641, 0]
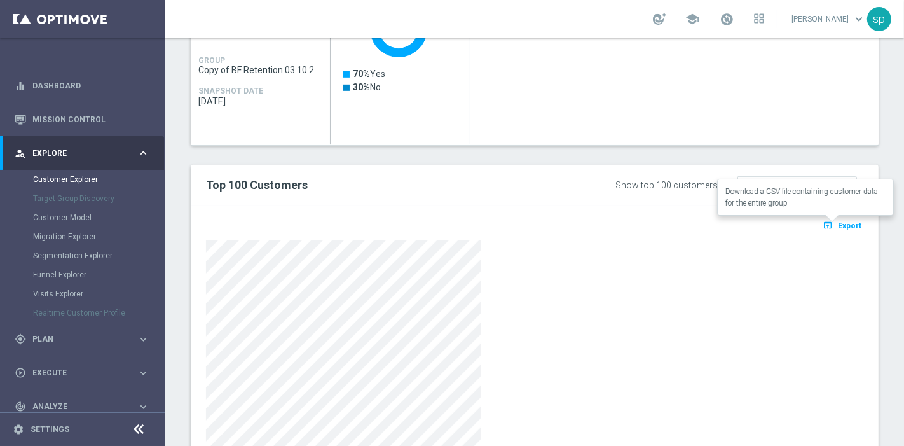
click at [838, 221] on span "Export" at bounding box center [850, 225] width 24 height 9
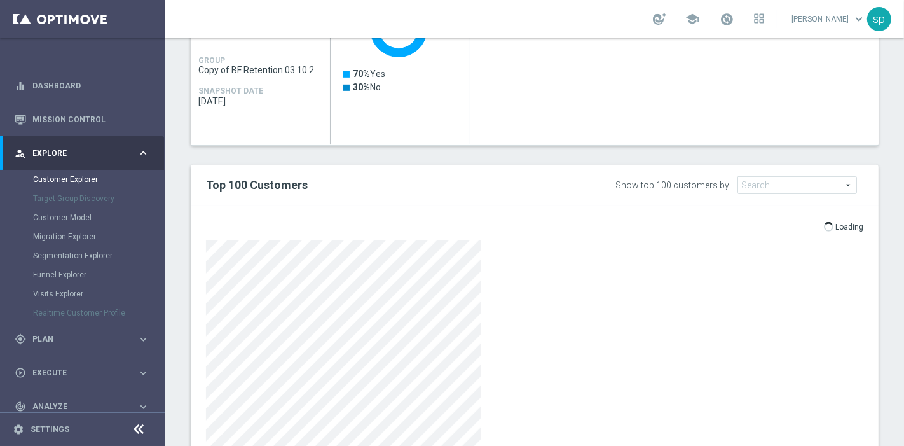
scroll to position [284, 0]
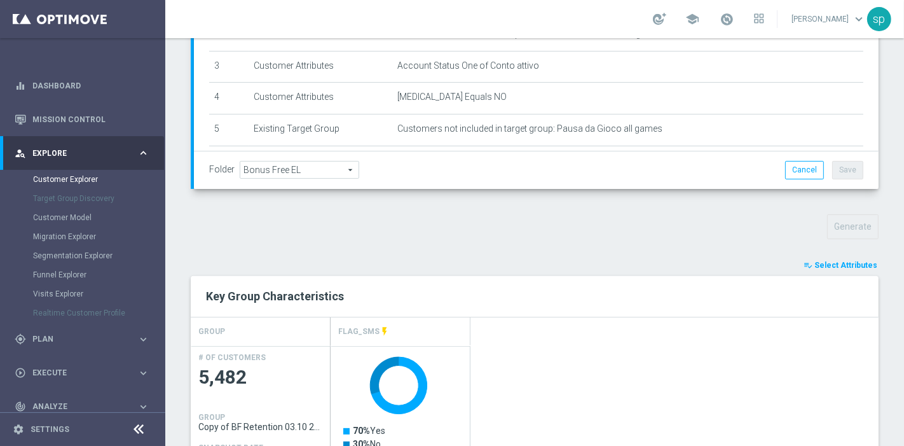
click at [857, 269] on button "playlist_add_check Select Attributes" at bounding box center [841, 265] width 76 height 14
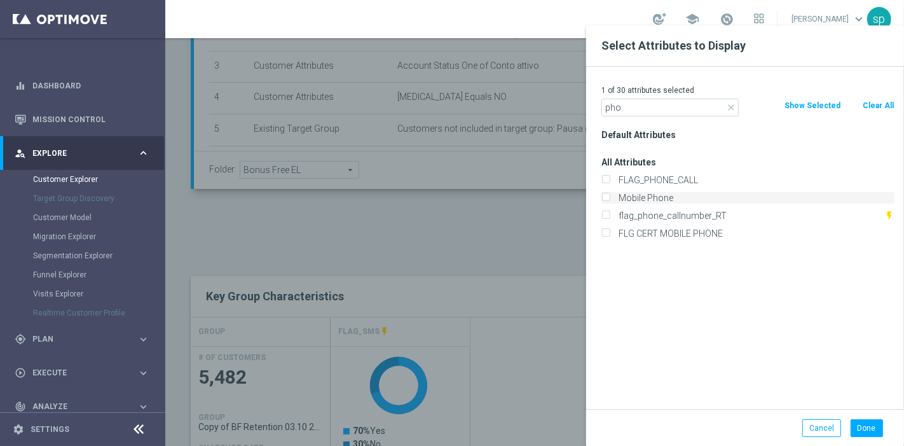
type input "pho"
click at [700, 202] on label "Mobile Phone" at bounding box center [754, 197] width 280 height 11
click at [610, 202] on input "Mobile Phone" at bounding box center [606, 199] width 8 height 8
checkbox input "true"
click at [870, 428] on button "Done" at bounding box center [867, 428] width 32 height 18
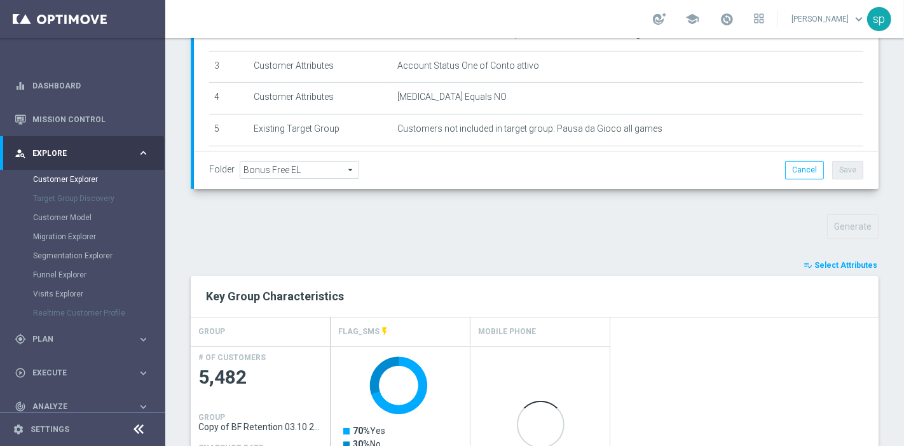
scroll to position [641, 0]
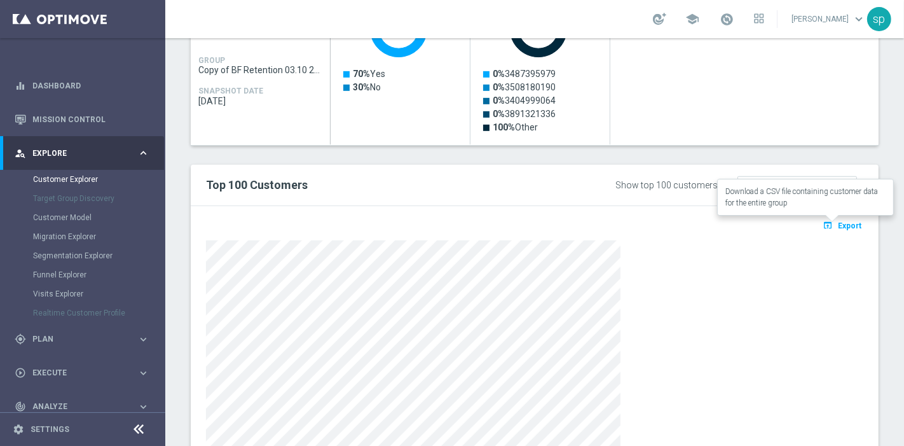
click at [838, 223] on span "Export" at bounding box center [850, 225] width 24 height 9
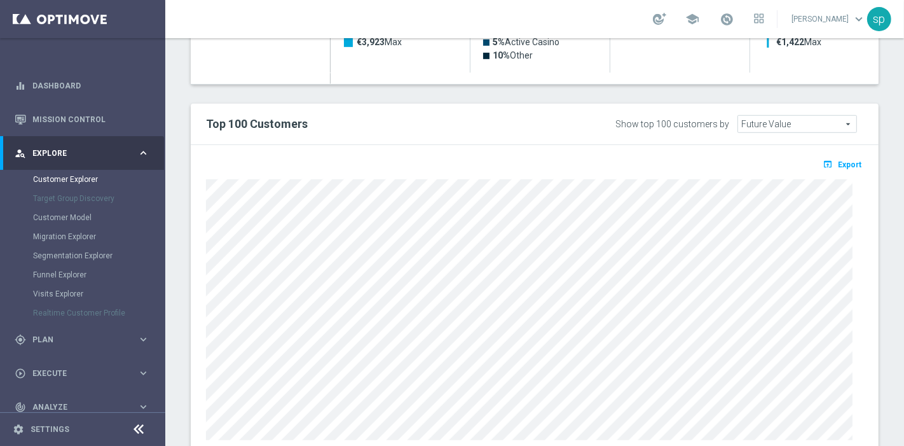
scroll to position [356, 0]
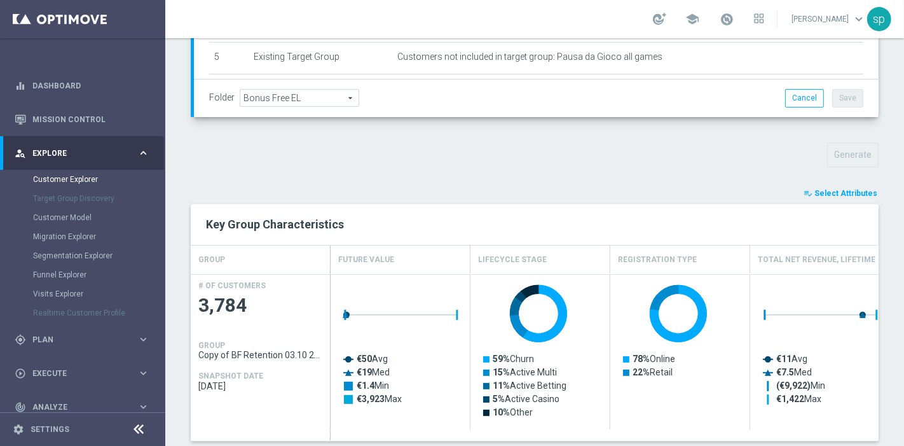
click at [857, 197] on button "playlist_add_check Select Attributes" at bounding box center [841, 193] width 76 height 14
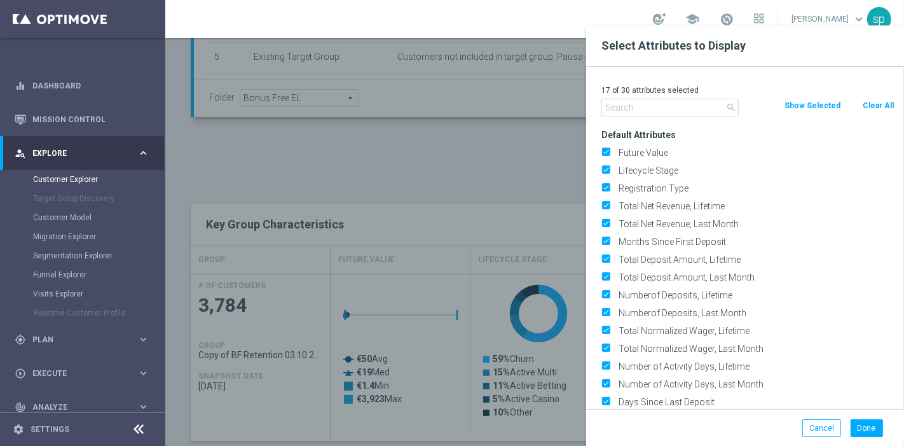
click at [882, 102] on button "Clear All" at bounding box center [879, 106] width 34 height 14
checkbox input "false"
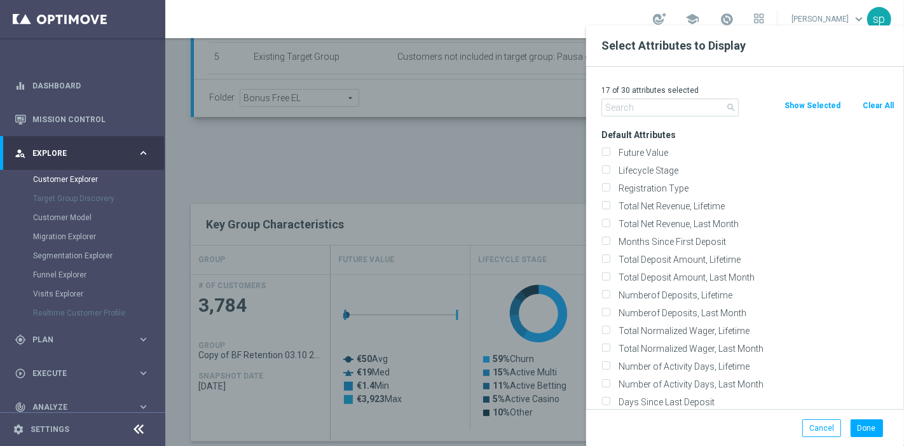
checkbox input "false"
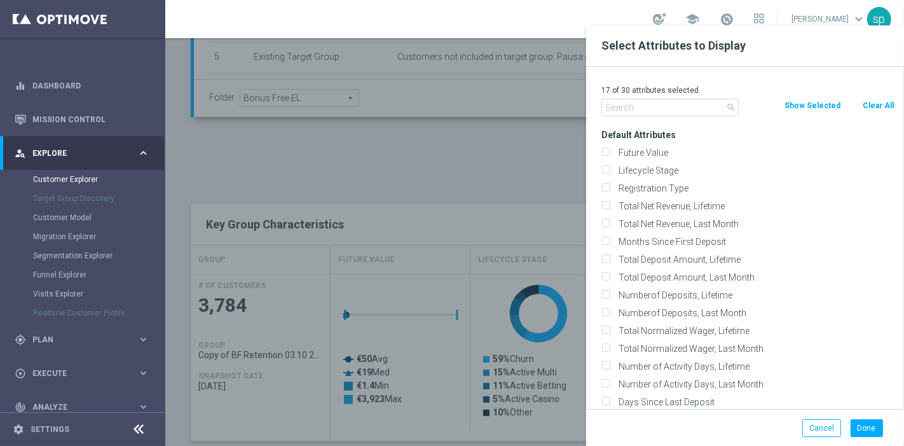
checkbox input "false"
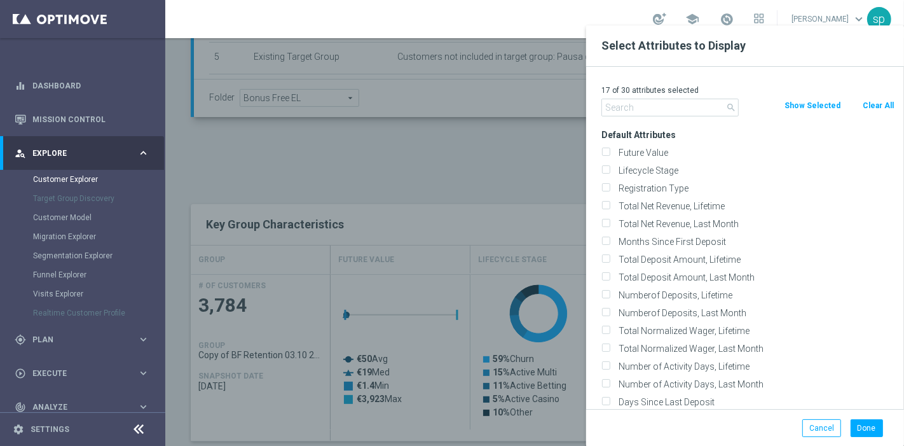
checkbox input "false"
click at [696, 104] on input "text" at bounding box center [670, 108] width 137 height 18
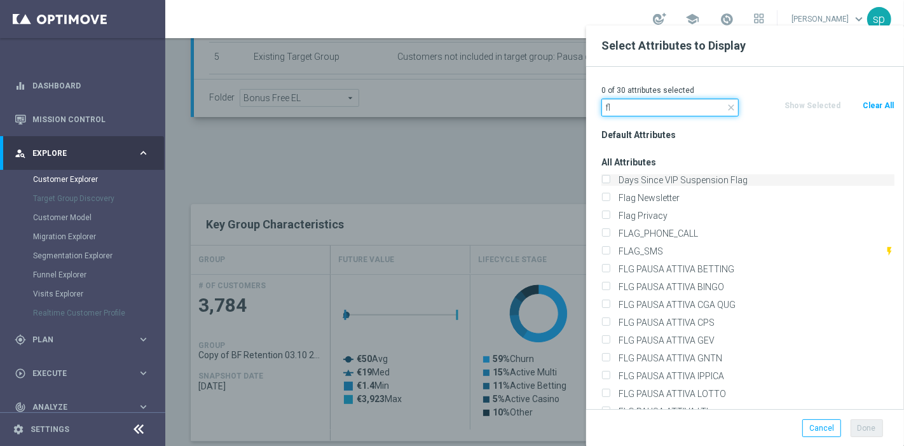
type input "f"
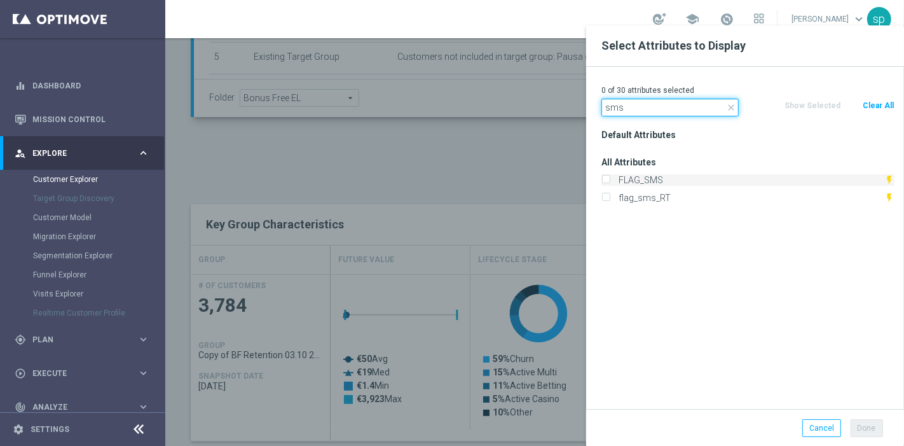
type input "sms"
click at [671, 175] on label "FLAG_SMS" at bounding box center [749, 179] width 270 height 11
click at [610, 177] on input "FLAG_SMS" at bounding box center [606, 181] width 8 height 8
checkbox input "true"
drag, startPoint x: 638, startPoint y: 116, endPoint x: 485, endPoint y: 102, distance: 153.9
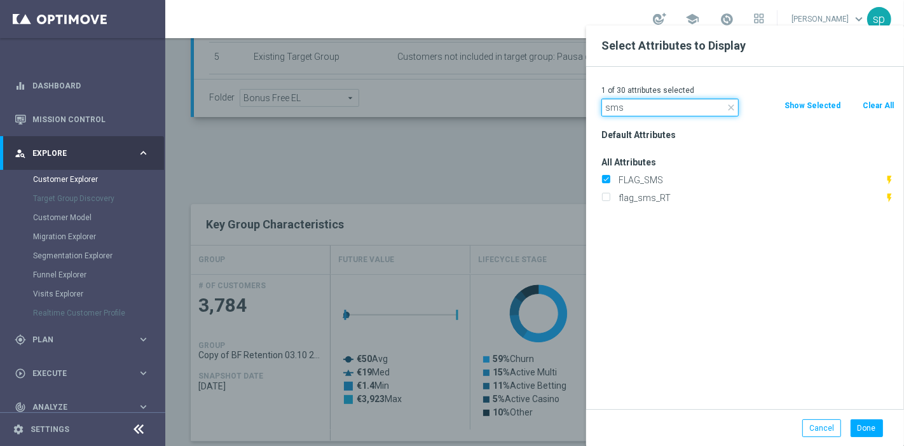
type input "pho"
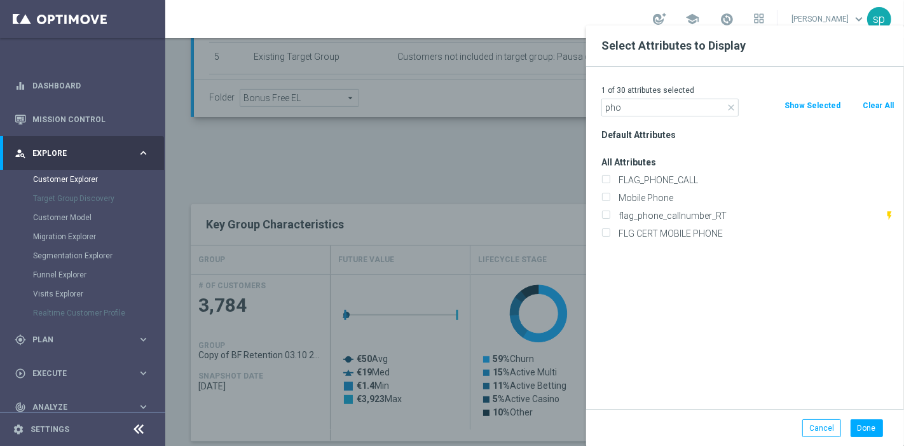
click at [639, 190] on div "Mobile Phone" at bounding box center [748, 198] width 312 height 18
click at [661, 200] on label "Mobile Phone" at bounding box center [754, 197] width 280 height 11
click at [610, 200] on input "Mobile Phone" at bounding box center [606, 199] width 8 height 8
checkbox input "true"
click at [868, 429] on button "Done" at bounding box center [867, 428] width 32 height 18
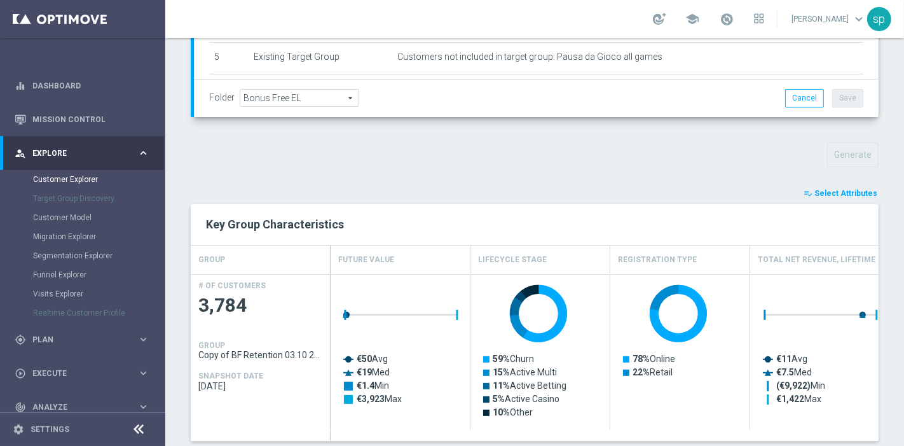
type input "Search"
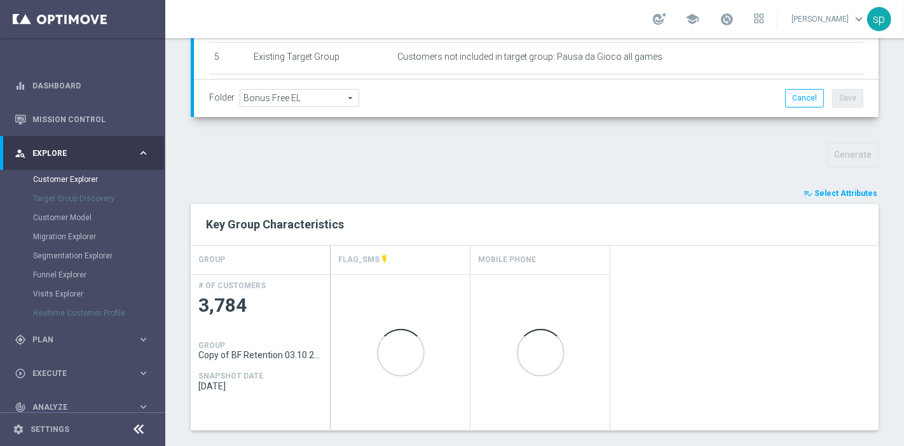
scroll to position [713, 0]
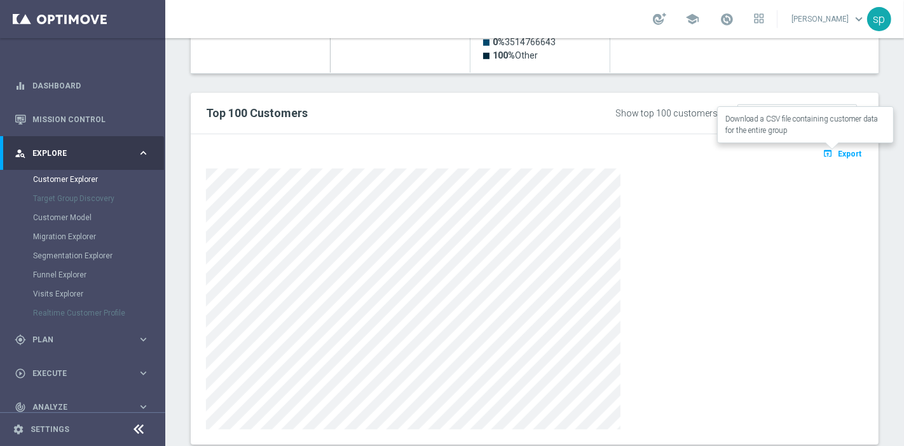
click at [838, 154] on span "Export" at bounding box center [850, 153] width 24 height 9
